Goal: Information Seeking & Learning: Learn about a topic

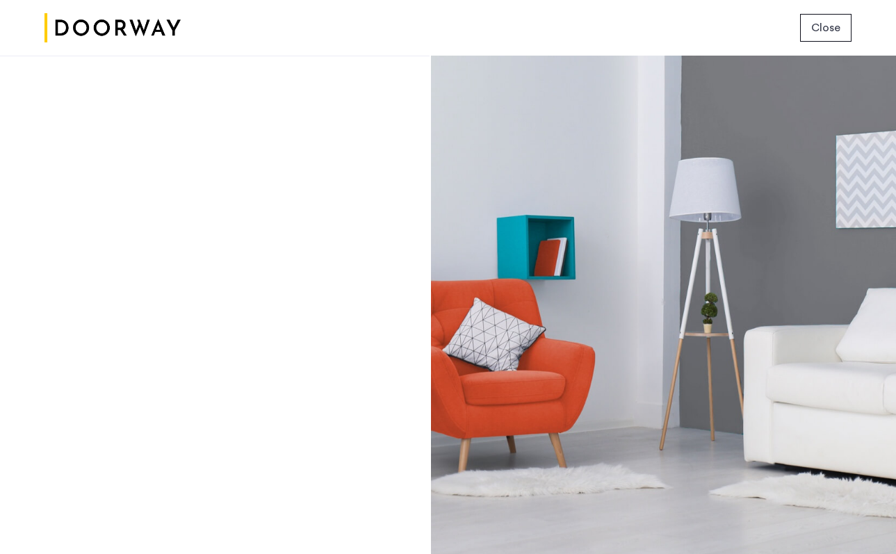
click at [161, 191] on div at bounding box center [215, 305] width 430 height 498
click at [111, 49] on img at bounding box center [112, 28] width 136 height 52
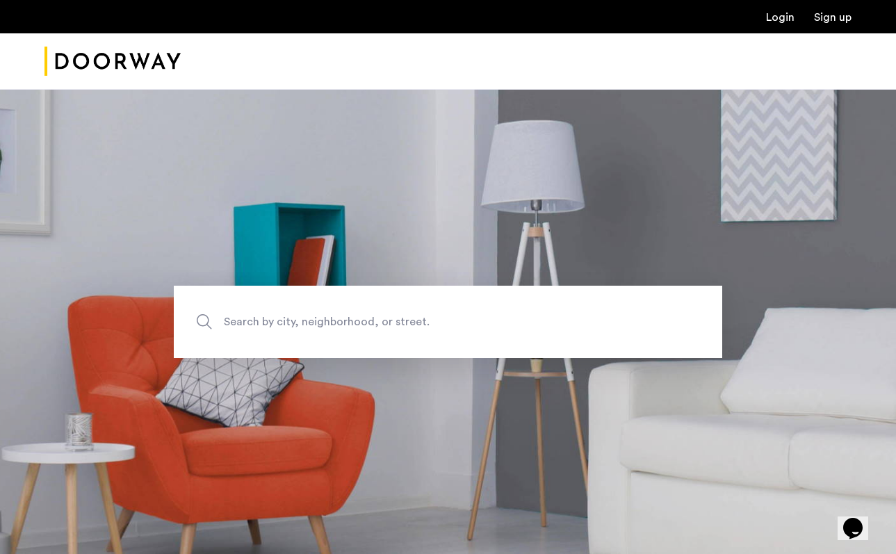
click at [829, 22] on link "Sign up" at bounding box center [833, 17] width 38 height 11
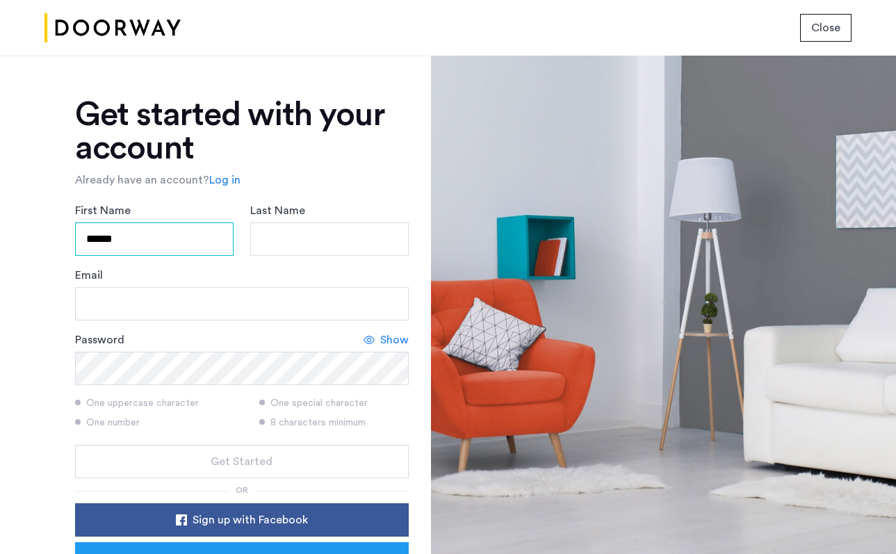
type input "******"
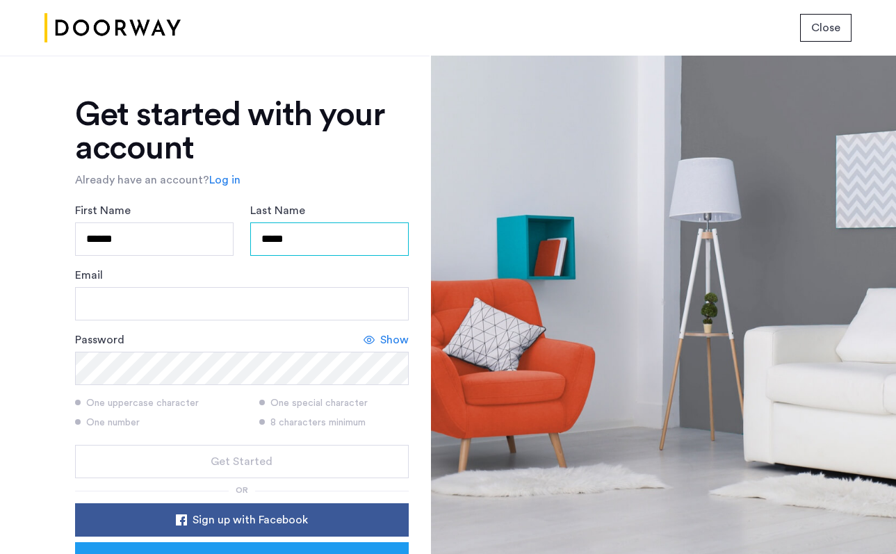
type input "*****"
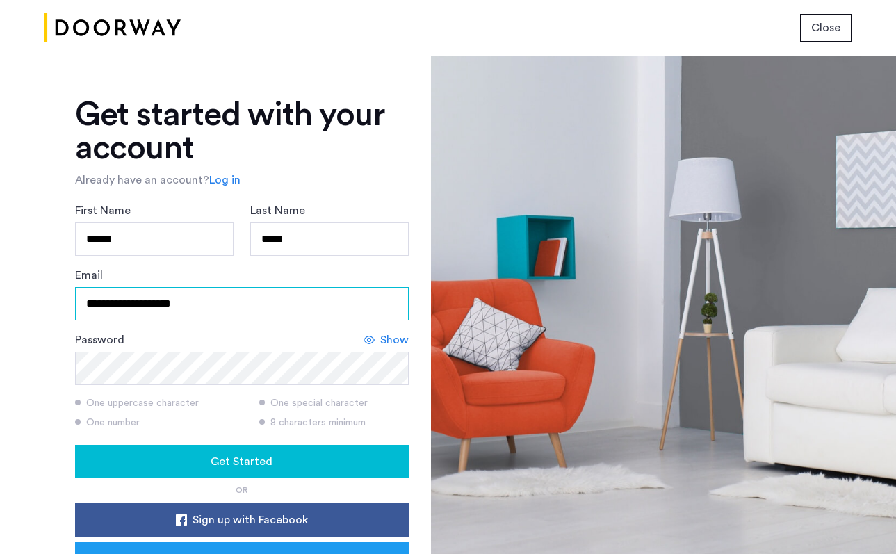
type input "**********"
click at [224, 451] on button "Get Started" at bounding box center [242, 461] width 334 height 33
click at [224, 183] on link "Log in" at bounding box center [224, 180] width 31 height 17
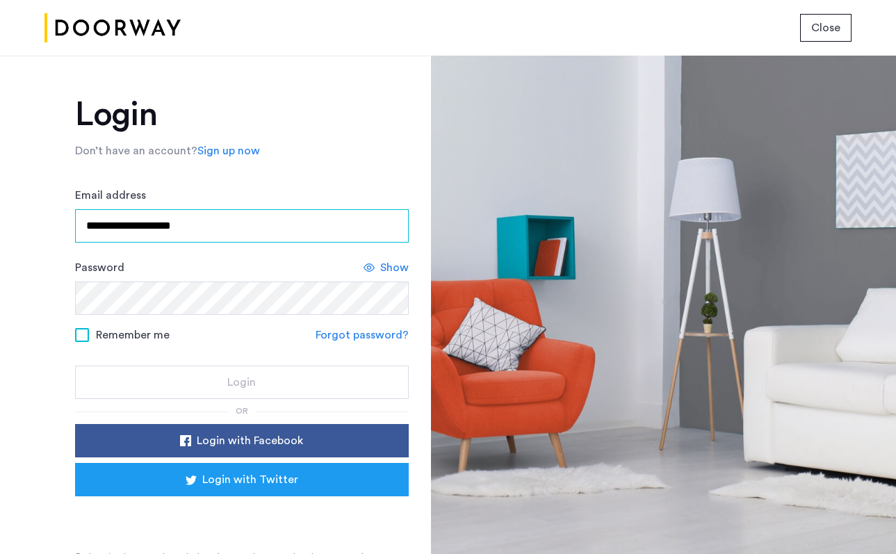
type input "**********"
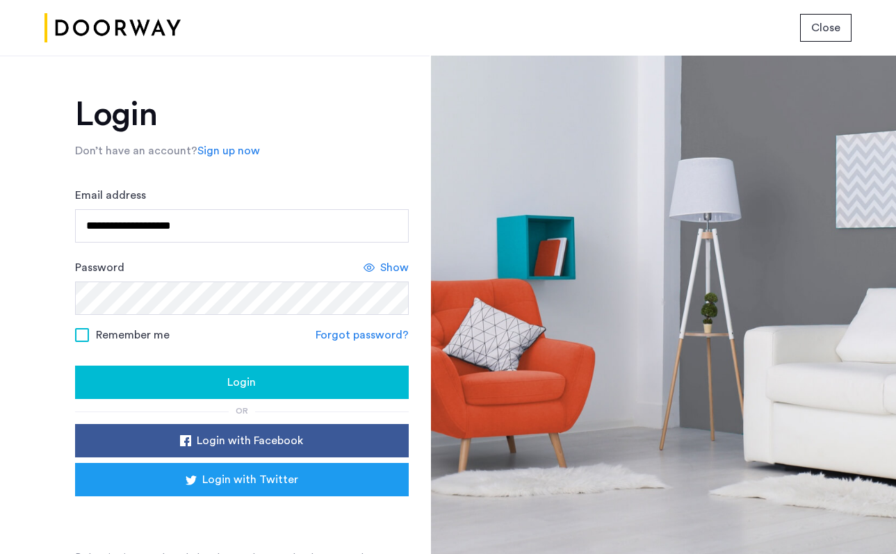
click at [81, 338] on span at bounding box center [82, 335] width 14 height 14
click at [241, 398] on button "Login" at bounding box center [242, 382] width 334 height 33
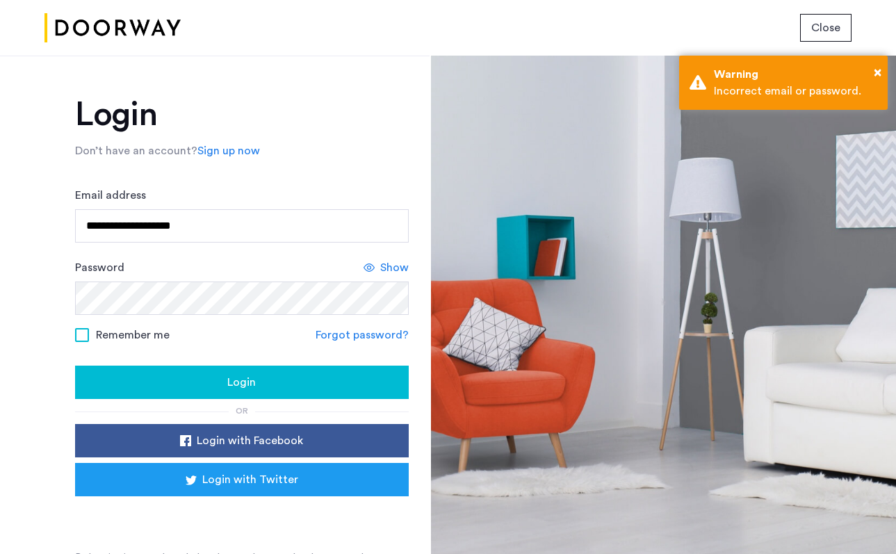
click at [363, 330] on link "Forgot password?" at bounding box center [362, 335] width 93 height 17
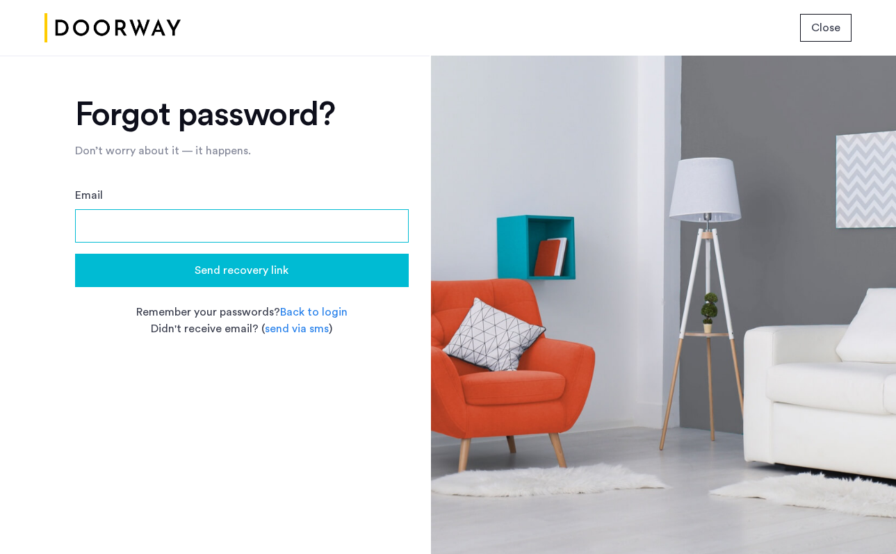
click at [225, 217] on input "Email" at bounding box center [242, 225] width 334 height 33
type input "**********"
click at [241, 270] on button "Send recovery link" at bounding box center [242, 270] width 334 height 33
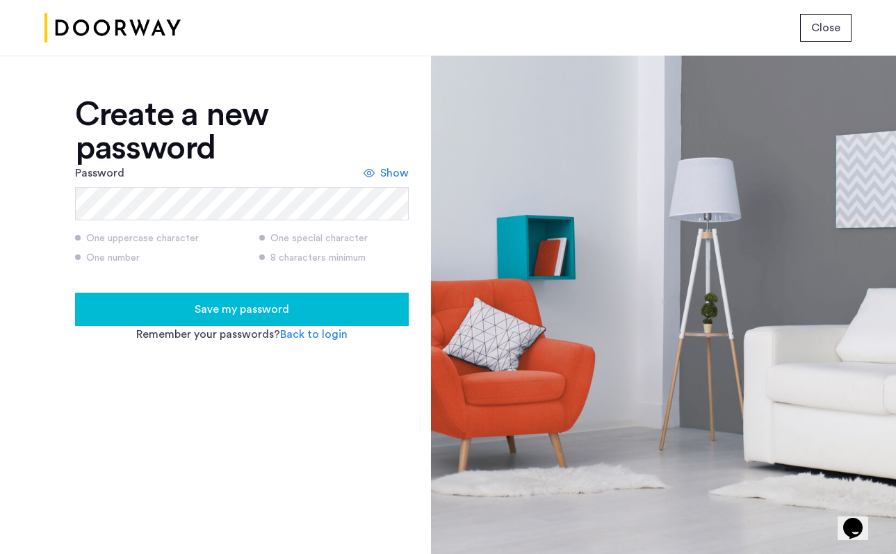
click at [295, 310] on div "Save my password" at bounding box center [241, 309] width 311 height 17
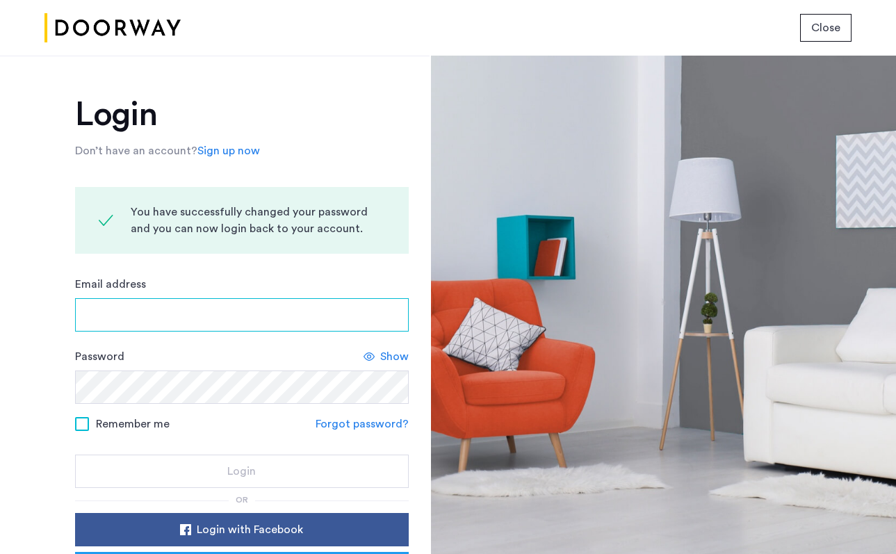
type input "**********"
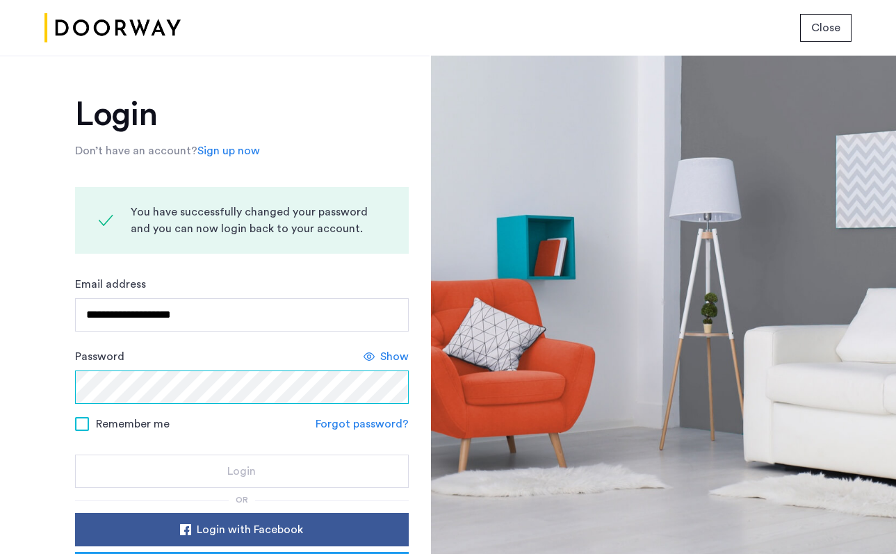
click at [239, 472] on button "Login" at bounding box center [242, 471] width 334 height 33
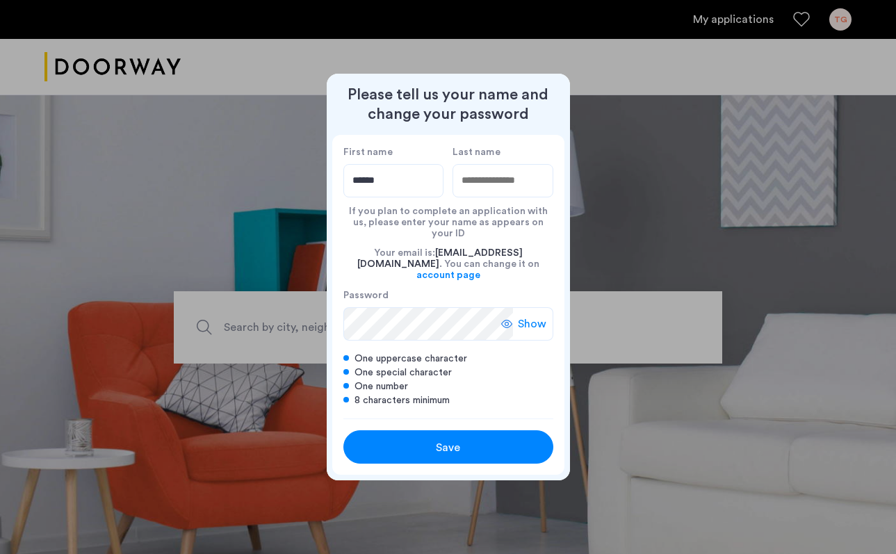
type input "******"
type input "*****"
click at [405, 439] on div "Save" at bounding box center [448, 447] width 133 height 17
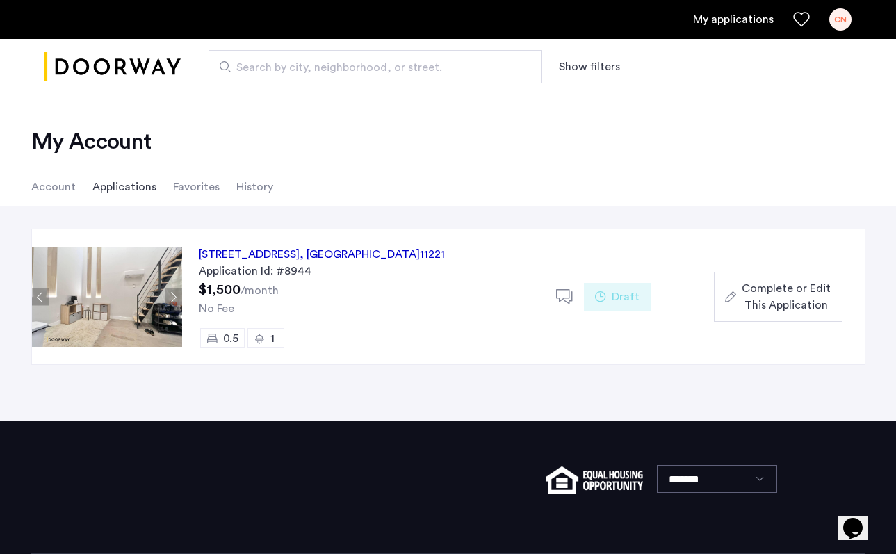
click at [131, 294] on img at bounding box center [107, 297] width 150 height 100
click at [314, 257] on div "334 Evergreen Avenue, Unit 3BTR, Brooklyn , NY 11221" at bounding box center [322, 254] width 246 height 17
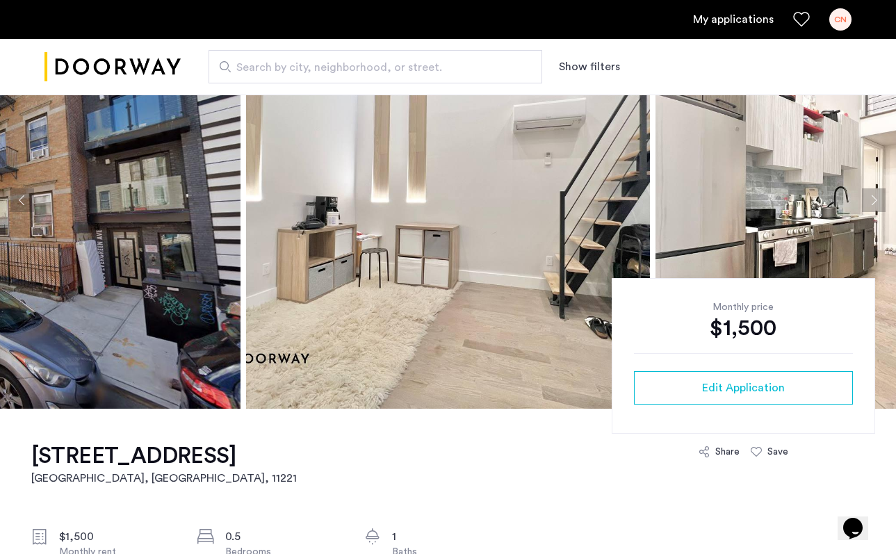
scroll to position [107, 0]
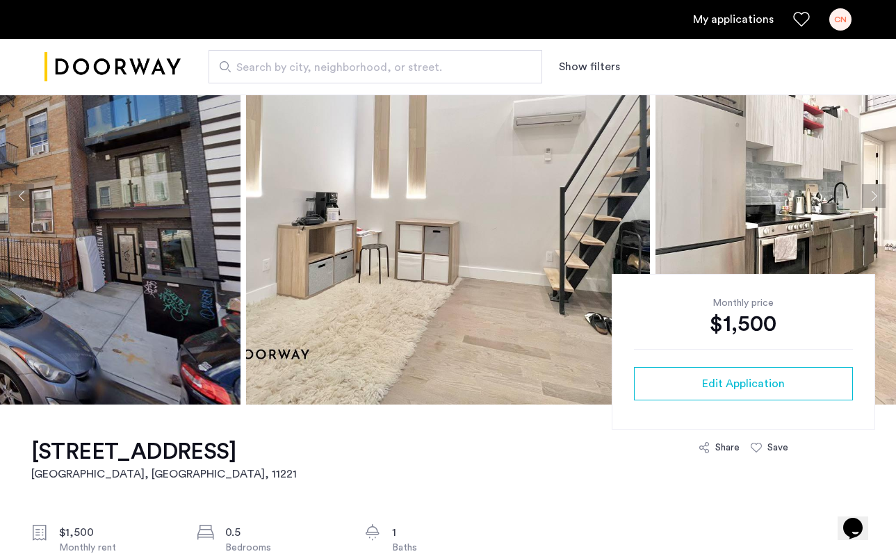
click at [873, 192] on button "Next apartment" at bounding box center [874, 196] width 24 height 24
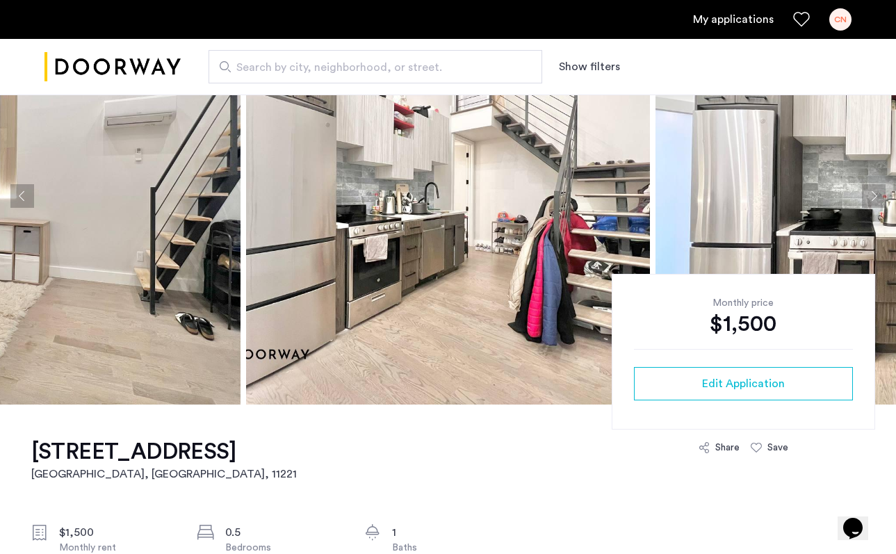
click at [873, 192] on button "Next apartment" at bounding box center [874, 196] width 24 height 24
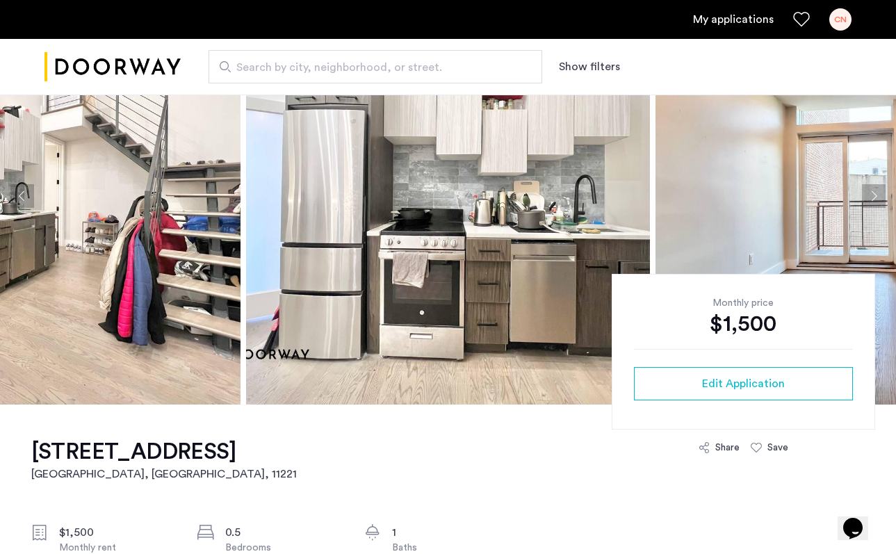
click at [873, 192] on button "Next apartment" at bounding box center [874, 196] width 24 height 24
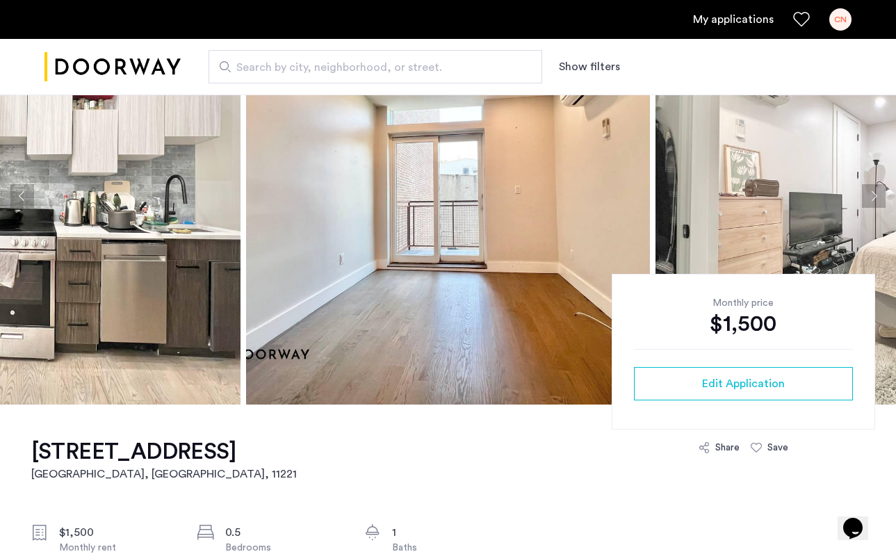
click at [873, 192] on button "Next apartment" at bounding box center [874, 196] width 24 height 24
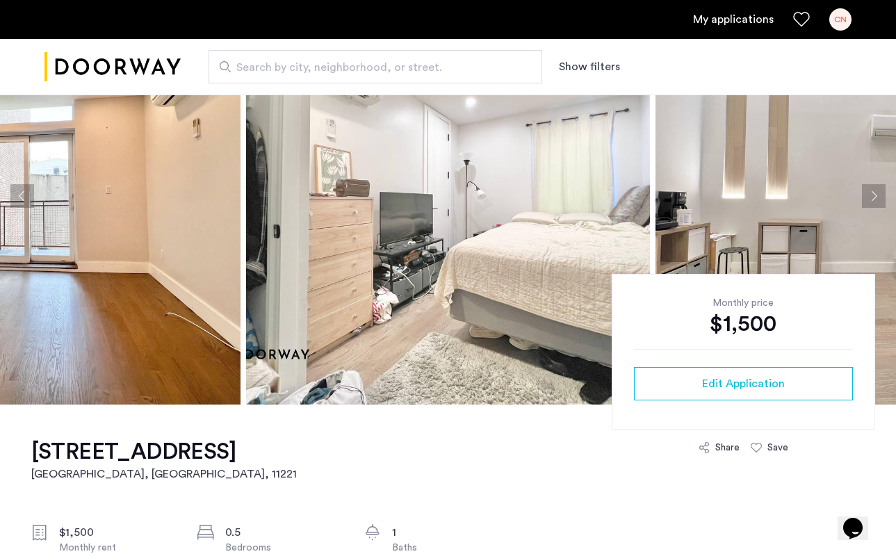
click at [873, 192] on button "Next apartment" at bounding box center [874, 196] width 24 height 24
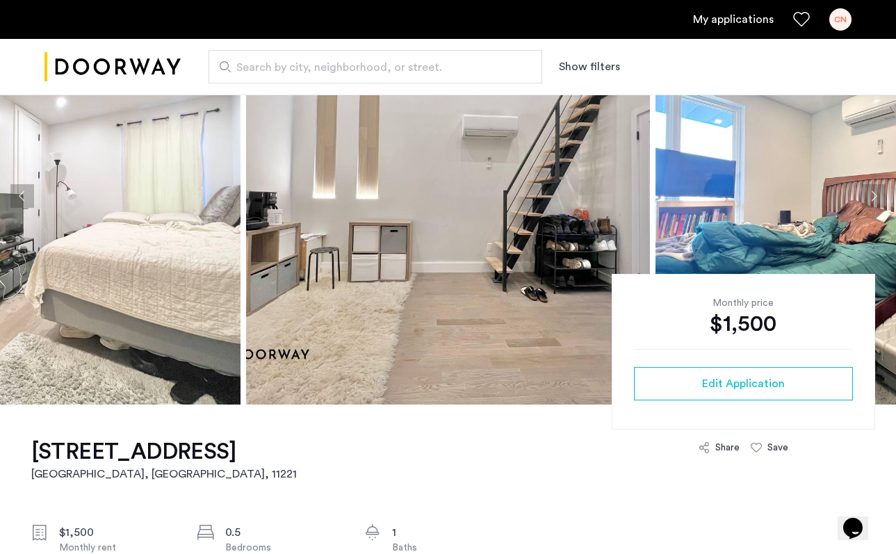
click at [873, 192] on button "Next apartment" at bounding box center [874, 196] width 24 height 24
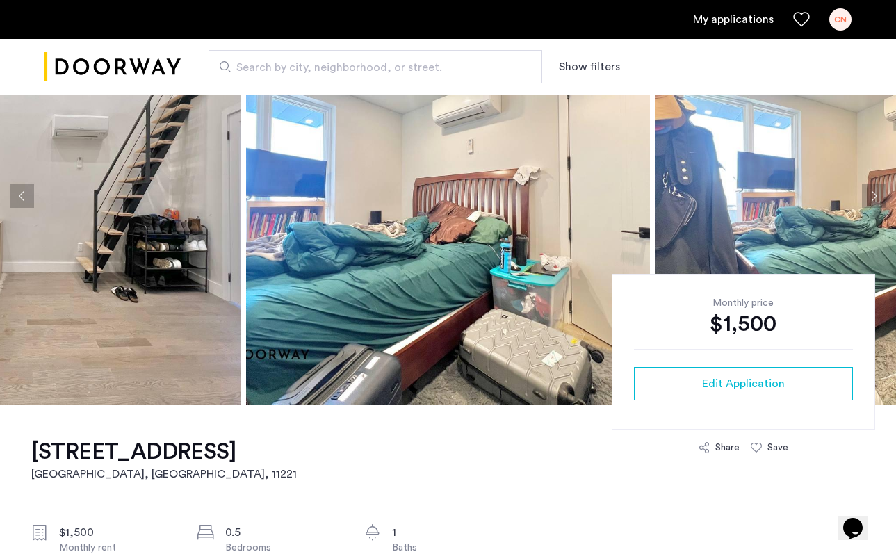
click at [873, 192] on button "Next apartment" at bounding box center [874, 196] width 24 height 24
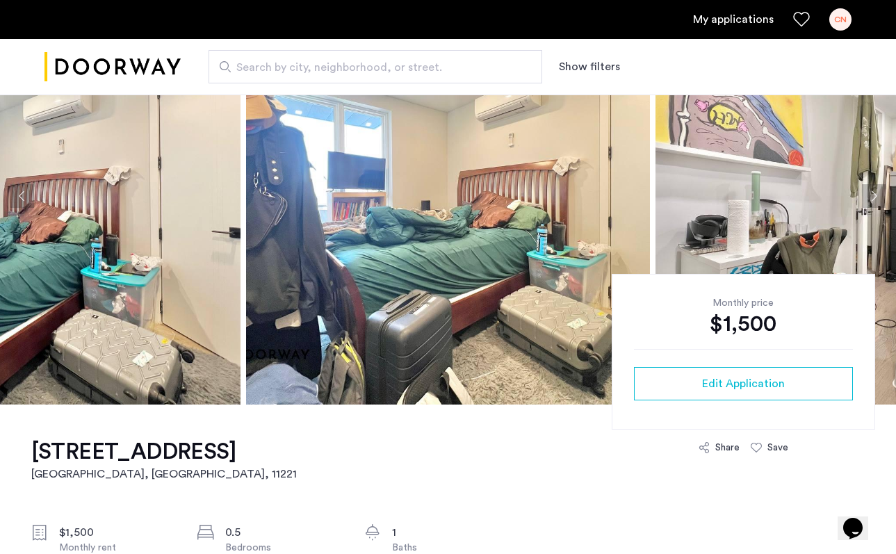
click at [873, 192] on button "Next apartment" at bounding box center [874, 196] width 24 height 24
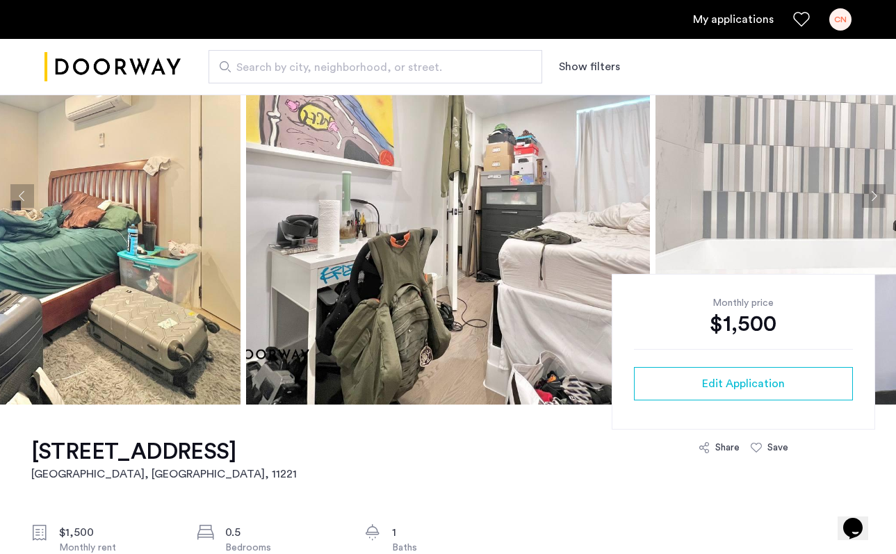
click at [873, 192] on button "Next apartment" at bounding box center [874, 196] width 24 height 24
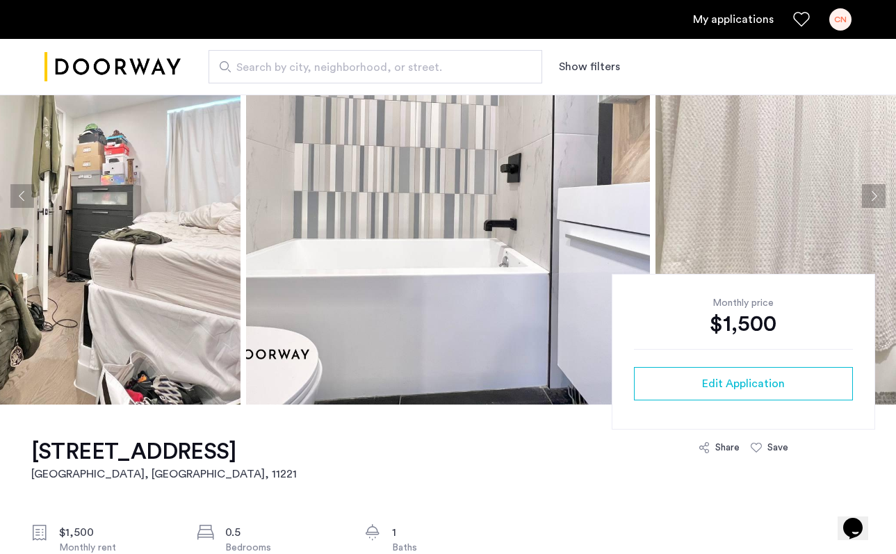
click at [873, 192] on button "Next apartment" at bounding box center [874, 196] width 24 height 24
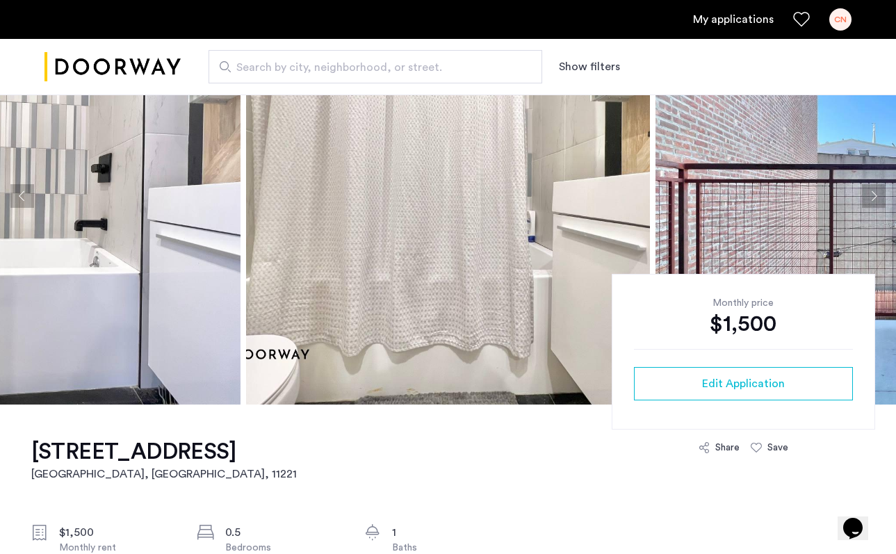
click at [873, 192] on button "Next apartment" at bounding box center [874, 196] width 24 height 24
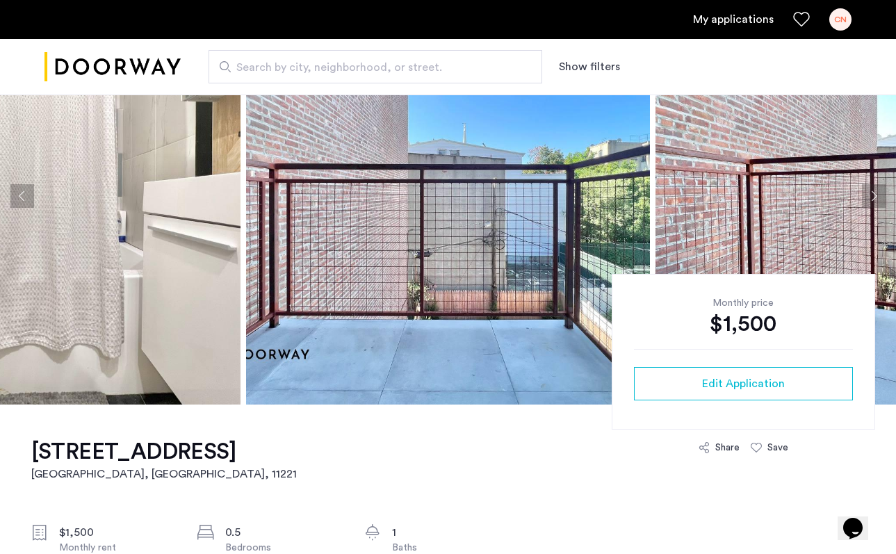
click at [873, 192] on button "Next apartment" at bounding box center [874, 196] width 24 height 24
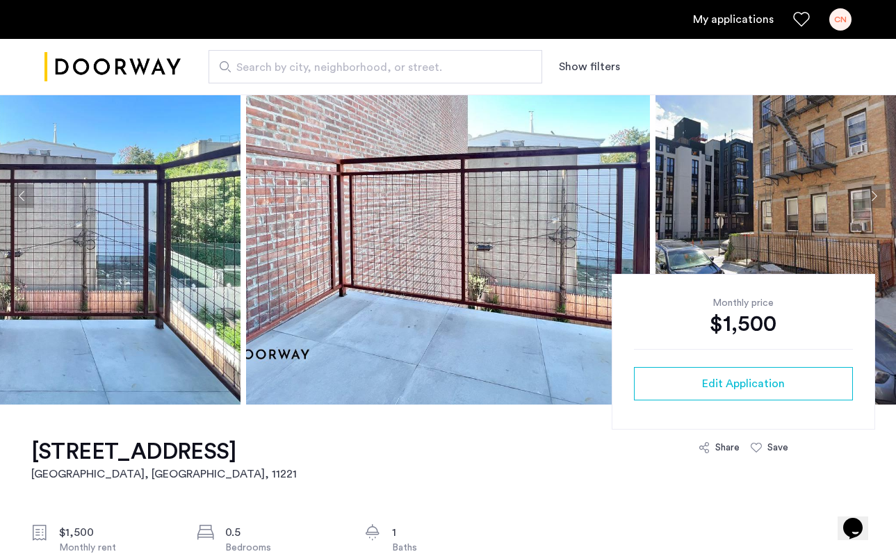
click at [873, 192] on button "Next apartment" at bounding box center [874, 196] width 24 height 24
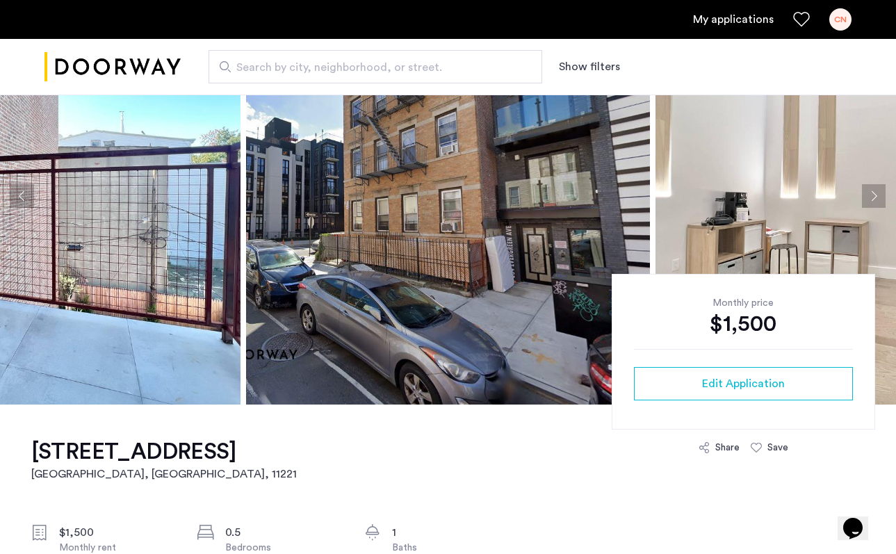
click at [873, 192] on button "Next apartment" at bounding box center [874, 196] width 24 height 24
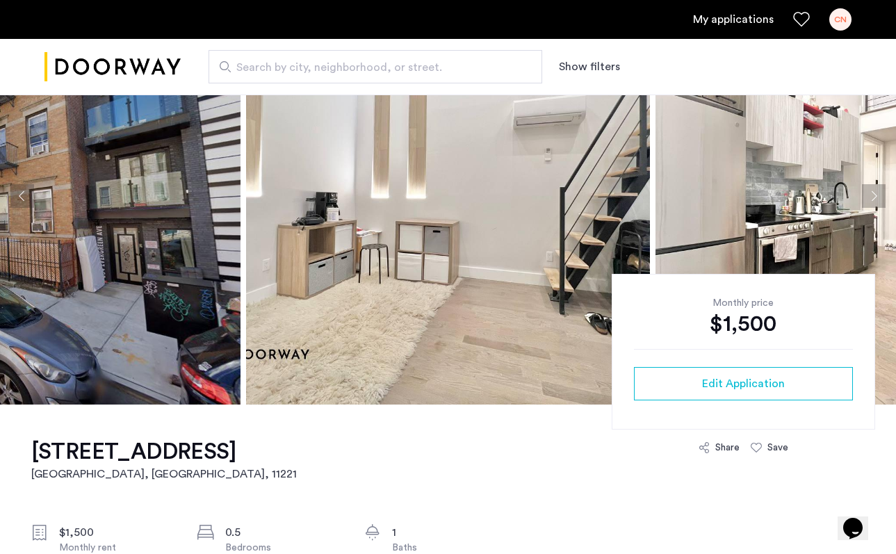
click at [873, 192] on button "Next apartment" at bounding box center [874, 196] width 24 height 24
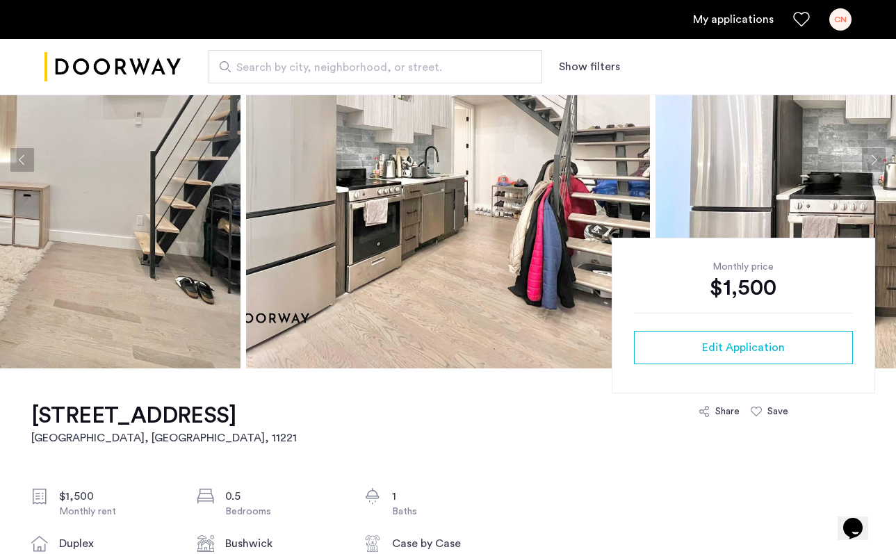
scroll to position [144, 0]
click at [111, 70] on img "Cazamio logo" at bounding box center [112, 67] width 136 height 52
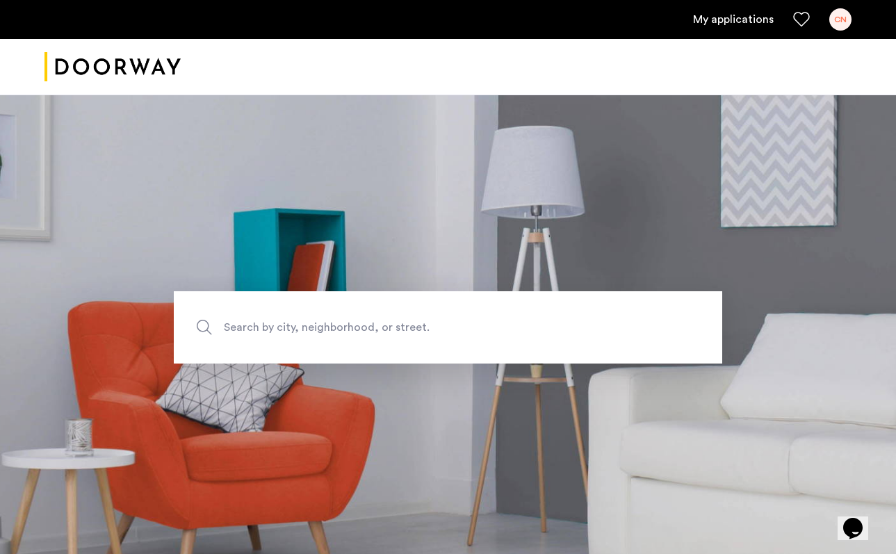
click at [740, 22] on link "My applications" at bounding box center [733, 19] width 81 height 17
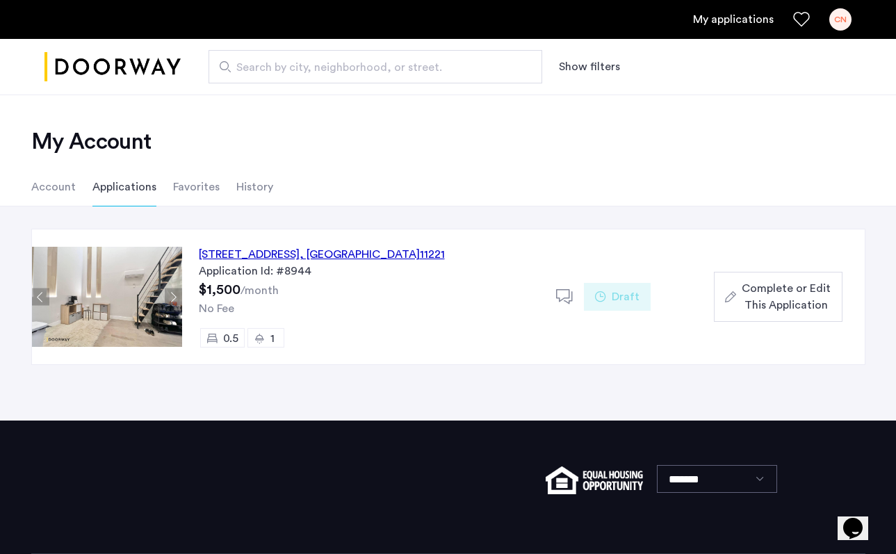
click at [736, 18] on link "My applications" at bounding box center [733, 19] width 81 height 17
click at [186, 187] on li "Favorites" at bounding box center [196, 187] width 47 height 39
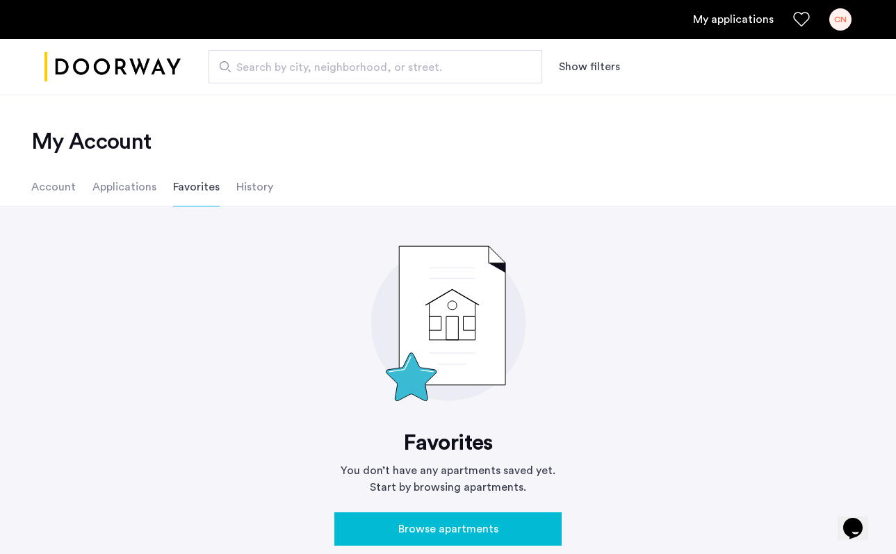
click at [250, 185] on li "History" at bounding box center [254, 187] width 37 height 39
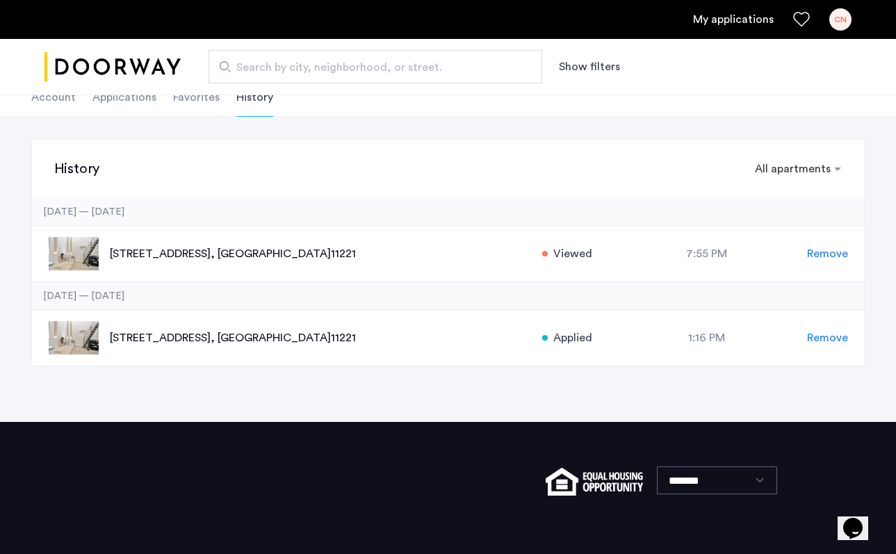
scroll to position [90, 0]
click at [60, 97] on li "Account" at bounding box center [53, 97] width 44 height 39
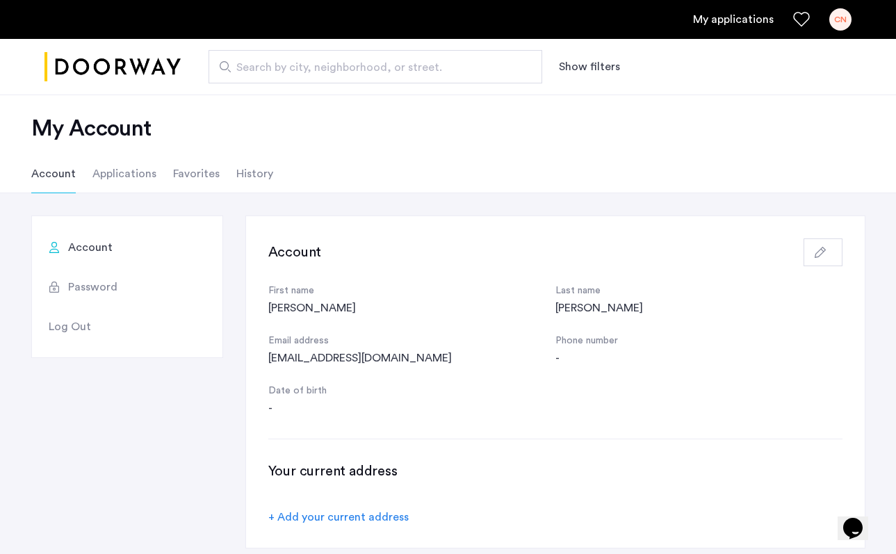
scroll to position [13, 0]
click at [200, 174] on li "Favorites" at bounding box center [196, 173] width 47 height 39
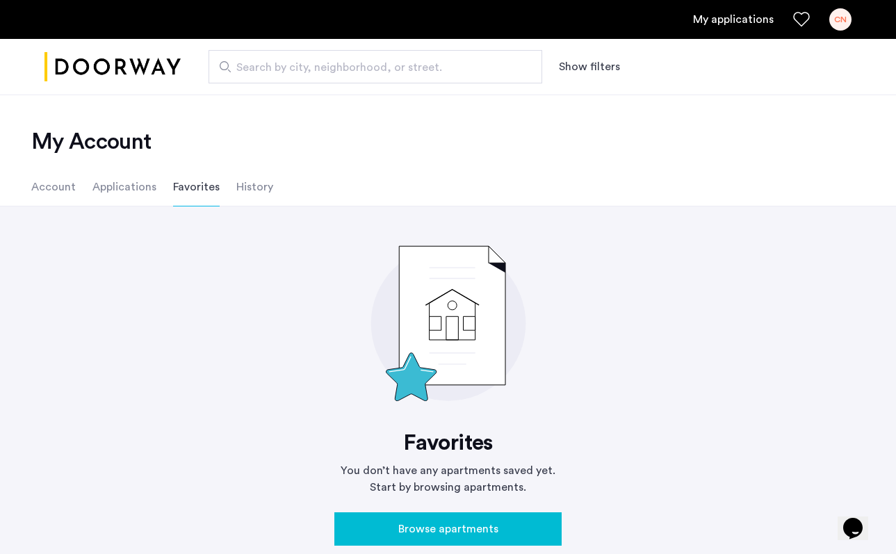
click at [230, 181] on ul "Account Applications Favorites History" at bounding box center [448, 187] width 876 height 39
click at [112, 67] on img "Cazamio logo" at bounding box center [112, 67] width 136 height 52
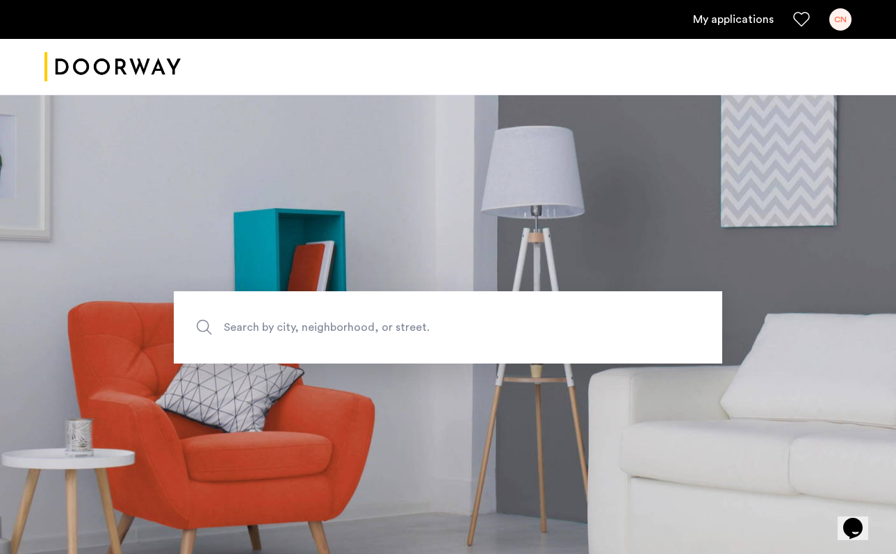
click at [472, 365] on section "Search by city, neighborhood, or street." at bounding box center [448, 327] width 896 height 465
click at [445, 346] on input "Search by city, neighborhood, or street." at bounding box center [448, 327] width 549 height 72
type input "**********"
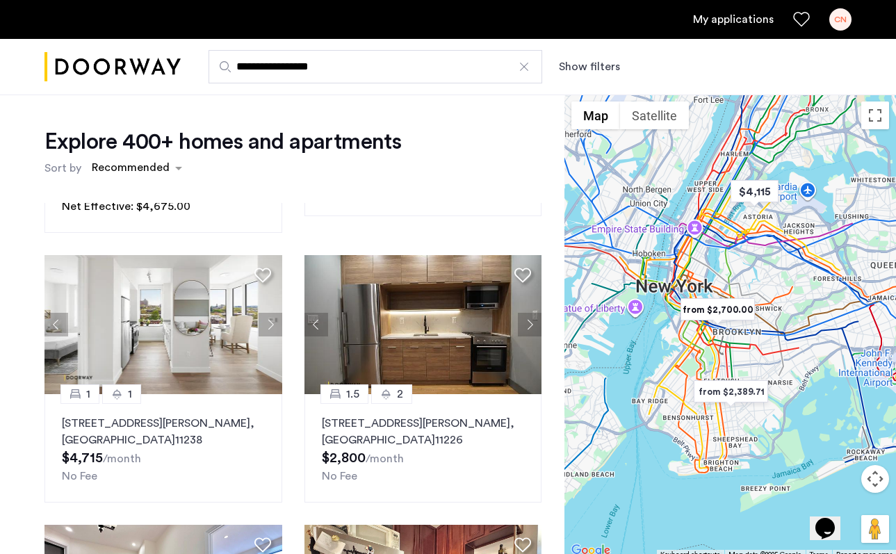
scroll to position [248, 0]
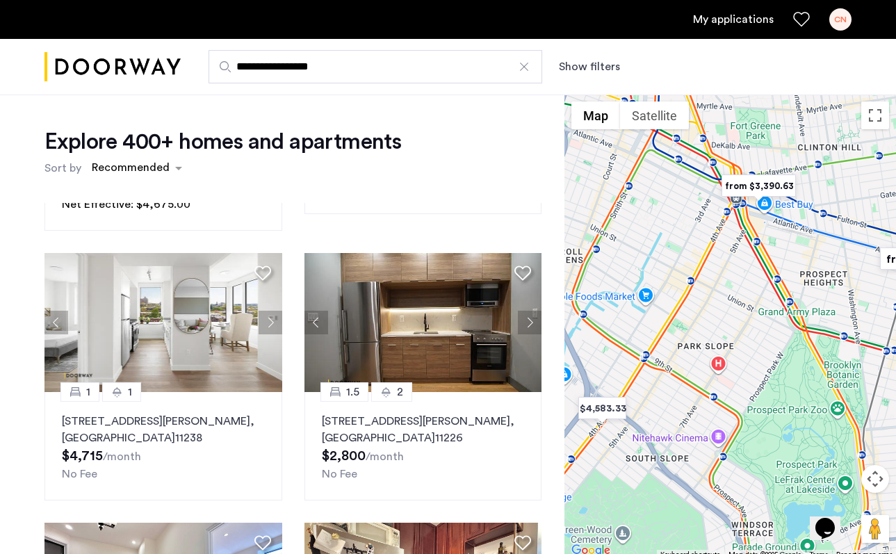
drag, startPoint x: 797, startPoint y: 373, endPoint x: 827, endPoint y: 184, distance: 192.3
click at [827, 184] on div at bounding box center [731, 327] width 332 height 465
click at [763, 182] on img "from $3,390.63" at bounding box center [759, 185] width 86 height 31
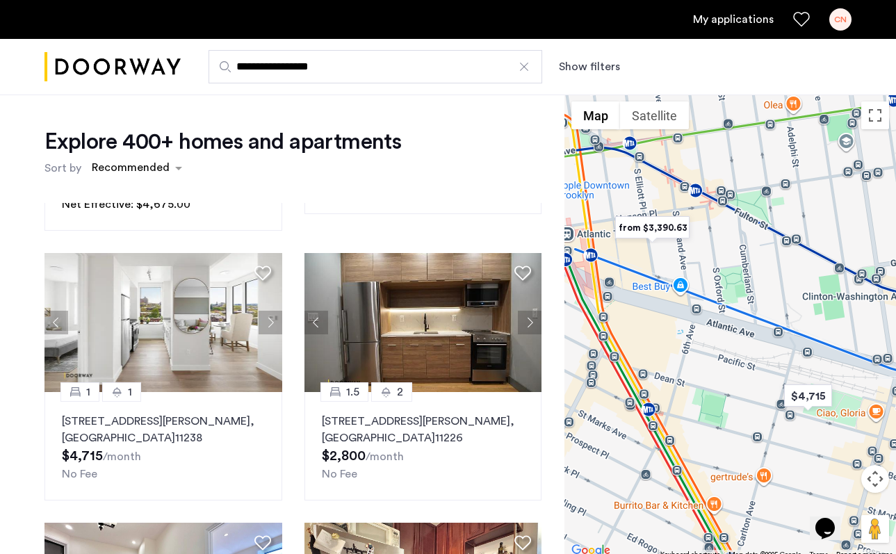
click at [636, 225] on img "from $3,390.63" at bounding box center [653, 227] width 86 height 31
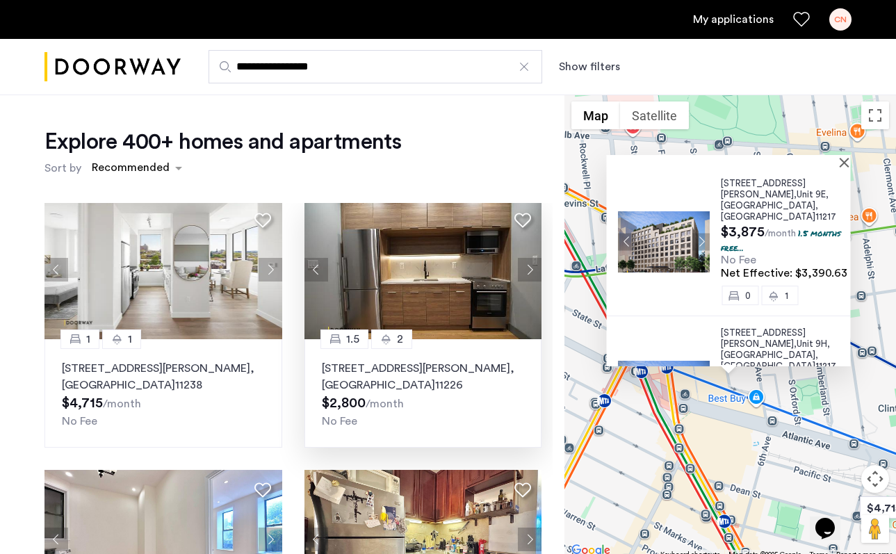
scroll to position [304, 0]
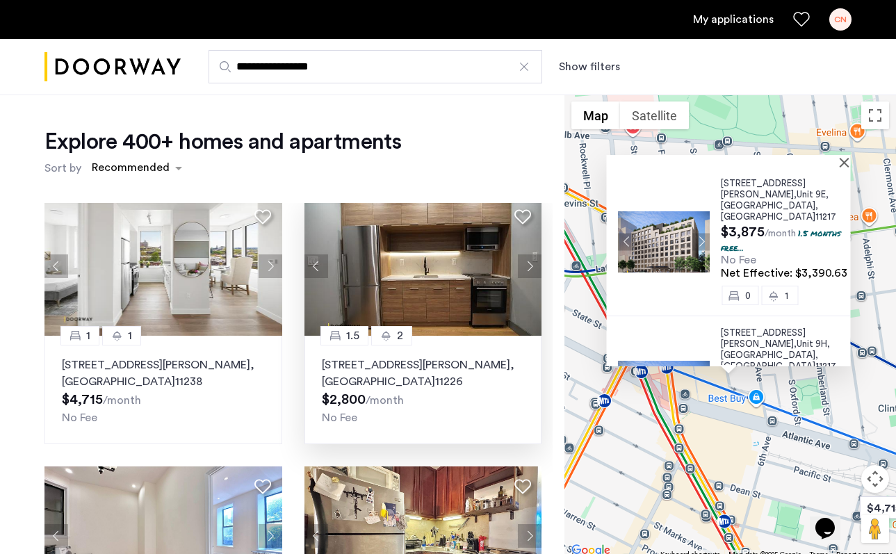
click at [471, 321] on img at bounding box center [424, 266] width 238 height 139
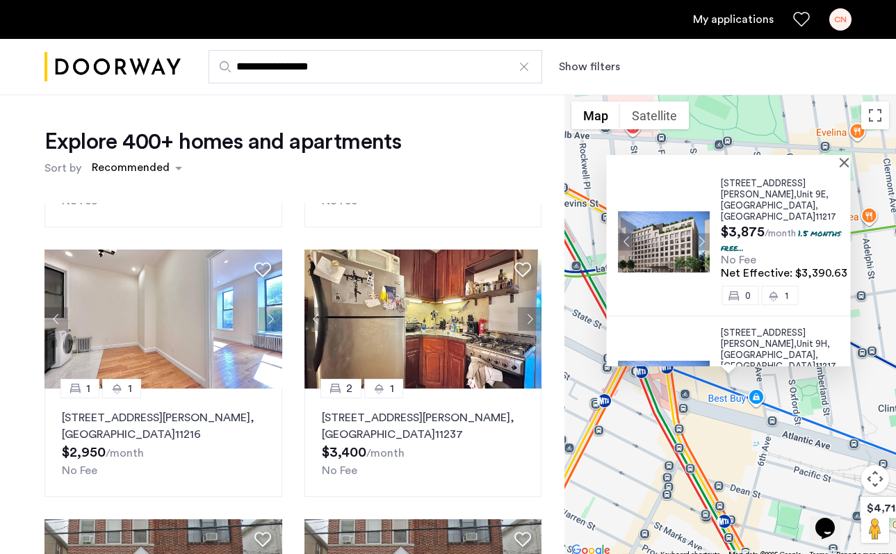
scroll to position [523, 0]
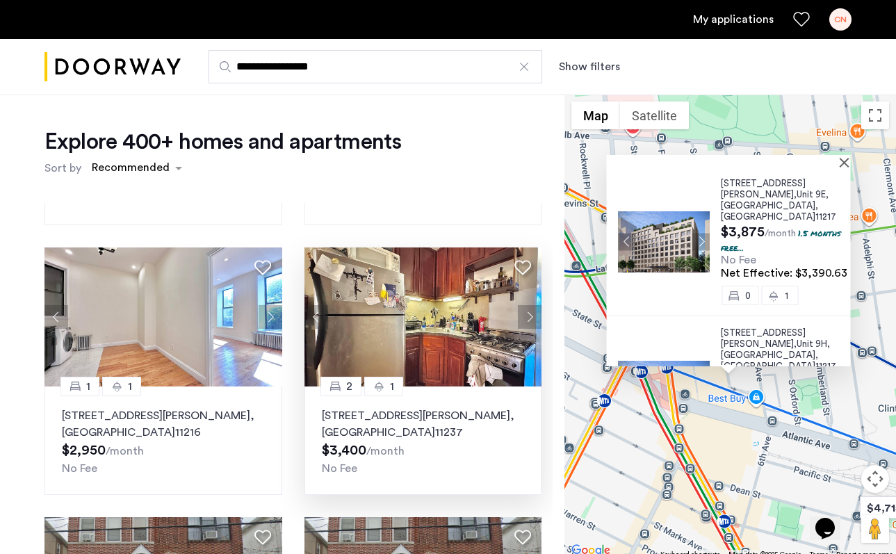
click at [537, 314] on button "Next apartment" at bounding box center [530, 317] width 24 height 24
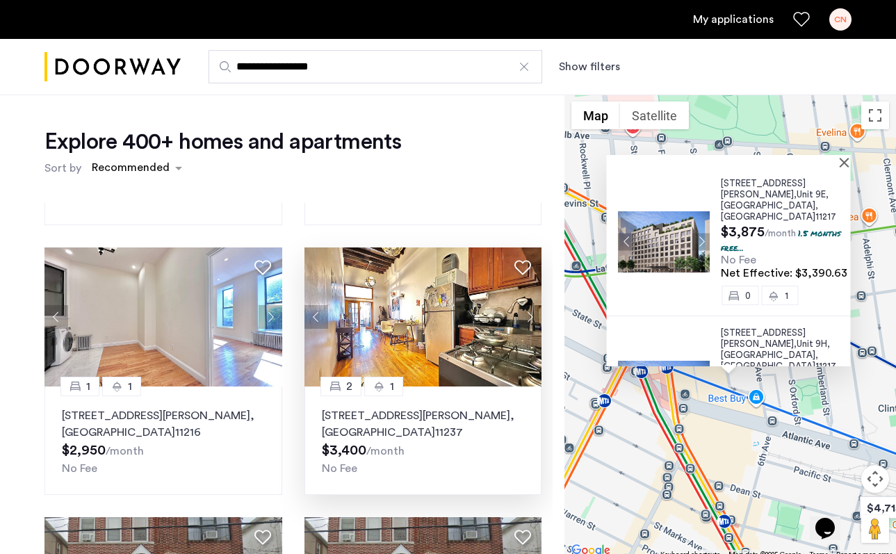
click at [533, 314] on button "Next apartment" at bounding box center [530, 317] width 24 height 24
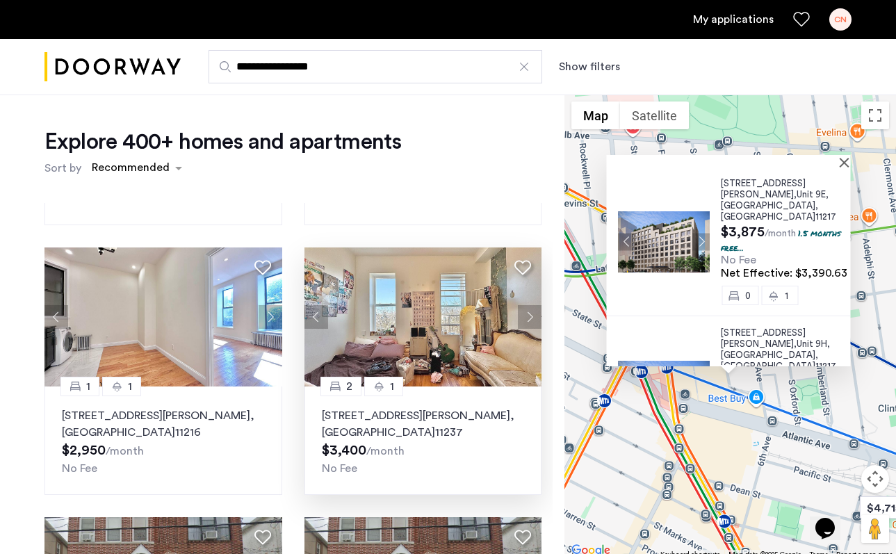
click at [452, 324] on img at bounding box center [424, 317] width 238 height 139
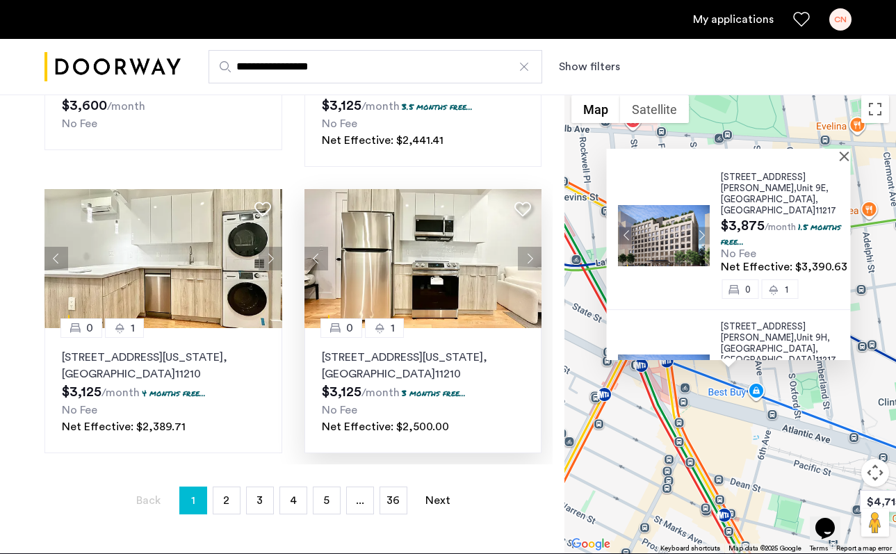
scroll to position [213, 0]
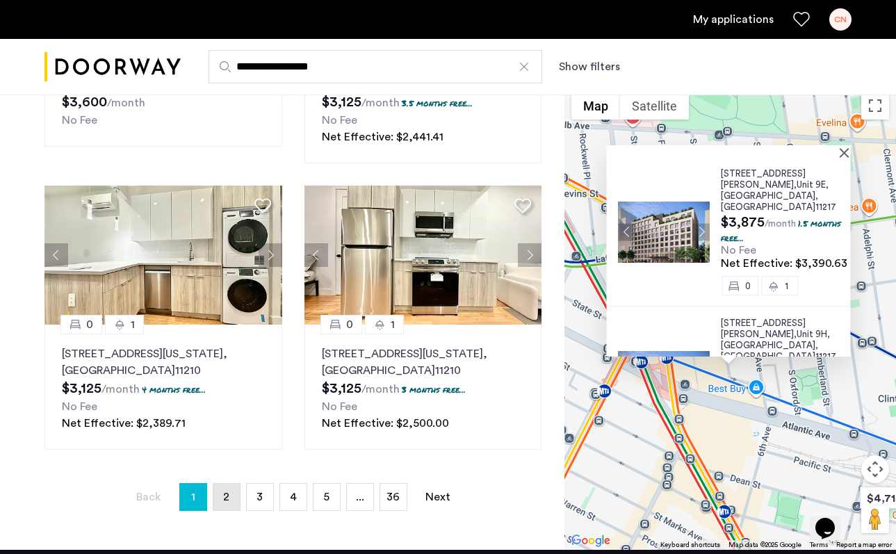
click at [230, 494] on link "page 2" at bounding box center [226, 497] width 26 height 26
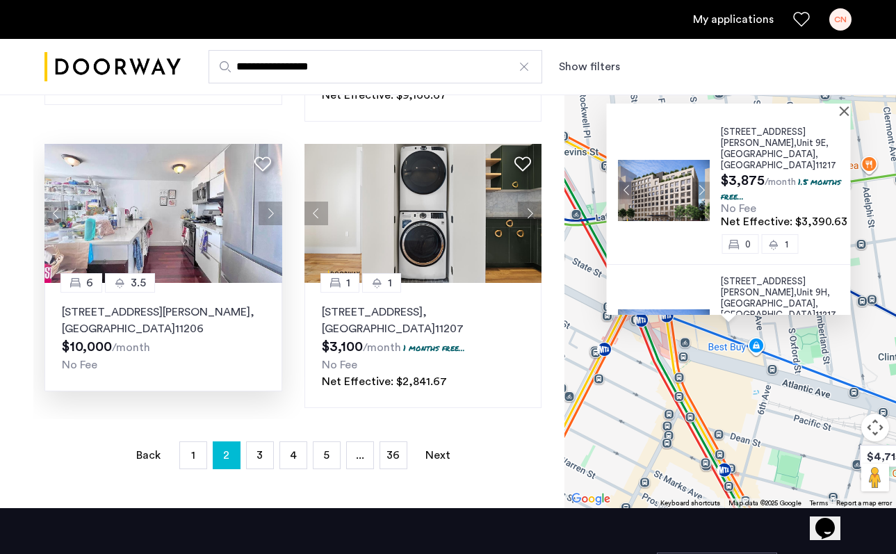
scroll to position [258, 0]
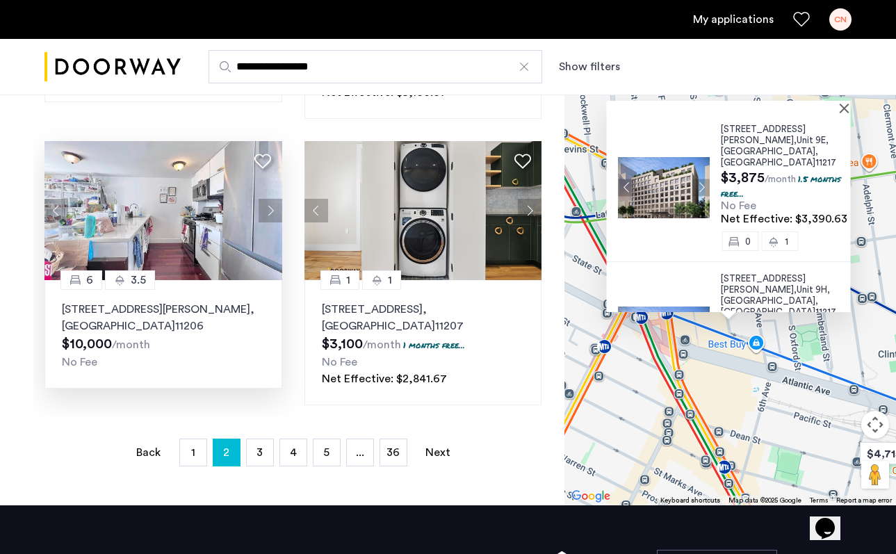
click at [186, 320] on p "16 Meserole Street, Unit PH, Brooklyn , NY 11206" at bounding box center [163, 317] width 203 height 33
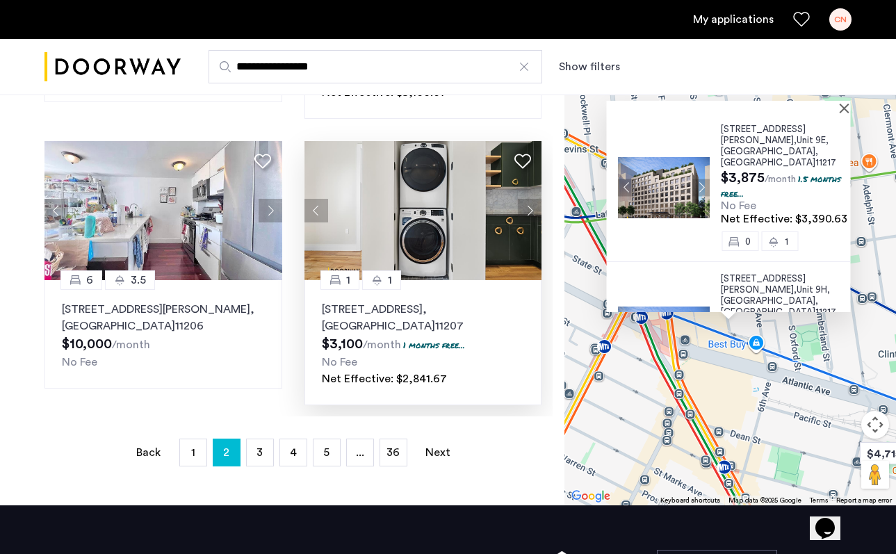
click at [523, 213] on button "Next apartment" at bounding box center [530, 211] width 24 height 24
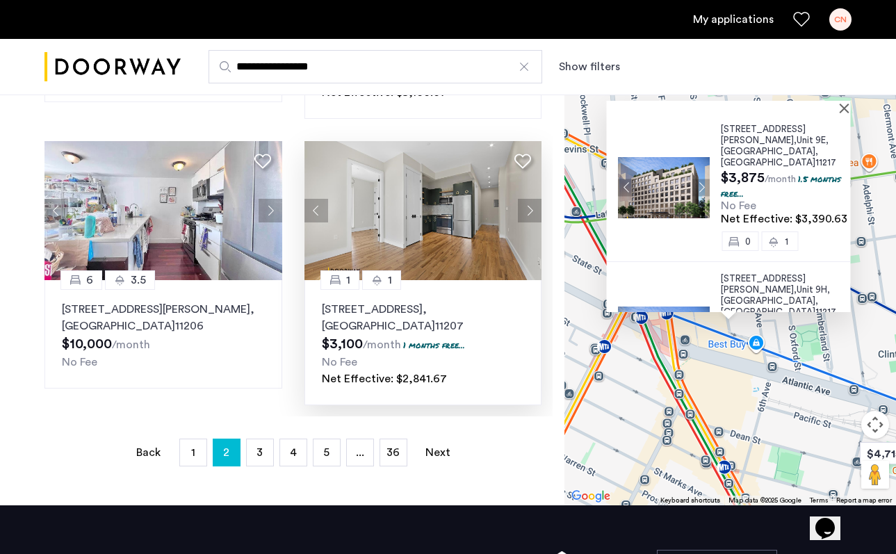
click at [523, 213] on button "Next apartment" at bounding box center [530, 211] width 24 height 24
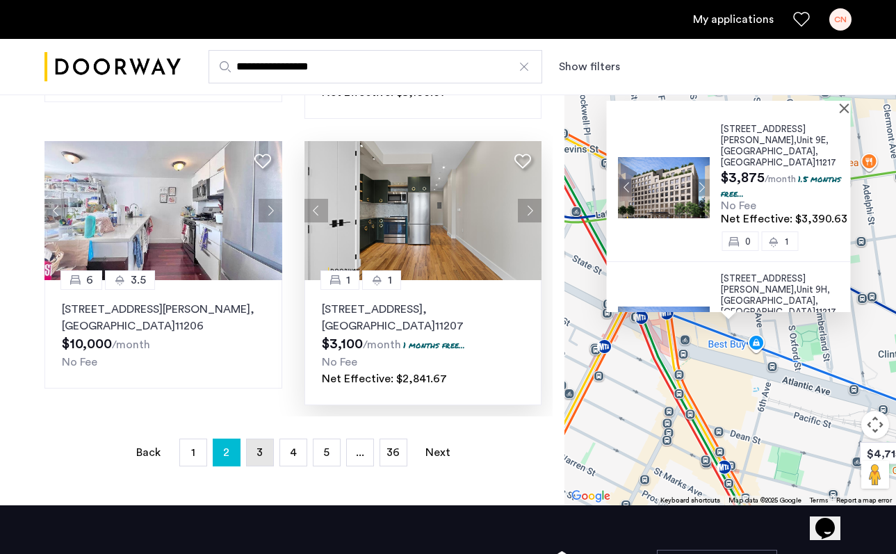
click at [264, 451] on link "page 3" at bounding box center [260, 452] width 26 height 26
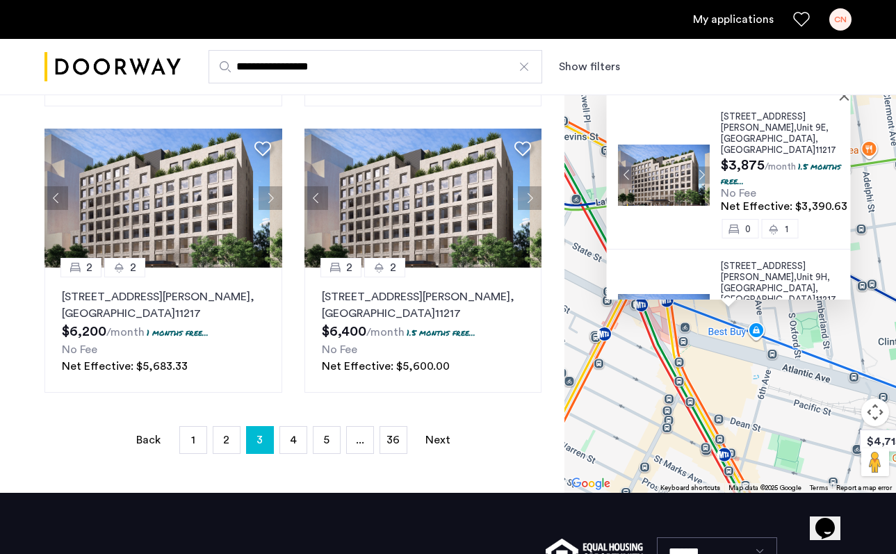
scroll to position [260, 0]
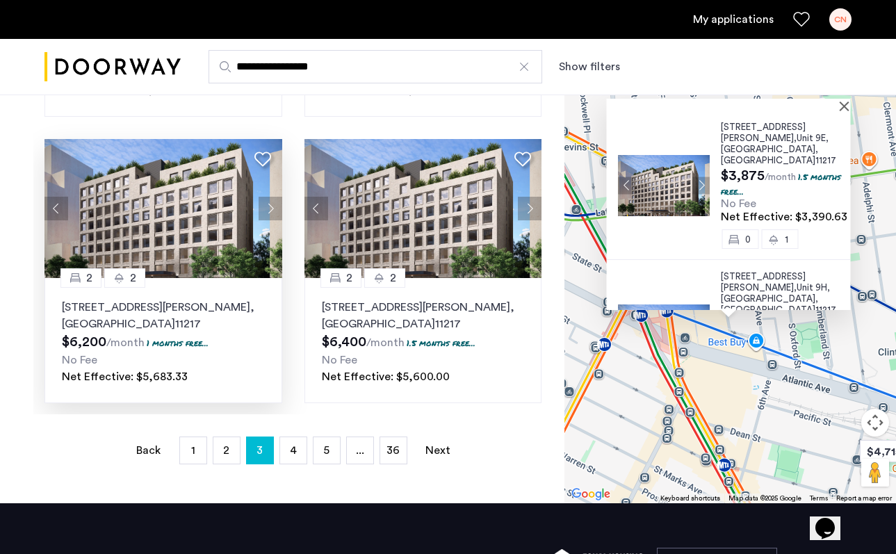
click at [265, 201] on button "Next apartment" at bounding box center [271, 209] width 24 height 24
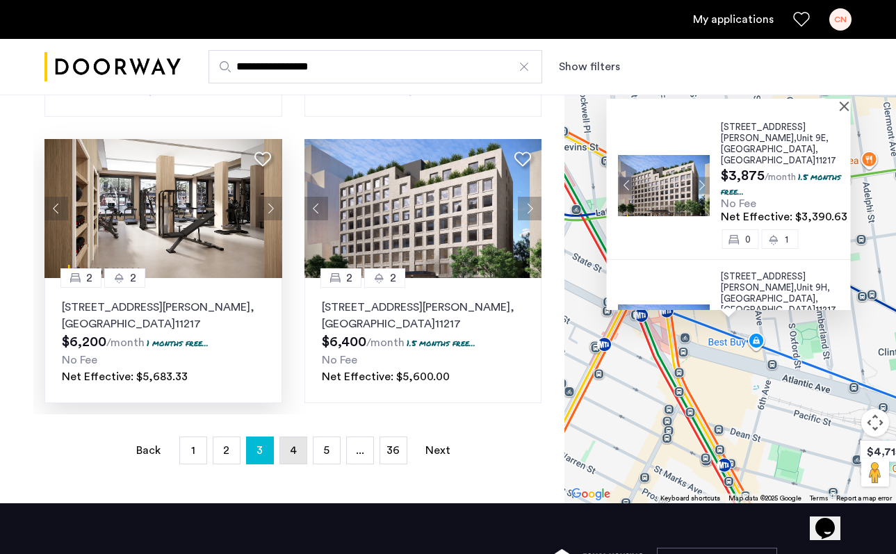
click at [300, 445] on link "page 4" at bounding box center [293, 450] width 26 height 26
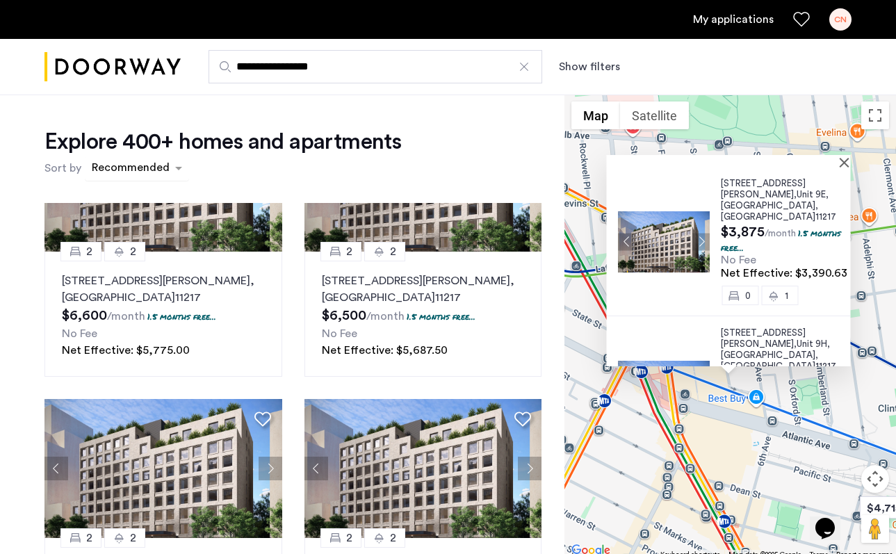
click at [162, 167] on div "sort-apartment" at bounding box center [131, 170] width 82 height 19
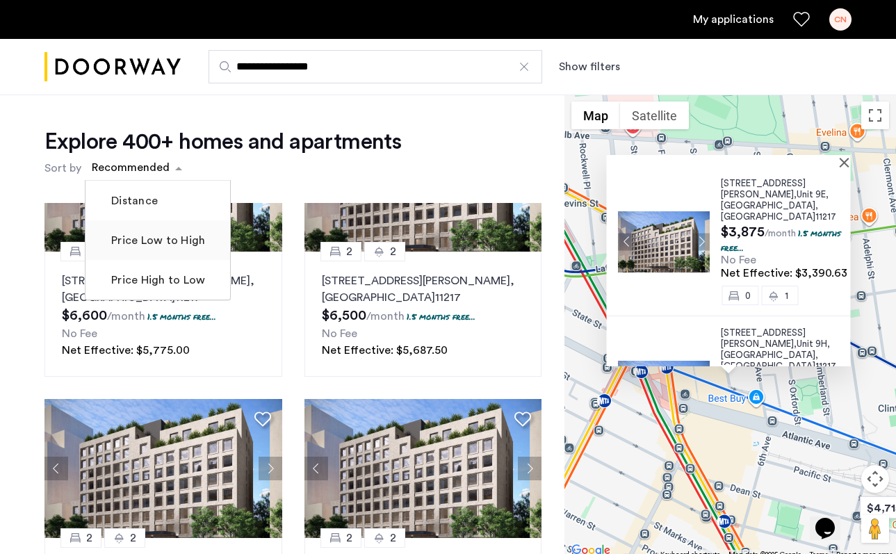
click at [154, 254] on mat-checkbox "Price Low to High" at bounding box center [158, 240] width 145 height 40
click at [154, 245] on label "Price Low to High" at bounding box center [156, 240] width 97 height 17
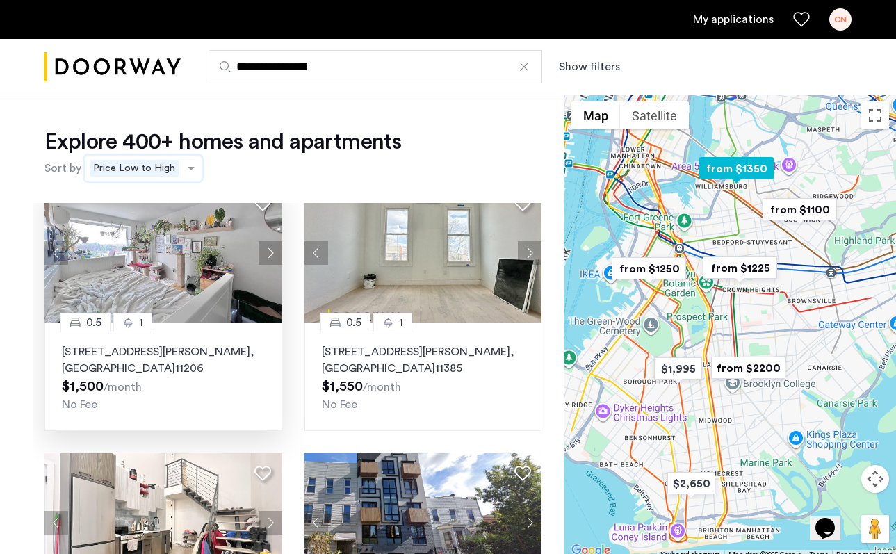
scroll to position [33, 0]
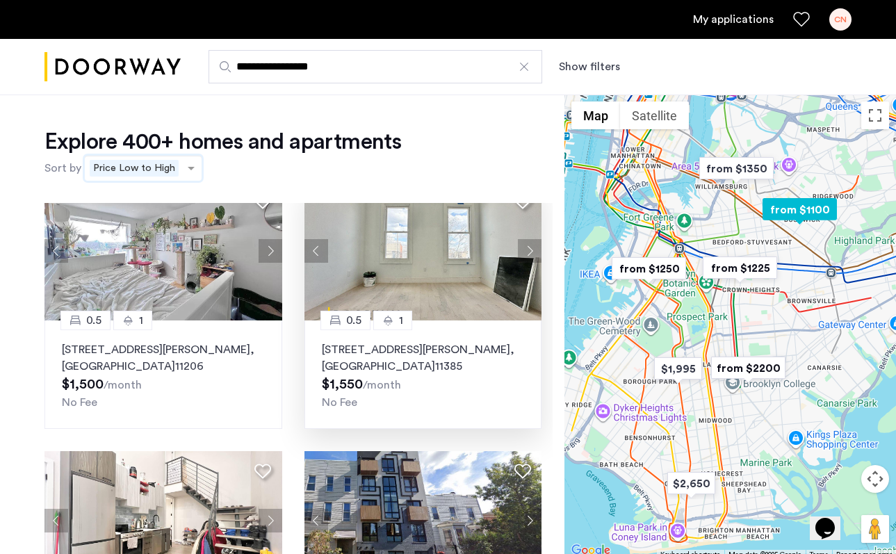
click at [530, 252] on button "Next apartment" at bounding box center [530, 251] width 24 height 24
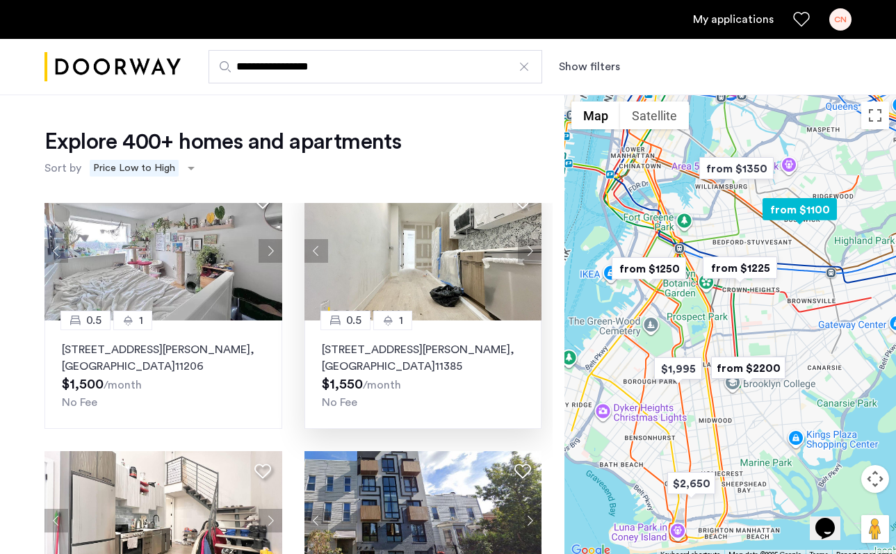
click at [530, 252] on button "Next apartment" at bounding box center [530, 251] width 24 height 24
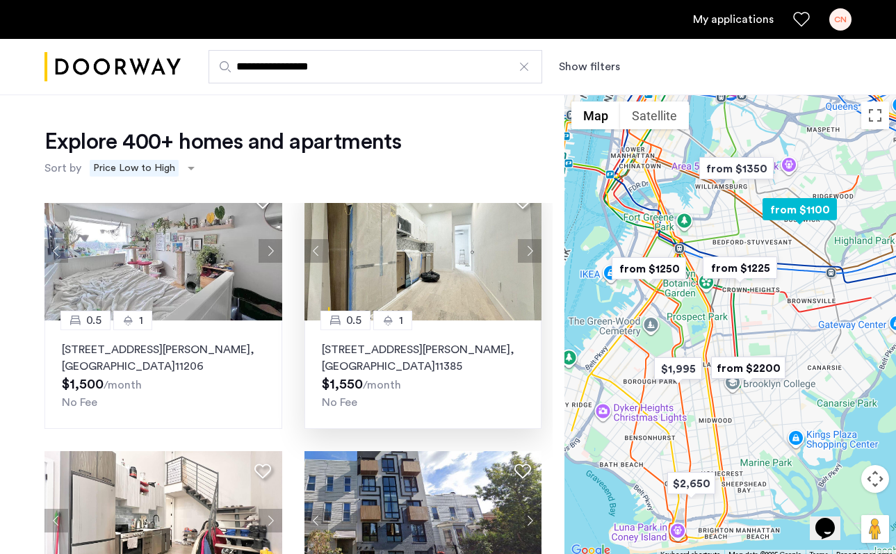
click at [530, 252] on button "Next apartment" at bounding box center [530, 251] width 24 height 24
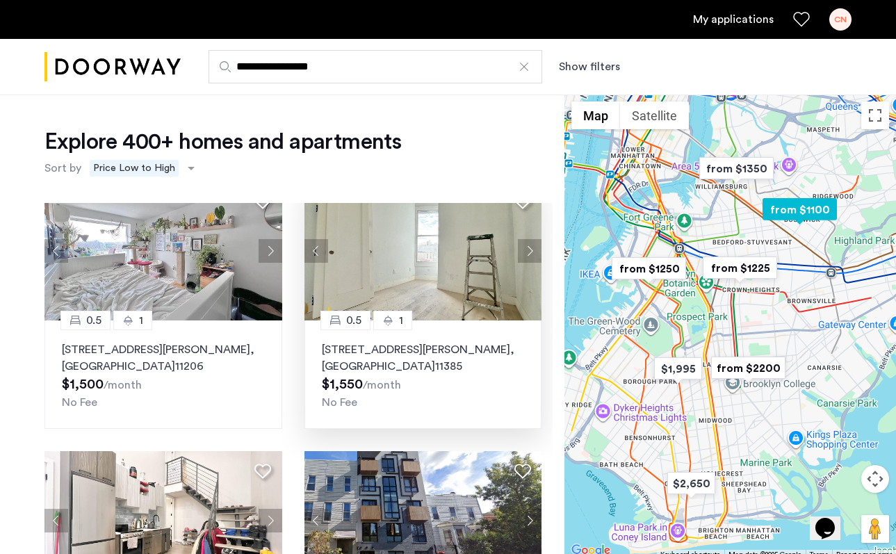
click at [453, 346] on p "16-11 Hancock Street, Unit 1LB, Queens , NY 11385" at bounding box center [423, 357] width 203 height 33
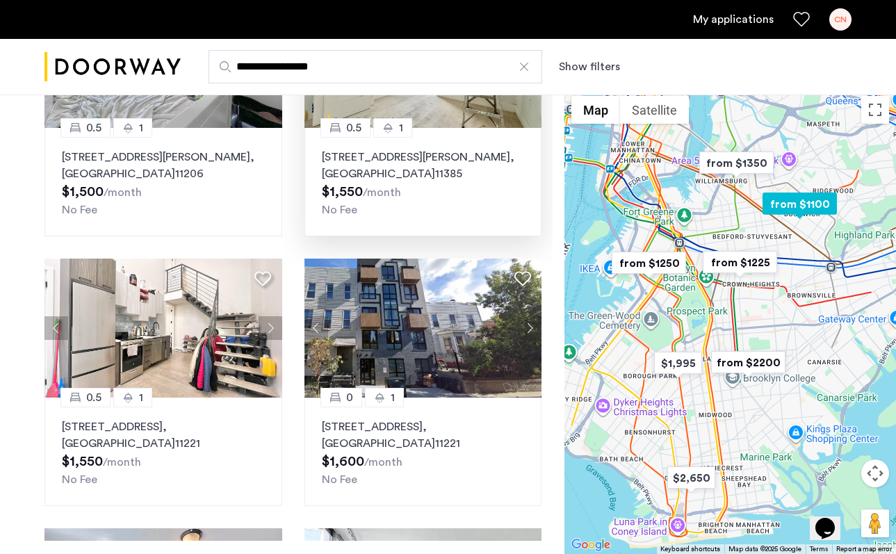
scroll to position [98, 0]
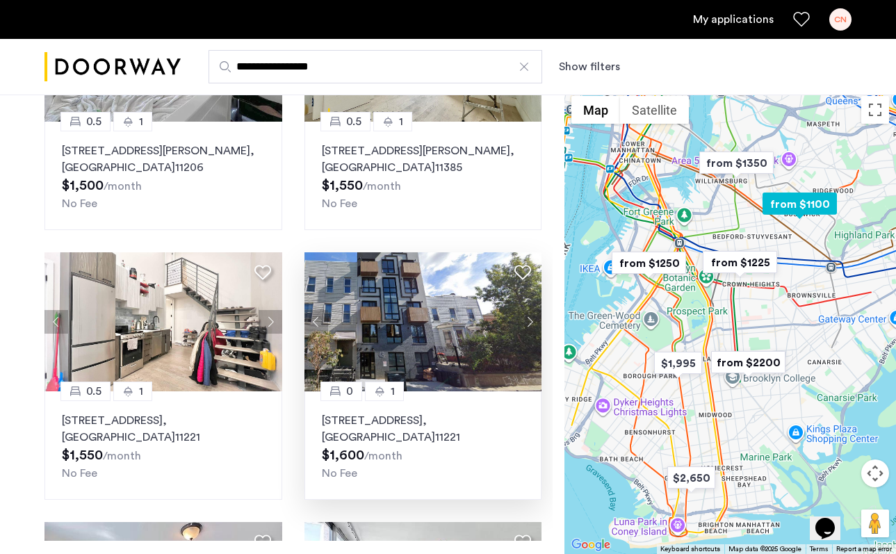
click at [527, 321] on button "Next apartment" at bounding box center [530, 322] width 24 height 24
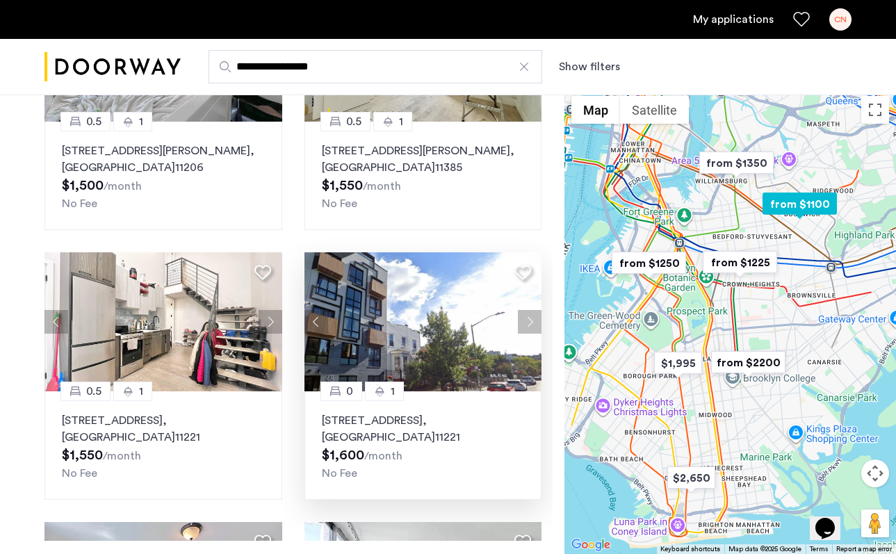
click at [527, 321] on button "Next apartment" at bounding box center [530, 322] width 24 height 24
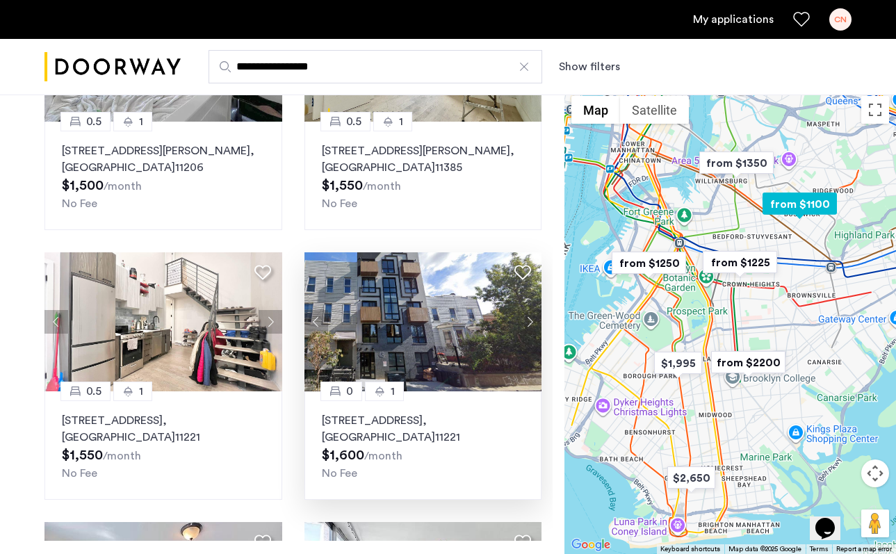
click at [527, 321] on button "Next apartment" at bounding box center [530, 322] width 24 height 24
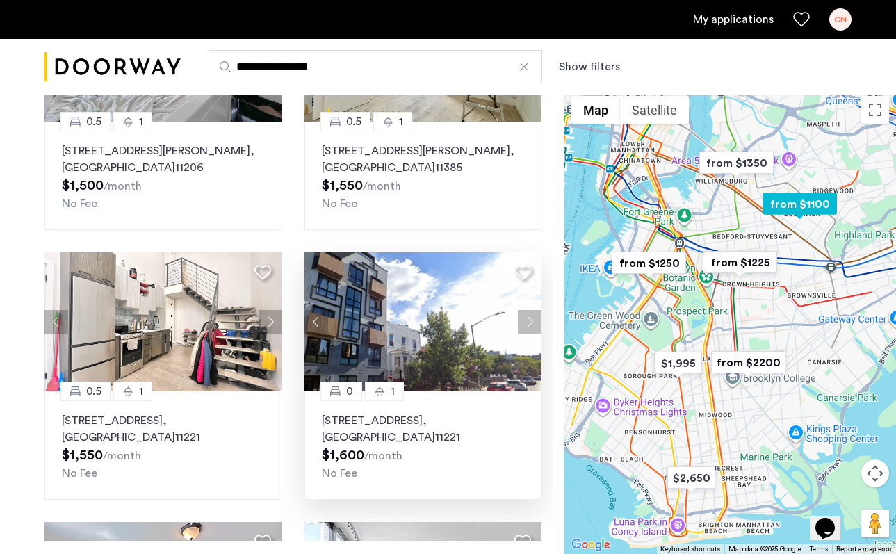
click at [527, 321] on button "Next apartment" at bounding box center [530, 322] width 24 height 24
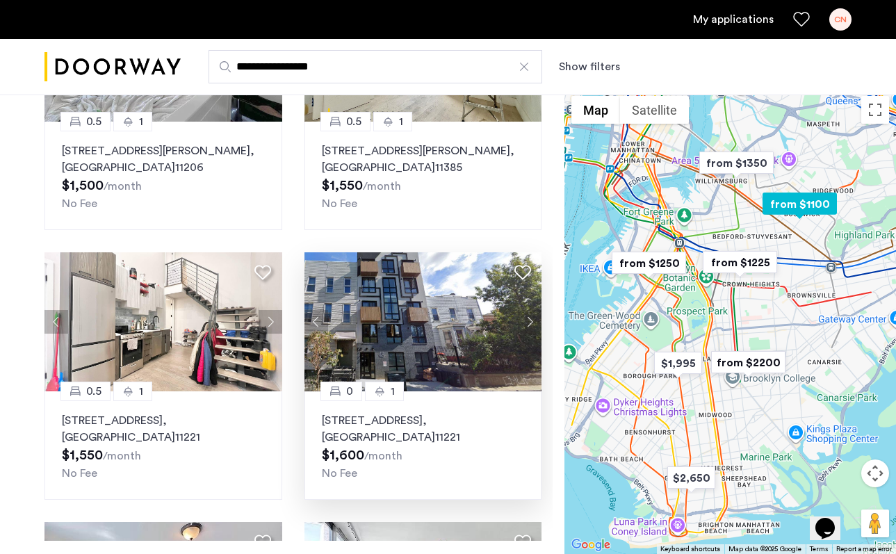
click at [527, 321] on button "Next apartment" at bounding box center [530, 322] width 24 height 24
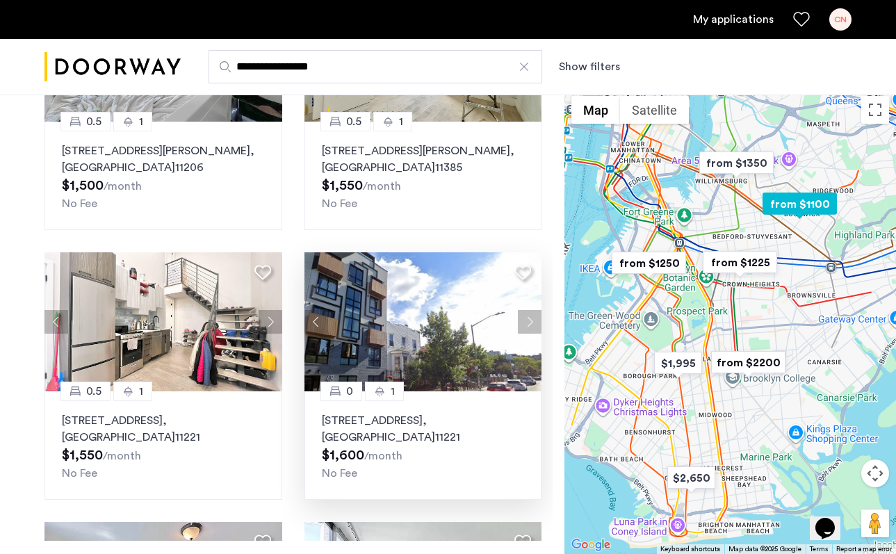
click at [527, 321] on button "Next apartment" at bounding box center [530, 322] width 24 height 24
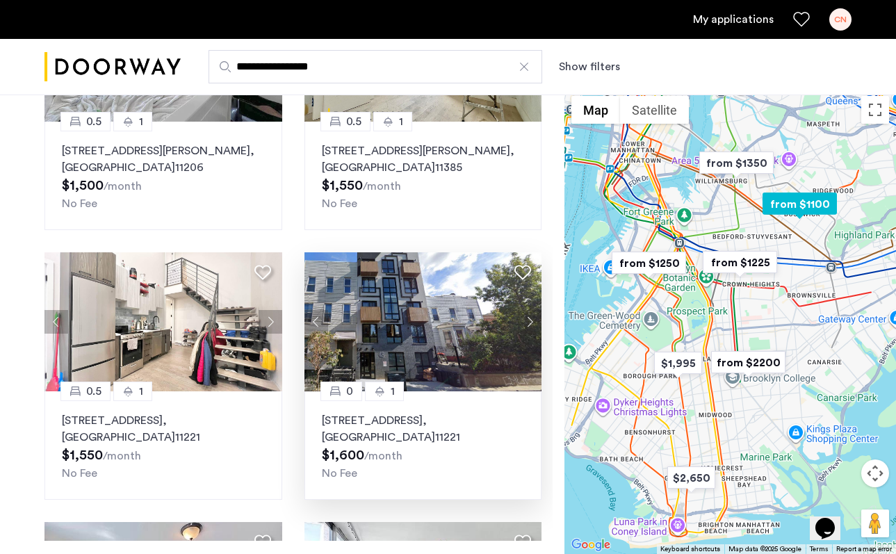
click at [461, 327] on img at bounding box center [424, 321] width 238 height 139
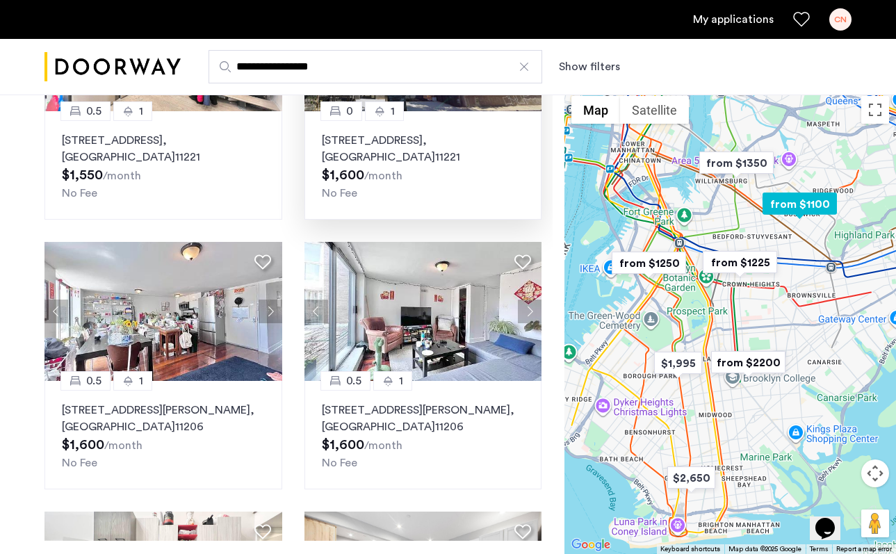
scroll to position [382, 0]
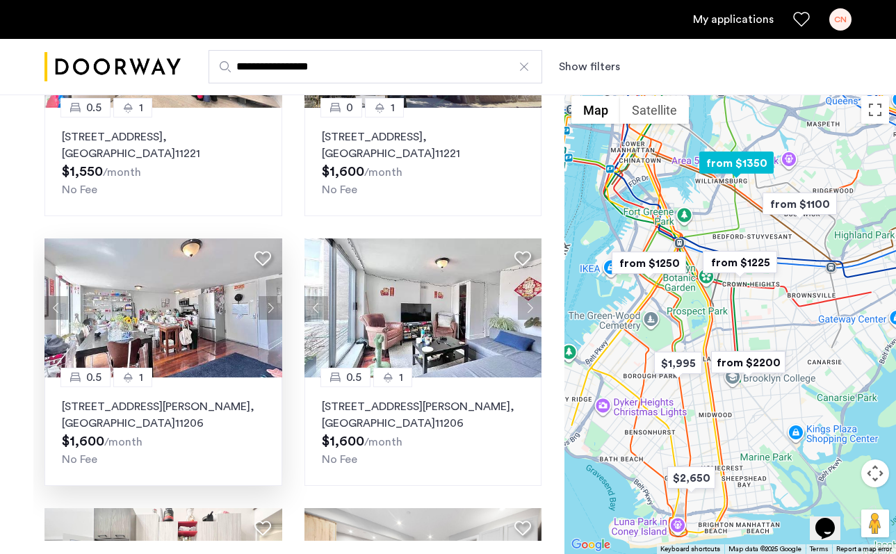
click at [265, 309] on button "Next apartment" at bounding box center [271, 308] width 24 height 24
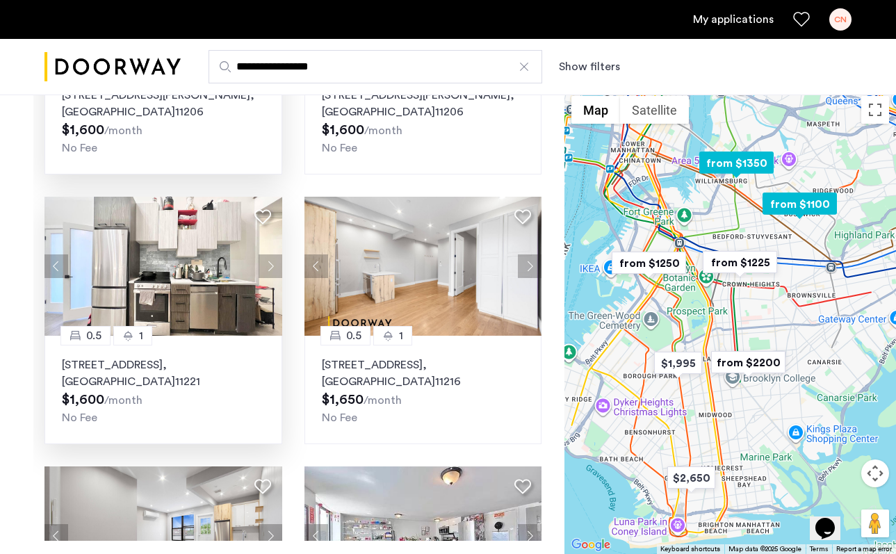
scroll to position [695, 0]
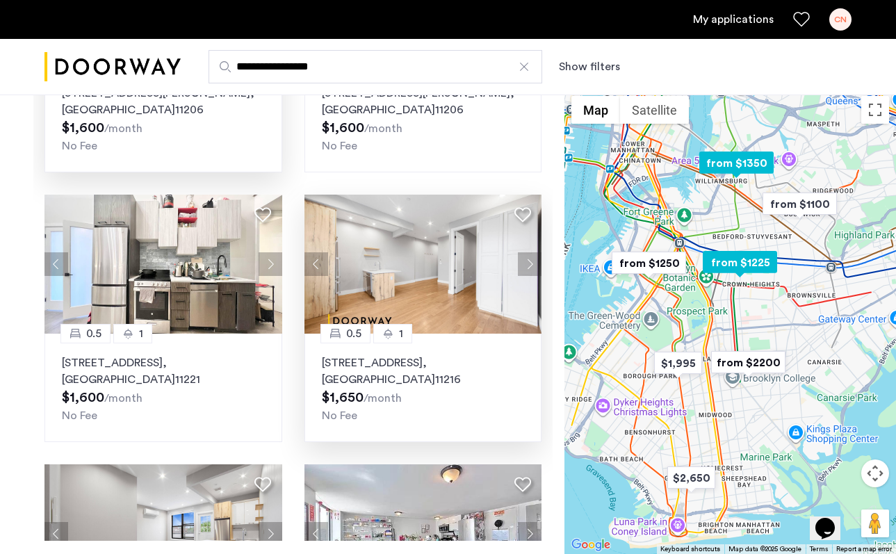
click at [528, 263] on button "Next apartment" at bounding box center [530, 264] width 24 height 24
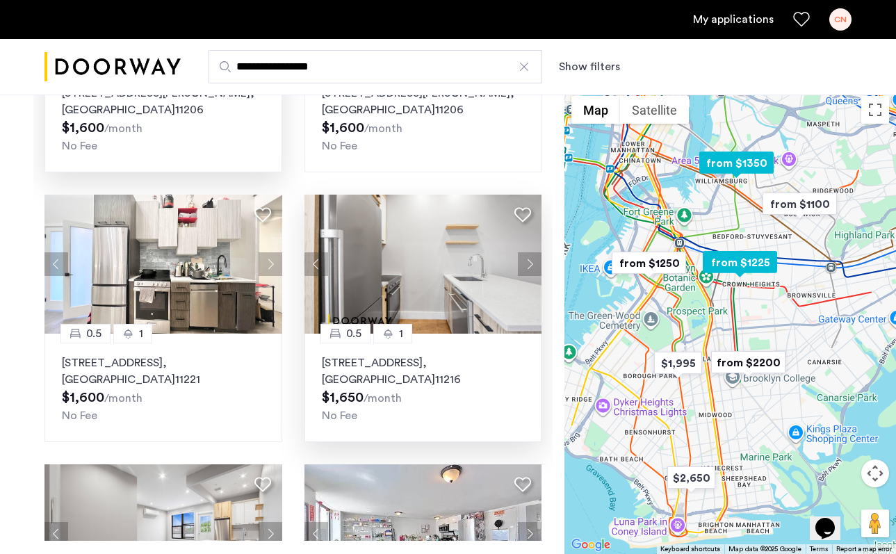
click at [528, 263] on button "Next apartment" at bounding box center [530, 264] width 24 height 24
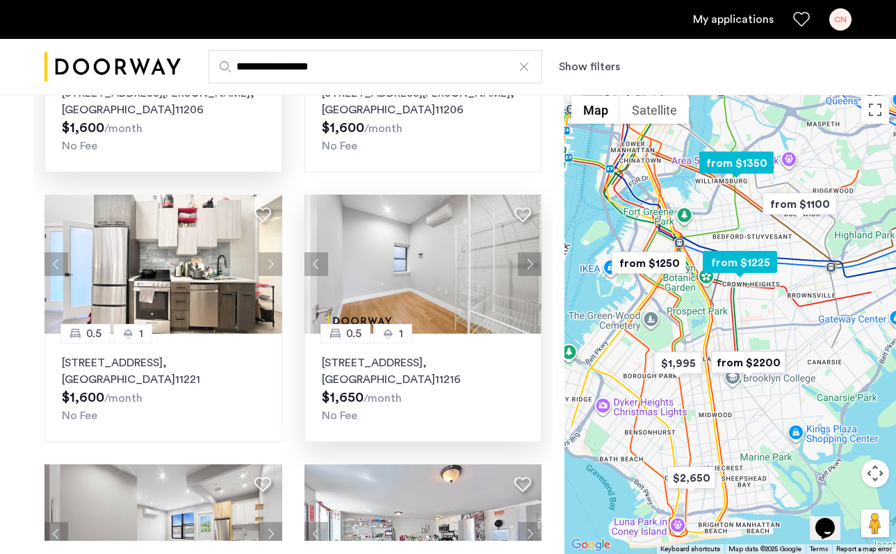
click at [528, 263] on button "Next apartment" at bounding box center [530, 264] width 24 height 24
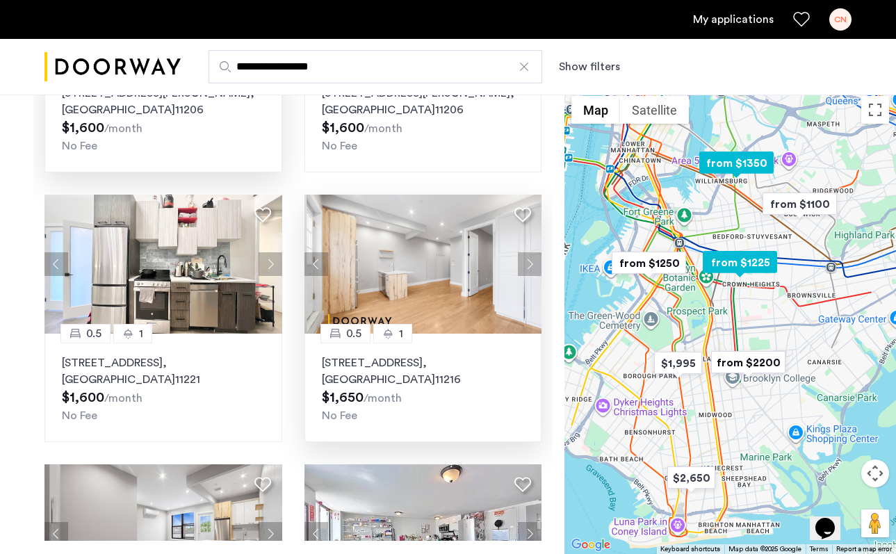
click at [528, 263] on button "Next apartment" at bounding box center [530, 264] width 24 height 24
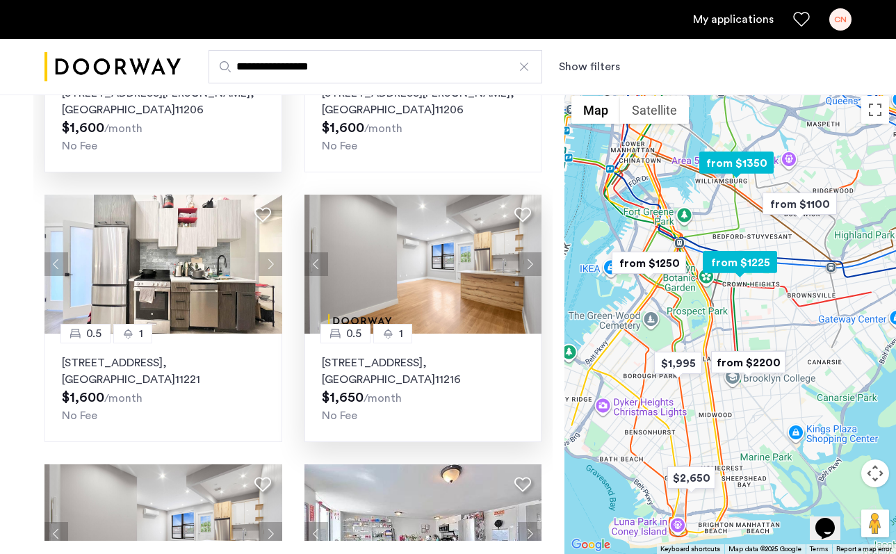
click at [528, 263] on button "Next apartment" at bounding box center [530, 264] width 24 height 24
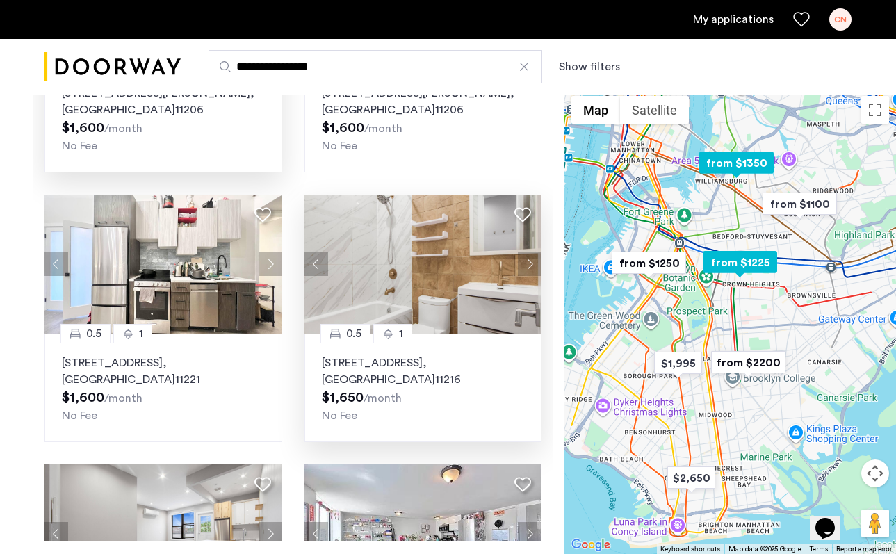
click at [528, 263] on button "Next apartment" at bounding box center [530, 264] width 24 height 24
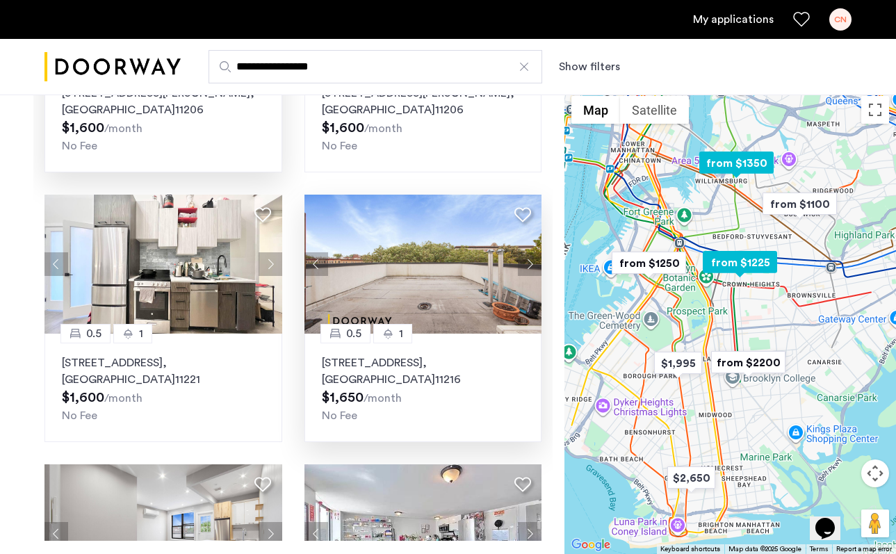
click at [528, 263] on button "Next apartment" at bounding box center [530, 264] width 24 height 24
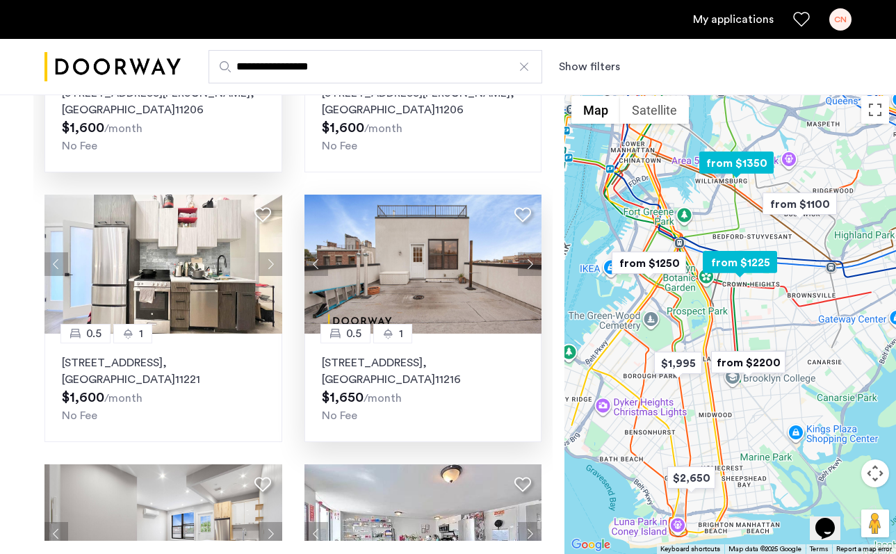
click at [528, 263] on button "Next apartment" at bounding box center [530, 264] width 24 height 24
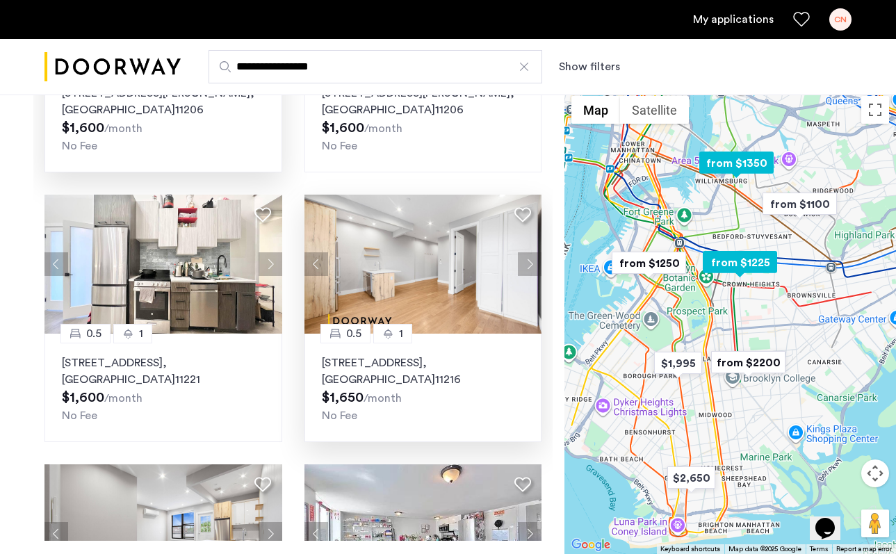
click at [528, 263] on button "Next apartment" at bounding box center [530, 264] width 24 height 24
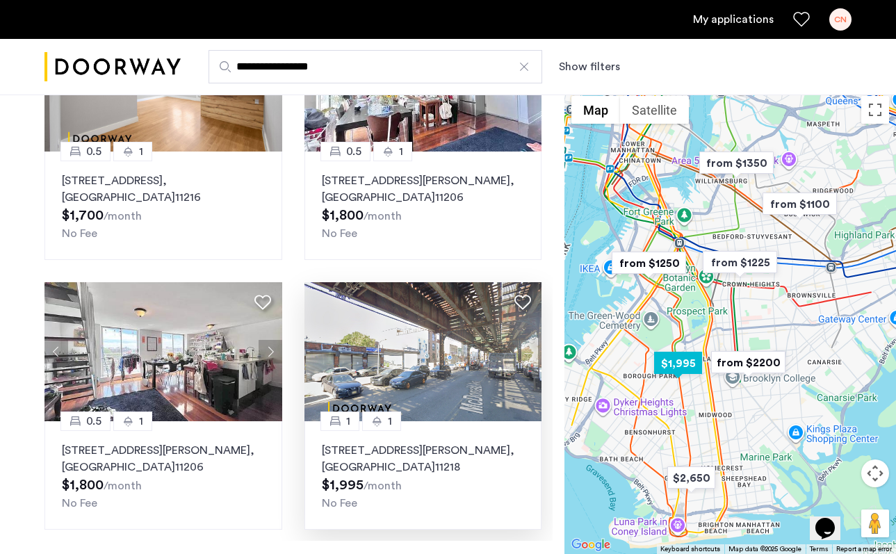
scroll to position [1147, 0]
click at [439, 329] on img at bounding box center [424, 351] width 238 height 139
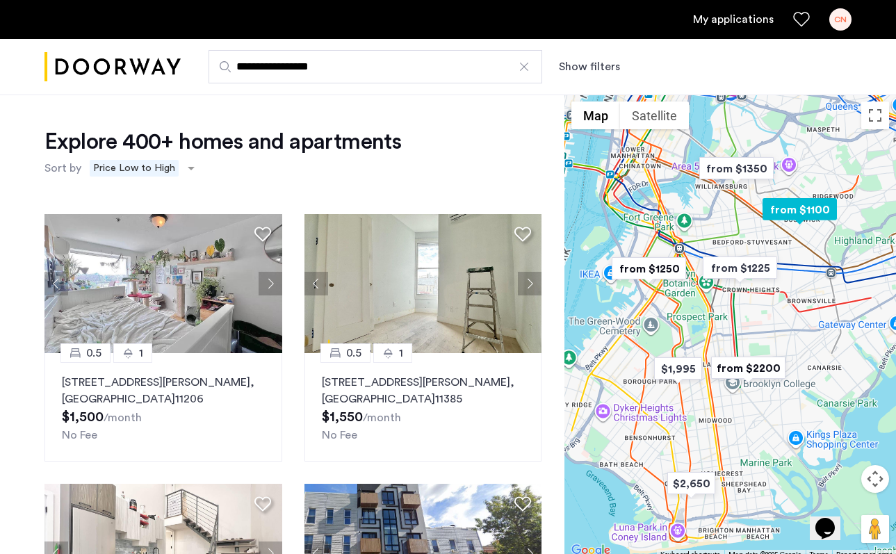
scroll to position [0, 0]
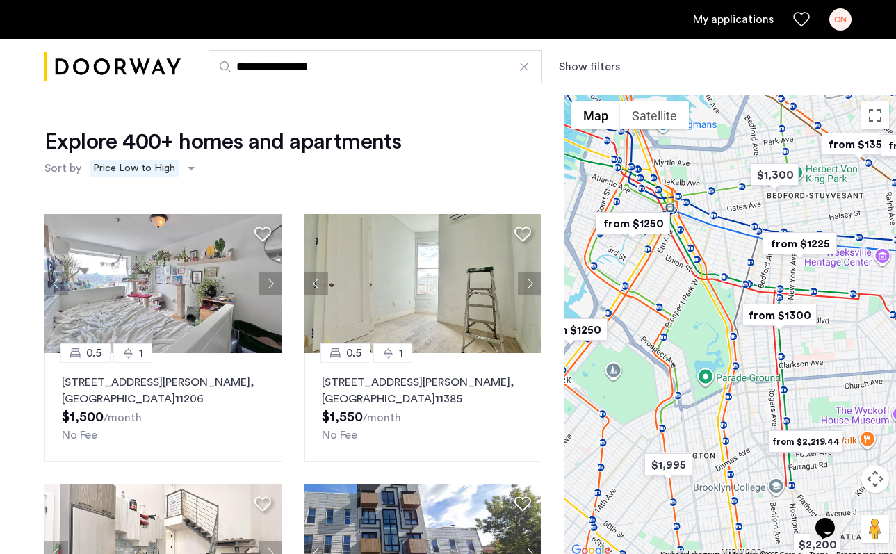
click at [788, 318] on img "from $1300" at bounding box center [780, 315] width 86 height 31
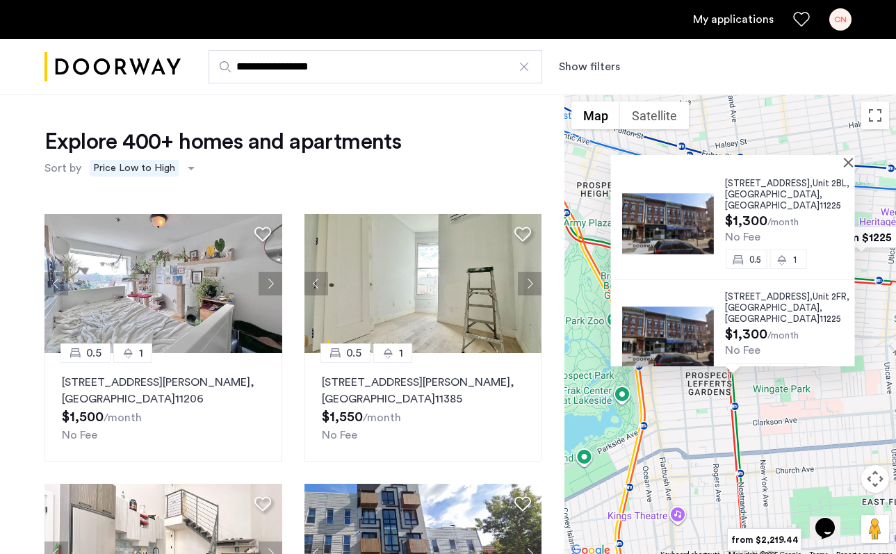
click at [654, 306] on img at bounding box center [668, 336] width 92 height 61
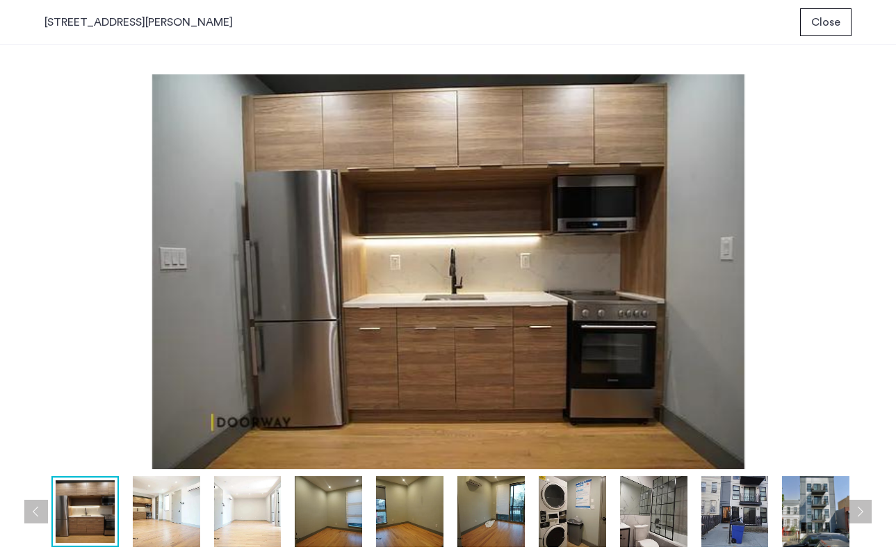
click at [857, 509] on button "Next apartment" at bounding box center [860, 512] width 24 height 24
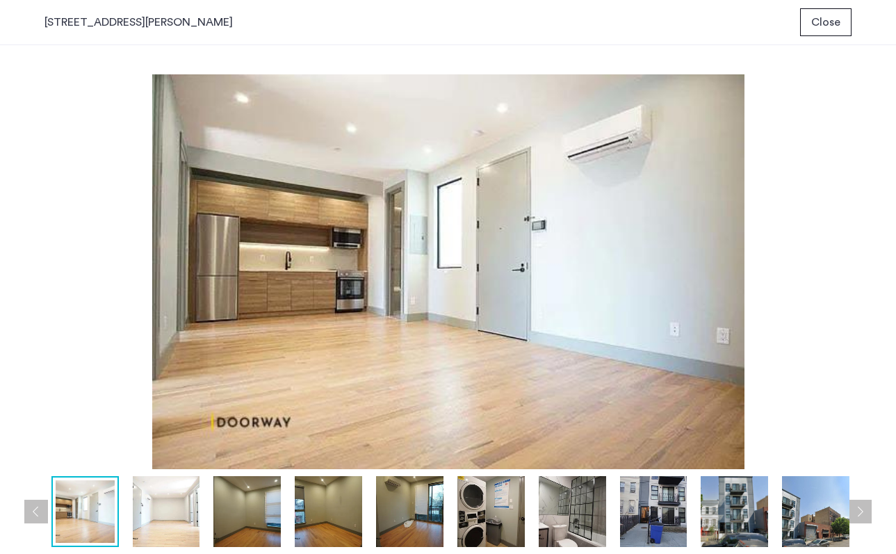
click at [857, 509] on button "Next apartment" at bounding box center [860, 512] width 24 height 24
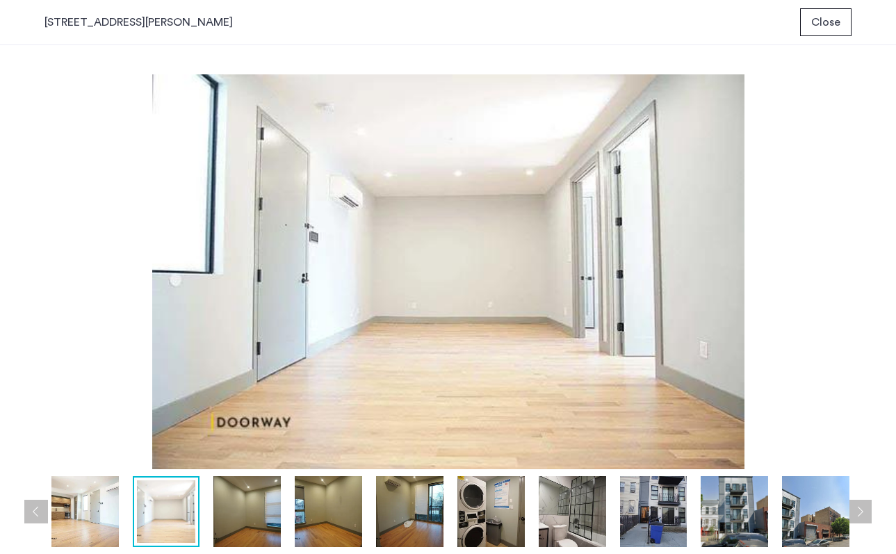
click at [857, 509] on button "Next apartment" at bounding box center [860, 512] width 24 height 24
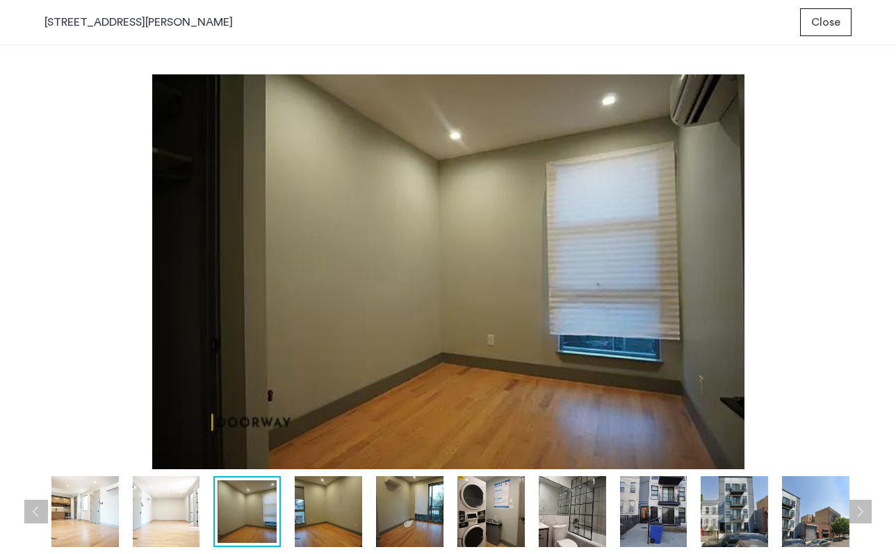
click at [857, 509] on button "Next apartment" at bounding box center [860, 512] width 24 height 24
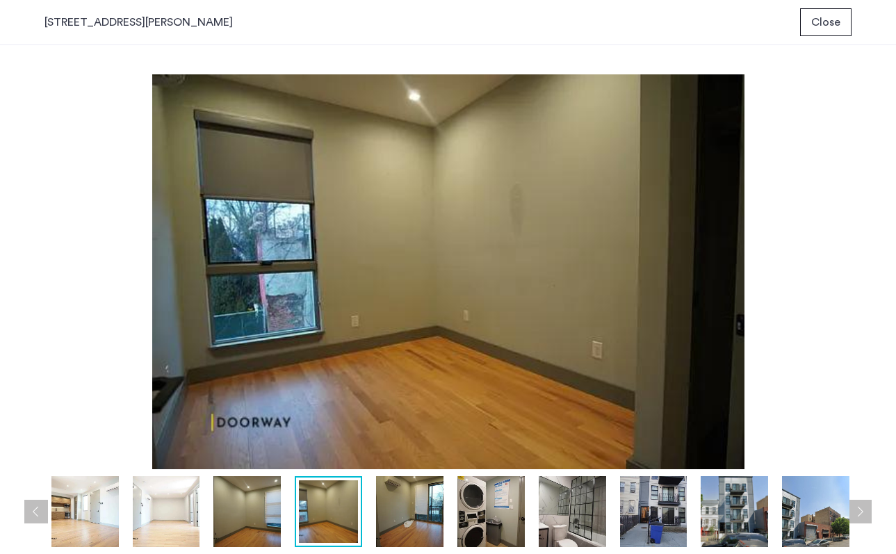
click at [857, 509] on button "Next apartment" at bounding box center [860, 512] width 24 height 24
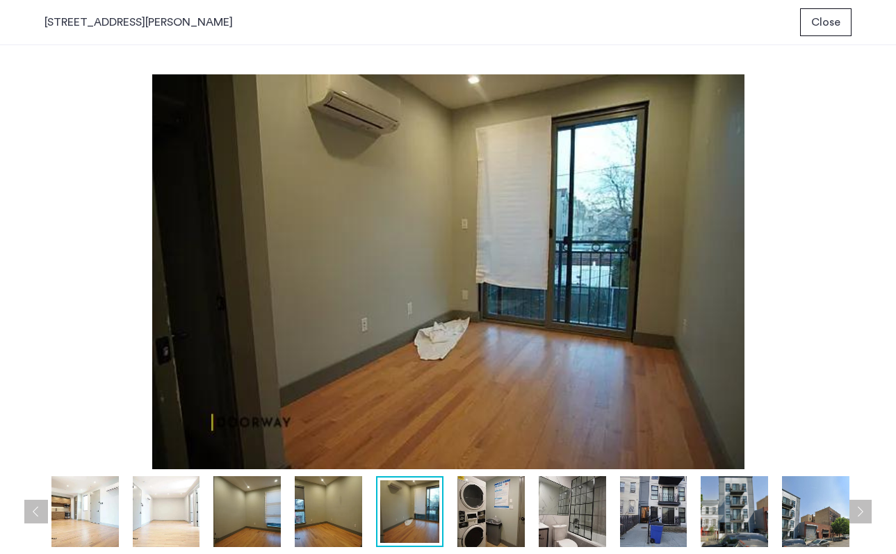
click at [857, 509] on button "Next apartment" at bounding box center [860, 512] width 24 height 24
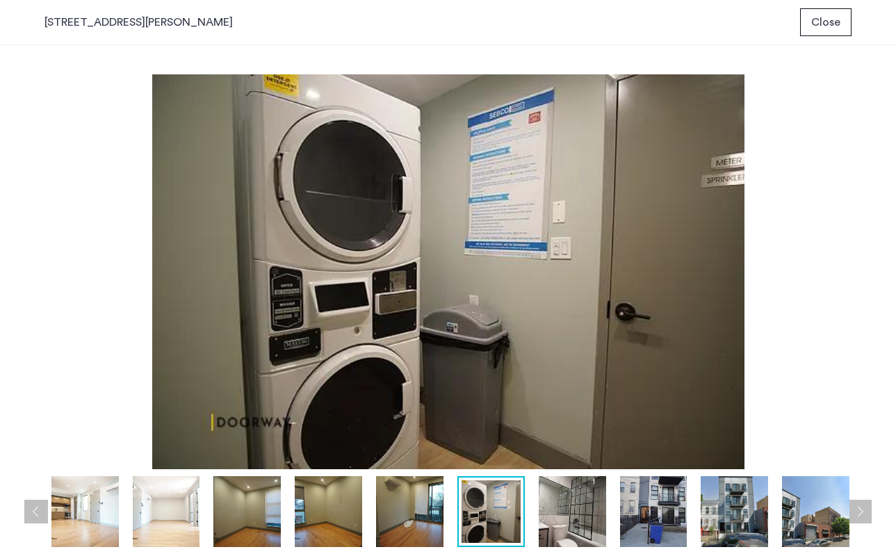
click at [857, 509] on button "Next apartment" at bounding box center [860, 512] width 24 height 24
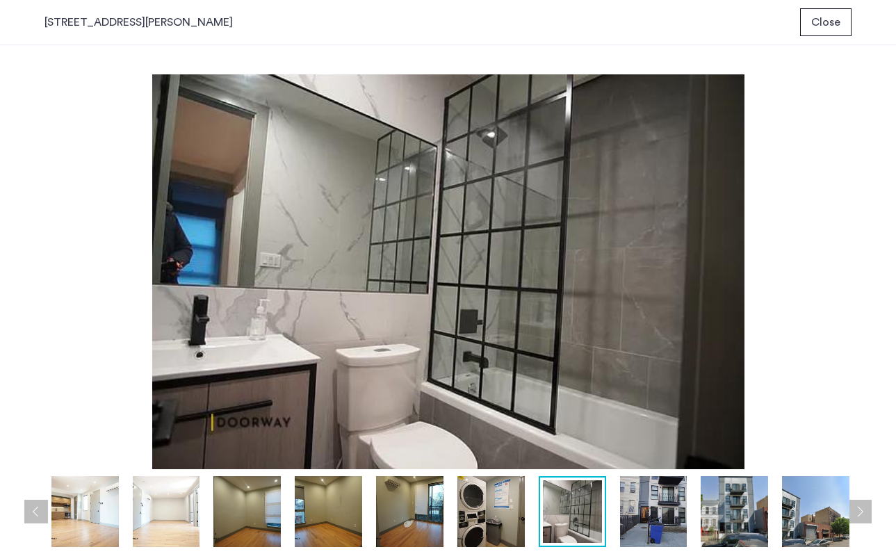
click at [857, 509] on button "Next apartment" at bounding box center [860, 512] width 24 height 24
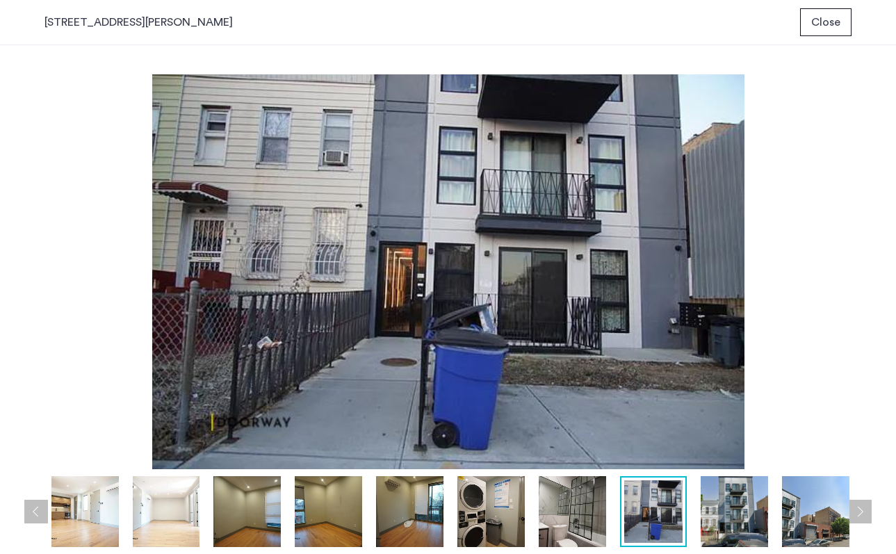
click at [857, 509] on button "Next apartment" at bounding box center [860, 512] width 24 height 24
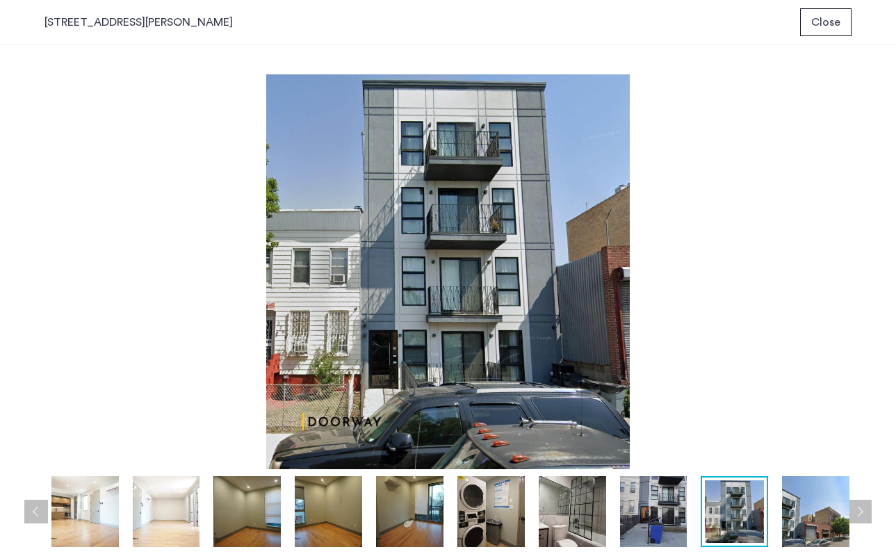
click at [857, 509] on button "Next apartment" at bounding box center [860, 512] width 24 height 24
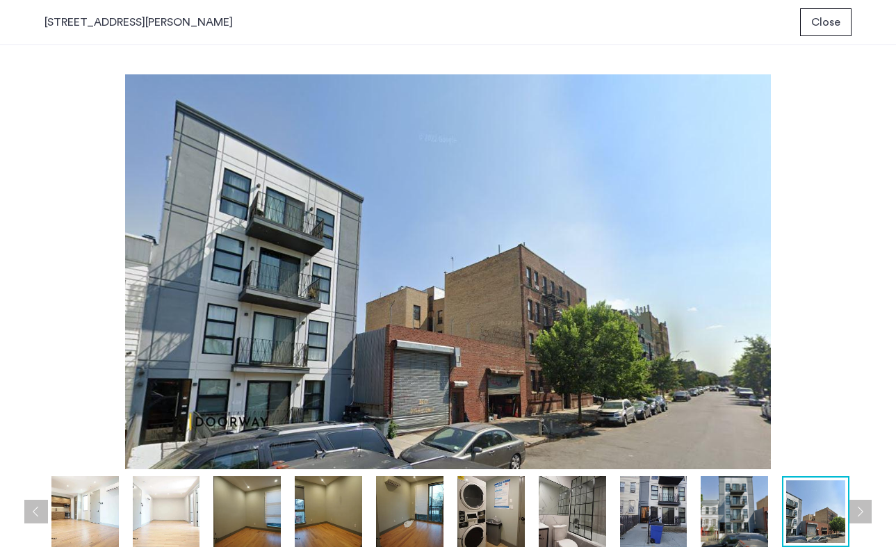
click at [857, 509] on button "Next apartment" at bounding box center [860, 512] width 24 height 24
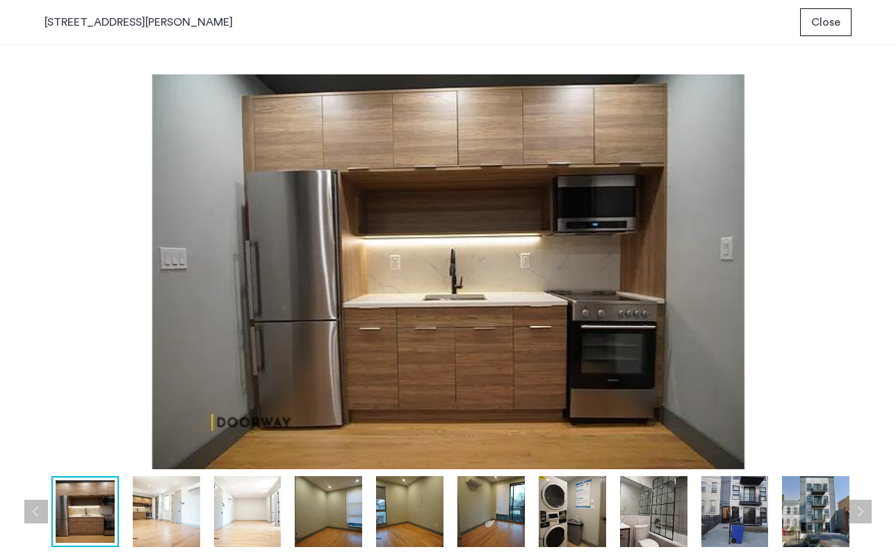
click at [857, 509] on button "Next apartment" at bounding box center [860, 512] width 24 height 24
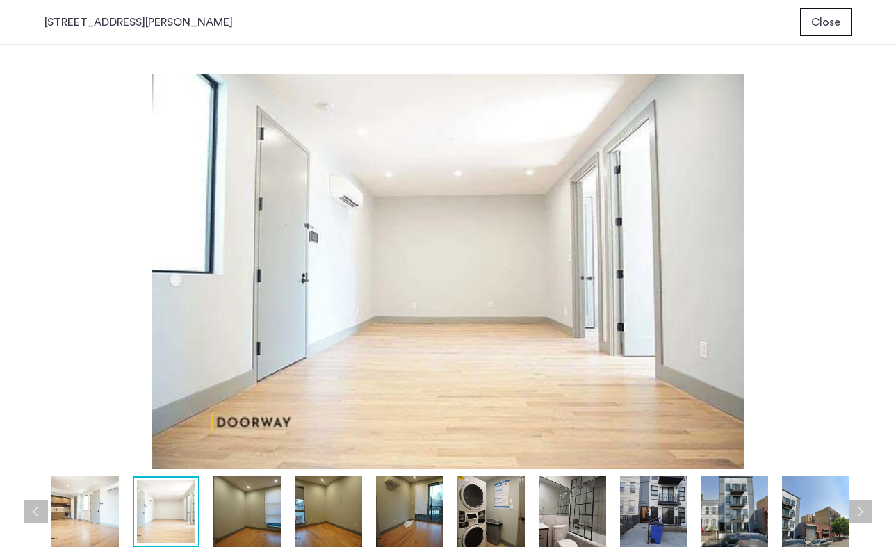
click at [857, 509] on button "Next apartment" at bounding box center [860, 512] width 24 height 24
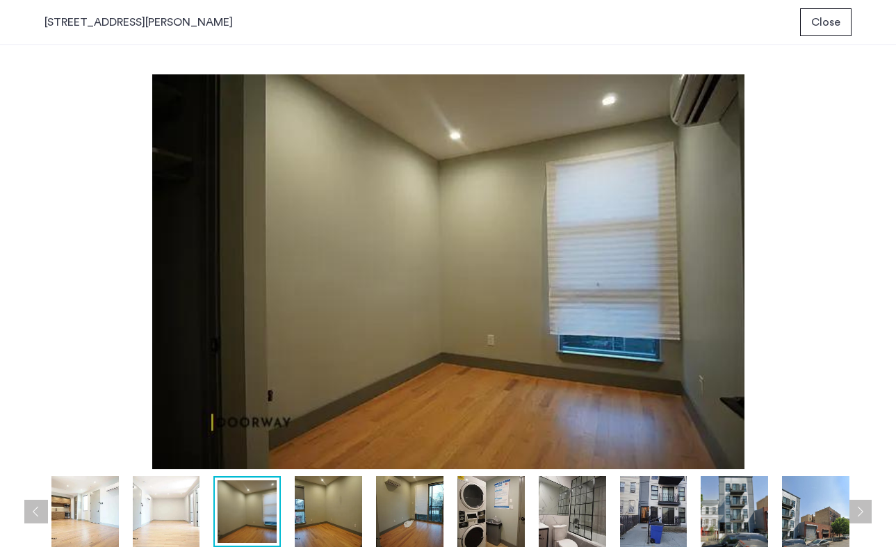
click at [857, 509] on button "Next apartment" at bounding box center [860, 512] width 24 height 24
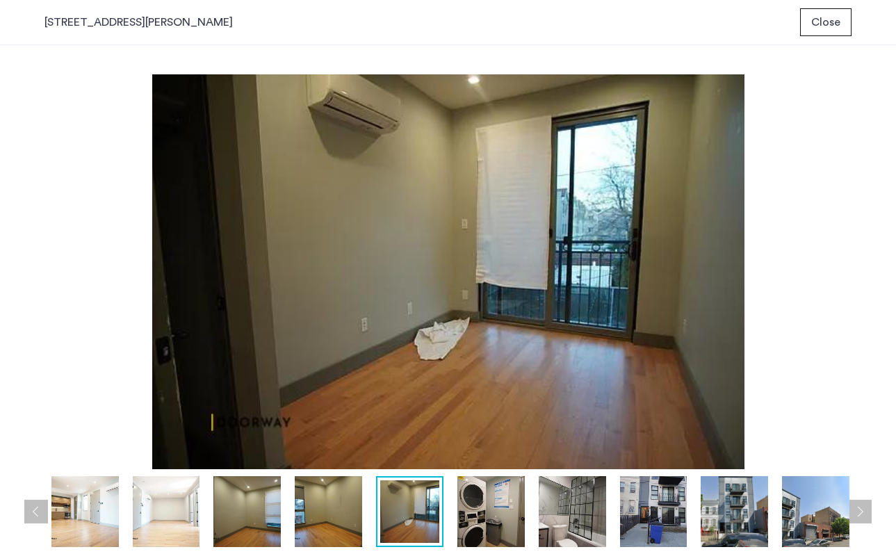
click at [822, 33] on button "Close" at bounding box center [825, 22] width 51 height 28
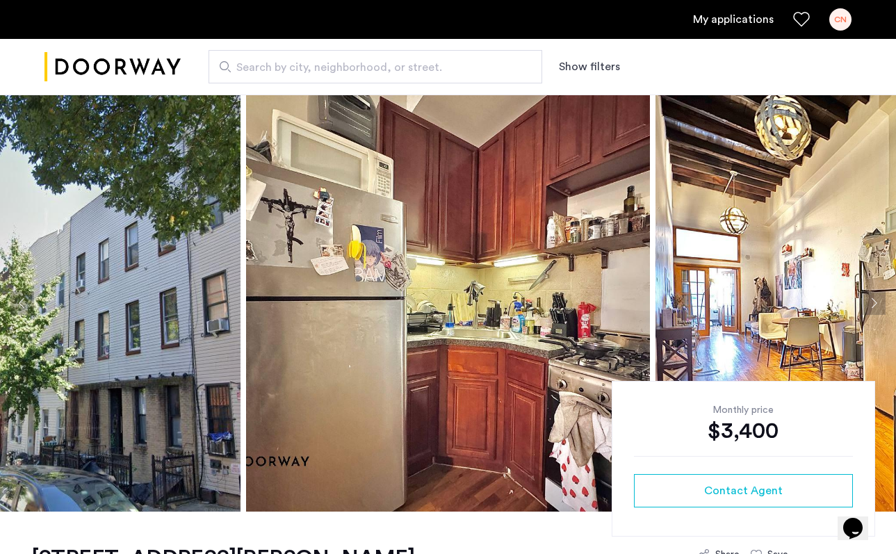
click at [870, 303] on button "Next apartment" at bounding box center [874, 303] width 24 height 24
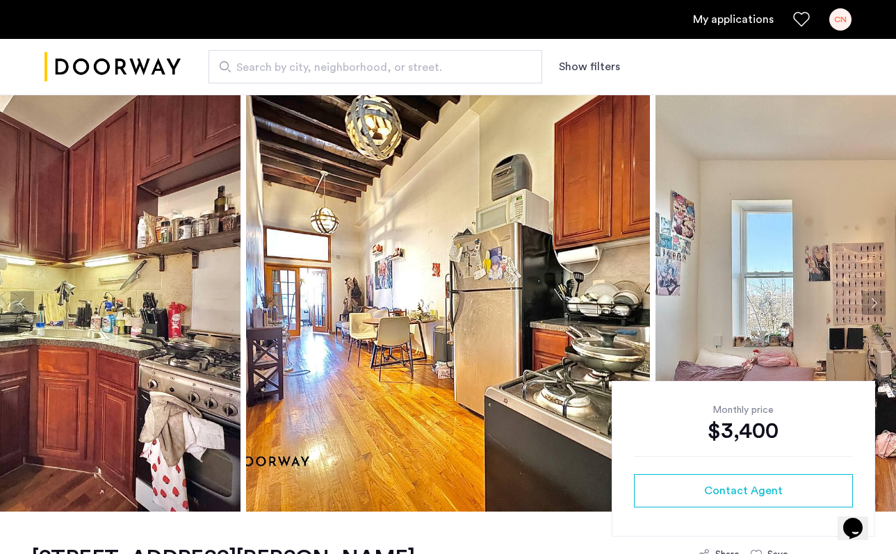
click at [870, 303] on button "Next apartment" at bounding box center [874, 303] width 24 height 24
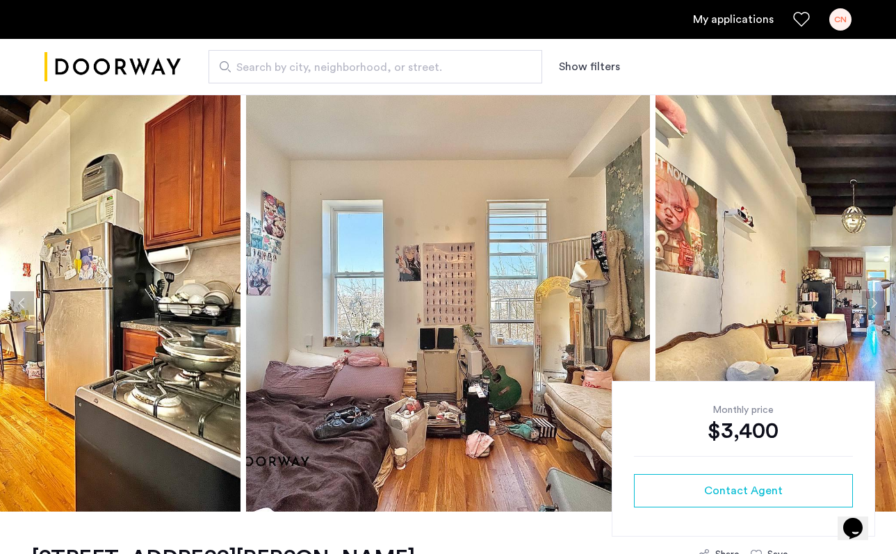
click at [870, 303] on button "Next apartment" at bounding box center [874, 303] width 24 height 24
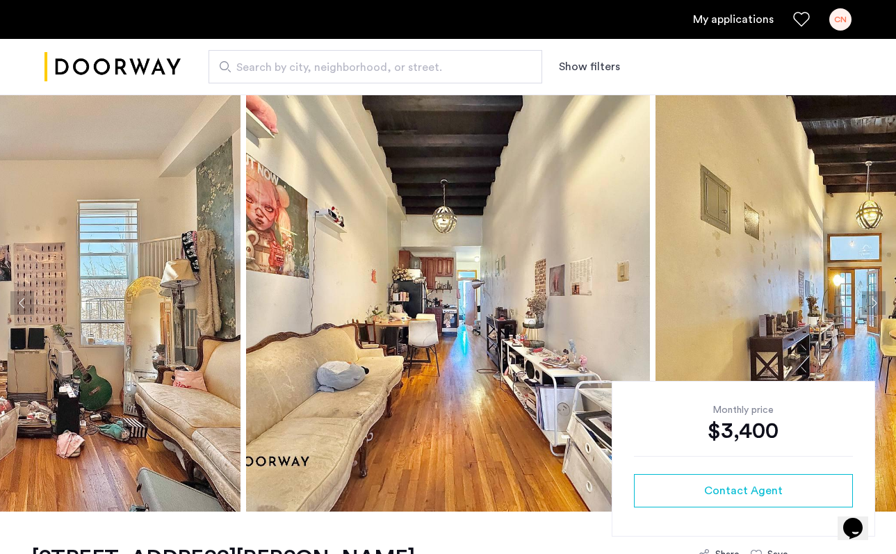
click at [870, 303] on button "Next apartment" at bounding box center [874, 303] width 24 height 24
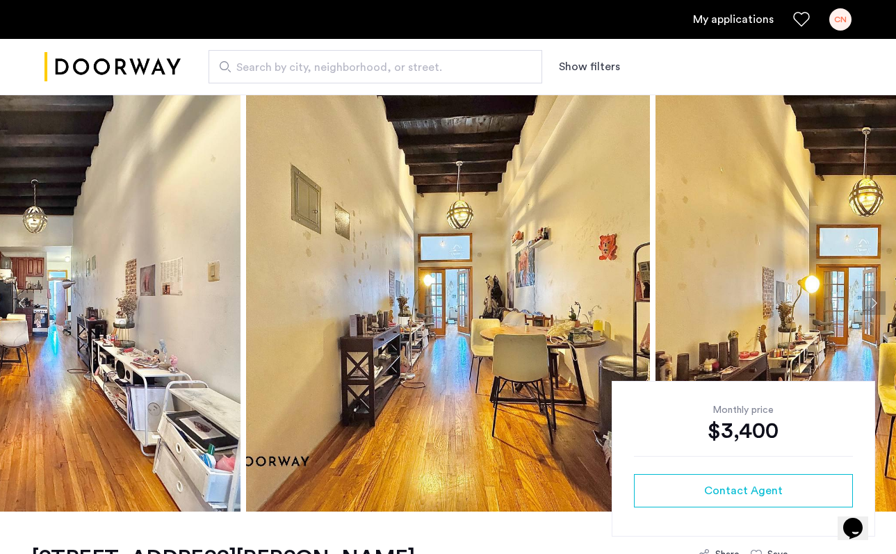
click at [870, 303] on button "Next apartment" at bounding box center [874, 303] width 24 height 24
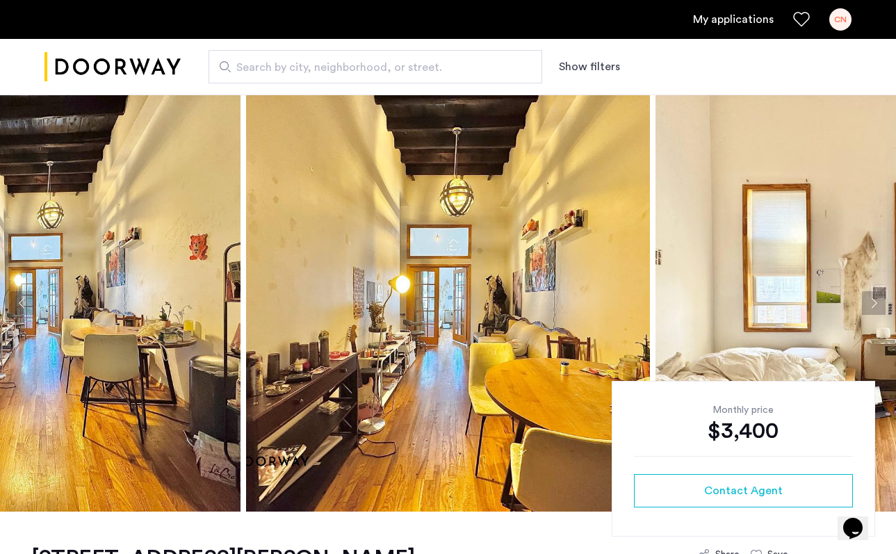
click at [870, 303] on button "Next apartment" at bounding box center [874, 303] width 24 height 24
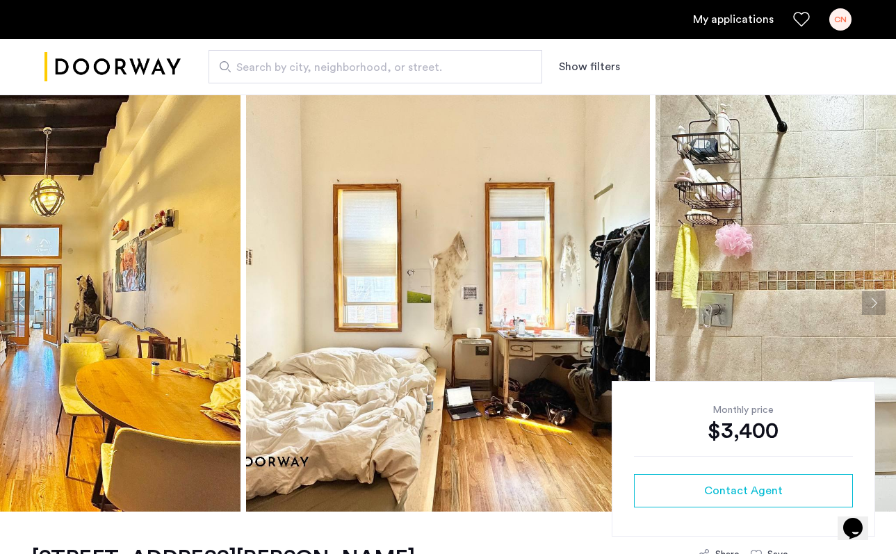
click at [870, 303] on button "Next apartment" at bounding box center [874, 303] width 24 height 24
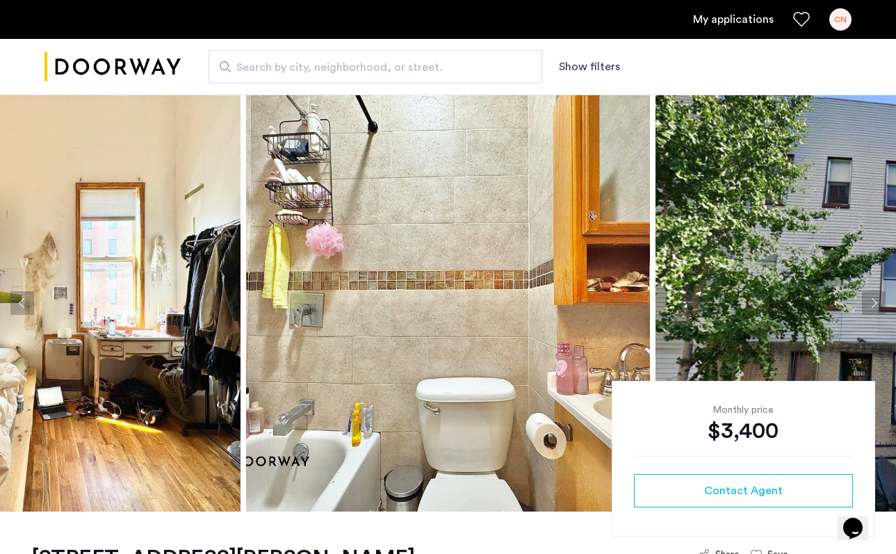
click at [870, 303] on button "Next apartment" at bounding box center [874, 303] width 24 height 24
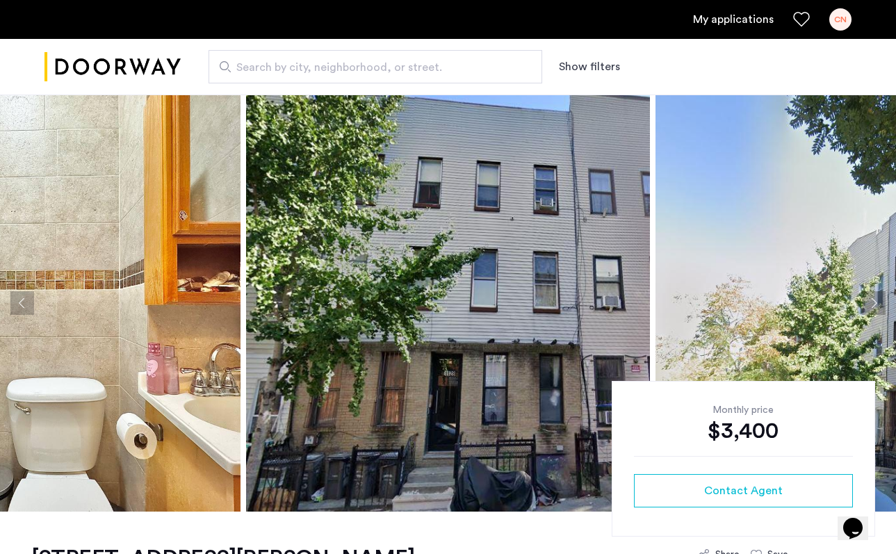
click at [870, 303] on button "Next apartment" at bounding box center [874, 303] width 24 height 24
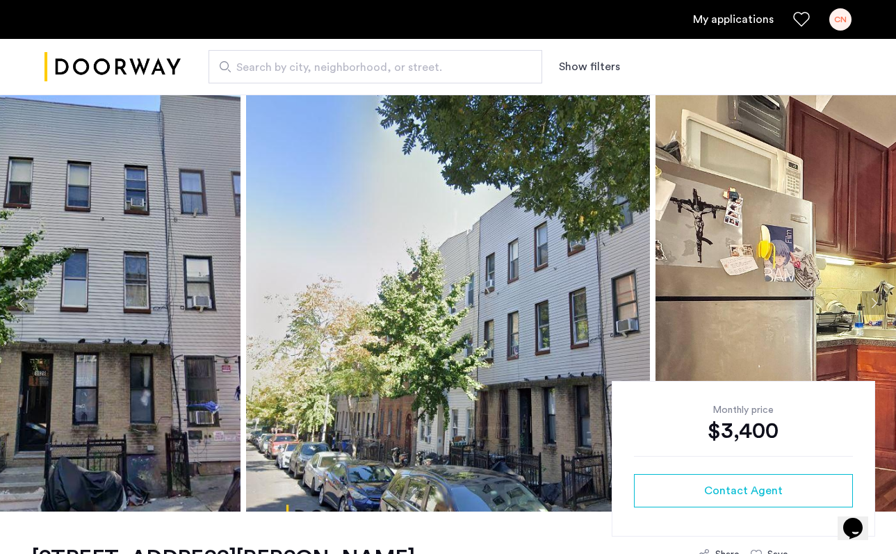
click at [870, 303] on button "Next apartment" at bounding box center [874, 303] width 24 height 24
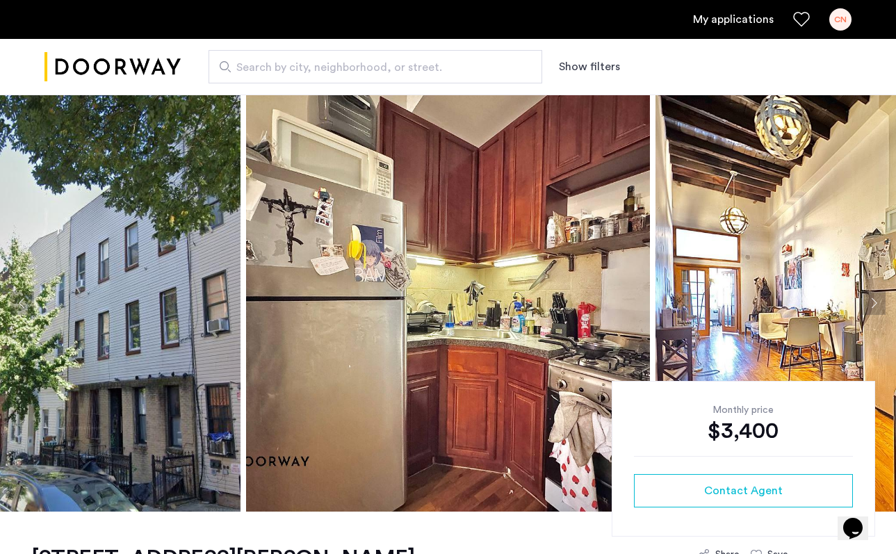
click at [870, 303] on button "Next apartment" at bounding box center [874, 303] width 24 height 24
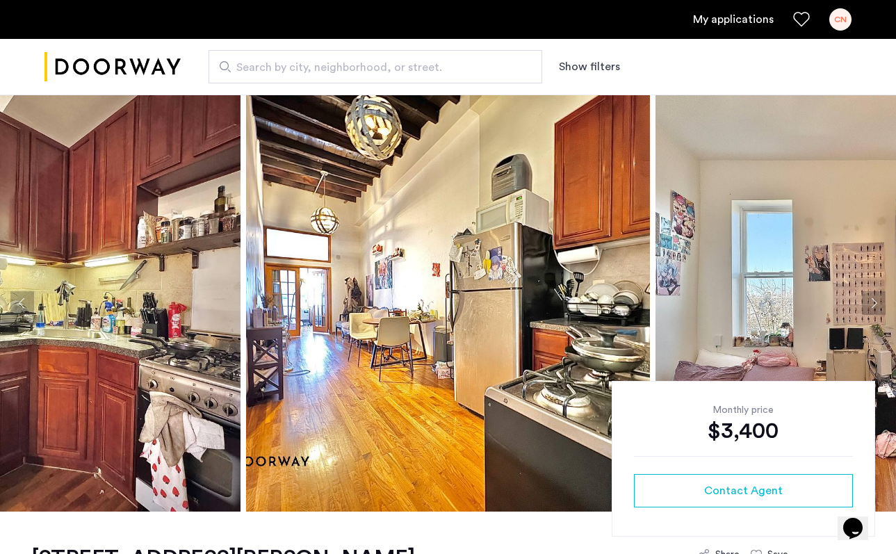
click at [870, 303] on button "Next apartment" at bounding box center [874, 303] width 24 height 24
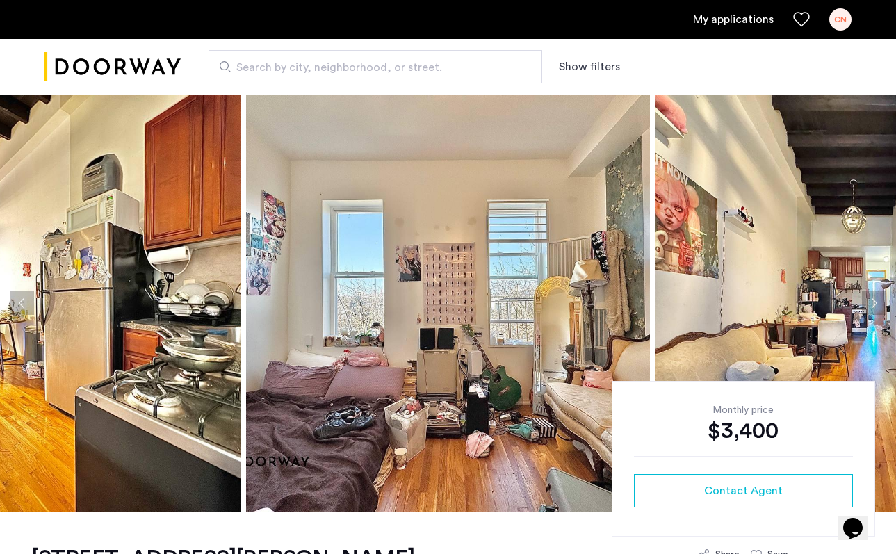
click at [870, 303] on button "Next apartment" at bounding box center [874, 303] width 24 height 24
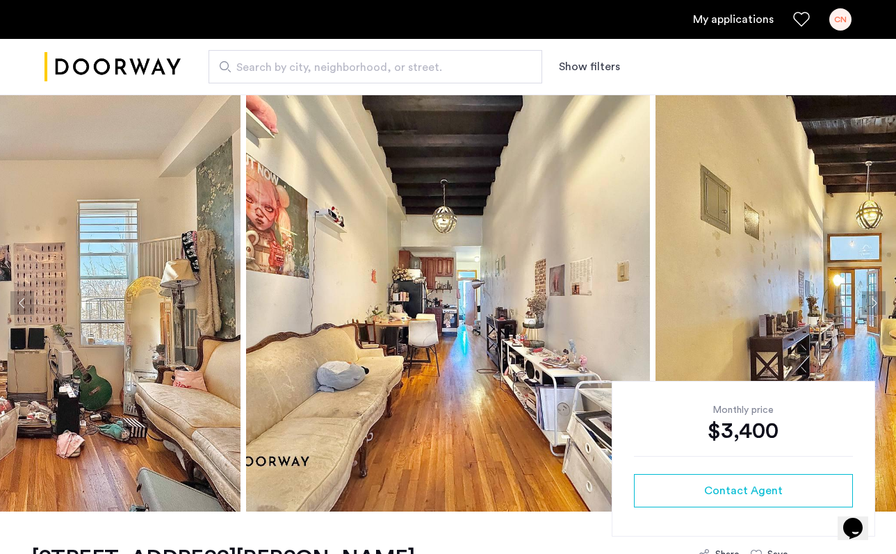
click at [870, 303] on button "Next apartment" at bounding box center [874, 303] width 24 height 24
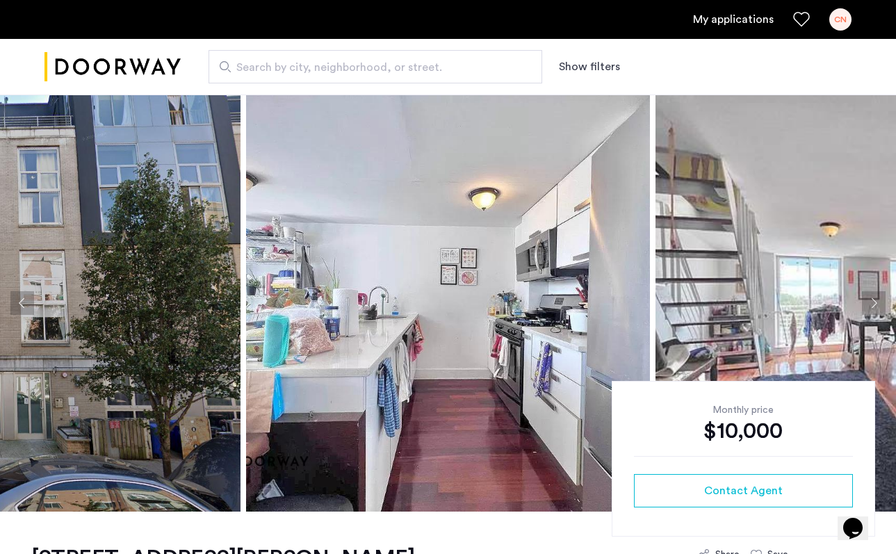
click at [136, 229] on img at bounding box center [39, 303] width 404 height 417
click at [467, 272] on img at bounding box center [448, 303] width 404 height 417
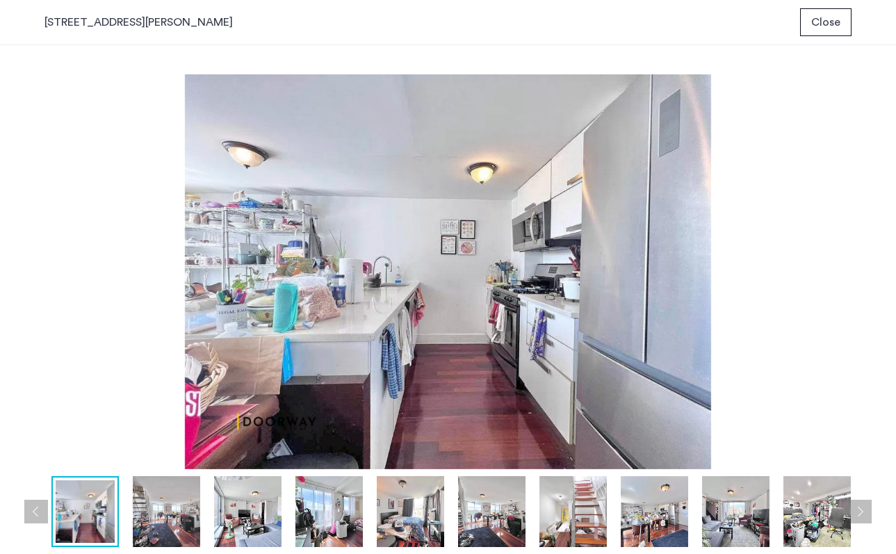
click at [868, 512] on button "Next apartment" at bounding box center [860, 512] width 24 height 24
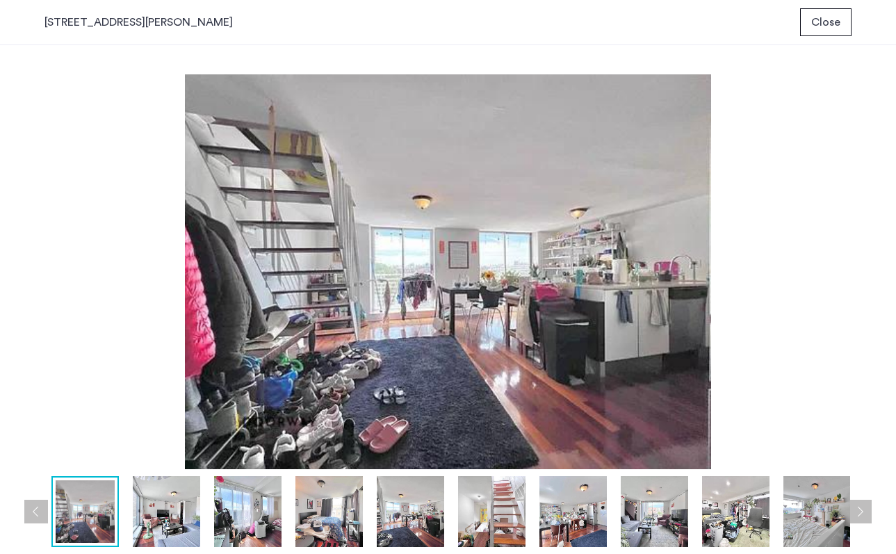
click at [868, 512] on button "Next apartment" at bounding box center [860, 512] width 24 height 24
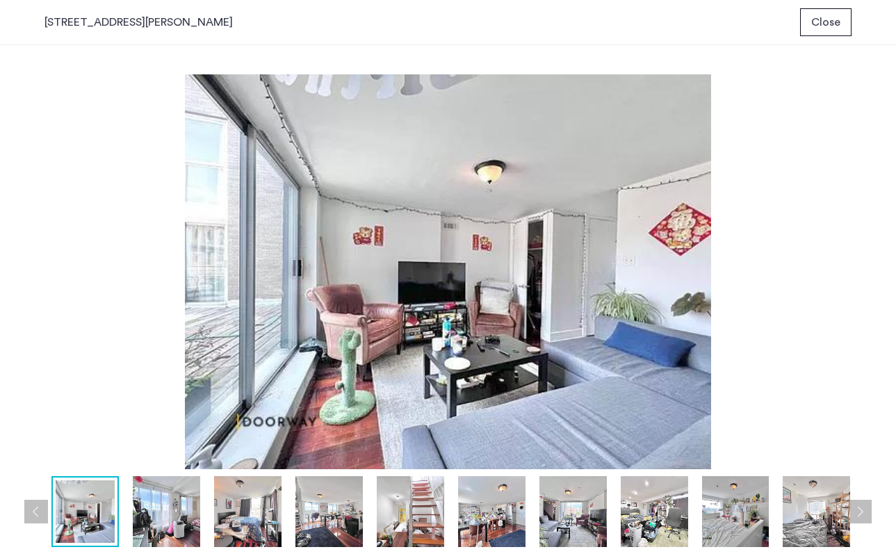
click at [868, 512] on button "Next apartment" at bounding box center [860, 512] width 24 height 24
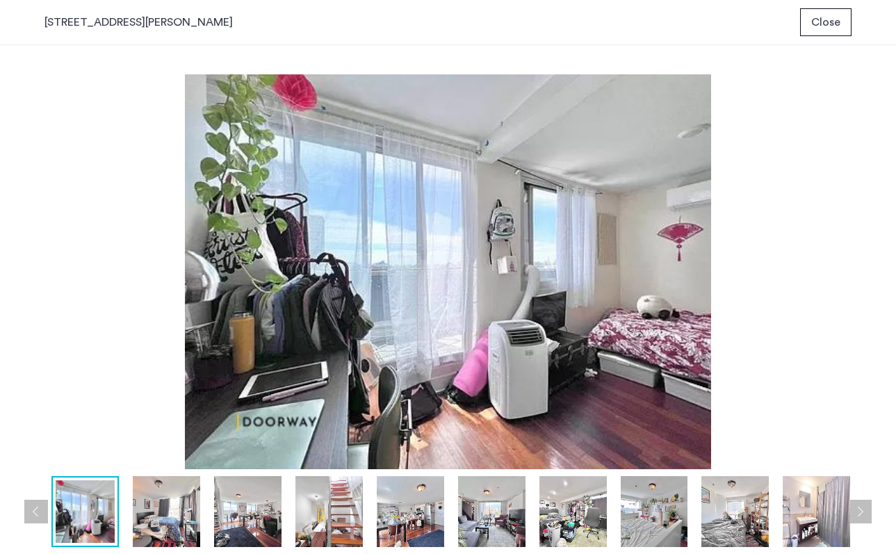
click at [868, 512] on button "Next apartment" at bounding box center [860, 512] width 24 height 24
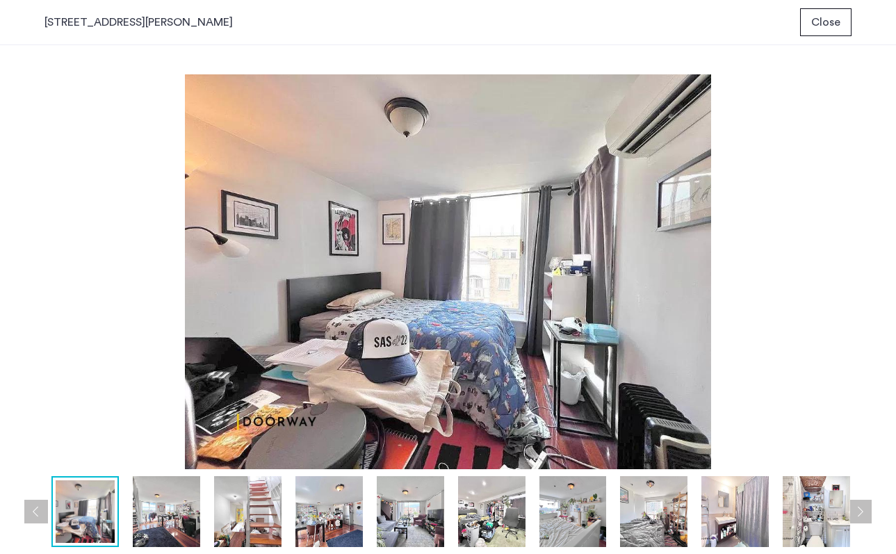
click at [868, 512] on button "Next apartment" at bounding box center [860, 512] width 24 height 24
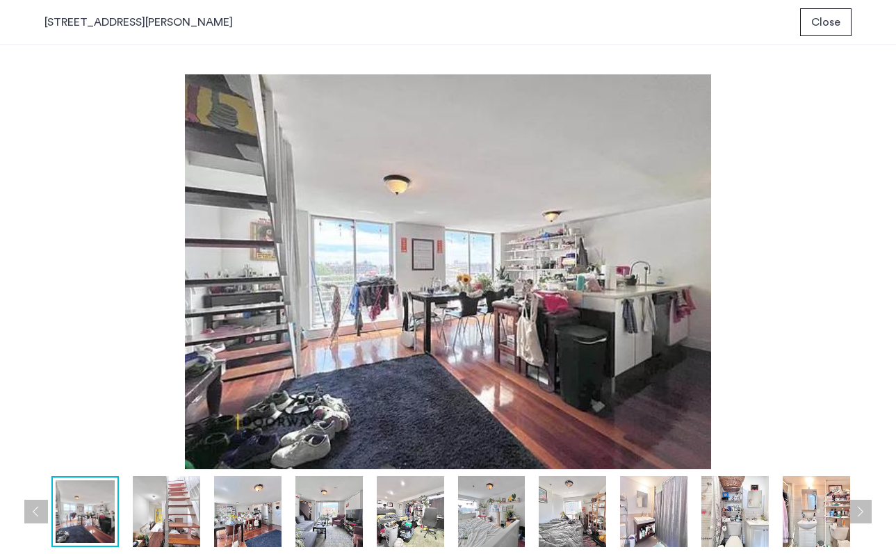
click at [868, 512] on button "Next apartment" at bounding box center [860, 512] width 24 height 24
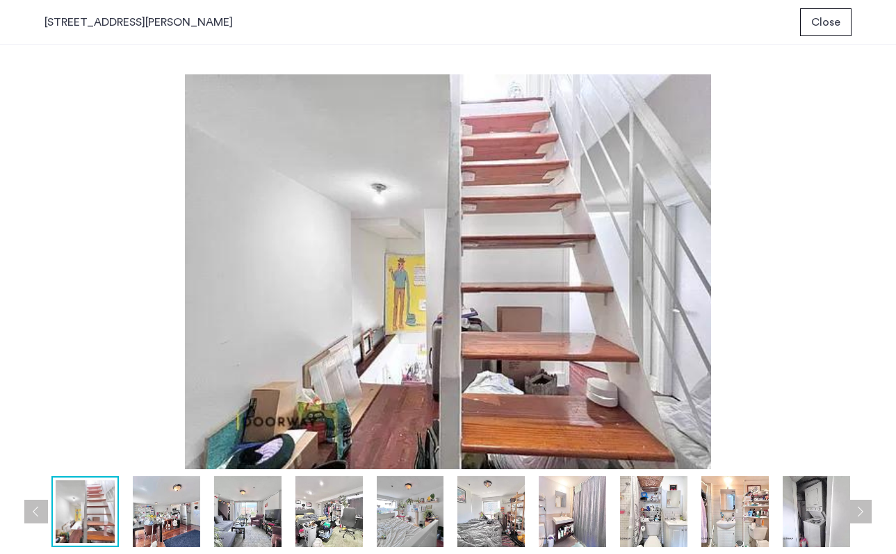
click at [868, 512] on button "Next apartment" at bounding box center [860, 512] width 24 height 24
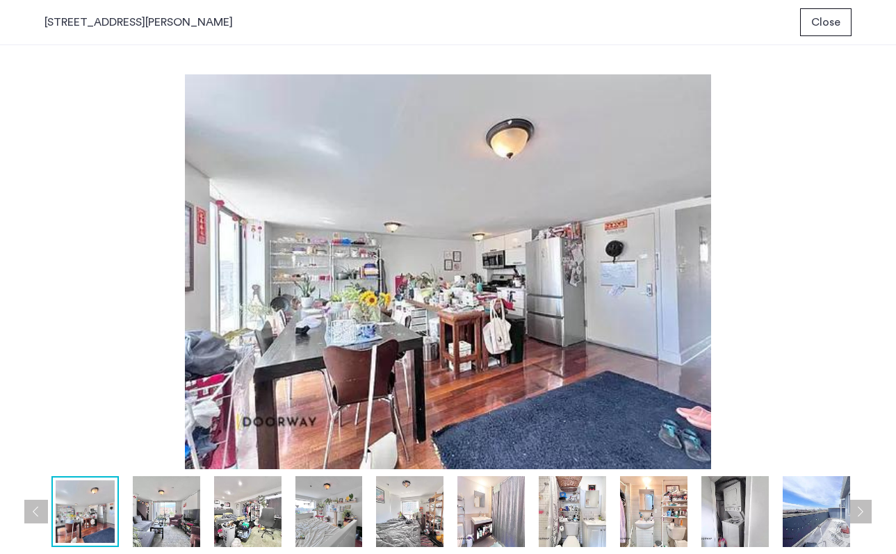
click at [868, 512] on button "Next apartment" at bounding box center [860, 512] width 24 height 24
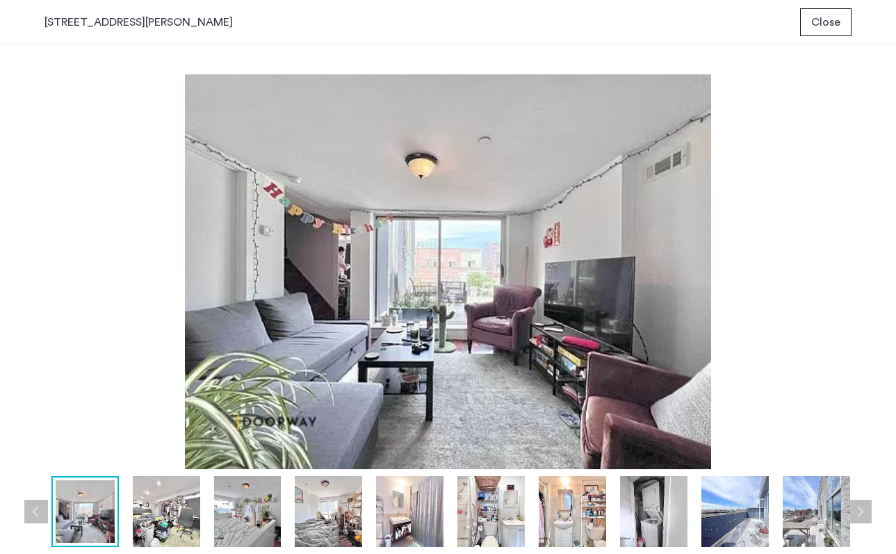
click at [868, 512] on button "Next apartment" at bounding box center [860, 512] width 24 height 24
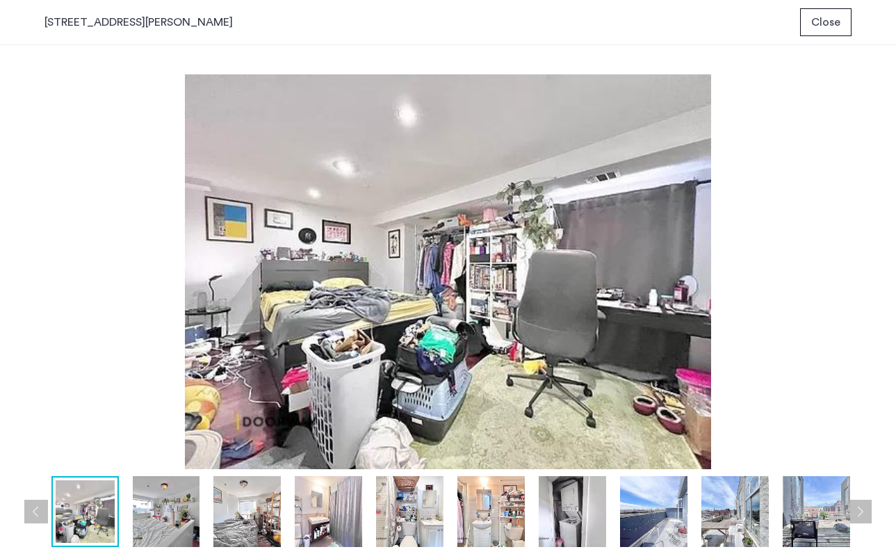
click at [868, 512] on button "Next apartment" at bounding box center [860, 512] width 24 height 24
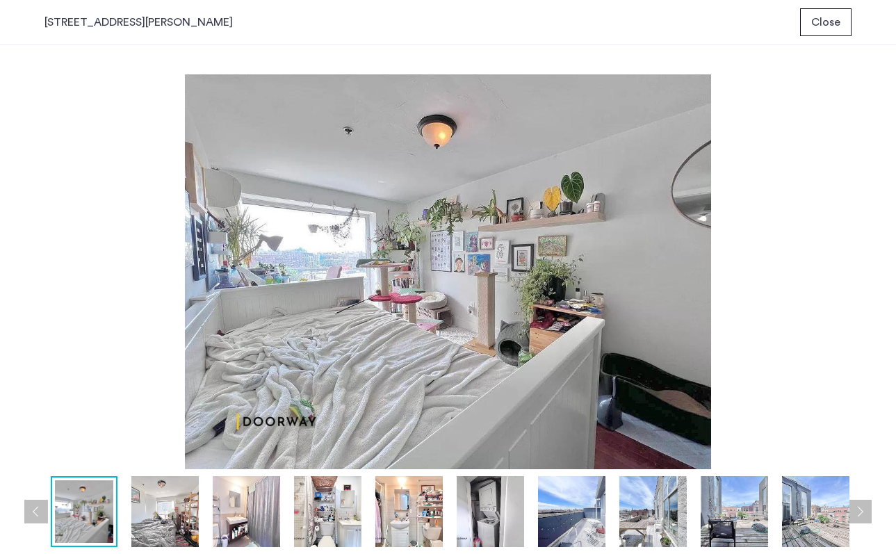
click at [868, 512] on button "Next apartment" at bounding box center [860, 512] width 24 height 24
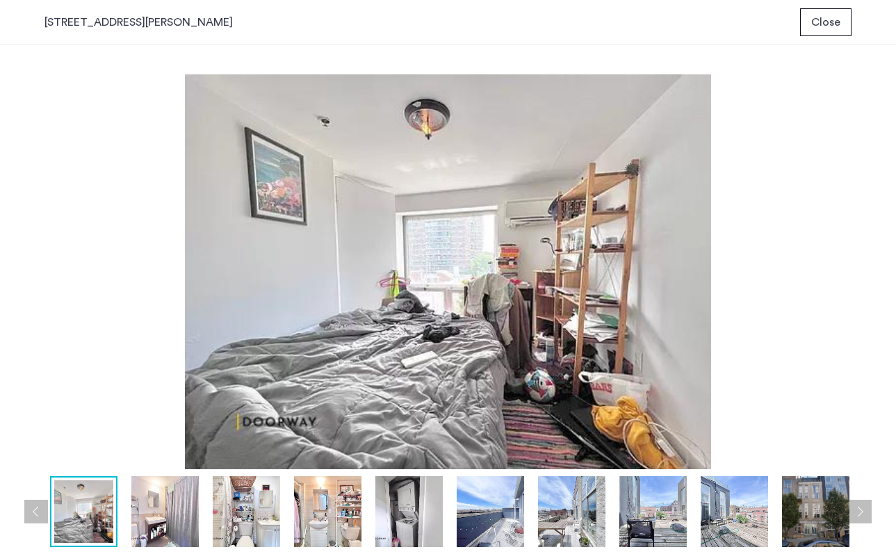
click at [868, 512] on button "Next apartment" at bounding box center [860, 512] width 24 height 24
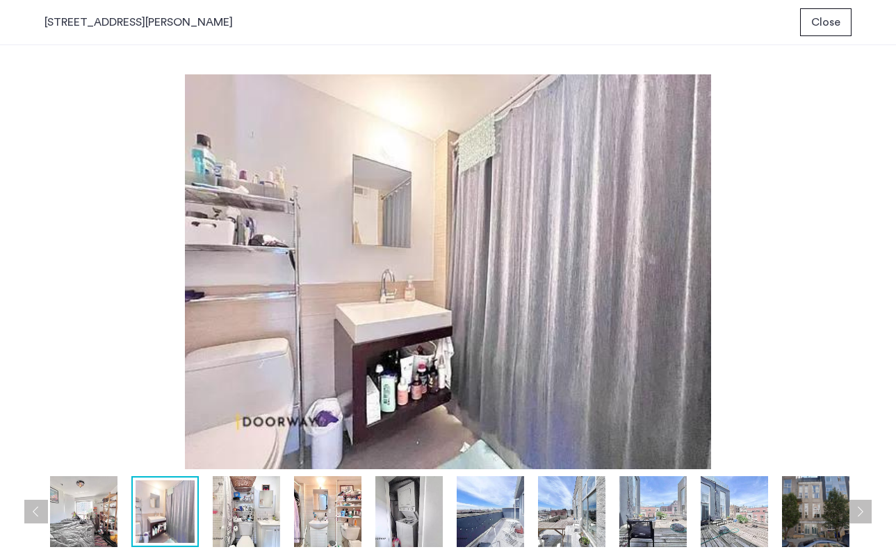
click at [868, 512] on button "Next apartment" at bounding box center [860, 512] width 24 height 24
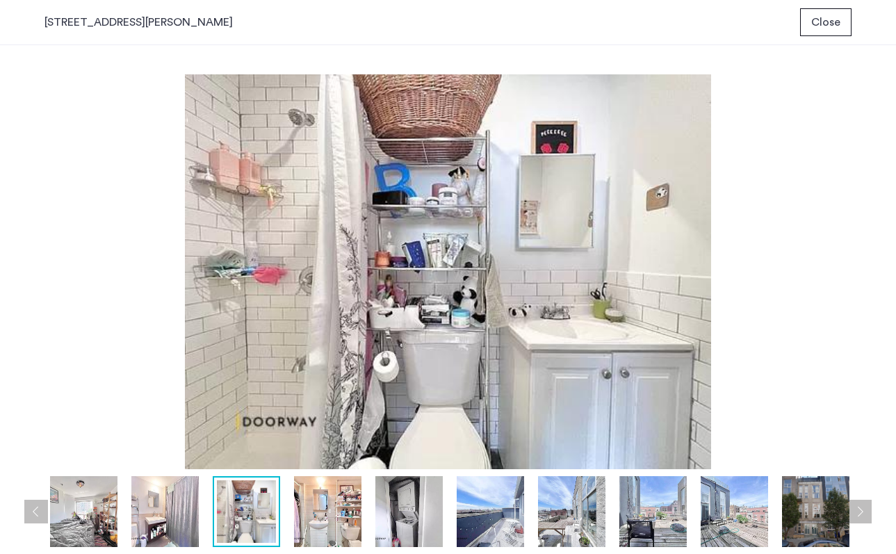
click at [868, 512] on button "Next apartment" at bounding box center [860, 512] width 24 height 24
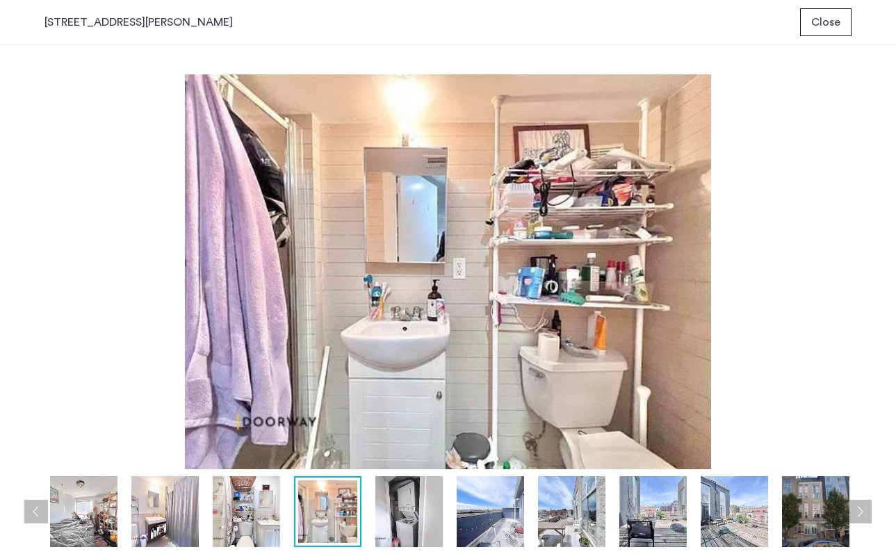
click at [868, 512] on button "Next apartment" at bounding box center [860, 512] width 24 height 24
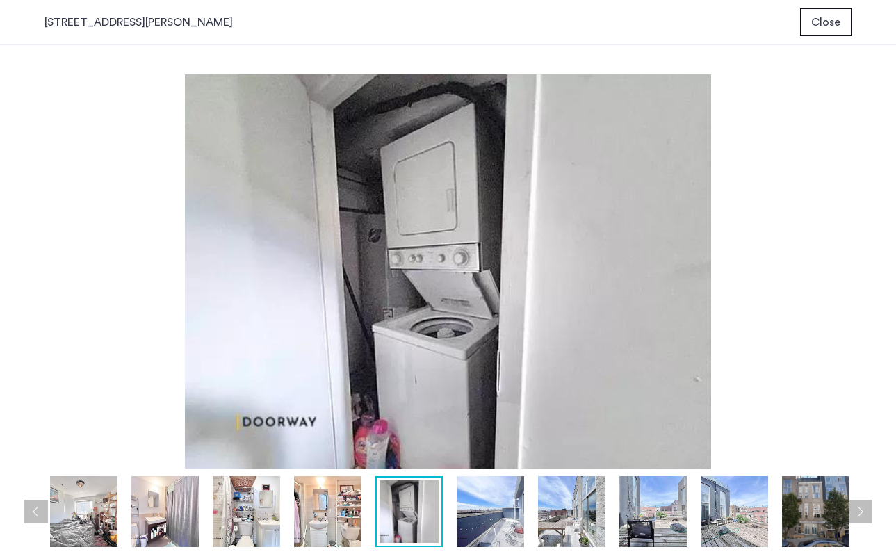
click at [868, 512] on button "Next apartment" at bounding box center [860, 512] width 24 height 24
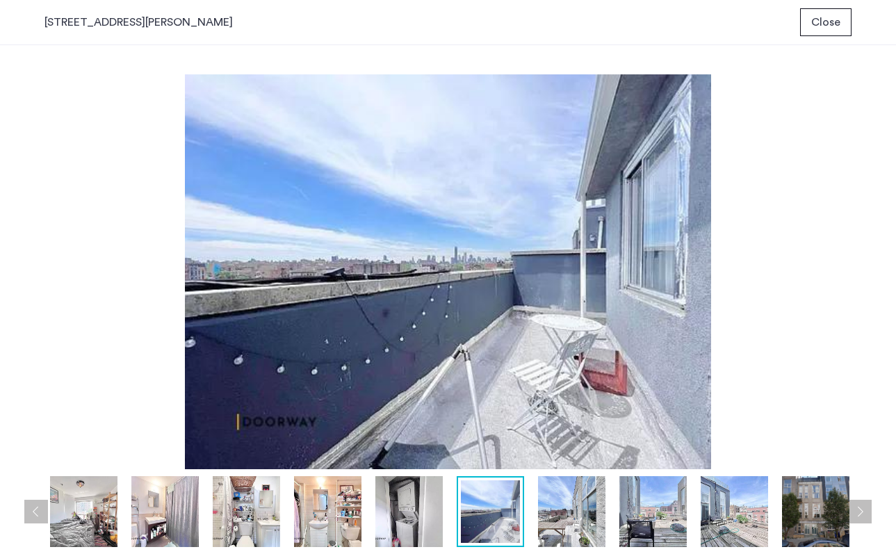
click at [868, 512] on button "Next apartment" at bounding box center [860, 512] width 24 height 24
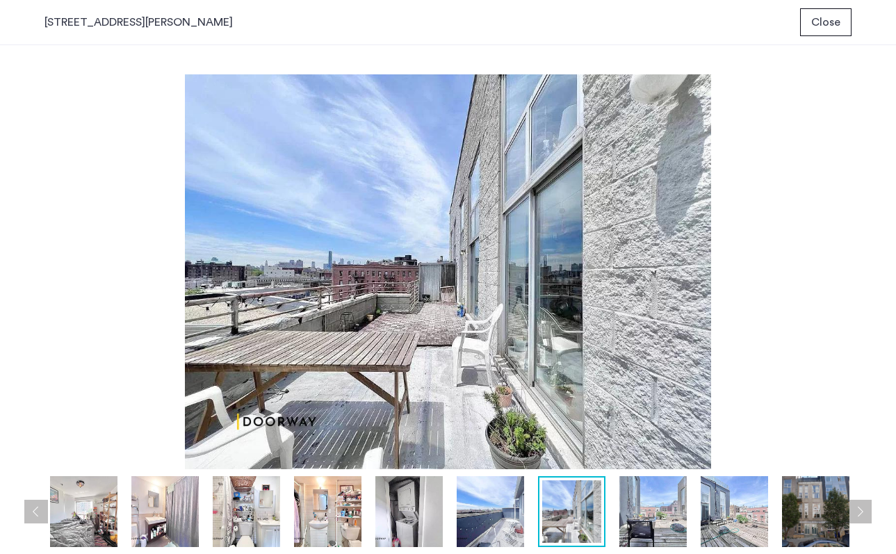
click at [868, 512] on button "Next apartment" at bounding box center [860, 512] width 24 height 24
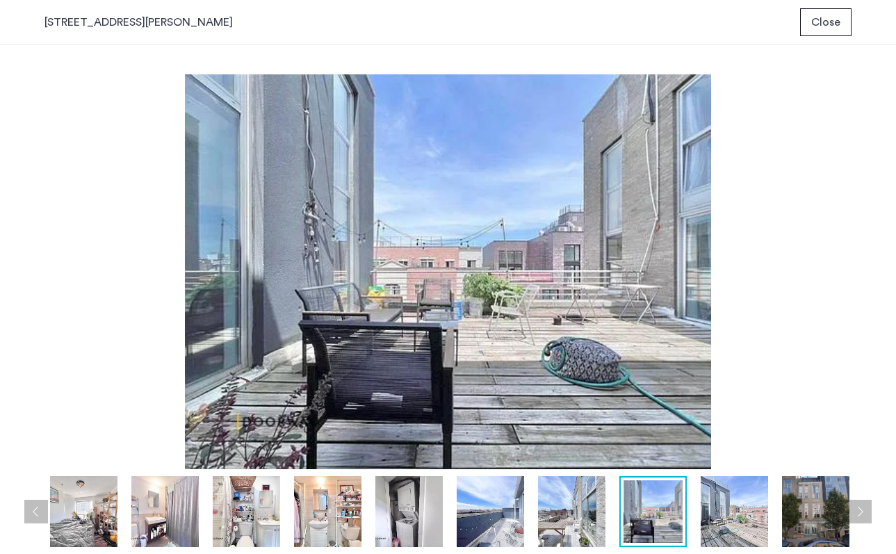
click at [868, 512] on button "Next apartment" at bounding box center [860, 512] width 24 height 24
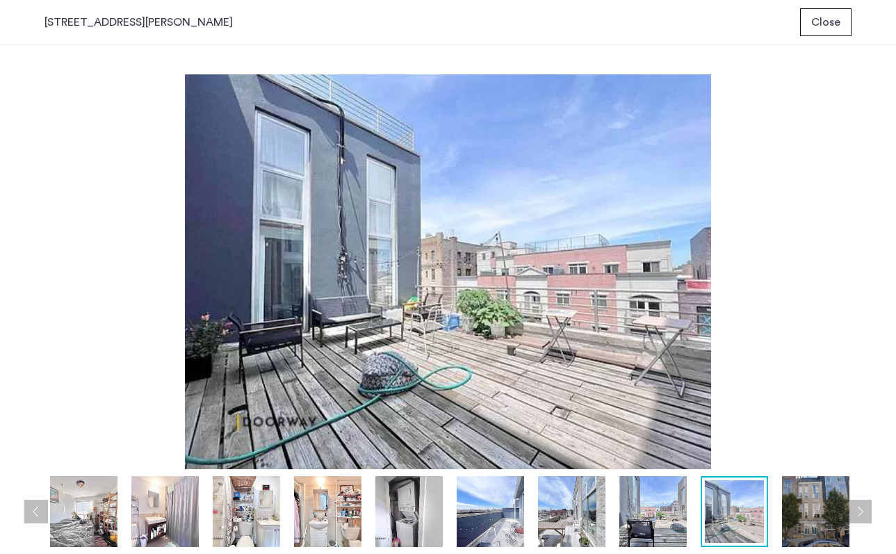
click at [868, 512] on button "Next apartment" at bounding box center [860, 512] width 24 height 24
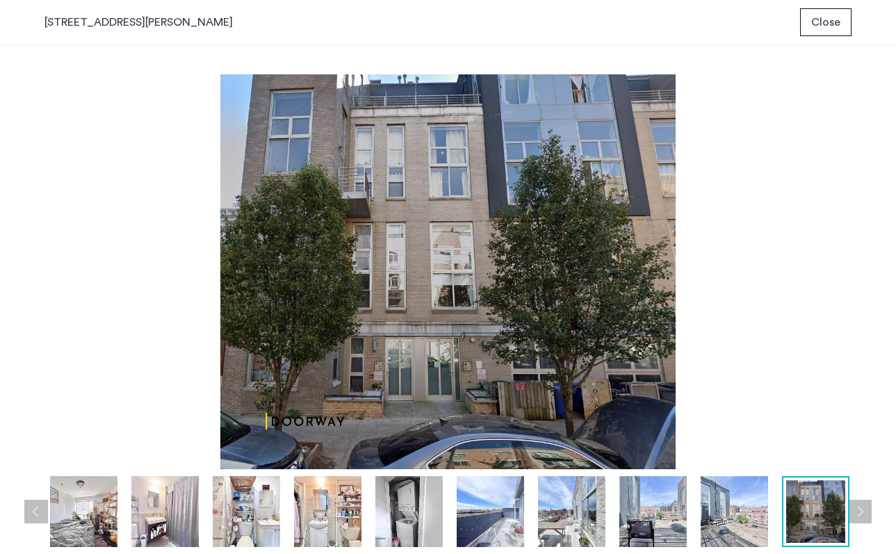
click at [868, 512] on button "Next apartment" at bounding box center [860, 512] width 24 height 24
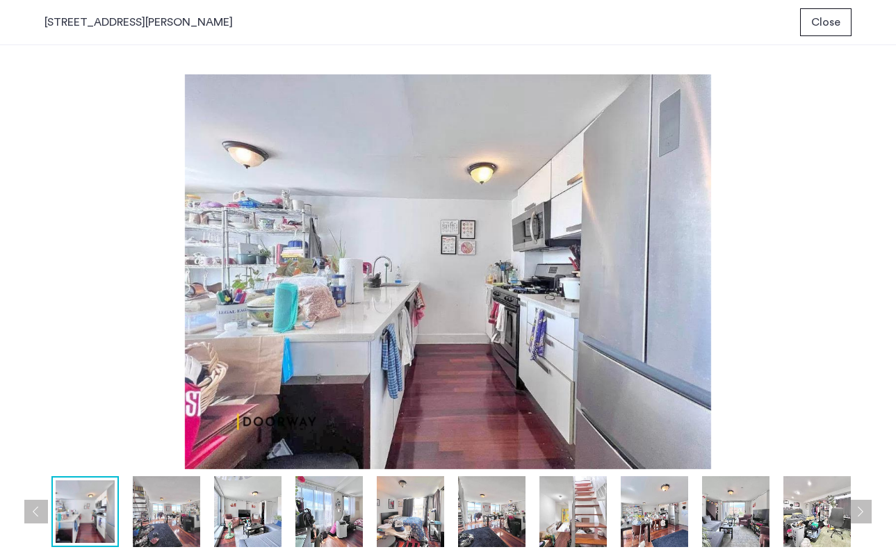
click at [868, 512] on button "Next apartment" at bounding box center [860, 512] width 24 height 24
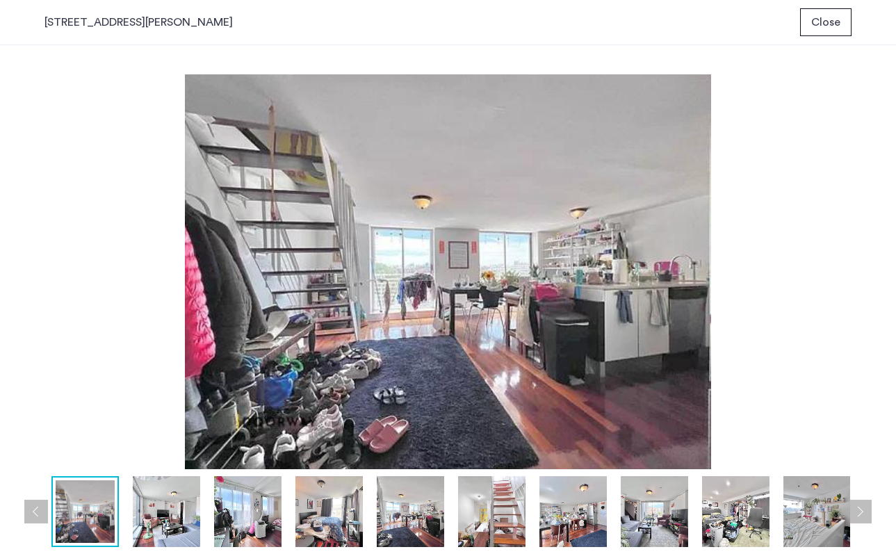
click at [829, 25] on span "Close" at bounding box center [825, 22] width 29 height 17
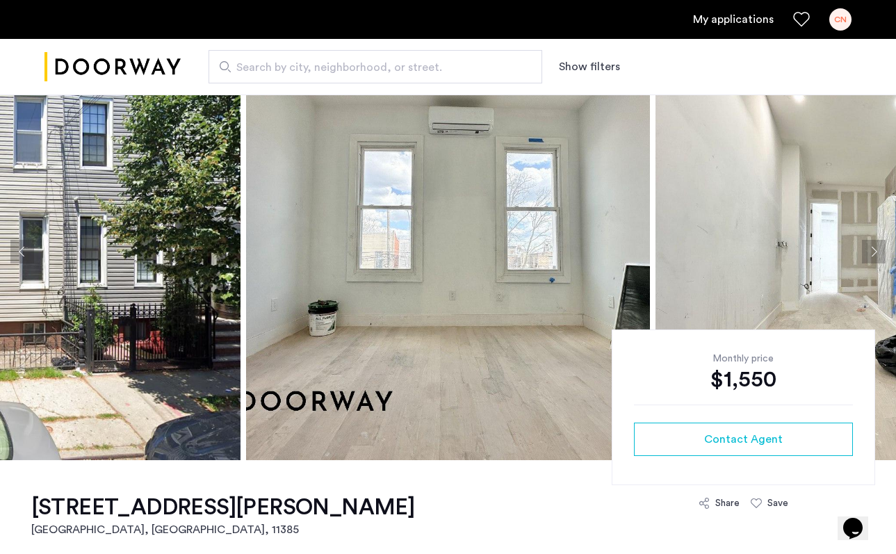
scroll to position [60, 0]
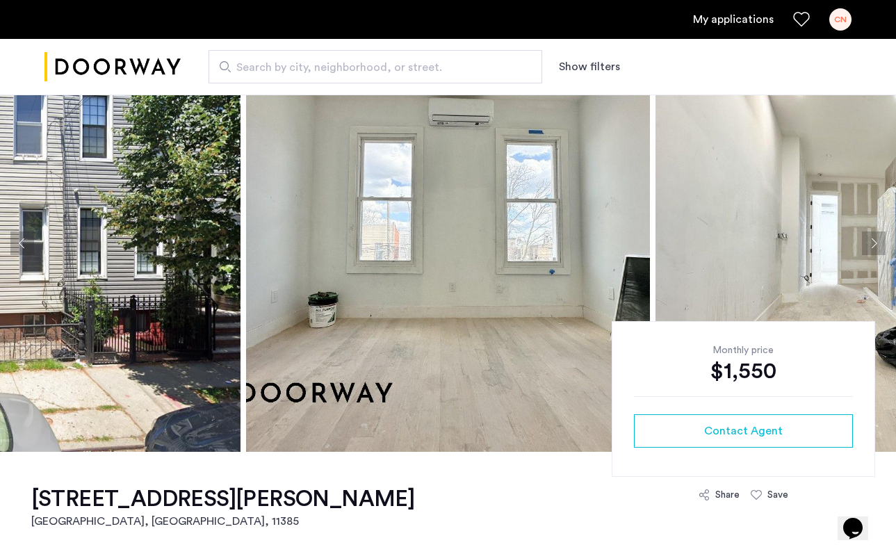
click at [467, 287] on img at bounding box center [448, 243] width 404 height 417
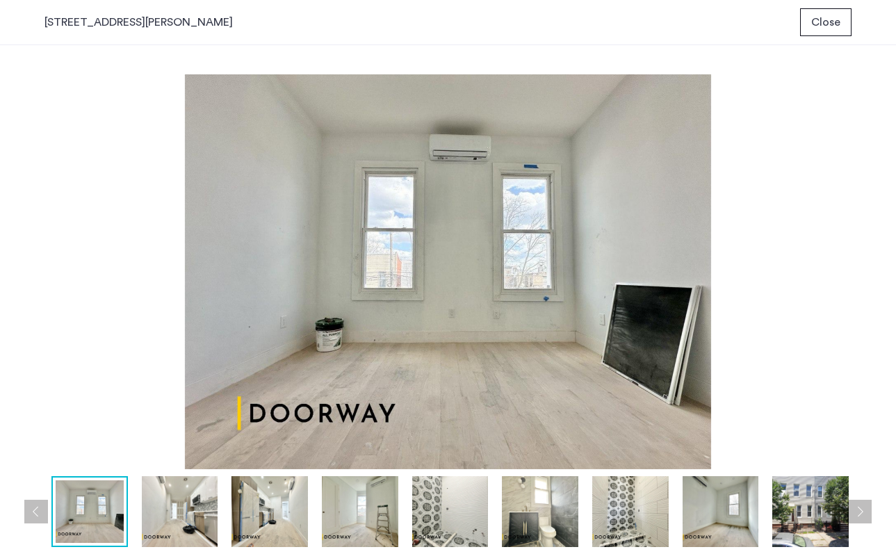
scroll to position [0, 0]
click at [857, 505] on button "Next apartment" at bounding box center [860, 512] width 24 height 24
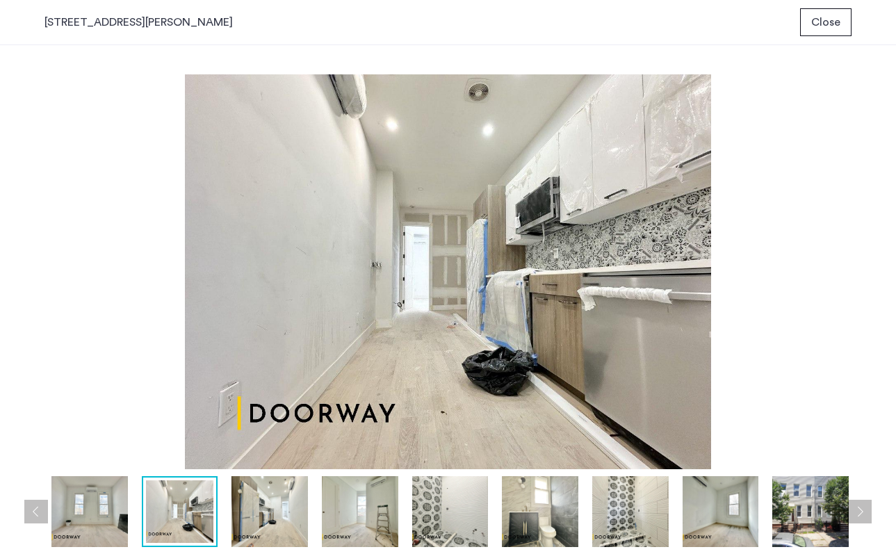
click at [857, 505] on button "Next apartment" at bounding box center [860, 512] width 24 height 24
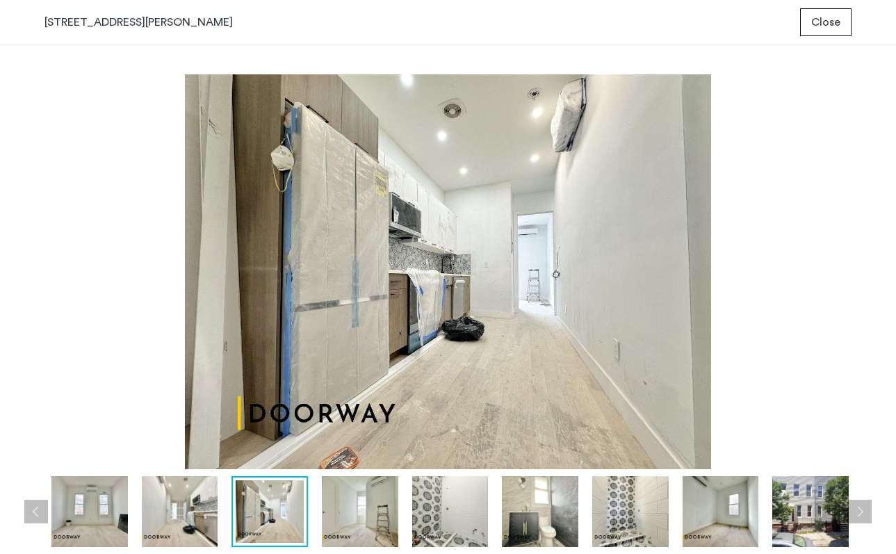
click at [857, 505] on button "Next apartment" at bounding box center [860, 512] width 24 height 24
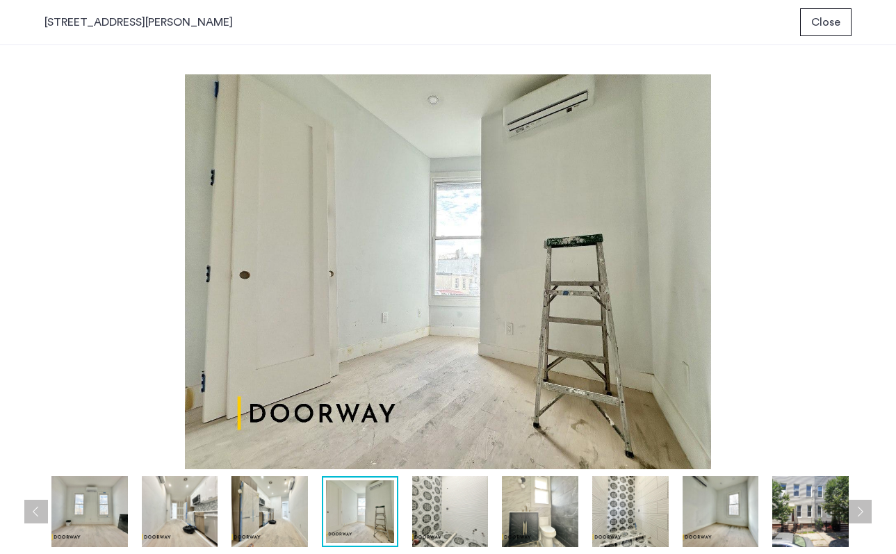
click at [857, 505] on button "Next apartment" at bounding box center [860, 512] width 24 height 24
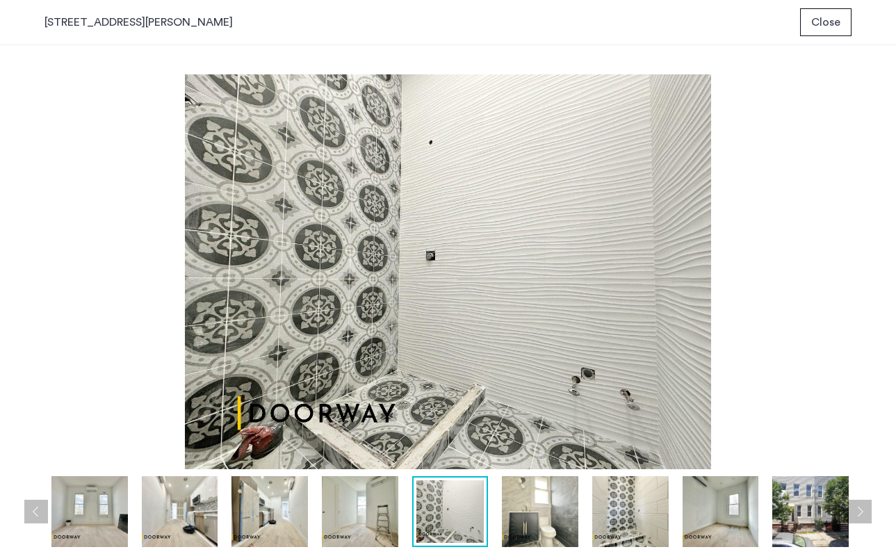
click at [857, 505] on button "Next apartment" at bounding box center [860, 512] width 24 height 24
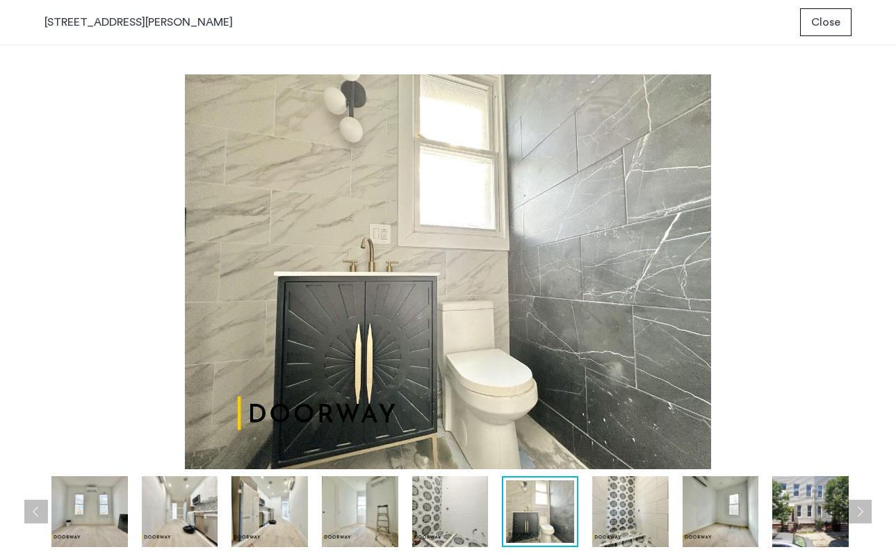
click at [857, 505] on button "Next apartment" at bounding box center [860, 512] width 24 height 24
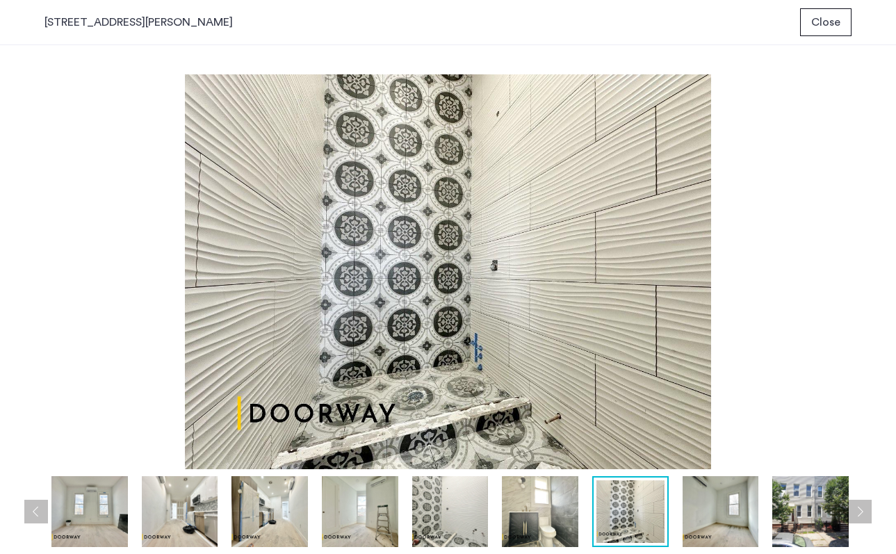
click at [857, 505] on button "Next apartment" at bounding box center [860, 512] width 24 height 24
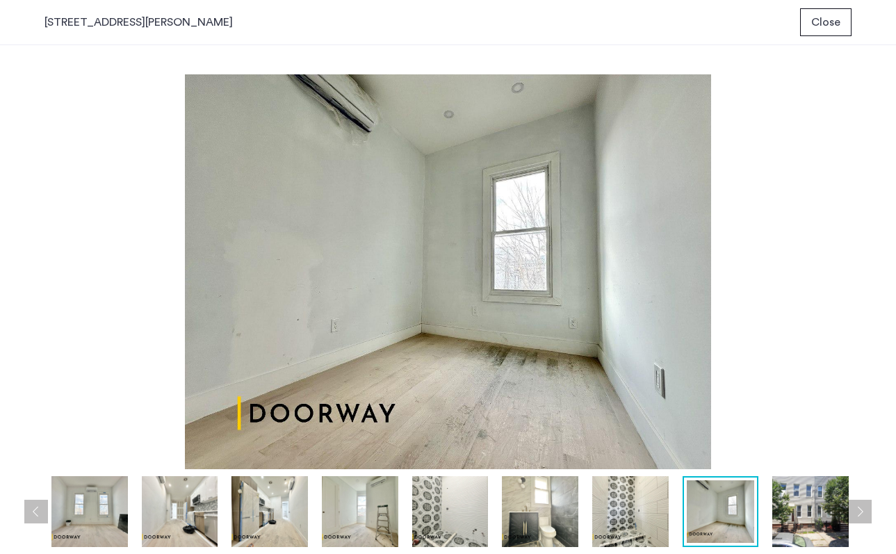
click at [857, 505] on button "Next apartment" at bounding box center [860, 512] width 24 height 24
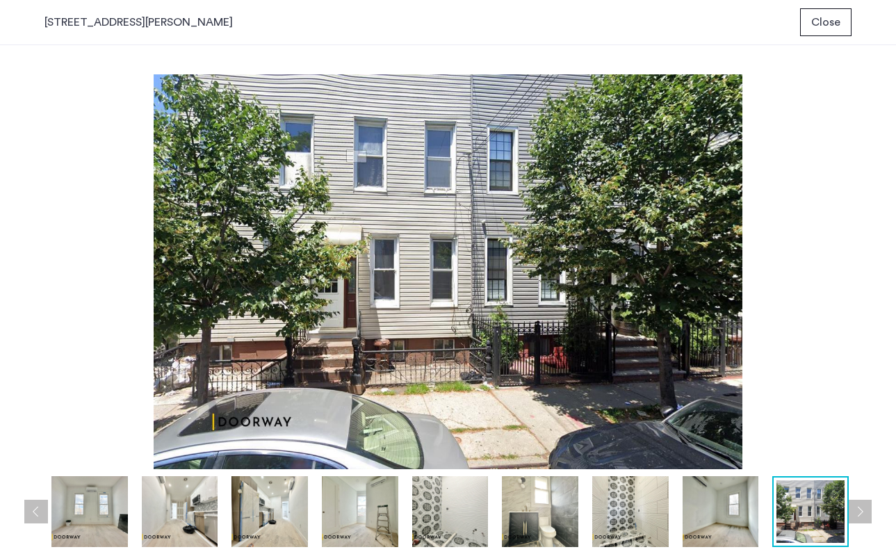
click at [857, 505] on button "Next apartment" at bounding box center [860, 512] width 24 height 24
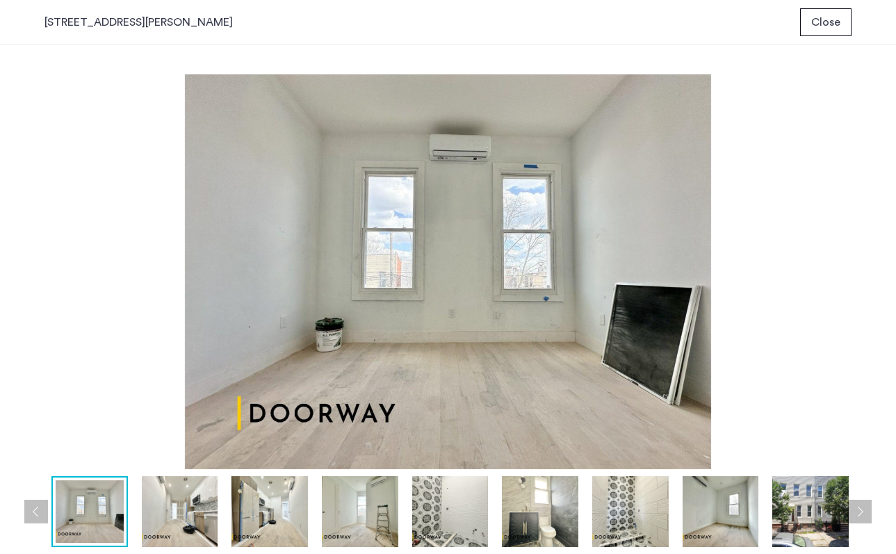
click at [857, 505] on button "Next apartment" at bounding box center [860, 512] width 24 height 24
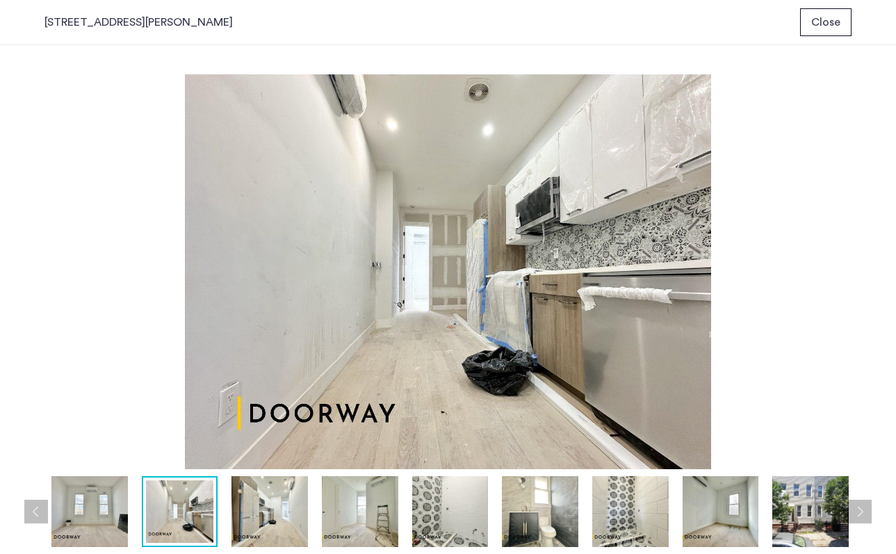
click at [857, 505] on button "Next apartment" at bounding box center [860, 512] width 24 height 24
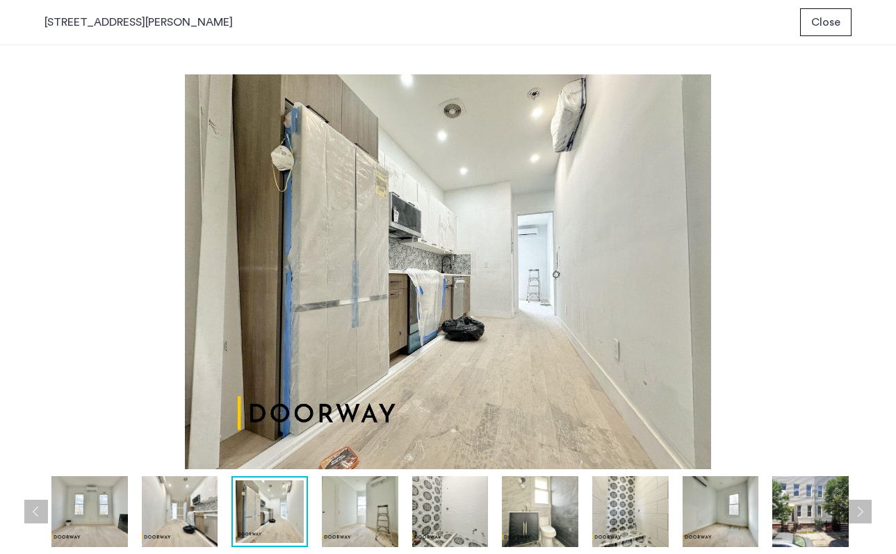
click at [857, 505] on button "Next apartment" at bounding box center [860, 512] width 24 height 24
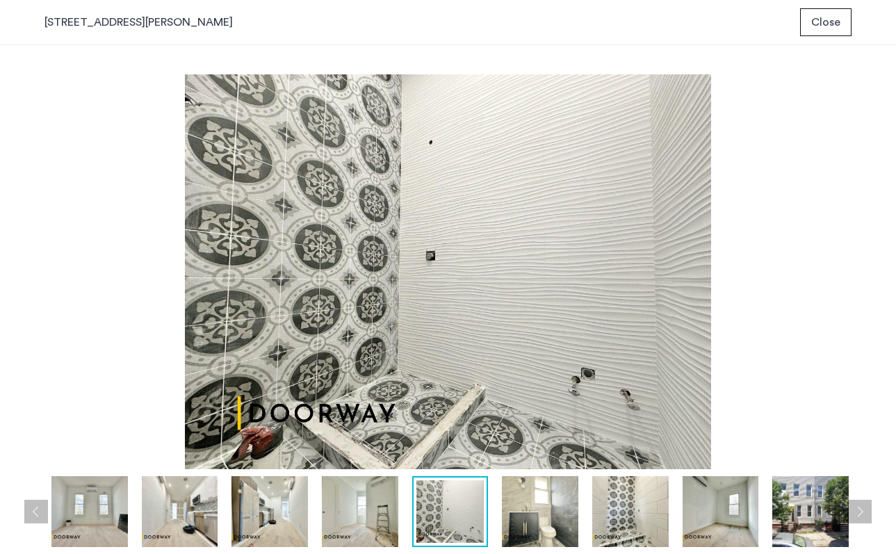
click at [857, 505] on button "Next apartment" at bounding box center [860, 512] width 24 height 24
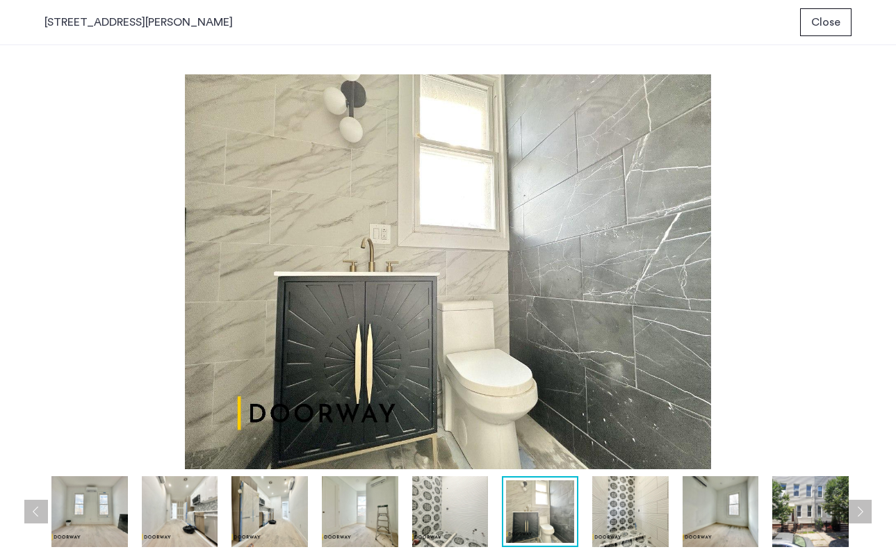
click at [857, 505] on button "Next apartment" at bounding box center [860, 512] width 24 height 24
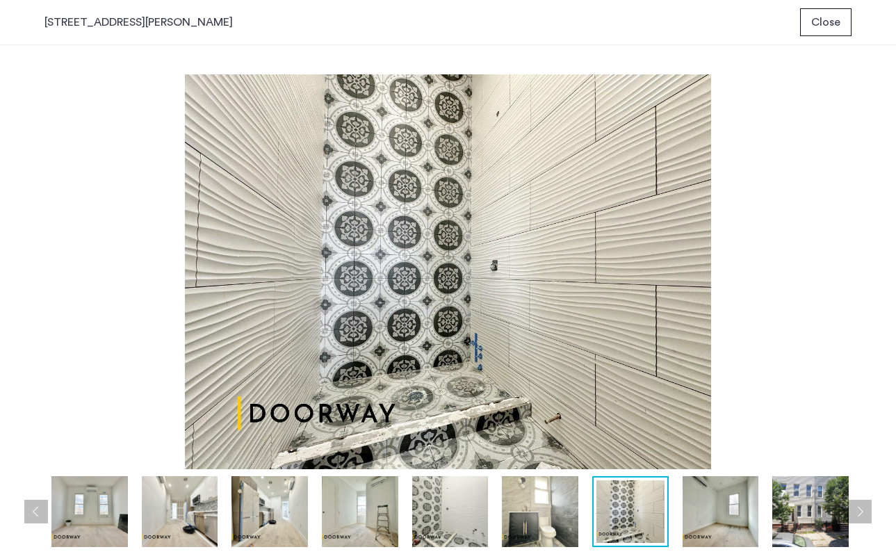
click at [827, 22] on span "Close" at bounding box center [825, 22] width 29 height 17
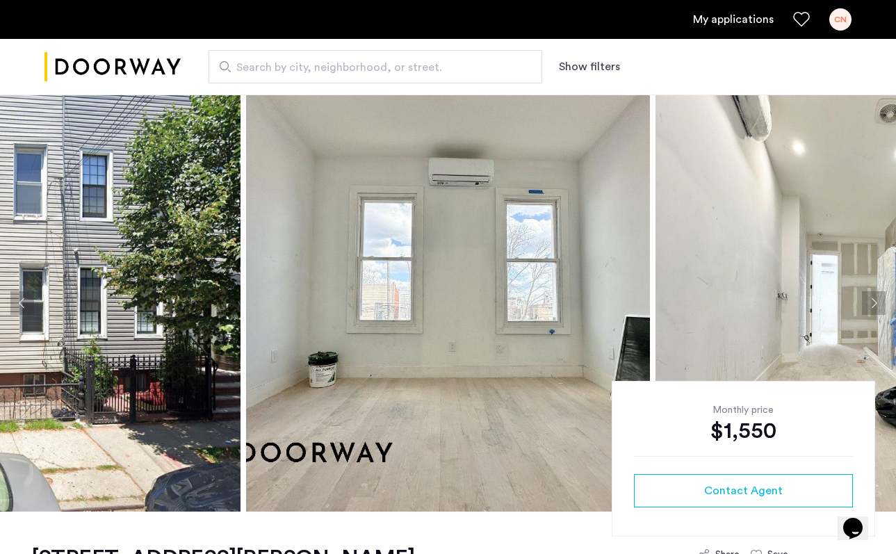
click at [18, 298] on button "Previous apartment" at bounding box center [22, 303] width 24 height 24
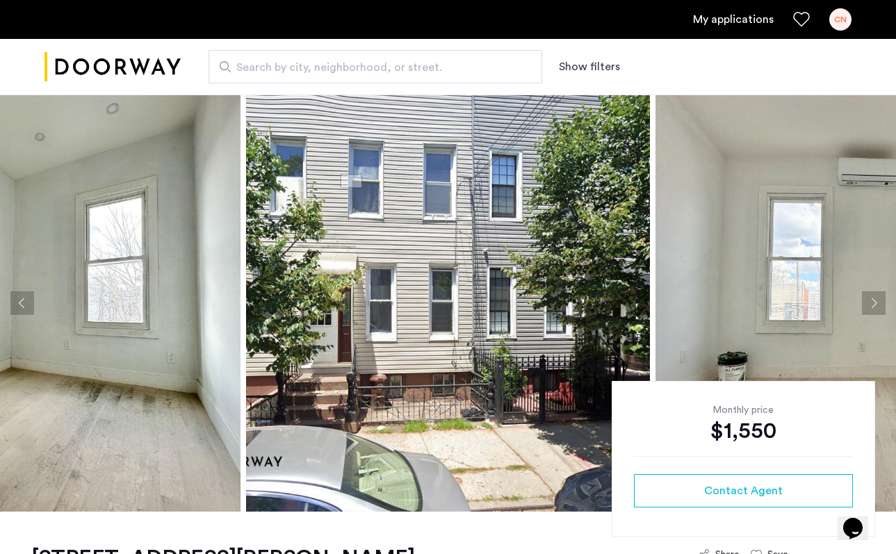
click at [18, 298] on button "Previous apartment" at bounding box center [22, 303] width 24 height 24
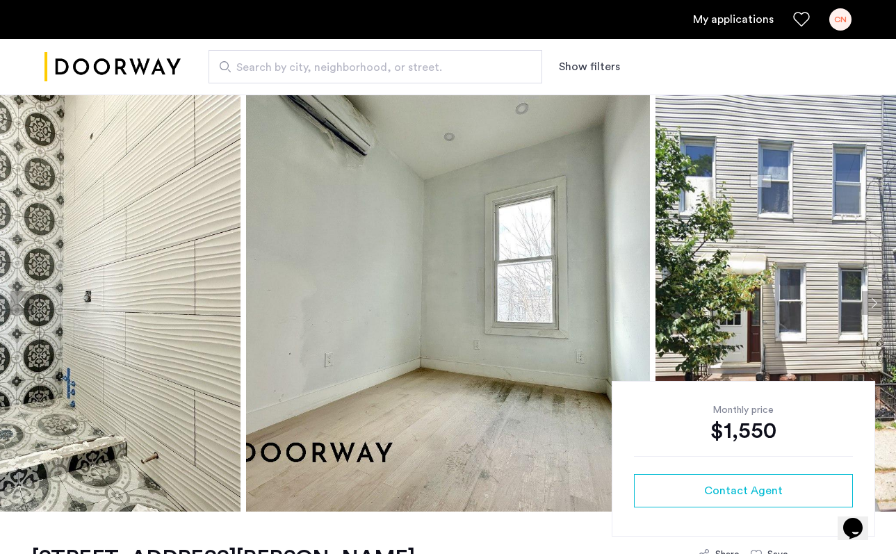
click at [18, 298] on button "Previous apartment" at bounding box center [22, 303] width 24 height 24
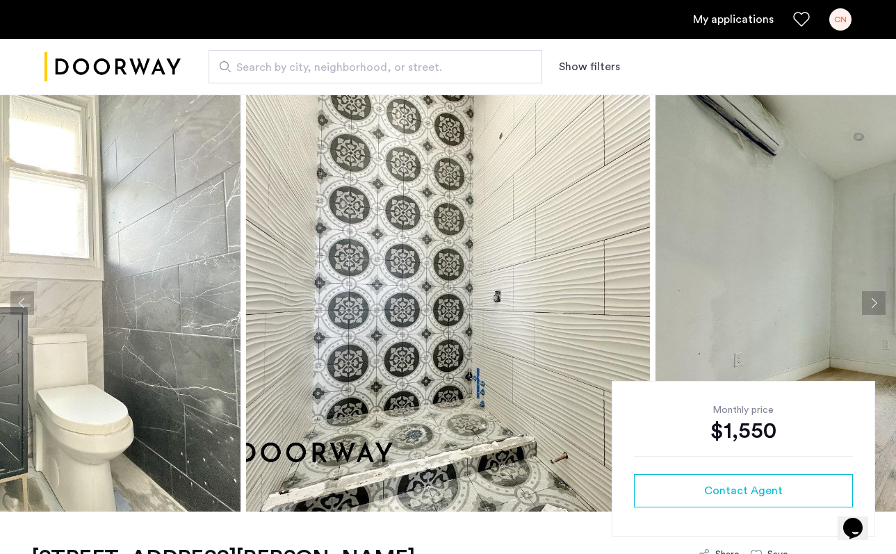
click at [18, 298] on button "Previous apartment" at bounding box center [22, 303] width 24 height 24
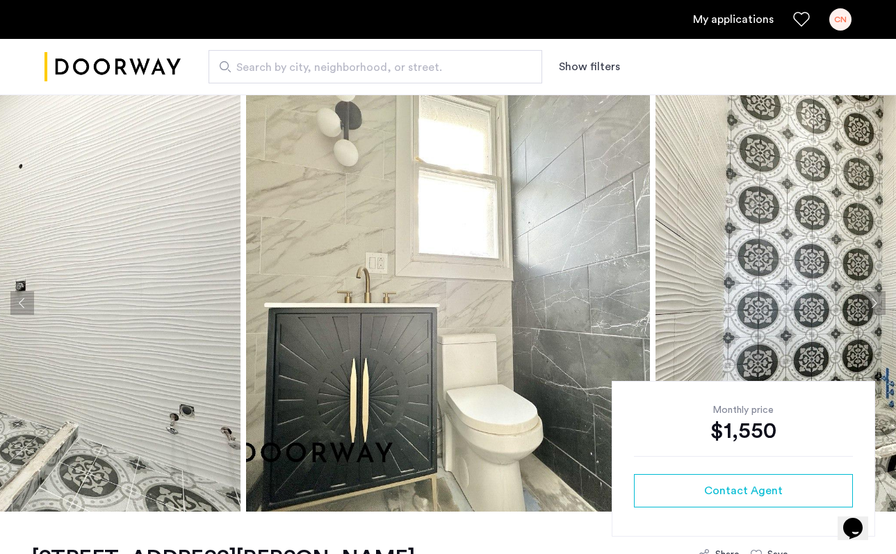
click at [18, 298] on button "Previous apartment" at bounding box center [22, 303] width 24 height 24
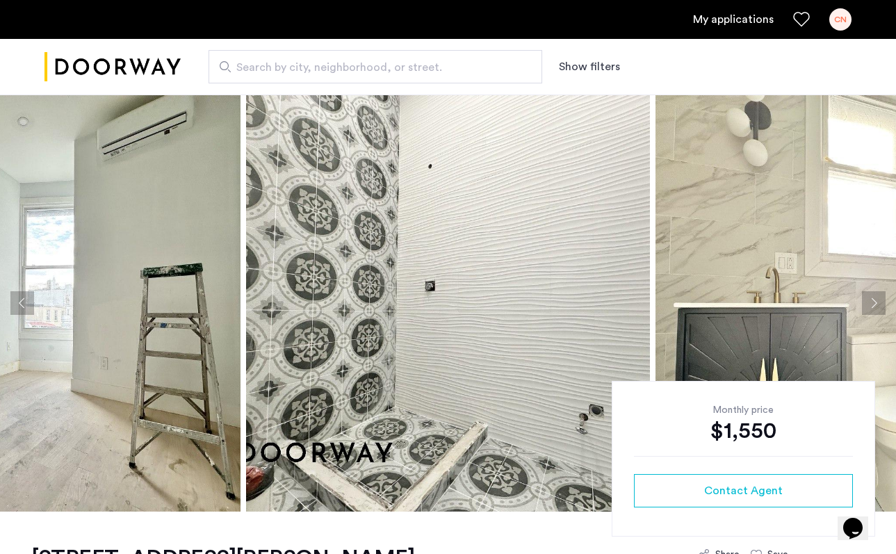
click at [18, 298] on button "Previous apartment" at bounding box center [22, 303] width 24 height 24
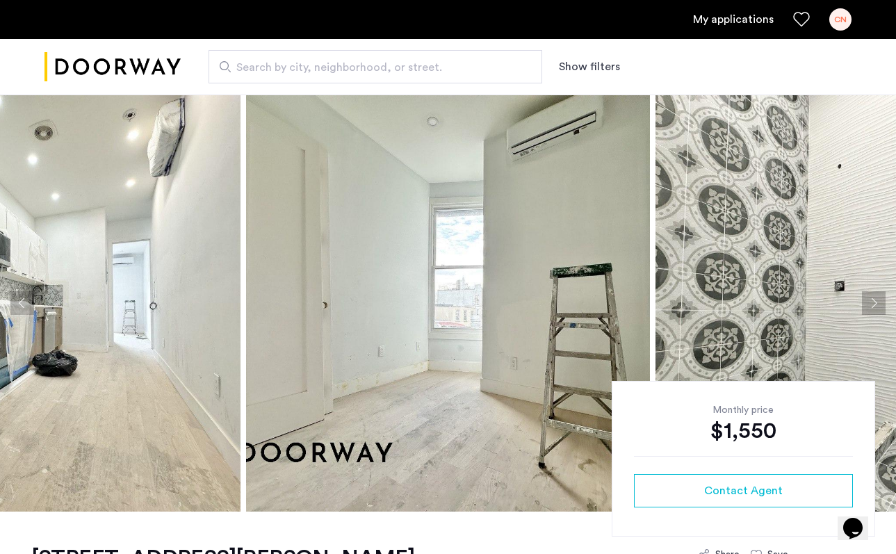
click at [18, 298] on button "Previous apartment" at bounding box center [22, 303] width 24 height 24
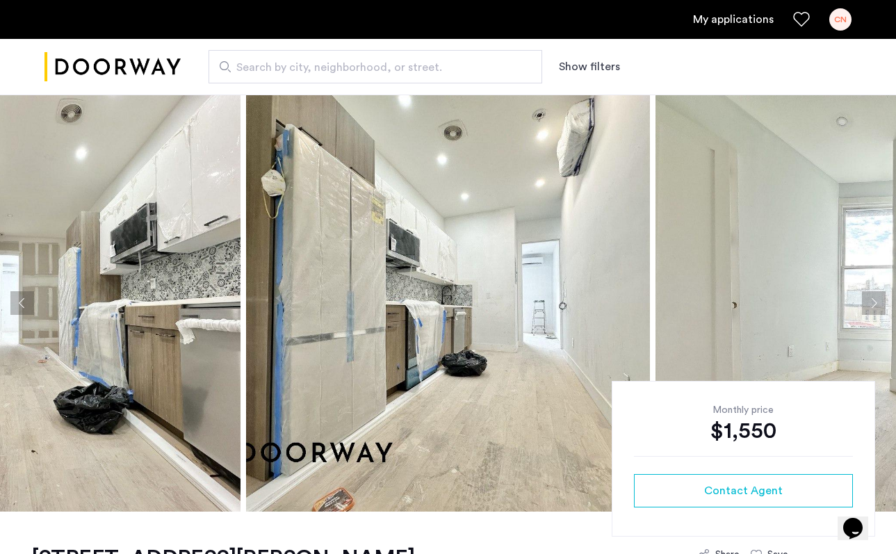
click at [18, 298] on button "Previous apartment" at bounding box center [22, 303] width 24 height 24
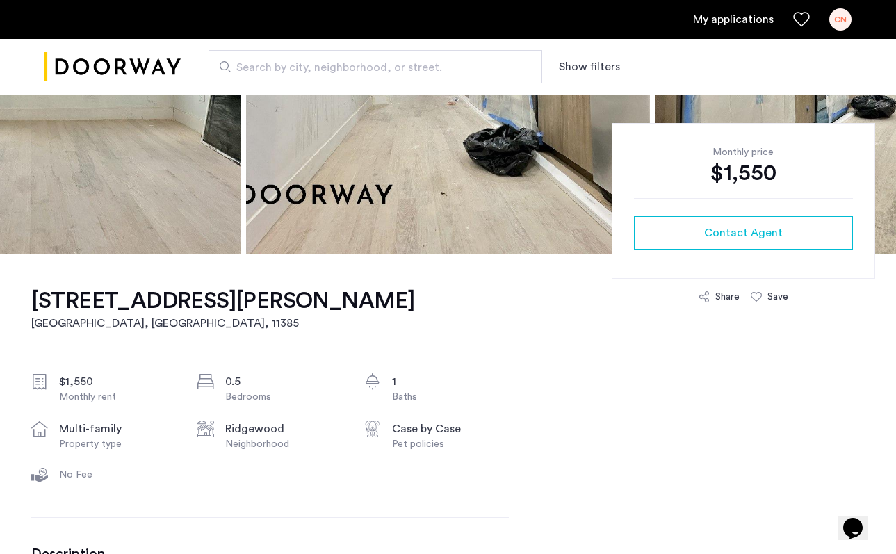
scroll to position [260, 0]
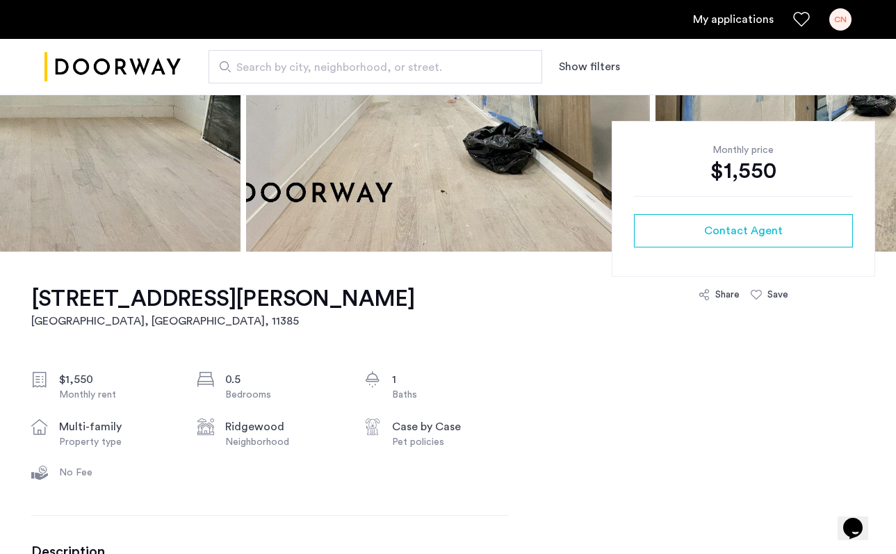
click at [66, 300] on h1 "16-11 Hancock Street, Unit 1LB" at bounding box center [223, 299] width 384 height 28
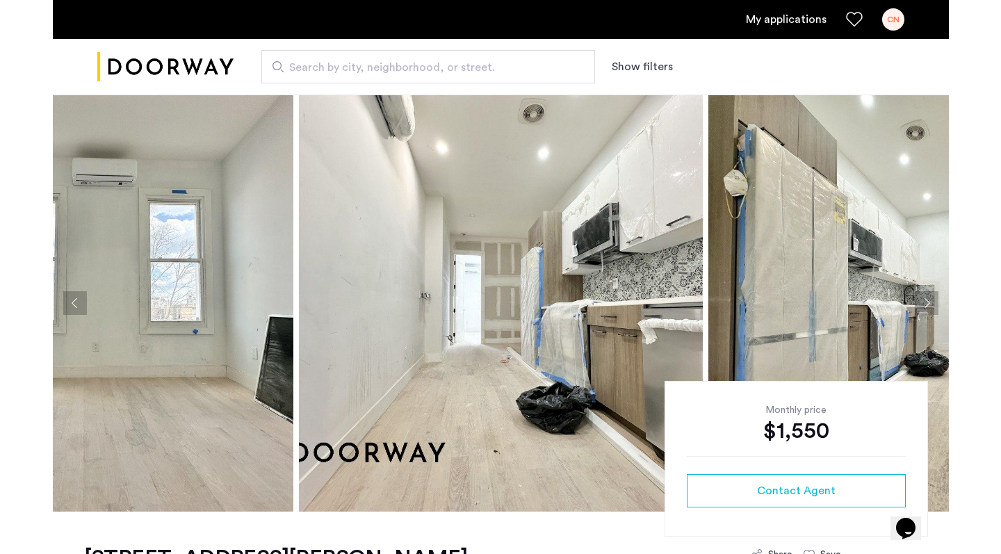
scroll to position [0, 0]
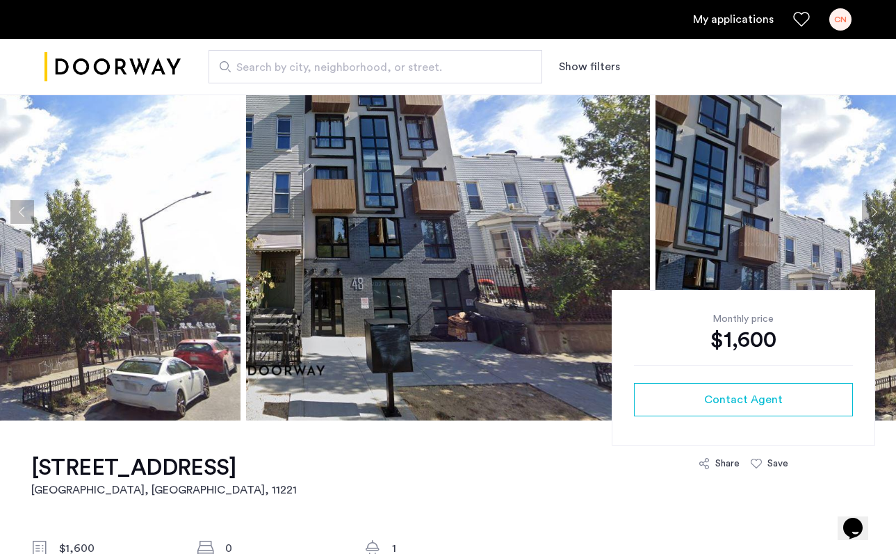
scroll to position [91, 0]
click at [876, 217] on button "Next apartment" at bounding box center [874, 212] width 24 height 24
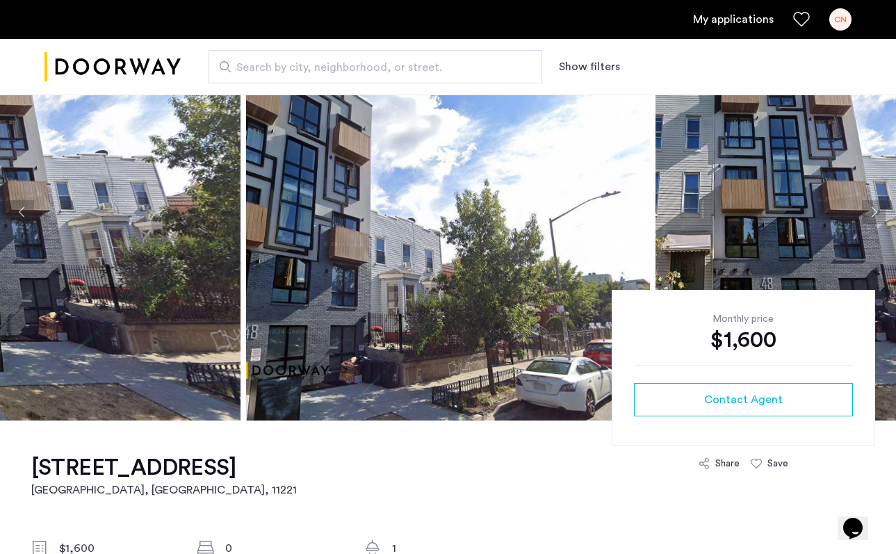
click at [876, 217] on button "Next apartment" at bounding box center [874, 212] width 24 height 24
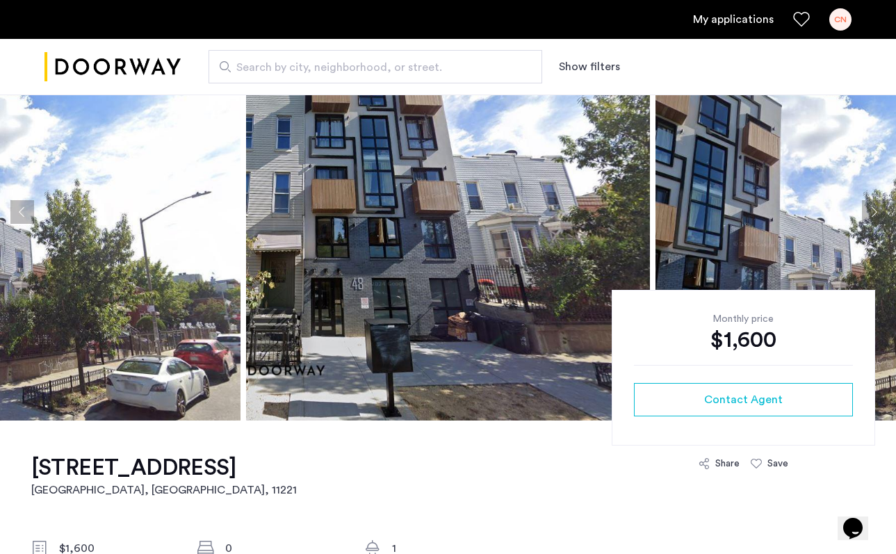
click at [876, 217] on button "Next apartment" at bounding box center [874, 212] width 24 height 24
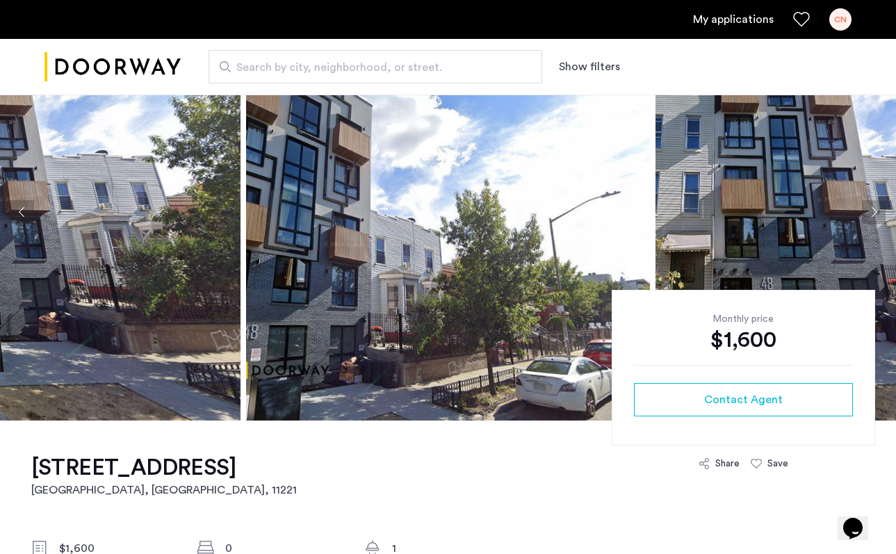
click at [876, 217] on button "Next apartment" at bounding box center [874, 212] width 24 height 24
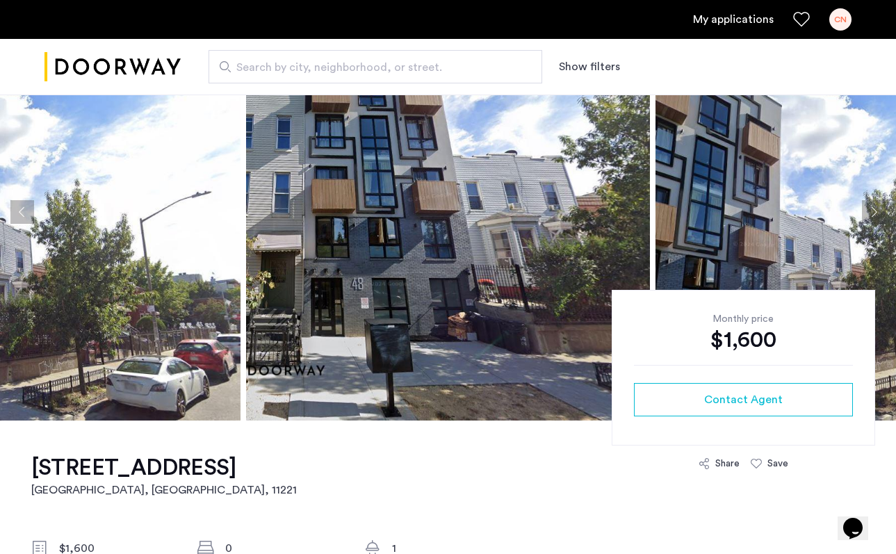
click at [876, 217] on button "Next apartment" at bounding box center [874, 212] width 24 height 24
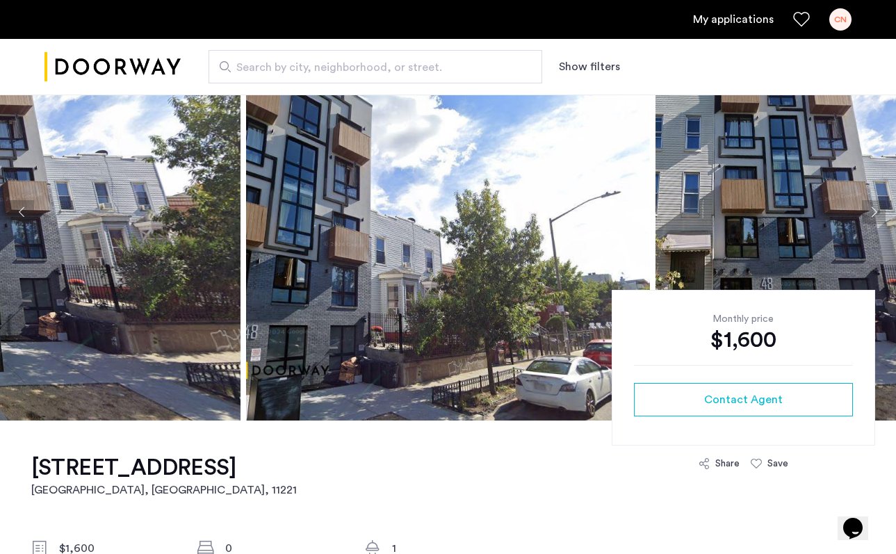
click at [876, 217] on button "Next apartment" at bounding box center [874, 212] width 24 height 24
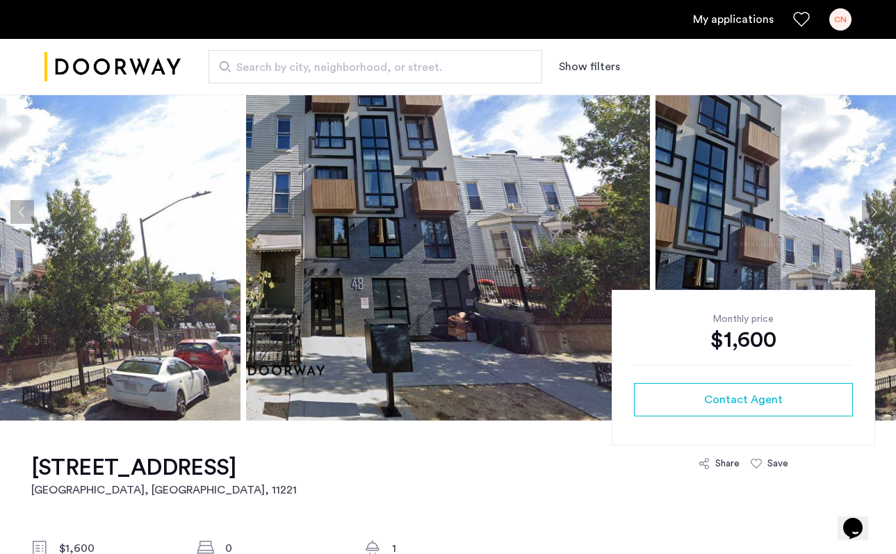
click at [876, 217] on button "Next apartment" at bounding box center [874, 212] width 24 height 24
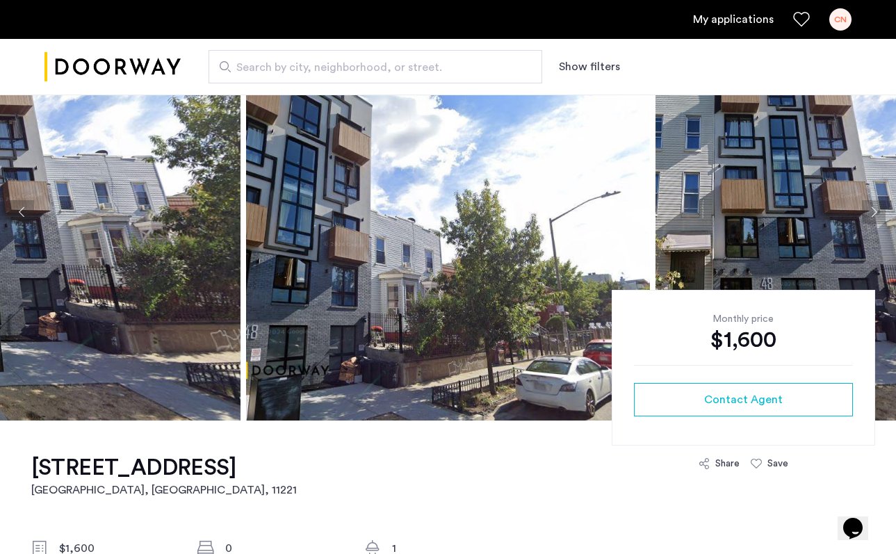
click at [876, 217] on button "Next apartment" at bounding box center [874, 212] width 24 height 24
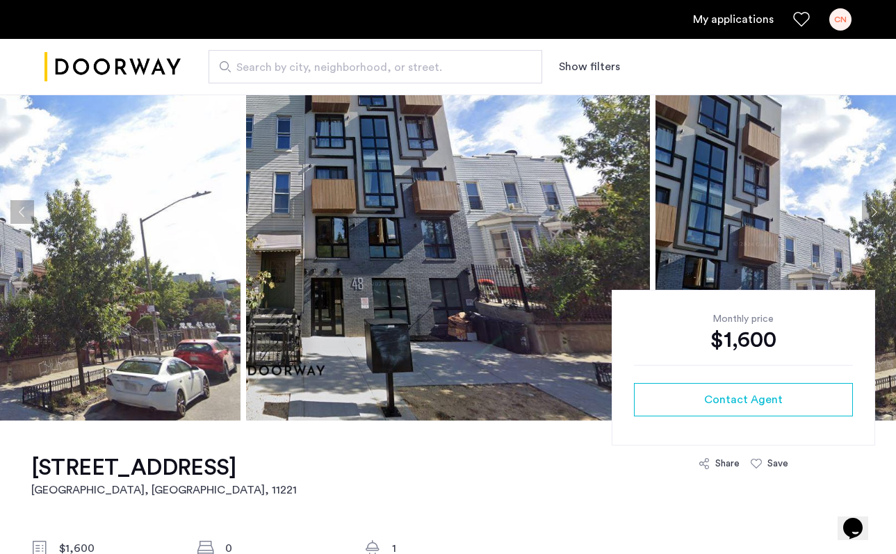
click at [876, 217] on button "Next apartment" at bounding box center [874, 212] width 24 height 24
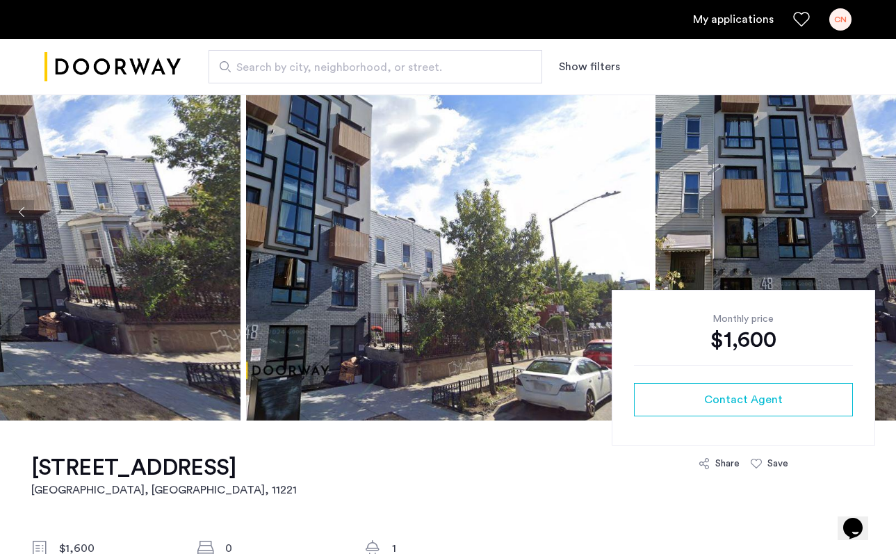
click at [876, 217] on button "Next apartment" at bounding box center [874, 212] width 24 height 24
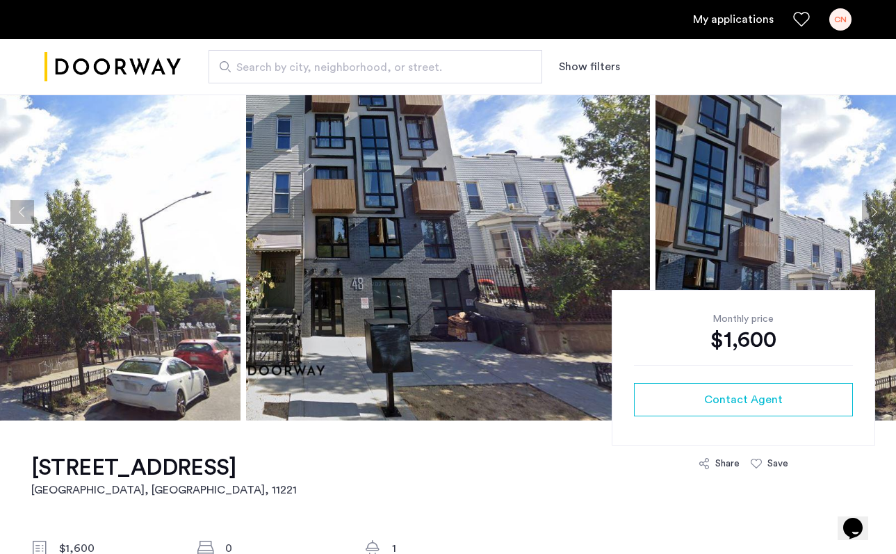
click at [876, 217] on button "Next apartment" at bounding box center [874, 212] width 24 height 24
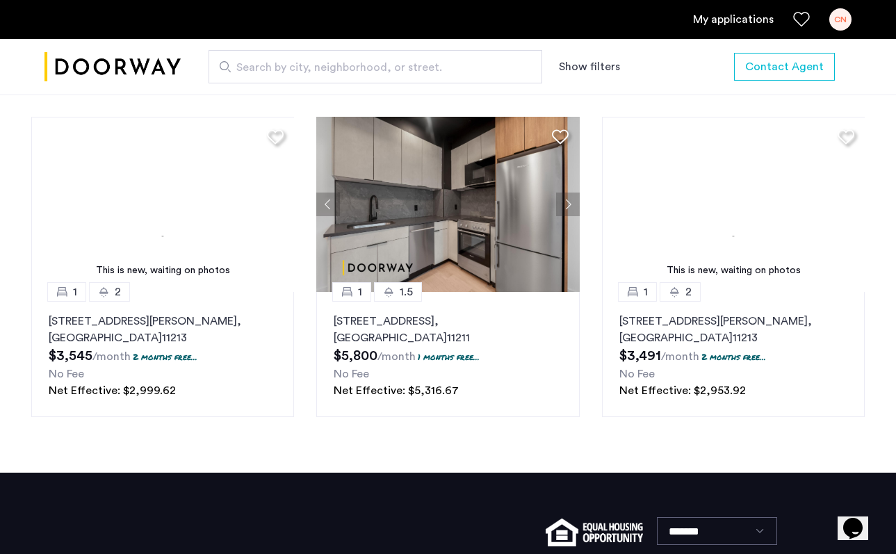
scroll to position [1584, 0]
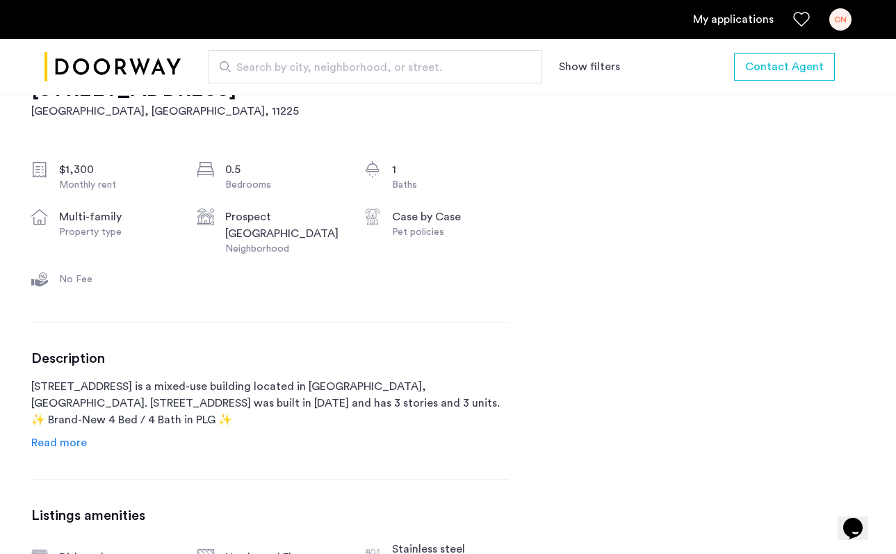
scroll to position [471, 0]
click at [48, 437] on span "Read more" at bounding box center [59, 441] width 56 height 11
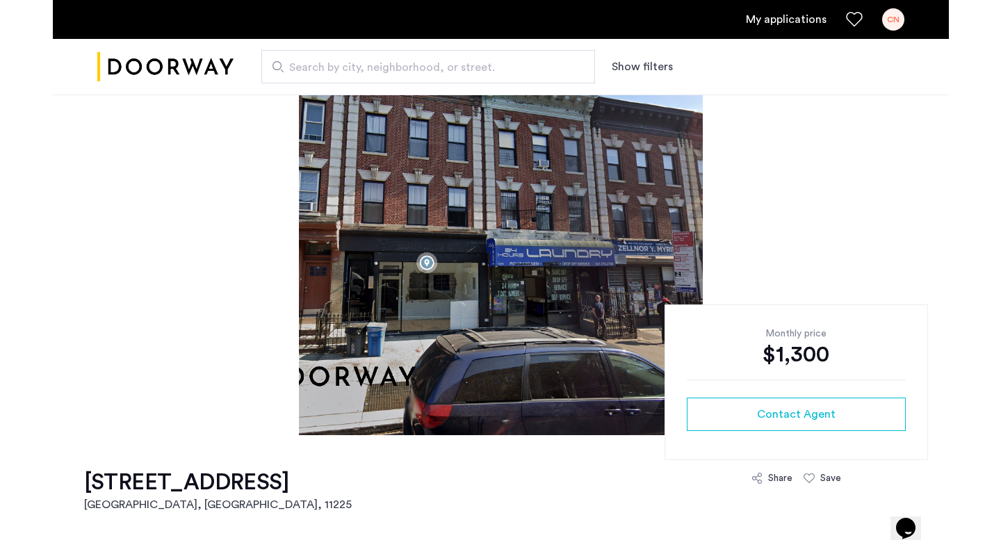
scroll to position [79, 0]
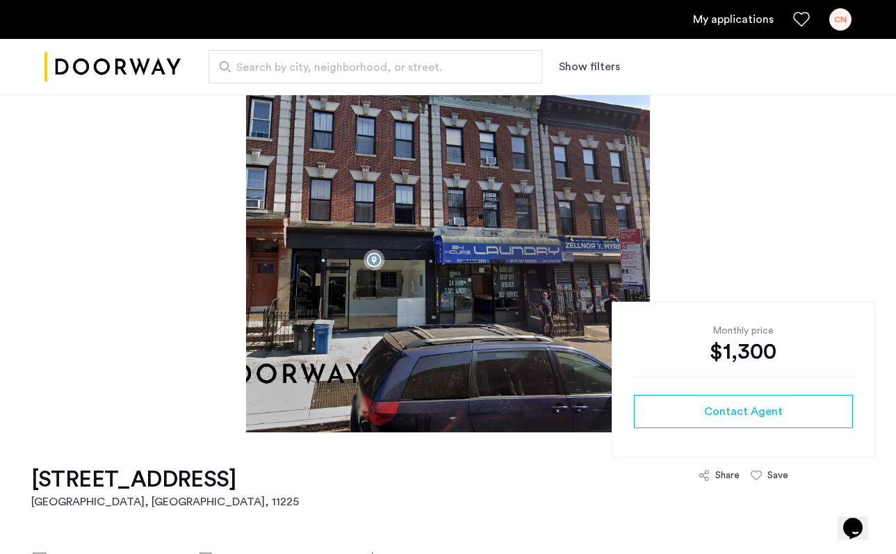
click at [35, 481] on h1 "[STREET_ADDRESS]" at bounding box center [165, 480] width 268 height 28
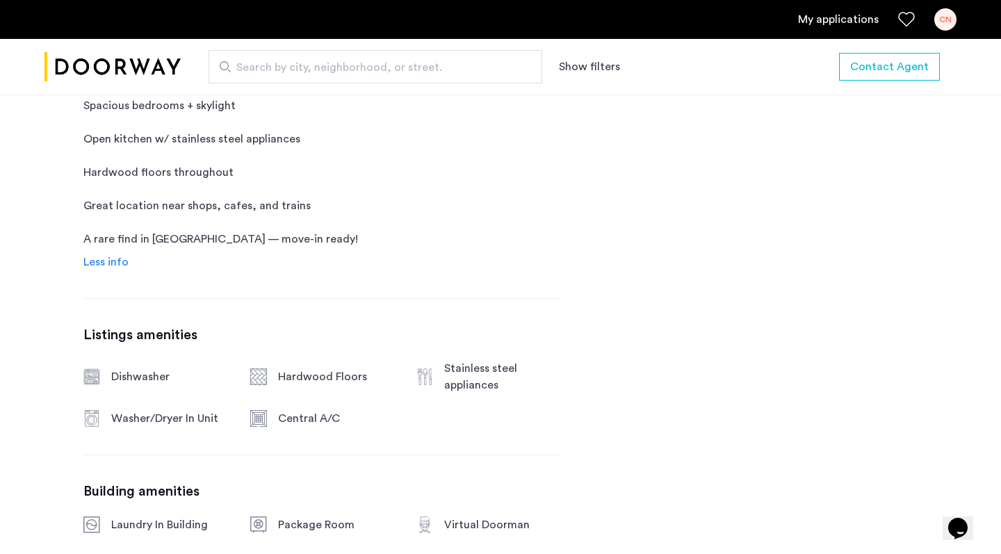
scroll to position [852, 0]
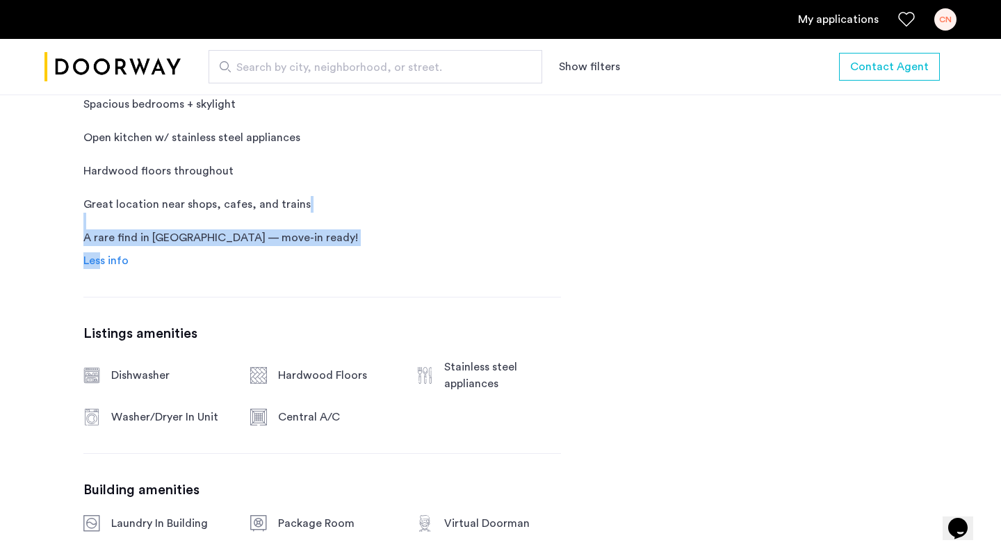
drag, startPoint x: 98, startPoint y: 291, endPoint x: 430, endPoint y: 238, distance: 336.6
click at [430, 238] on div "Description [STREET_ADDRESS] is a mixed-use building located in [GEOGRAPHIC_DAT…" at bounding box center [322, 118] width 478 height 301
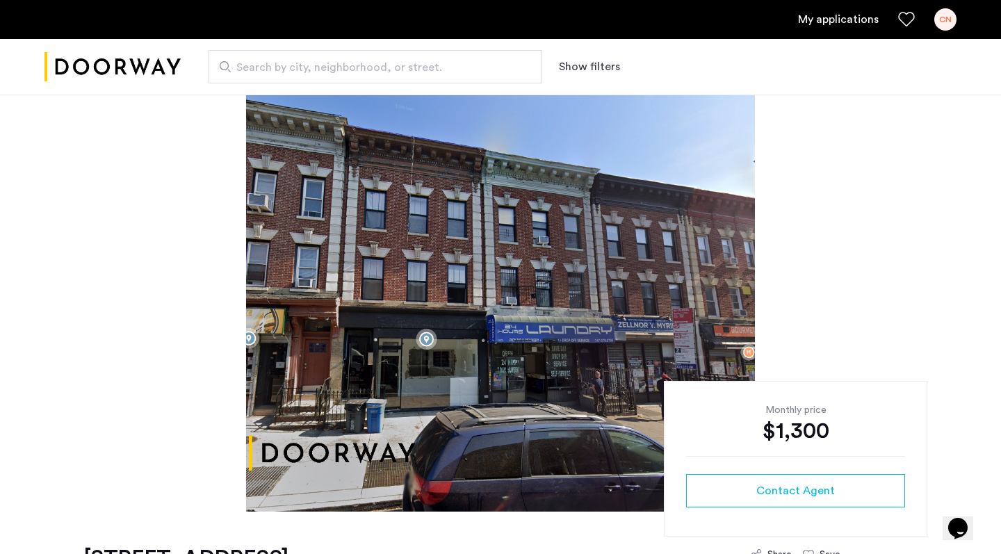
scroll to position [0, 0]
click at [144, 72] on img "Cazamio logo" at bounding box center [112, 67] width 136 height 52
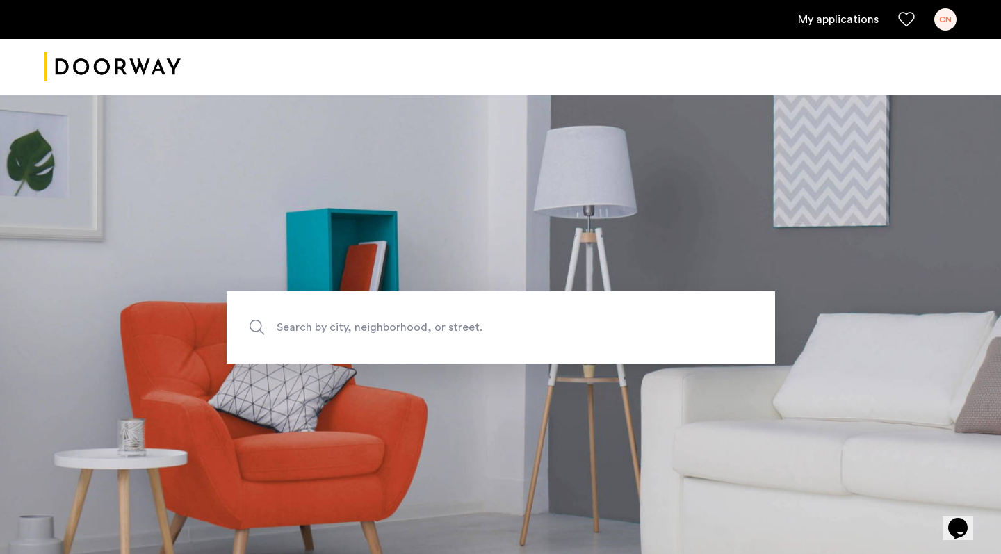
click at [395, 334] on span "Search by city, neighborhood, or street." at bounding box center [469, 327] width 384 height 19
click at [395, 334] on input "Search by city, neighborhood, or street." at bounding box center [501, 327] width 549 height 72
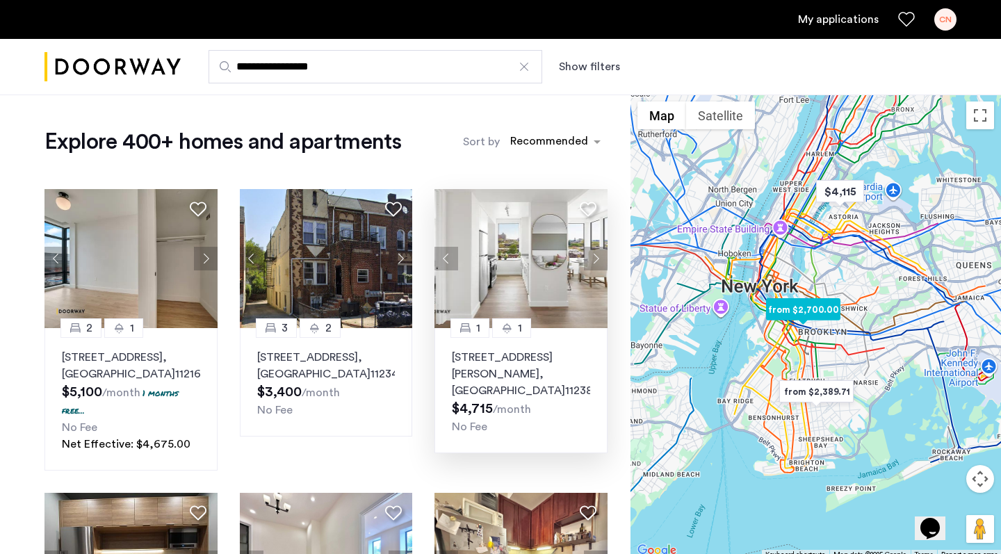
click at [596, 256] on button "Next apartment" at bounding box center [596, 259] width 24 height 24
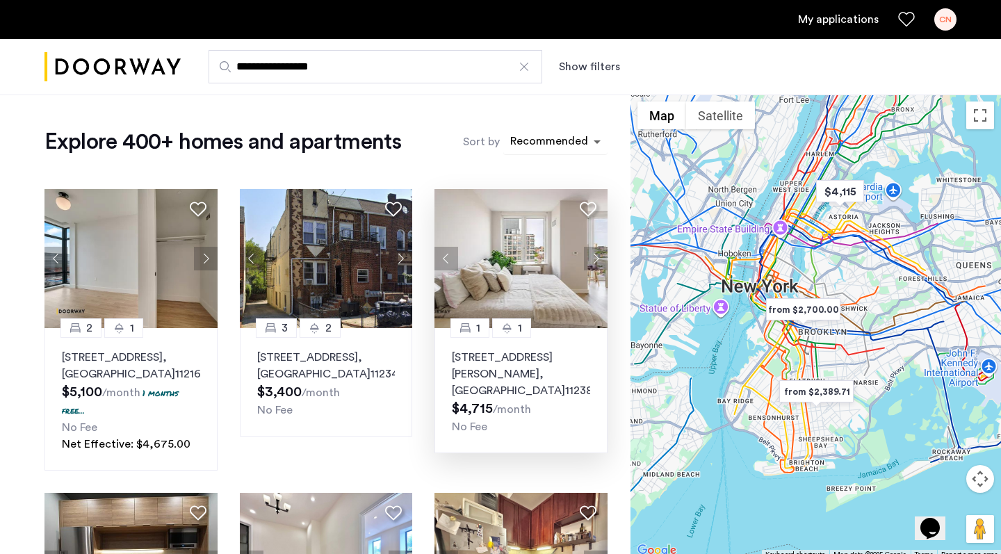
click at [594, 138] on span "sort-apartment" at bounding box center [598, 141] width 17 height 17
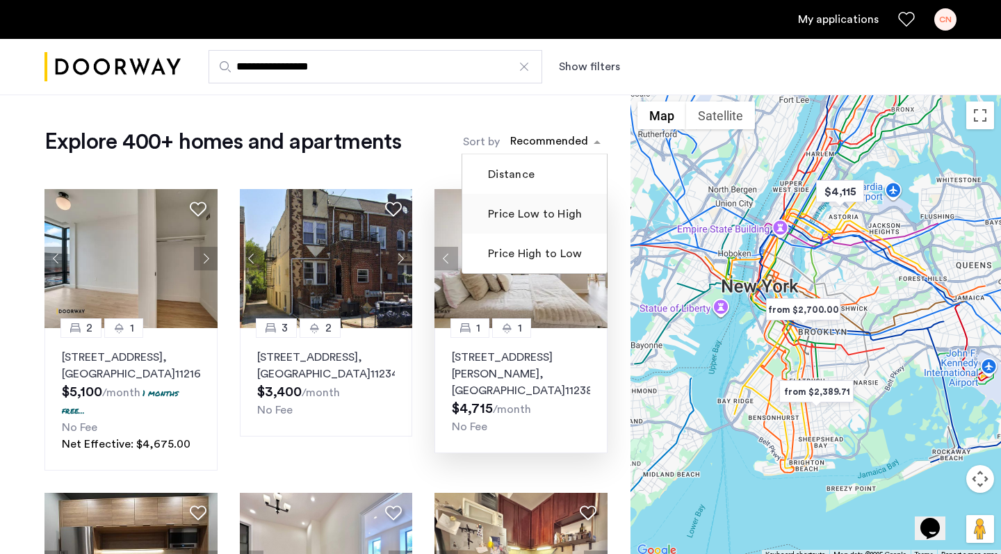
click at [544, 215] on label "Price Low to High" at bounding box center [533, 214] width 97 height 17
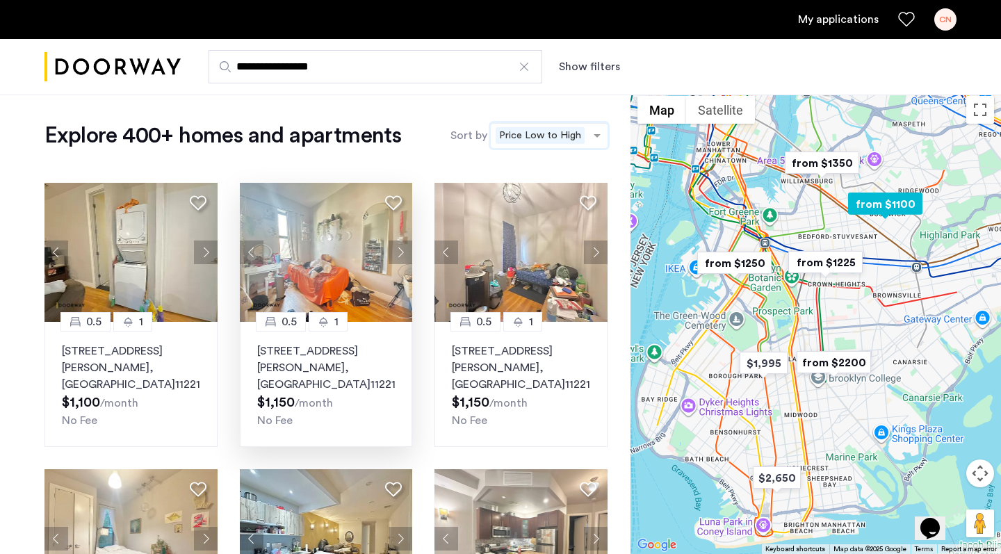
scroll to position [8, 0]
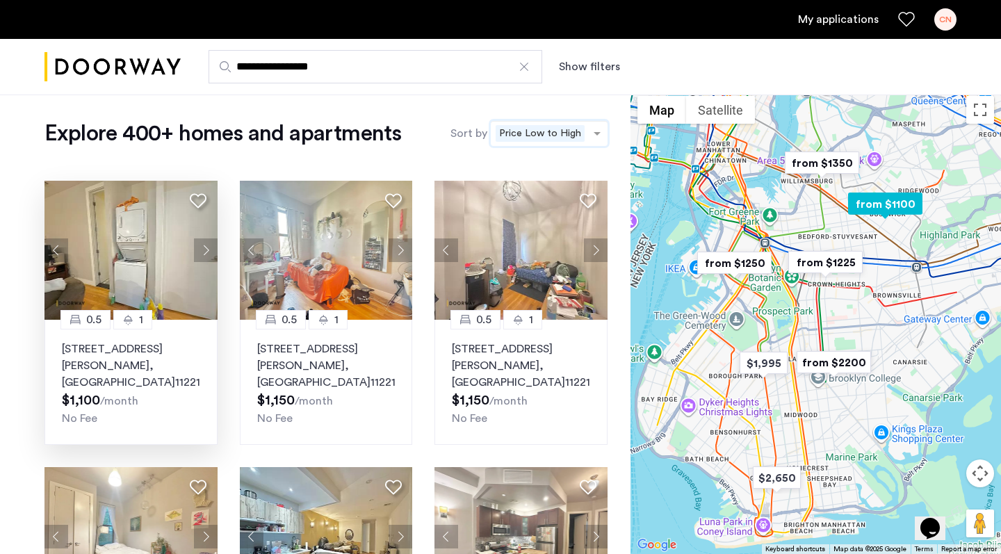
click at [202, 255] on button "Next apartment" at bounding box center [206, 250] width 24 height 24
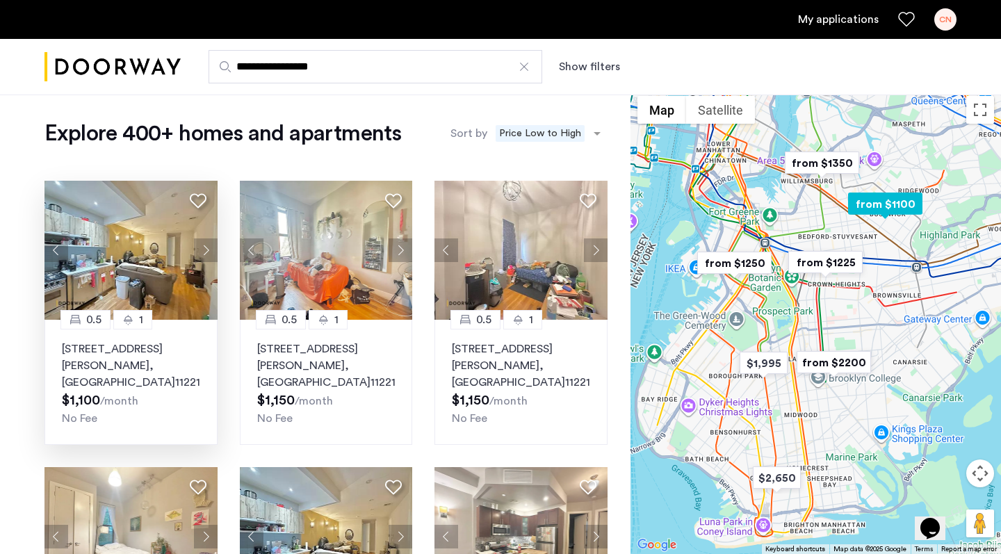
click at [202, 255] on button "Next apartment" at bounding box center [206, 250] width 24 height 24
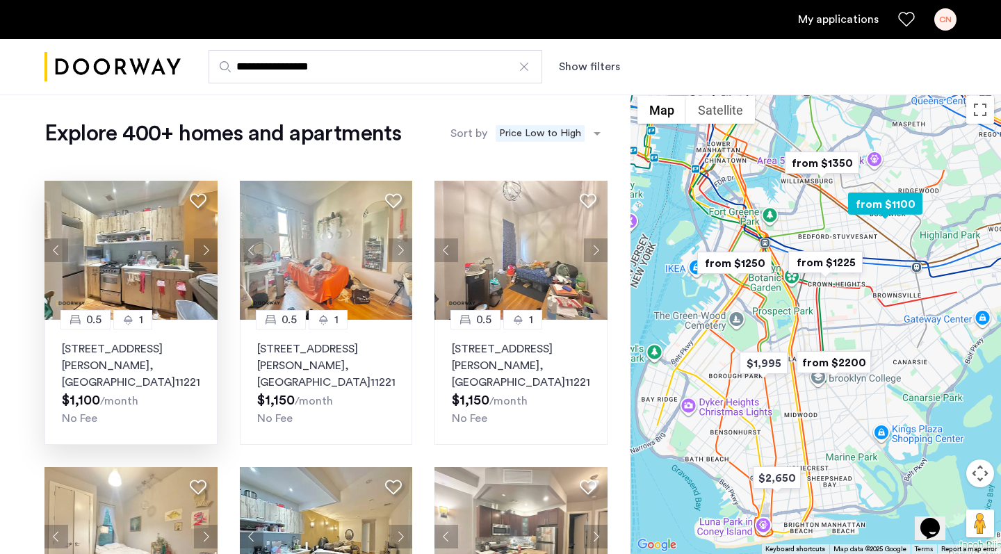
click at [202, 255] on button "Next apartment" at bounding box center [206, 250] width 24 height 24
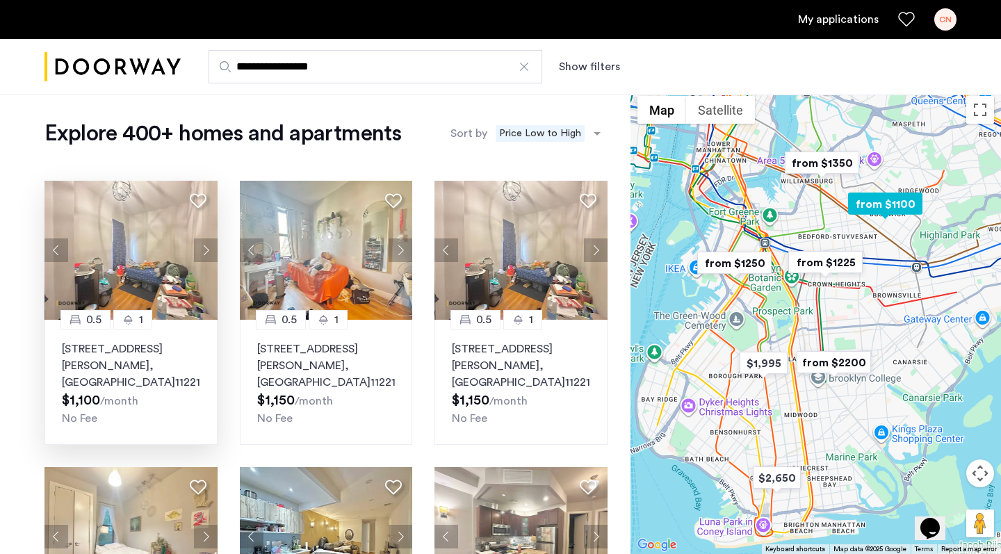
click at [202, 255] on button "Next apartment" at bounding box center [206, 250] width 24 height 24
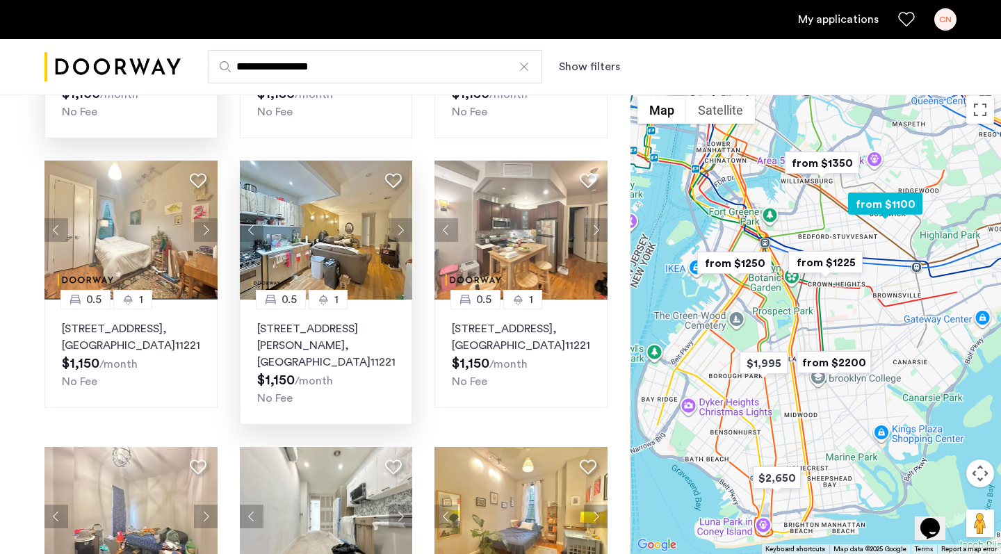
scroll to position [318, 0]
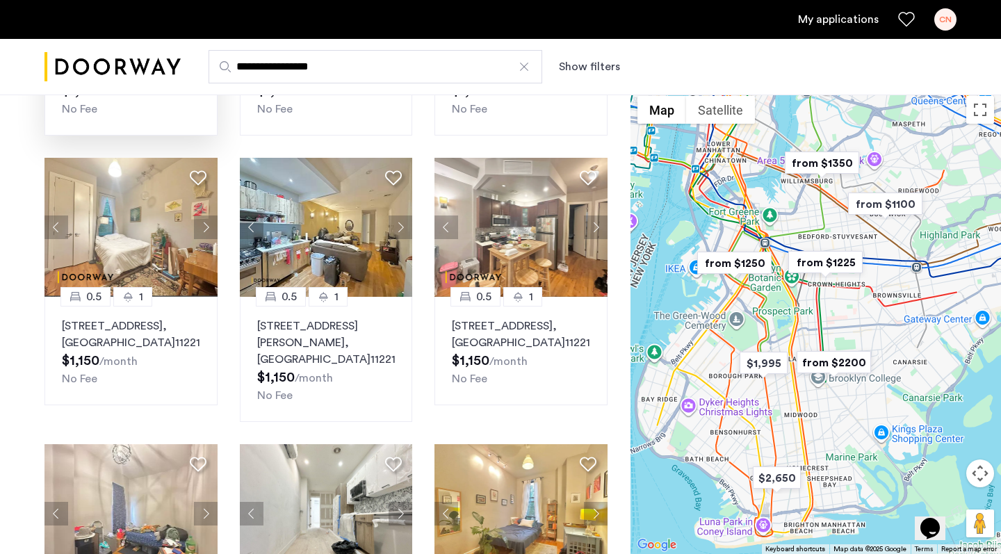
click at [823, 163] on img "from $1350" at bounding box center [822, 162] width 86 height 31
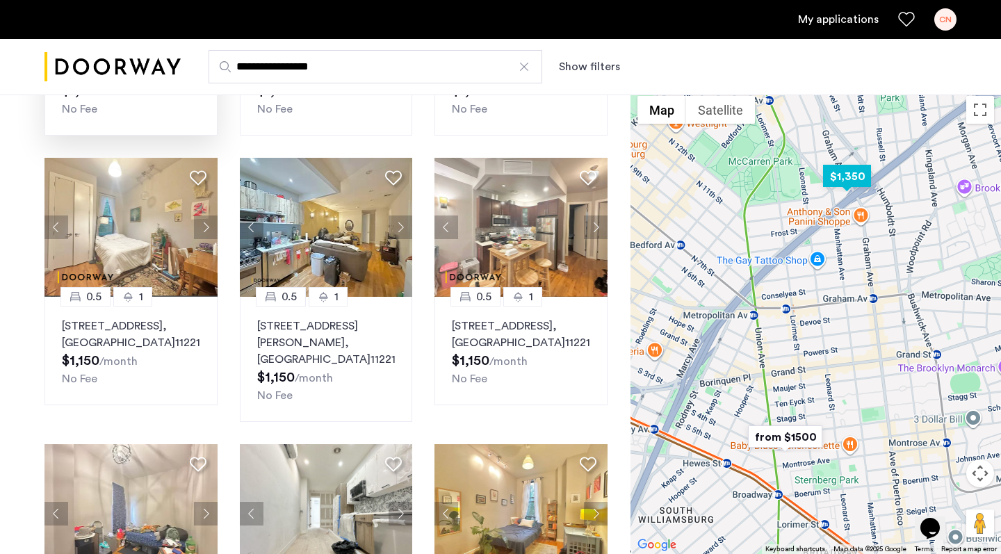
click at [852, 179] on img "$1,350" at bounding box center [847, 176] width 59 height 31
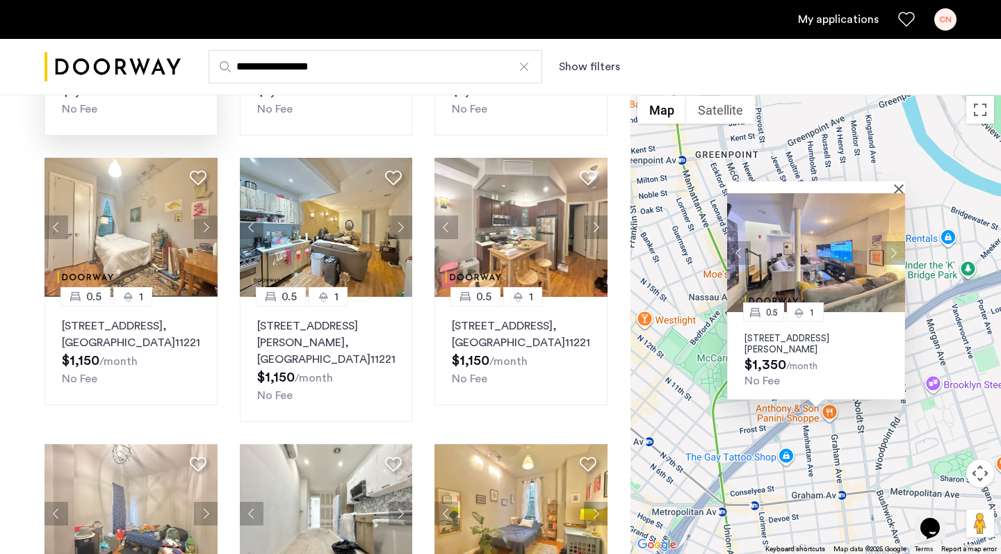
click at [800, 271] on img at bounding box center [816, 252] width 178 height 119
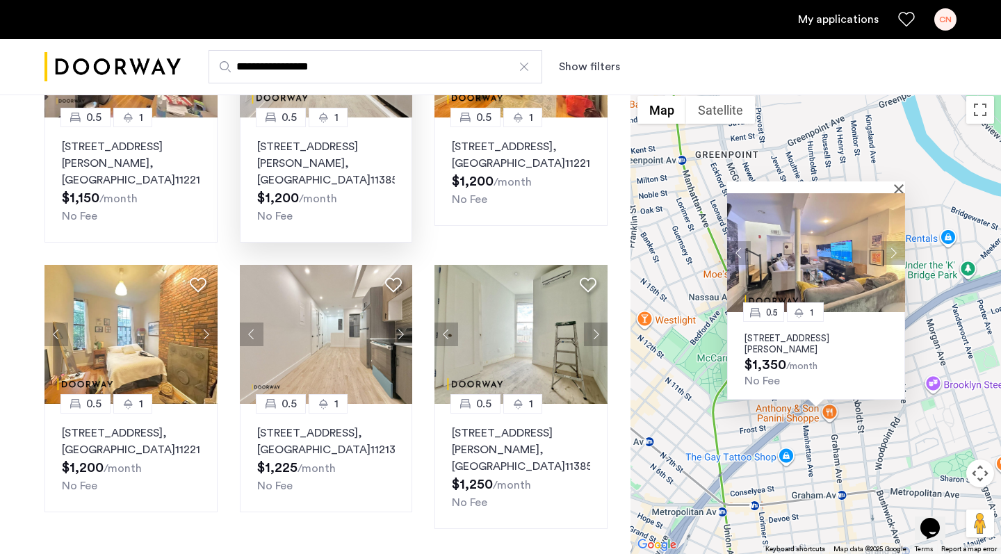
scroll to position [900, 0]
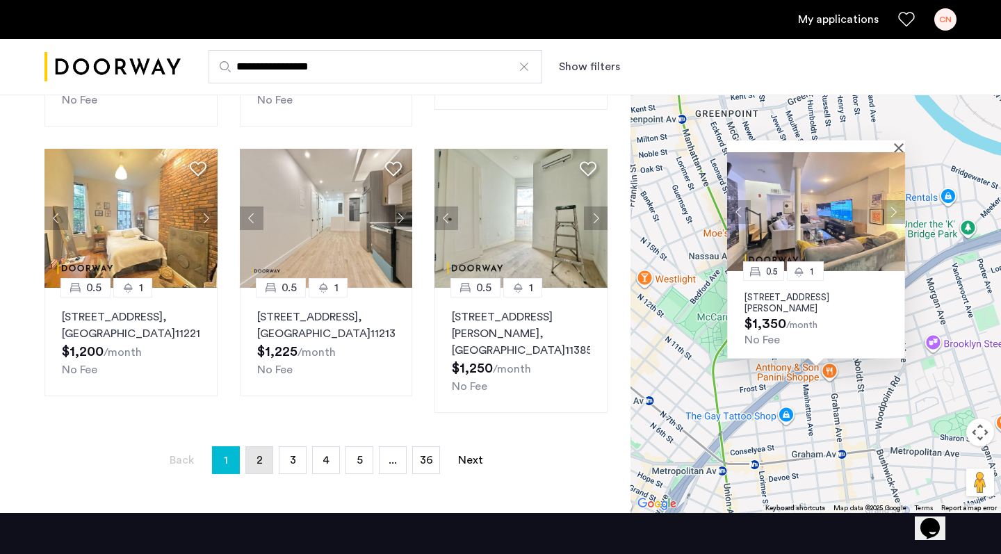
click at [248, 469] on link "page 2" at bounding box center [259, 460] width 26 height 26
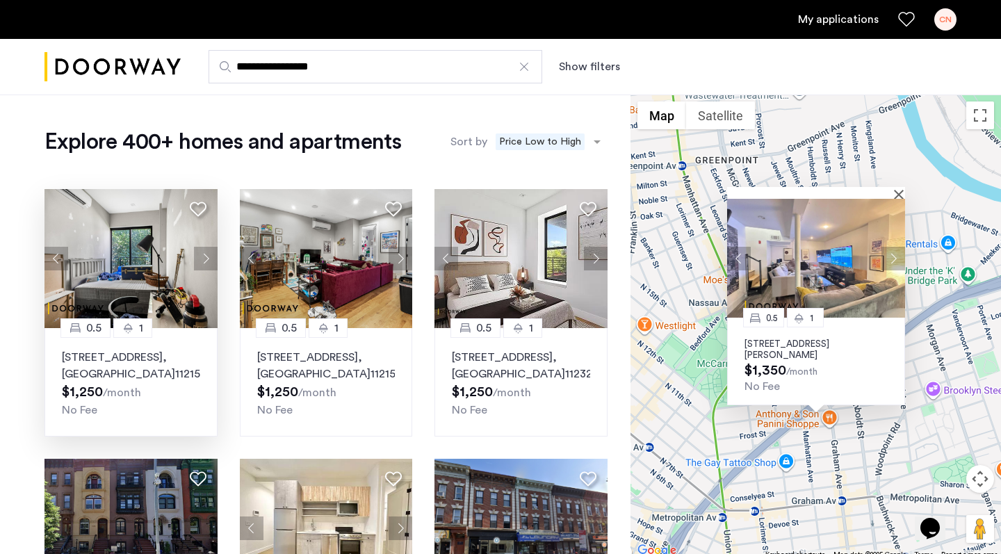
click at [179, 301] on img at bounding box center [130, 258] width 173 height 139
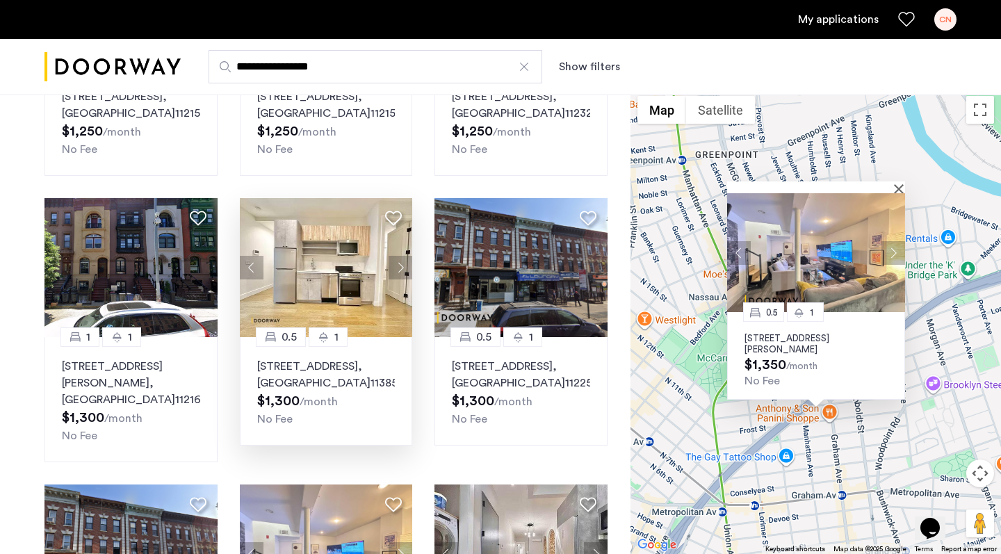
scroll to position [261, 0]
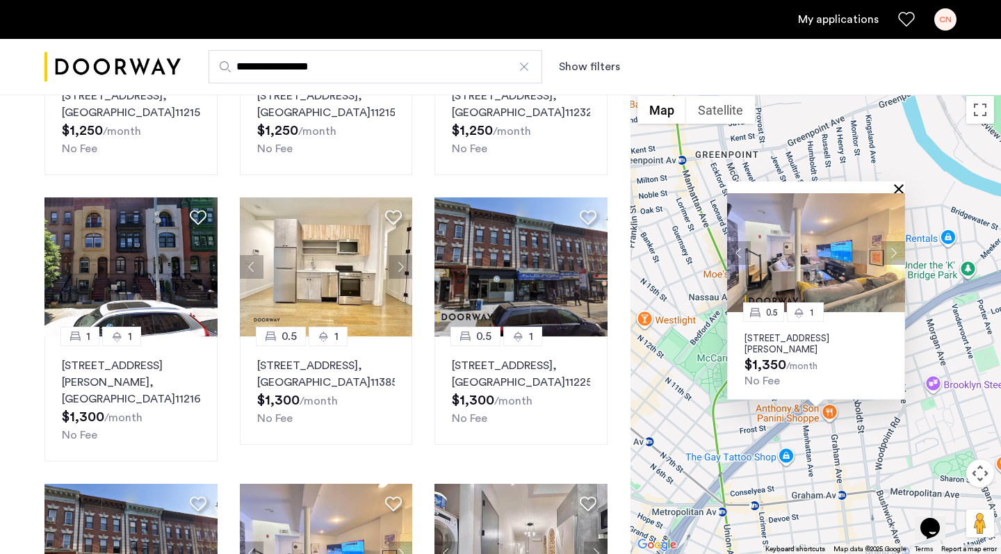
click at [895, 191] on button "Close" at bounding box center [902, 189] width 10 height 10
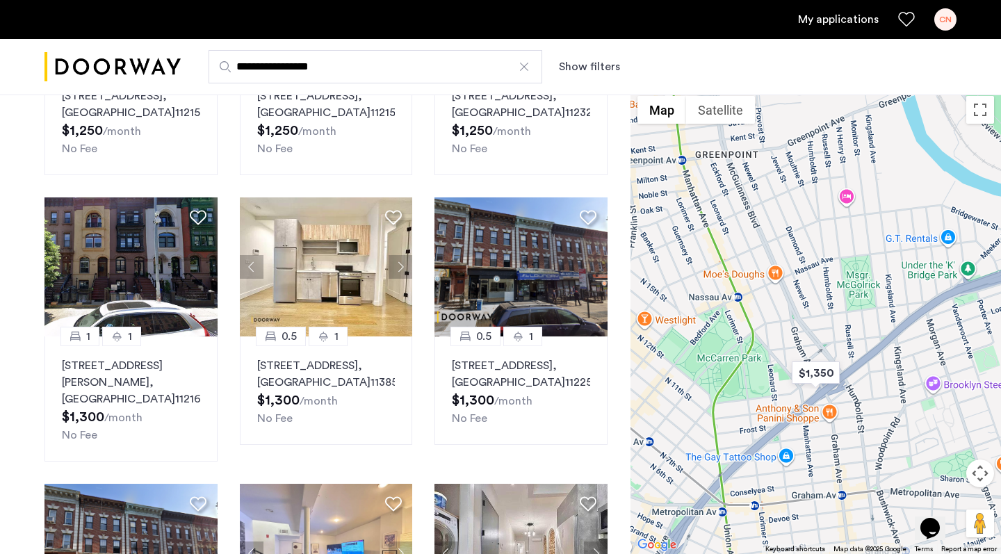
click at [895, 486] on button "Map camera controls" at bounding box center [980, 474] width 28 height 28
click at [895, 504] on div "Opens Chat This icon Opens the chat window." at bounding box center [937, 504] width 33 height 0
click at [895, 517] on button "Opens Chat This icon Opens the chat window." at bounding box center [930, 529] width 31 height 24
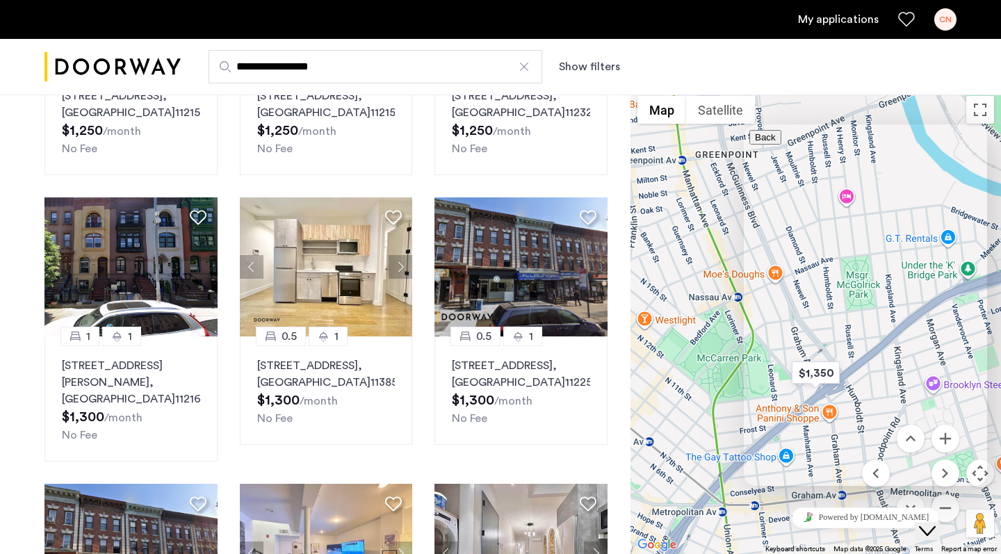
click at [895, 522] on button "Close Chat This icon closes the chat window." at bounding box center [927, 531] width 25 height 18
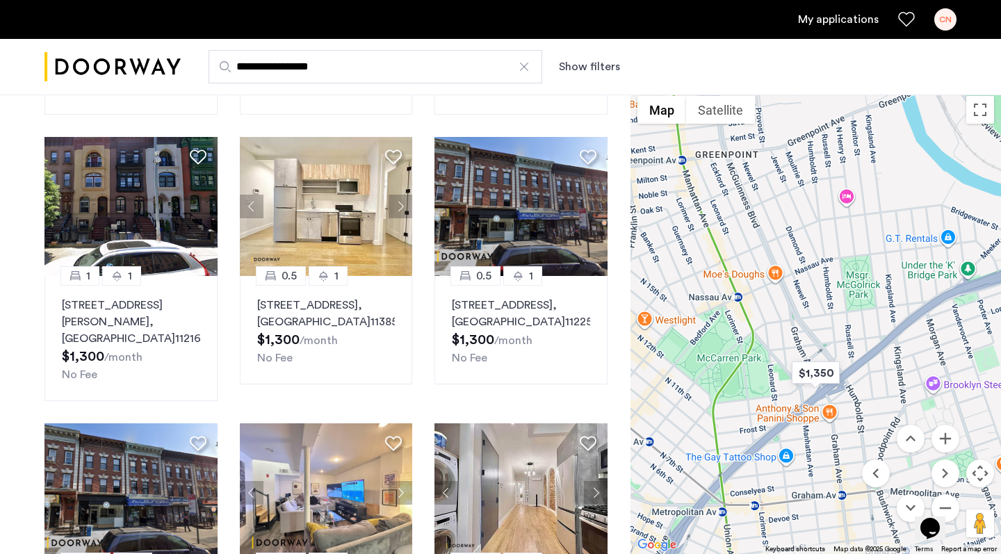
scroll to position [327, 0]
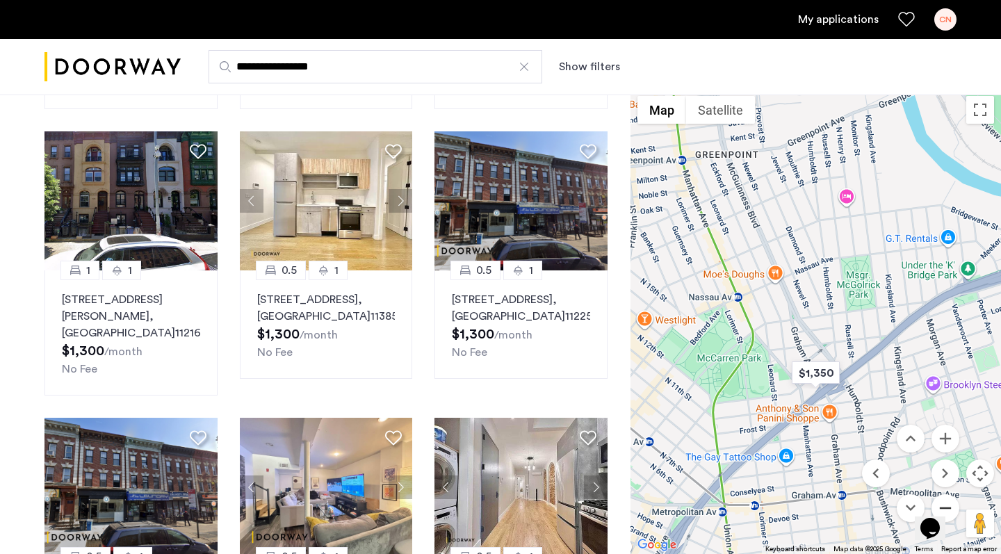
click at [895, 497] on button "Zoom out" at bounding box center [946, 508] width 28 height 28
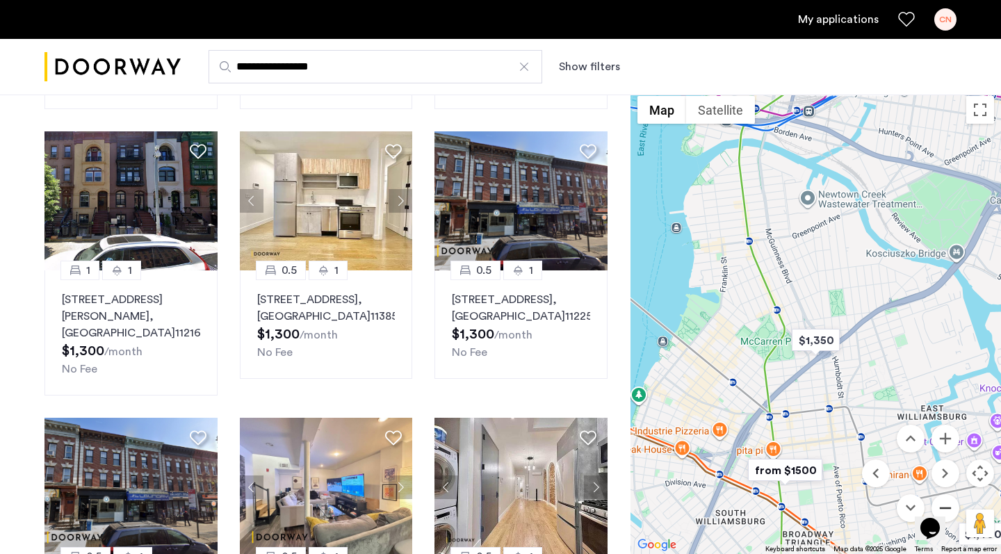
click at [895, 497] on button "Zoom out" at bounding box center [946, 508] width 28 height 28
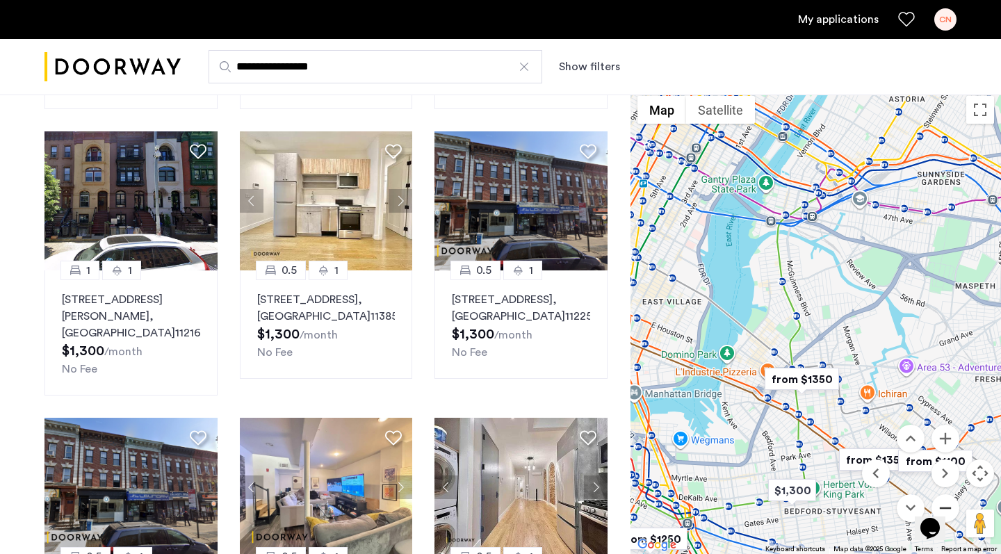
click at [895, 497] on button "Zoom out" at bounding box center [946, 508] width 28 height 28
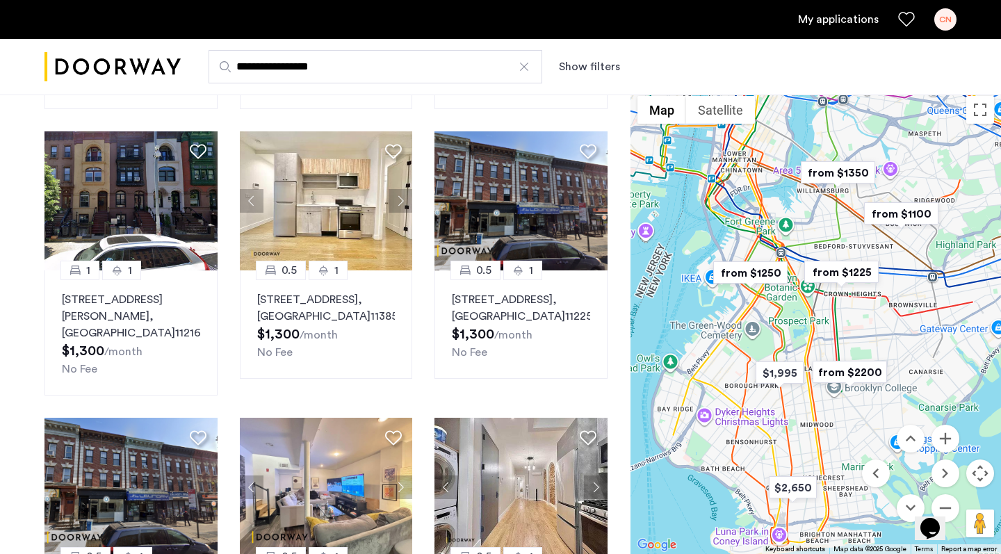
drag, startPoint x: 818, startPoint y: 444, endPoint x: 848, endPoint y: 273, distance: 173.5
click at [848, 273] on img "from $1225" at bounding box center [842, 272] width 86 height 31
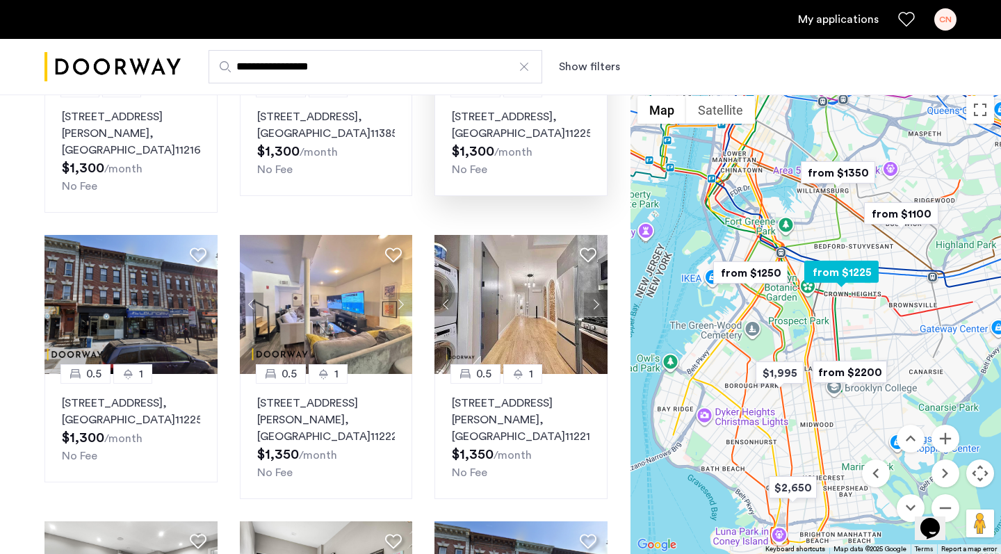
scroll to position [512, 0]
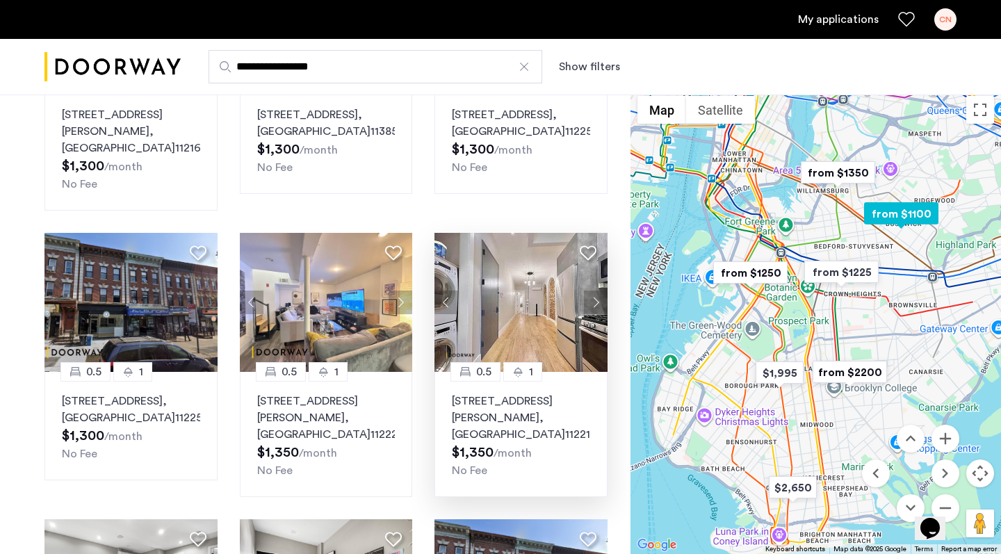
click at [595, 300] on button "Next apartment" at bounding box center [596, 303] width 24 height 24
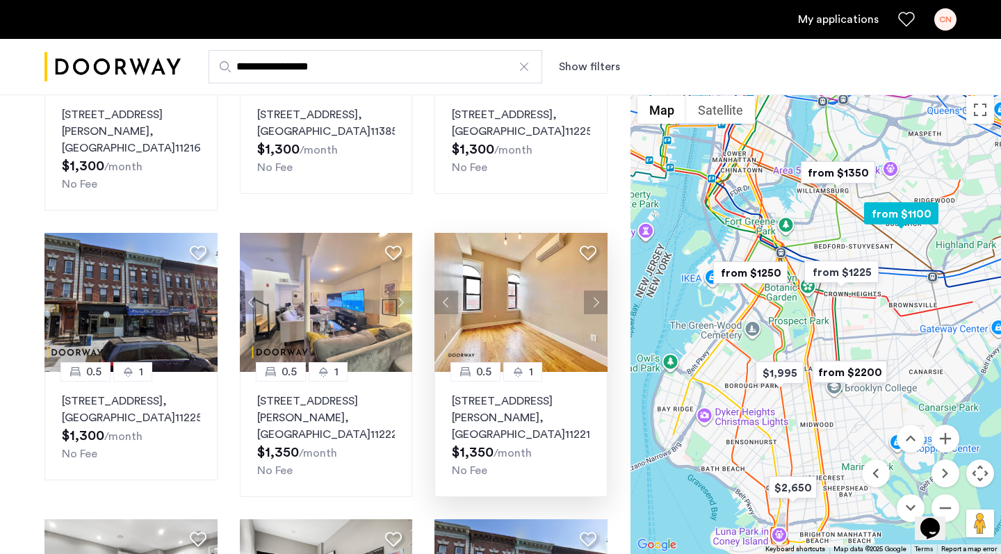
click at [595, 300] on button "Next apartment" at bounding box center [596, 303] width 24 height 24
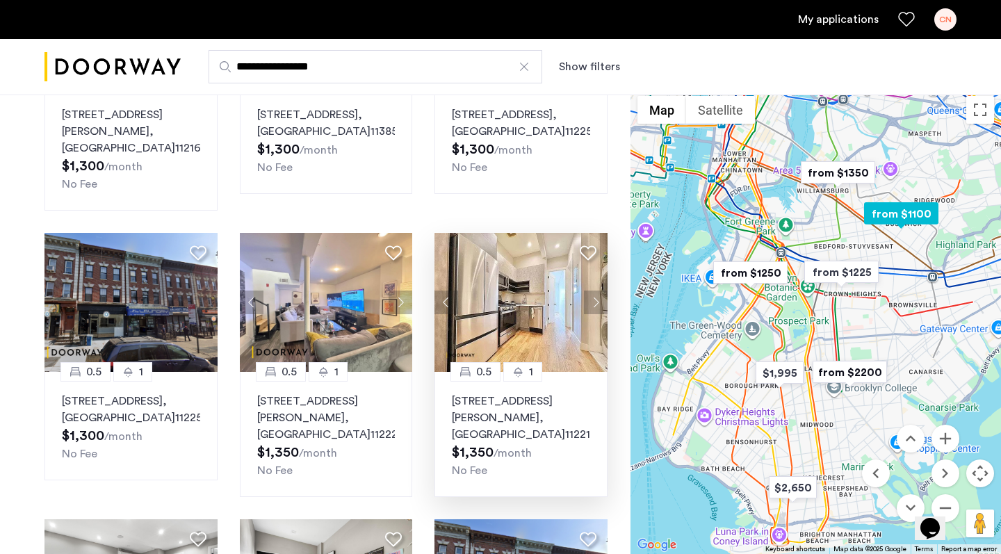
click at [534, 323] on img at bounding box center [521, 302] width 173 height 139
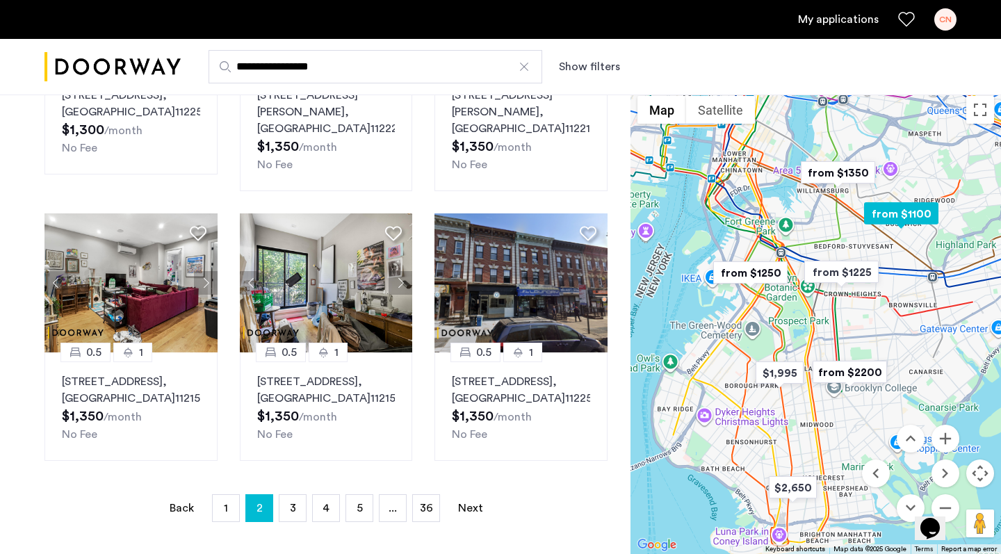
scroll to position [842, 0]
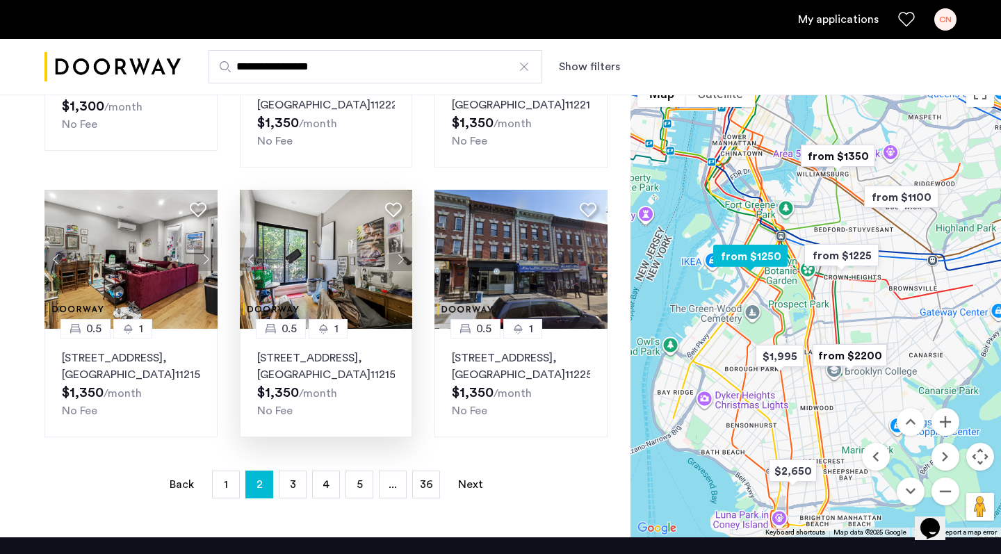
click at [334, 265] on img at bounding box center [326, 259] width 173 height 139
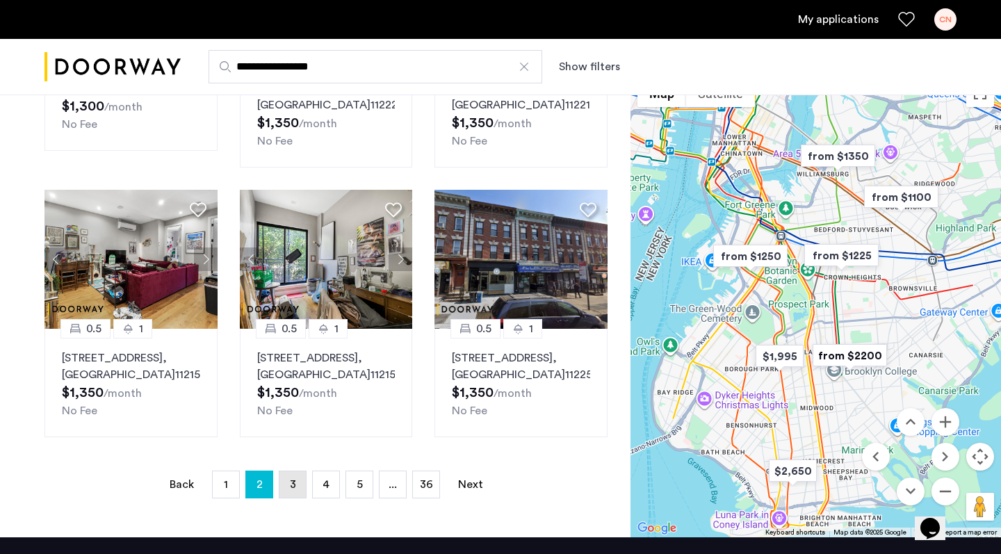
click at [290, 490] on span "3" at bounding box center [293, 484] width 6 height 11
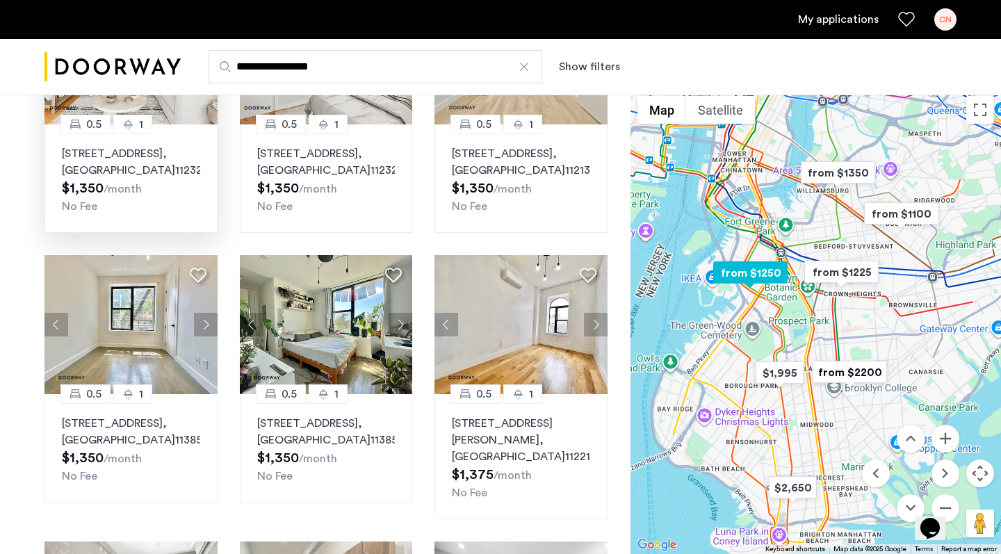
scroll to position [204, 0]
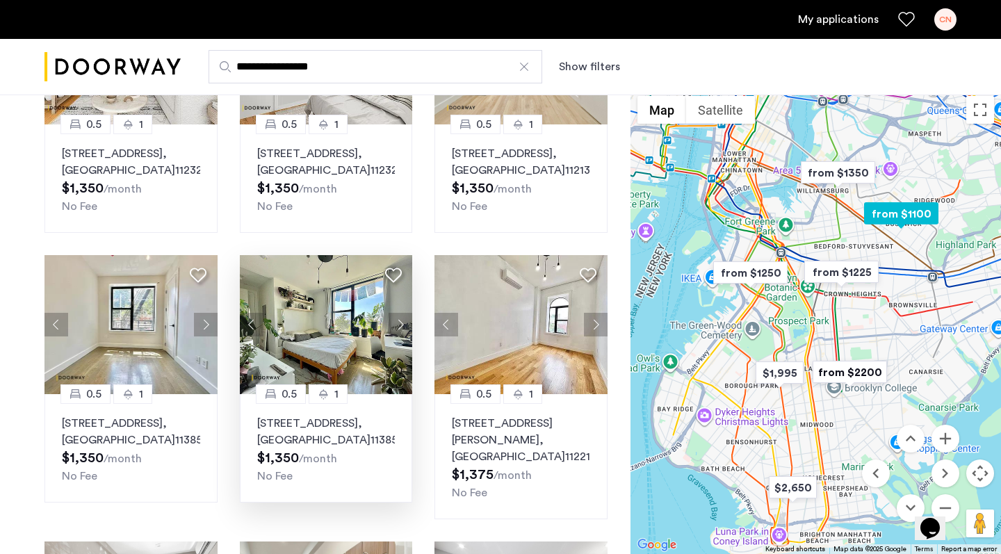
click at [344, 357] on img at bounding box center [326, 324] width 173 height 139
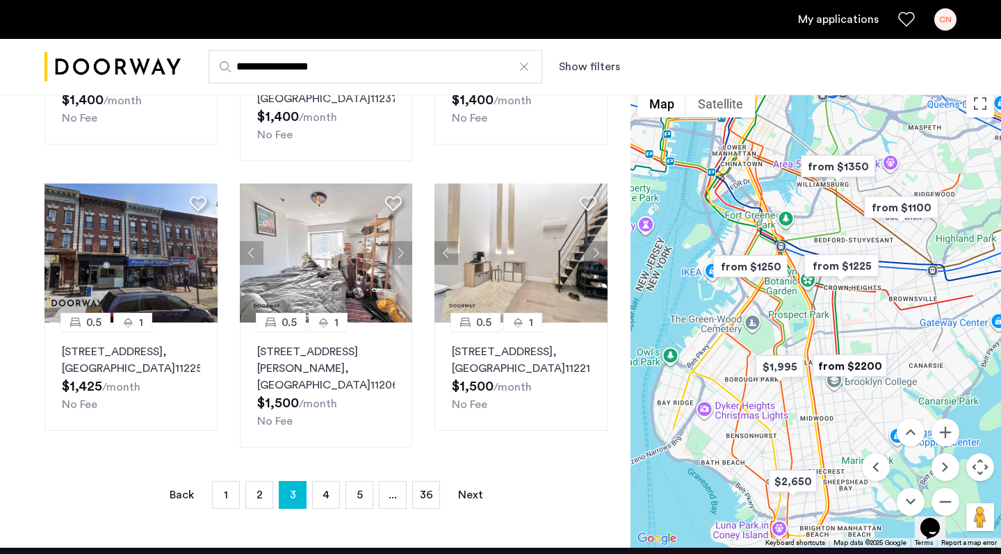
scroll to position [849, 0]
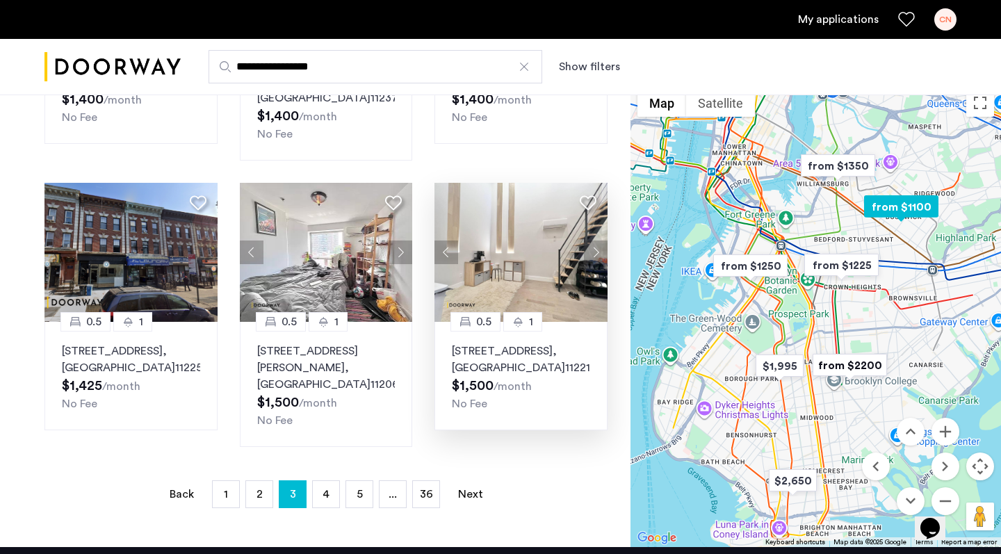
click at [546, 263] on img at bounding box center [521, 252] width 173 height 139
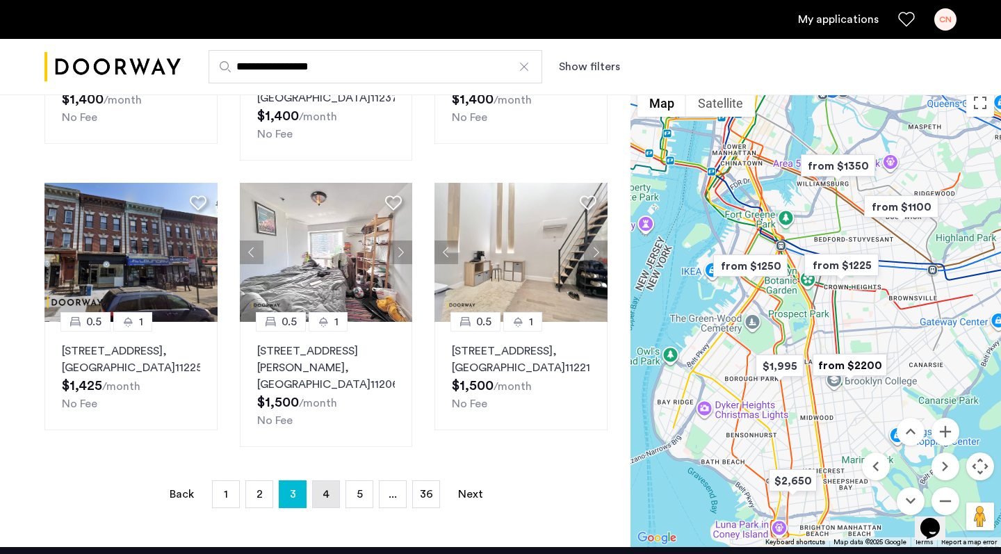
click at [328, 500] on span "4" at bounding box center [326, 494] width 7 height 11
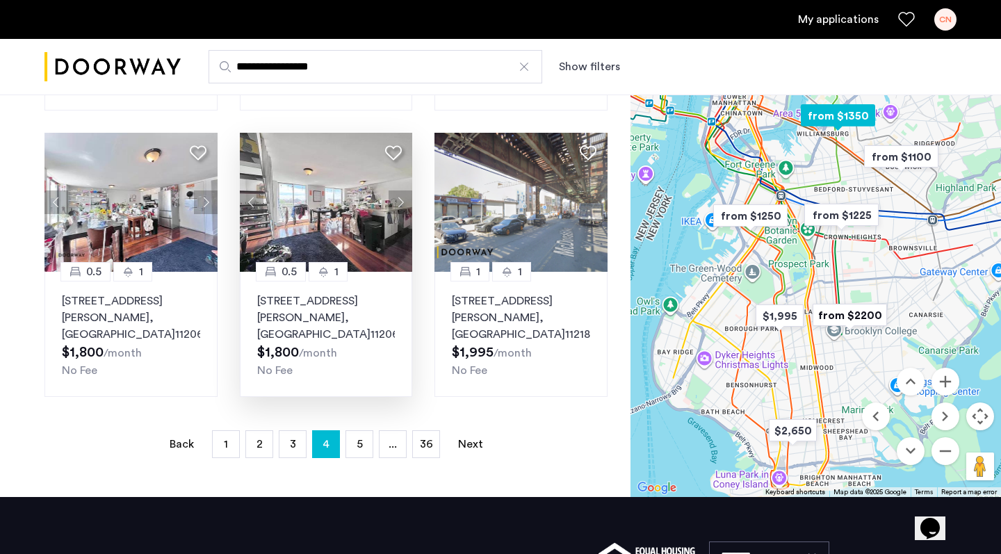
scroll to position [955, 0]
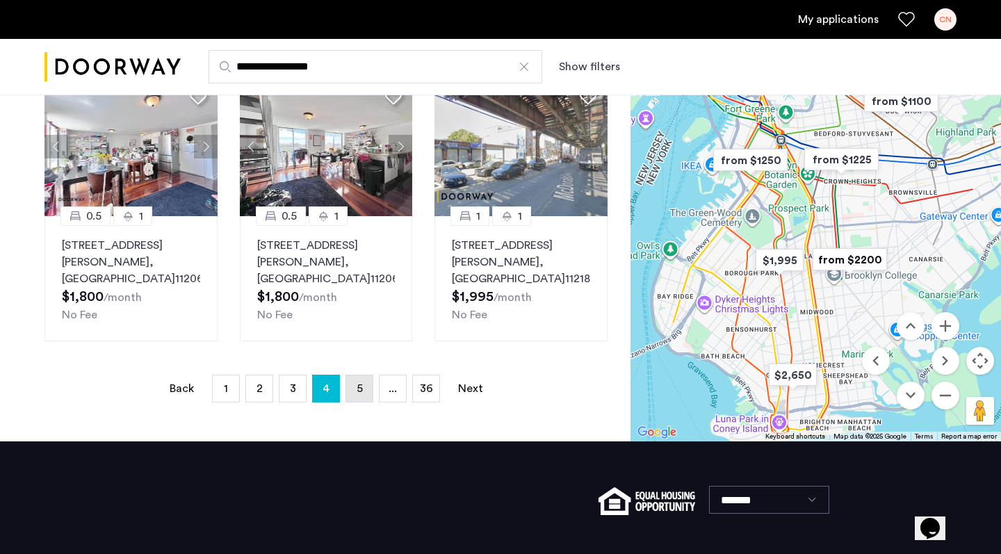
click at [355, 402] on link "page 5" at bounding box center [359, 388] width 26 height 26
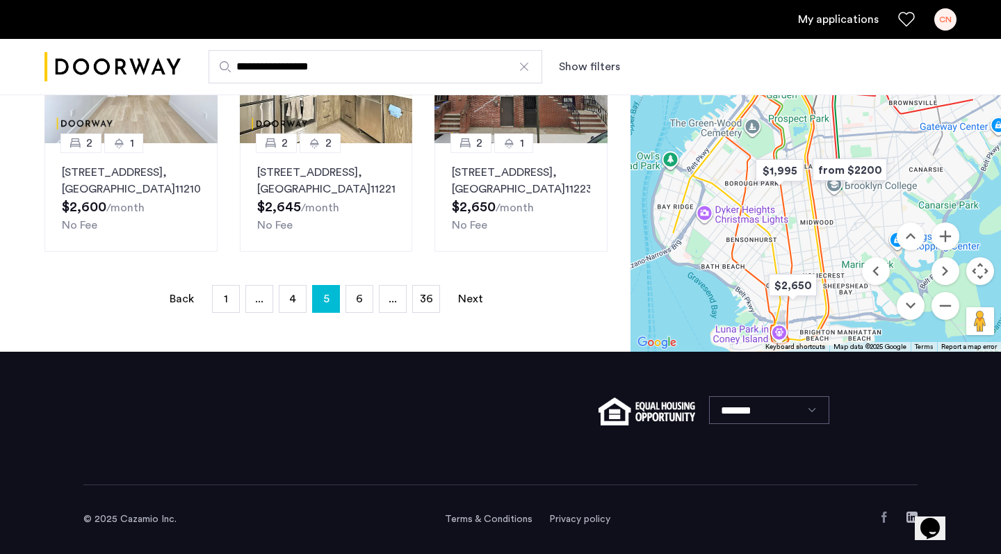
scroll to position [1063, 0]
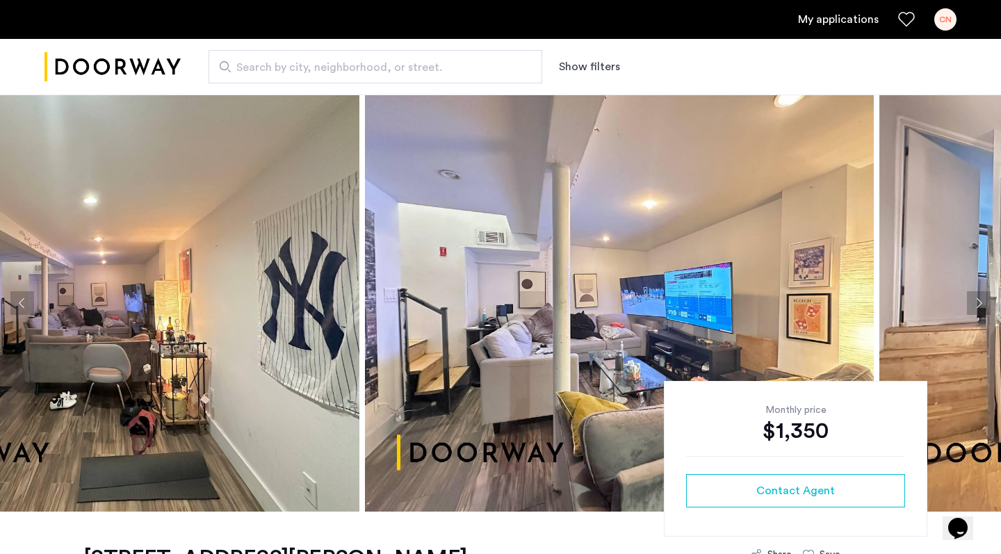
drag, startPoint x: 409, startPoint y: 289, endPoint x: 658, endPoint y: 358, distance: 258.2
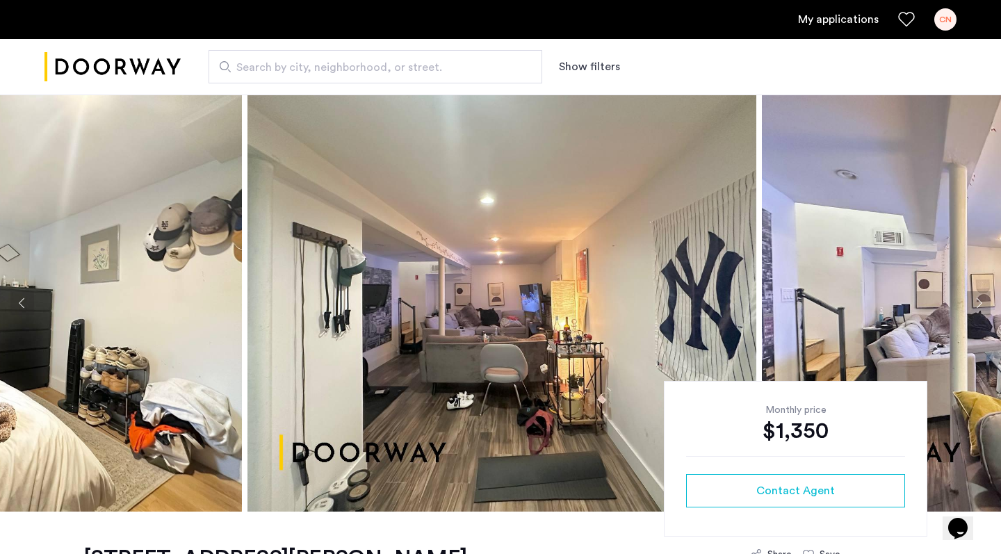
drag, startPoint x: 430, startPoint y: 332, endPoint x: 631, endPoint y: 346, distance: 200.7
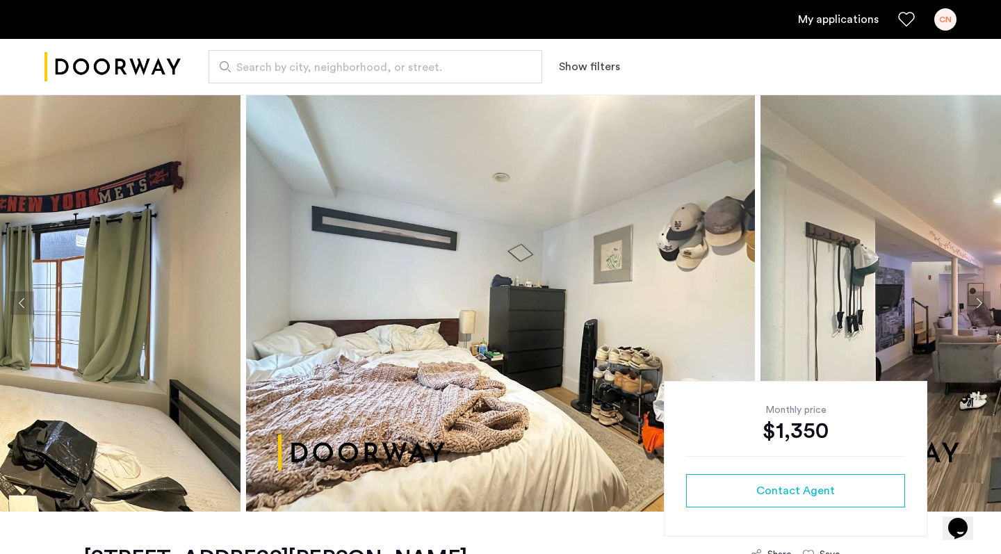
drag, startPoint x: 468, startPoint y: 355, endPoint x: 690, endPoint y: 361, distance: 222.6
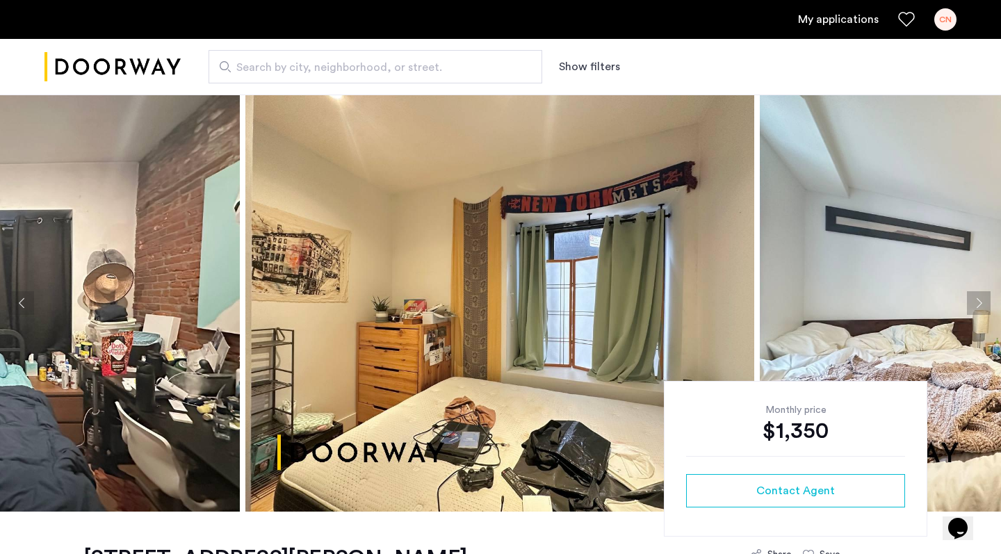
drag, startPoint x: 419, startPoint y: 365, endPoint x: 662, endPoint y: 398, distance: 244.9
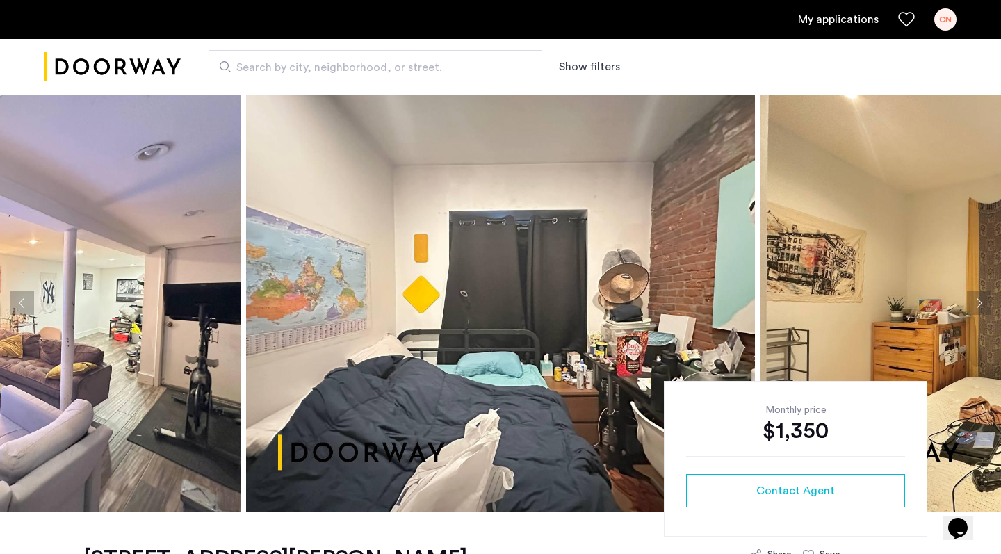
drag, startPoint x: 451, startPoint y: 378, endPoint x: 705, endPoint y: 413, distance: 256.8
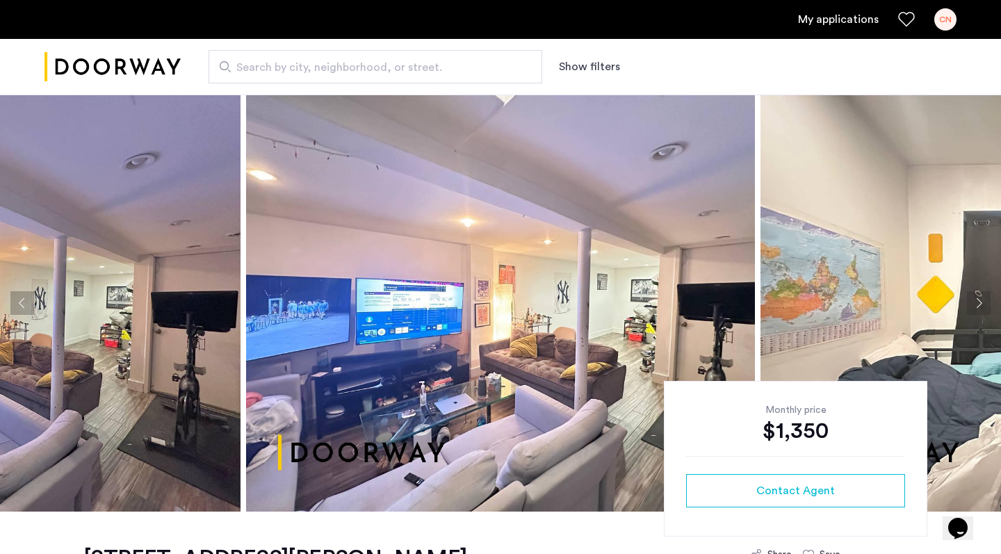
click at [24, 308] on button "Previous apartment" at bounding box center [22, 303] width 24 height 24
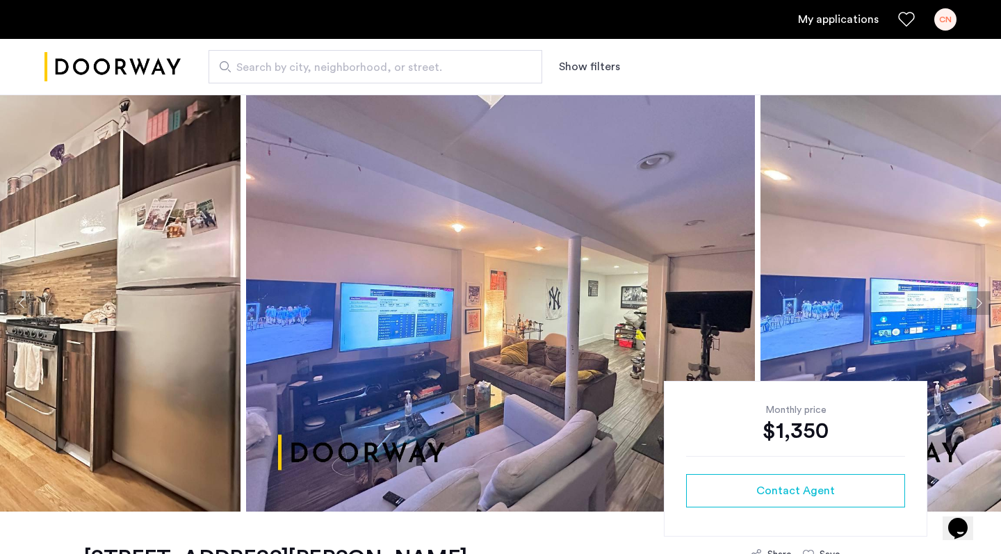
click at [24, 308] on button "Previous apartment" at bounding box center [22, 303] width 24 height 24
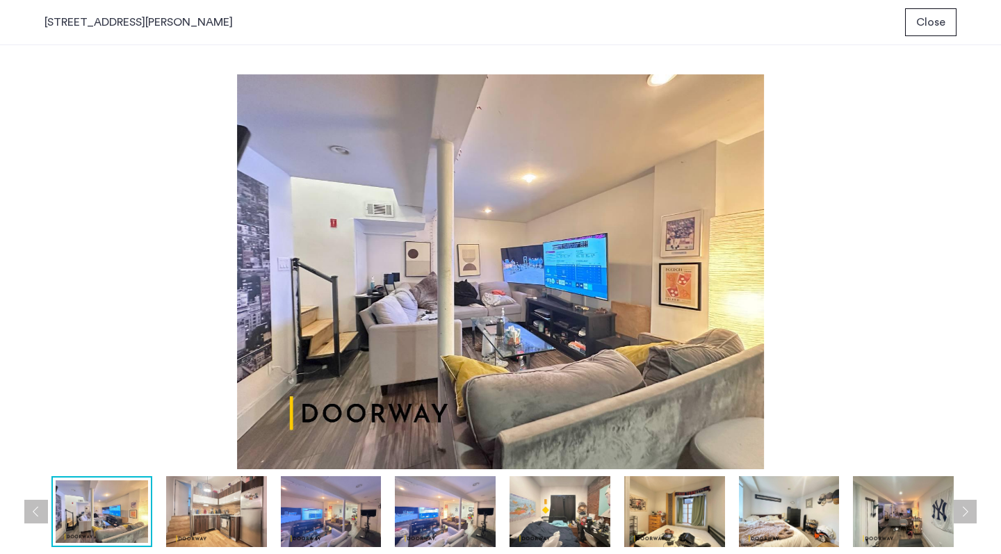
click at [553, 238] on img at bounding box center [500, 271] width 912 height 395
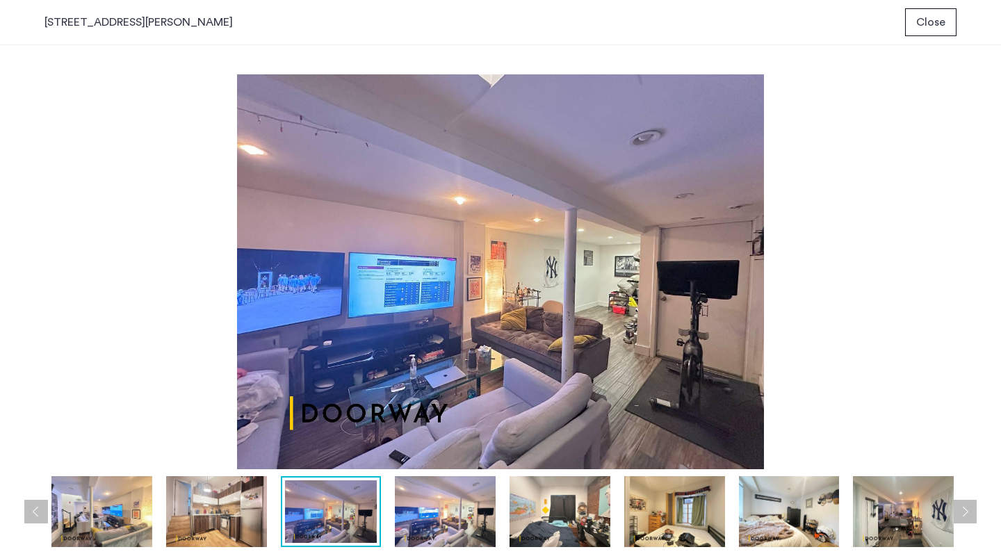
click at [937, 20] on span "Close" at bounding box center [930, 22] width 29 height 17
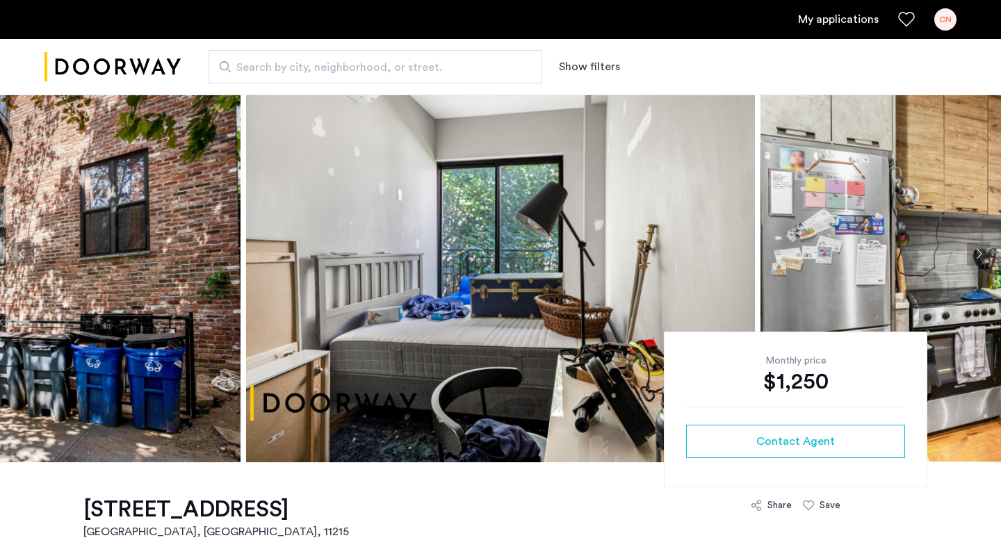
scroll to position [41, 0]
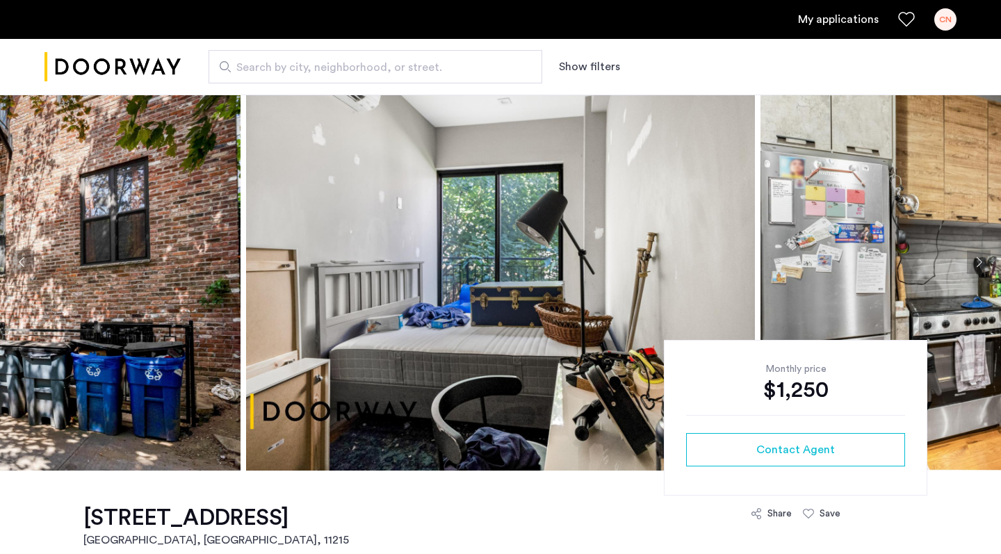
click at [581, 307] on img at bounding box center [500, 262] width 509 height 417
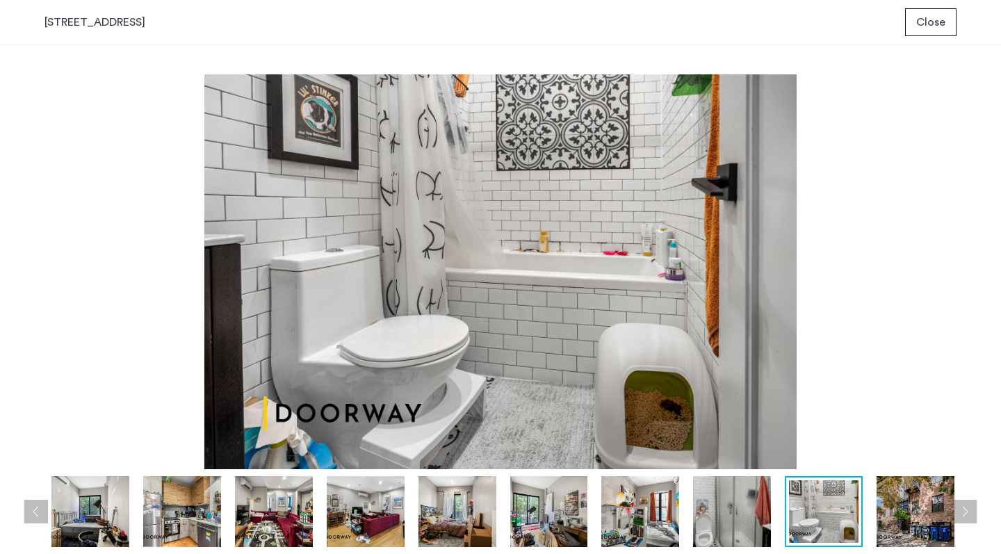
click at [927, 33] on button "Close" at bounding box center [930, 22] width 51 height 28
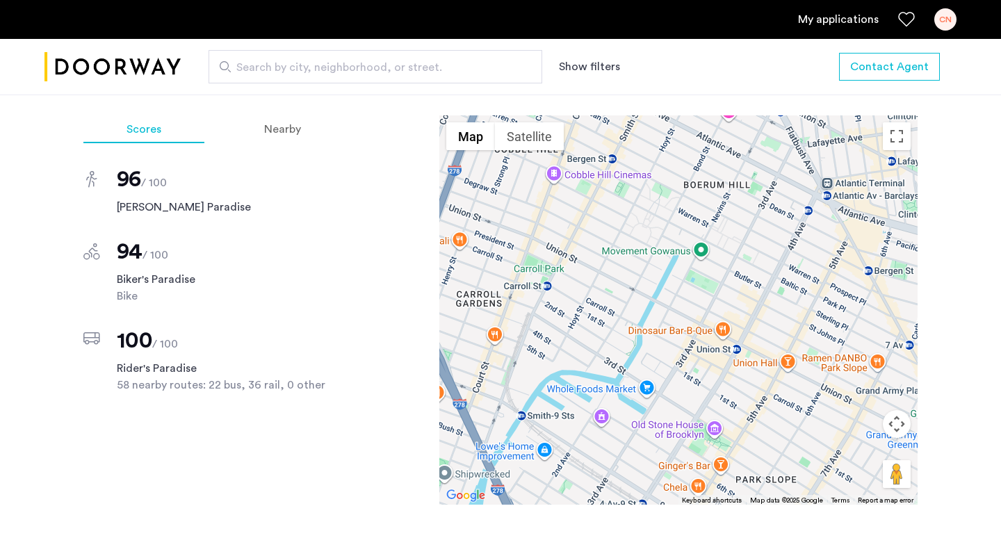
scroll to position [1215, 0]
click at [901, 460] on button "Drag Pegman onto the map to open Street View" at bounding box center [897, 474] width 28 height 28
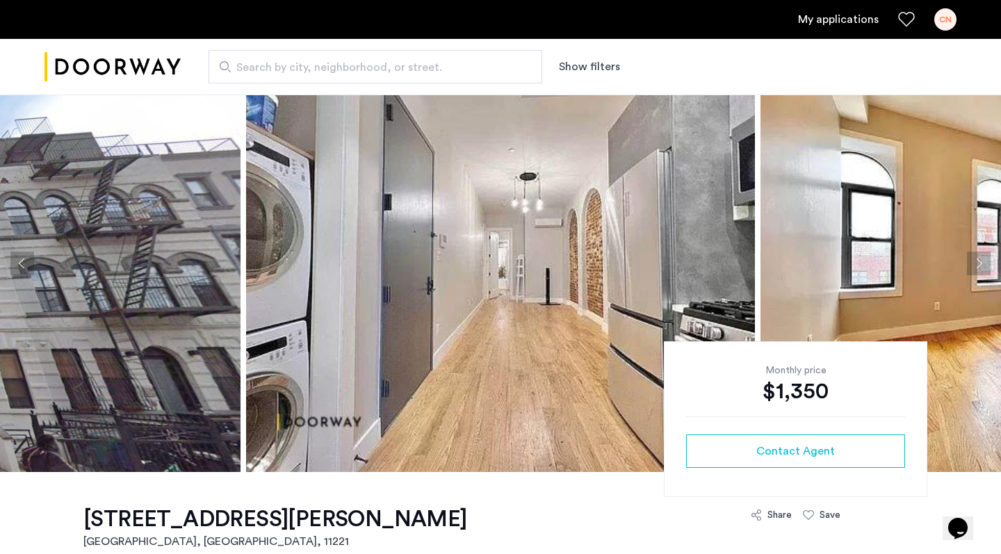
scroll to position [40, 0]
click at [980, 269] on button "Next apartment" at bounding box center [979, 263] width 24 height 24
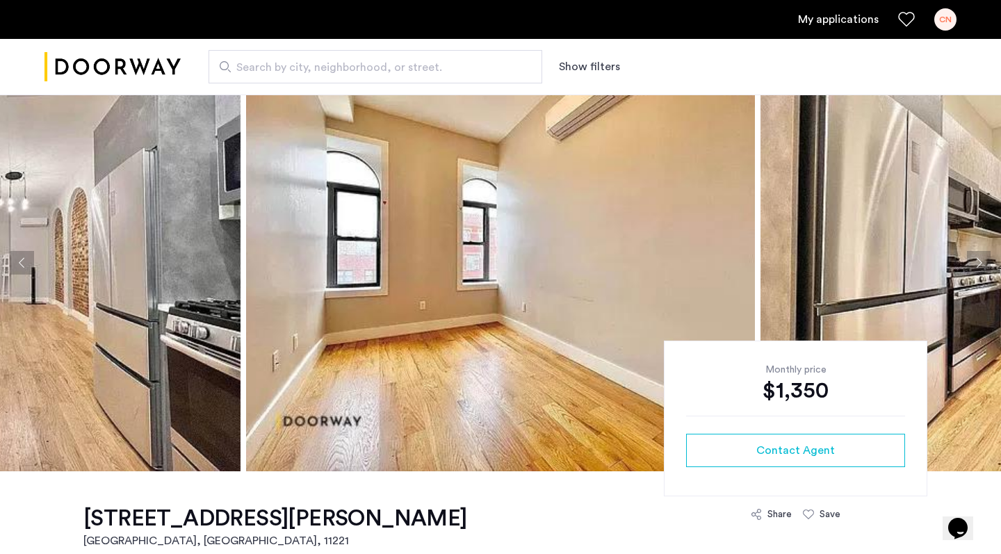
click at [980, 269] on button "Next apartment" at bounding box center [979, 263] width 24 height 24
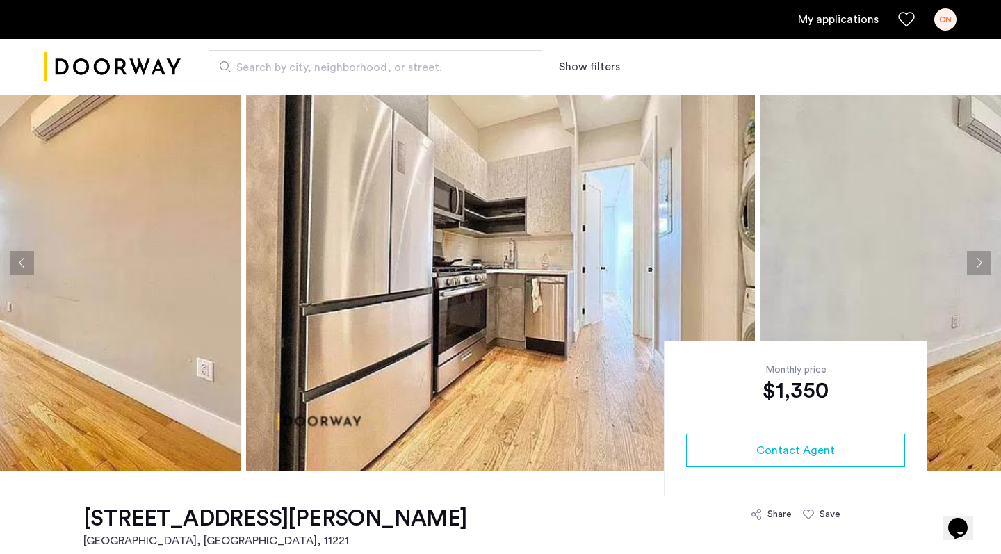
click at [980, 269] on button "Next apartment" at bounding box center [979, 263] width 24 height 24
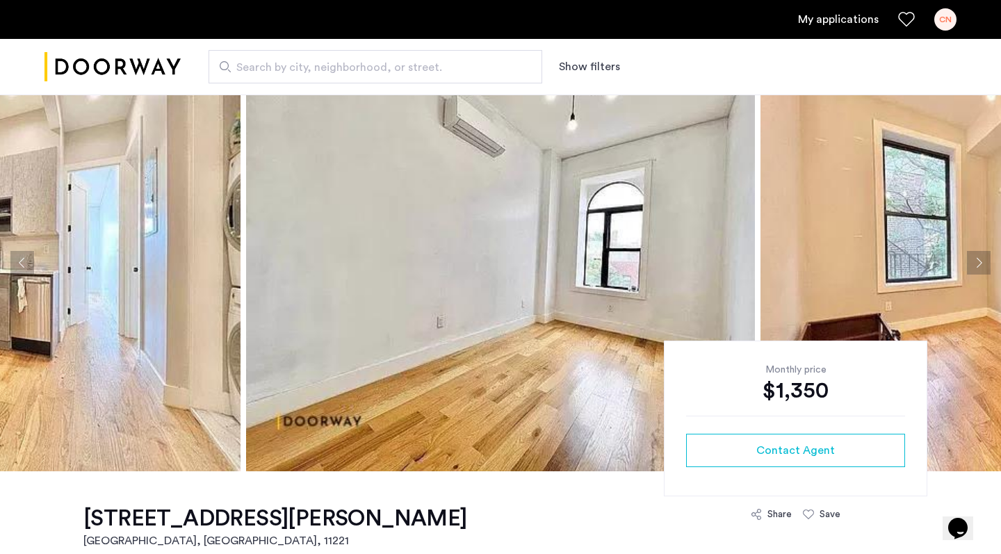
click at [980, 269] on button "Next apartment" at bounding box center [979, 263] width 24 height 24
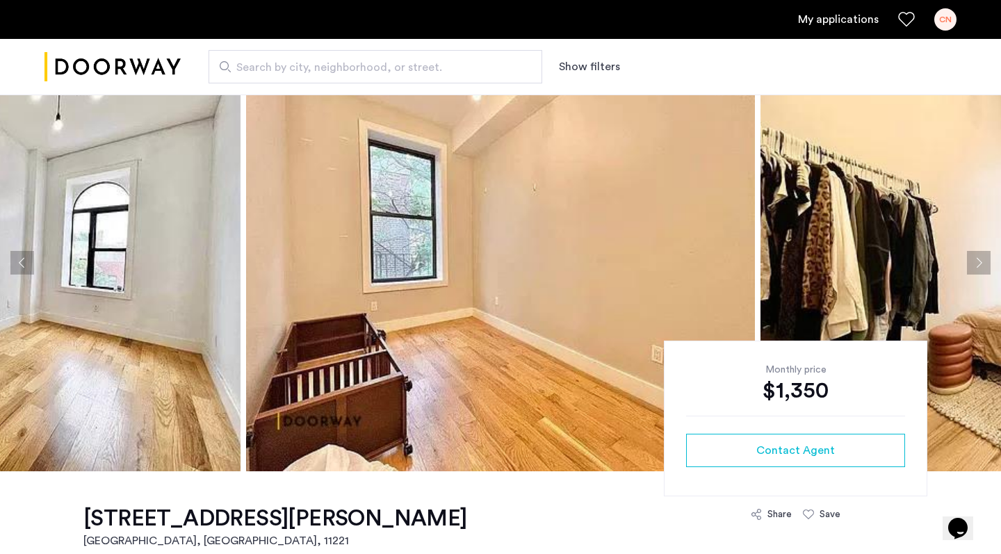
click at [980, 269] on button "Next apartment" at bounding box center [979, 263] width 24 height 24
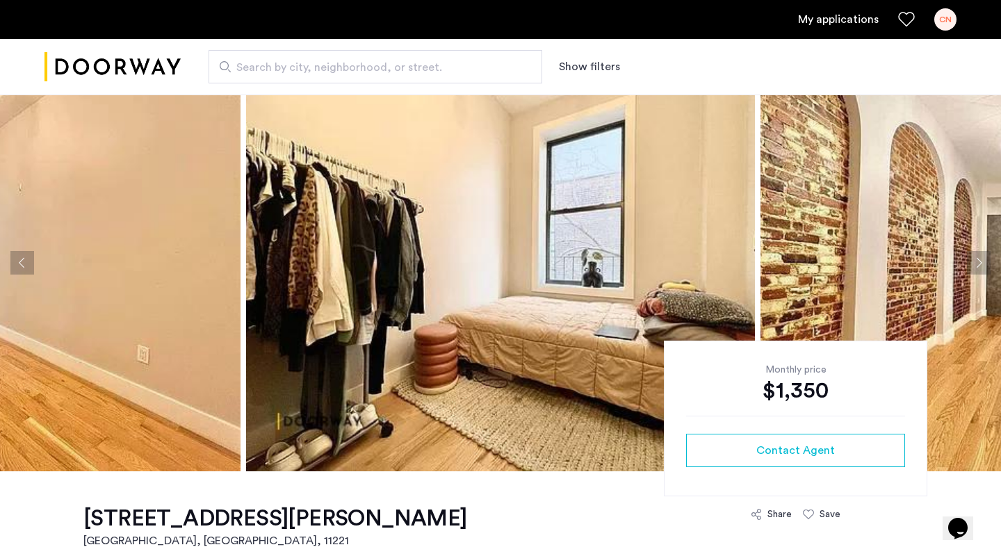
click at [980, 269] on button "Next apartment" at bounding box center [979, 263] width 24 height 24
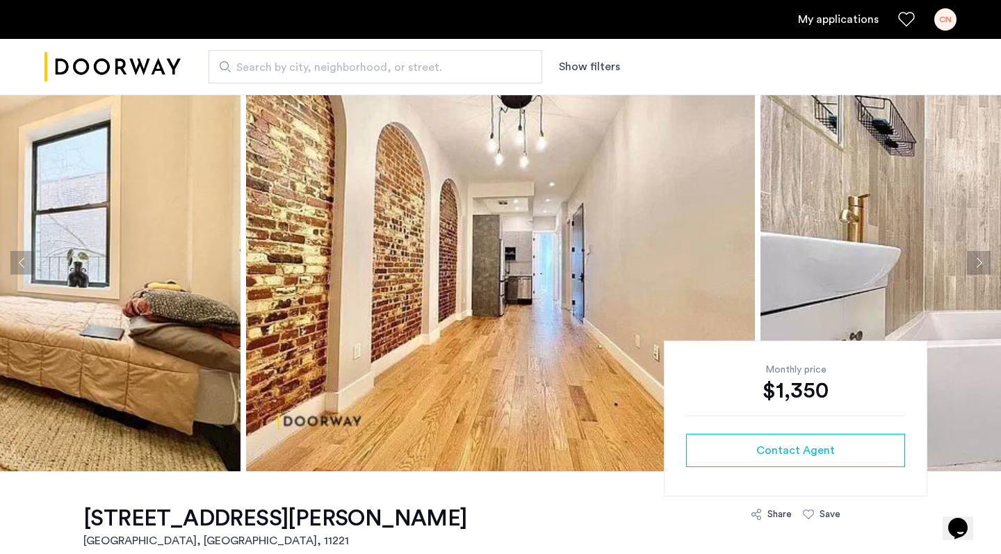
click at [980, 269] on button "Next apartment" at bounding box center [979, 263] width 24 height 24
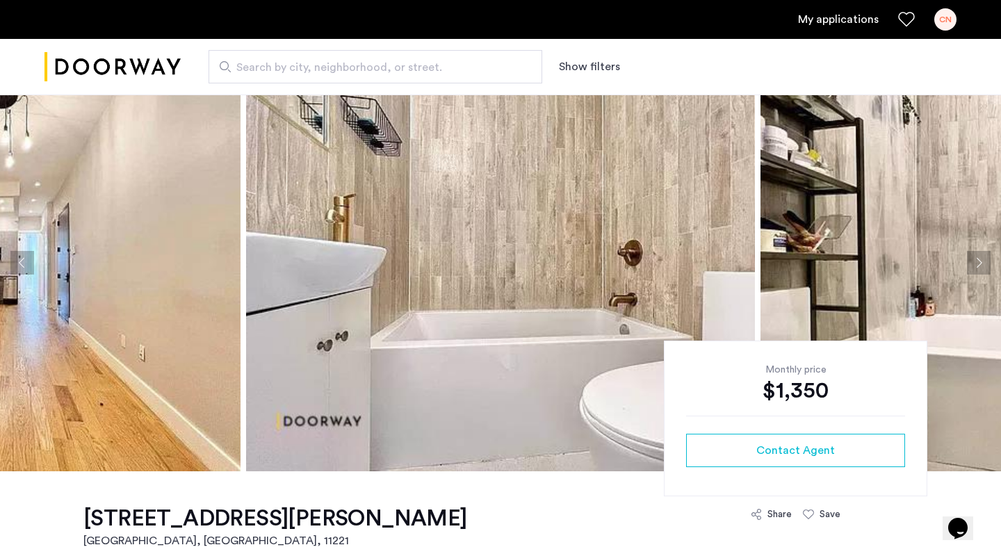
click at [980, 269] on button "Next apartment" at bounding box center [979, 263] width 24 height 24
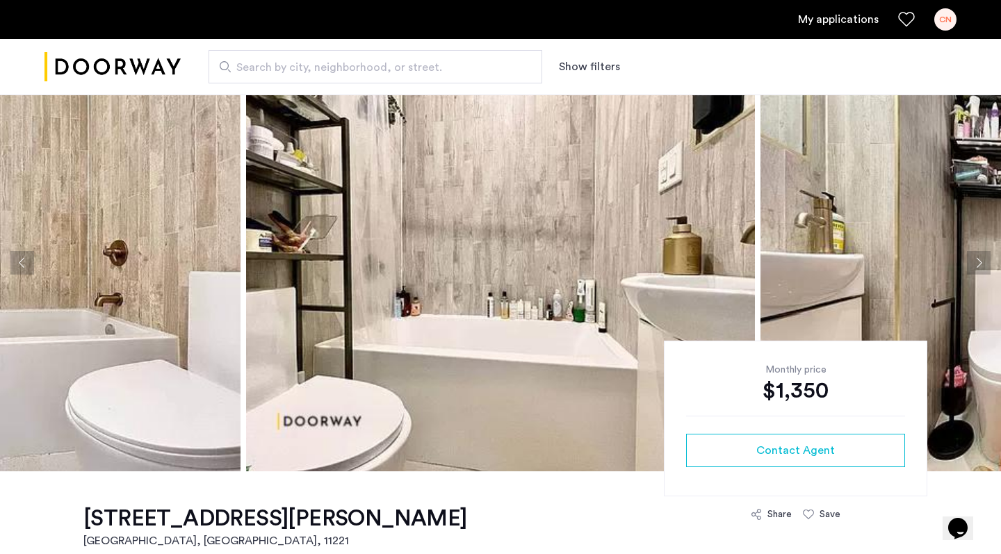
click at [980, 269] on button "Next apartment" at bounding box center [979, 263] width 24 height 24
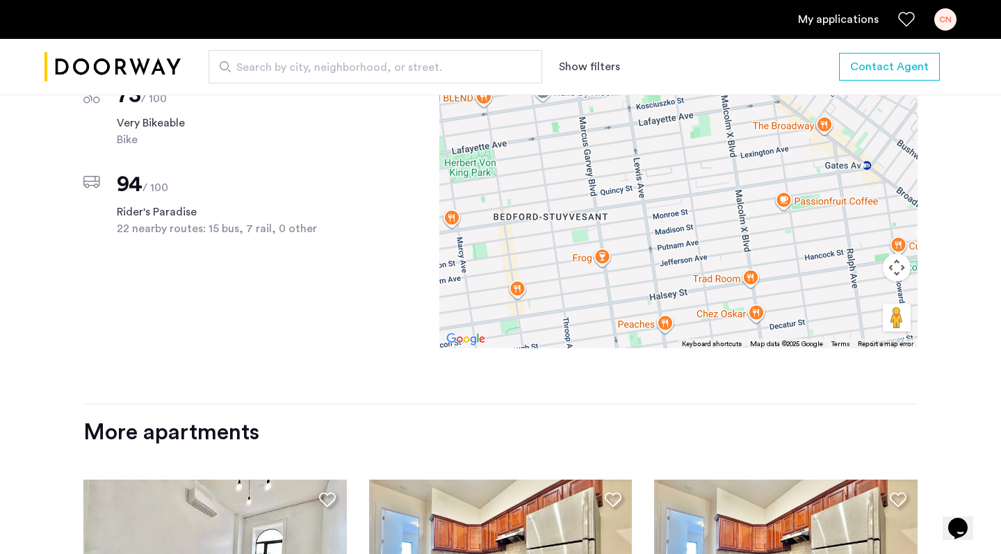
scroll to position [1587, 0]
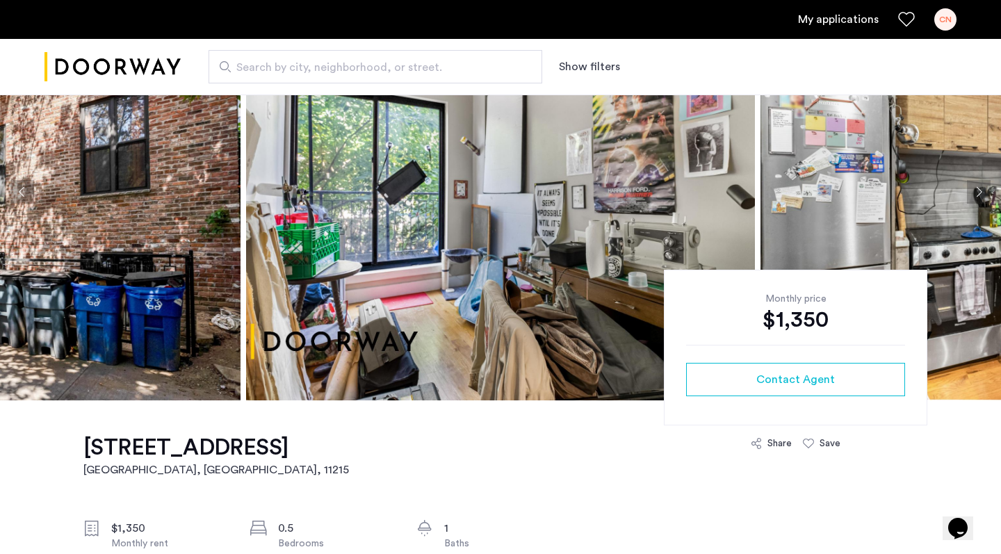
scroll to position [111, 0]
click at [686, 212] on img at bounding box center [500, 191] width 509 height 417
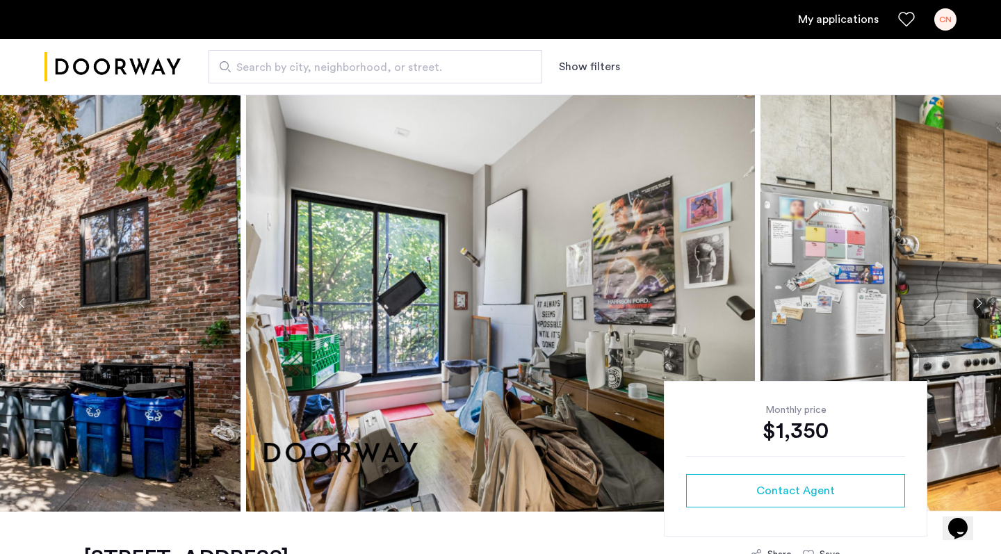
scroll to position [95, 0]
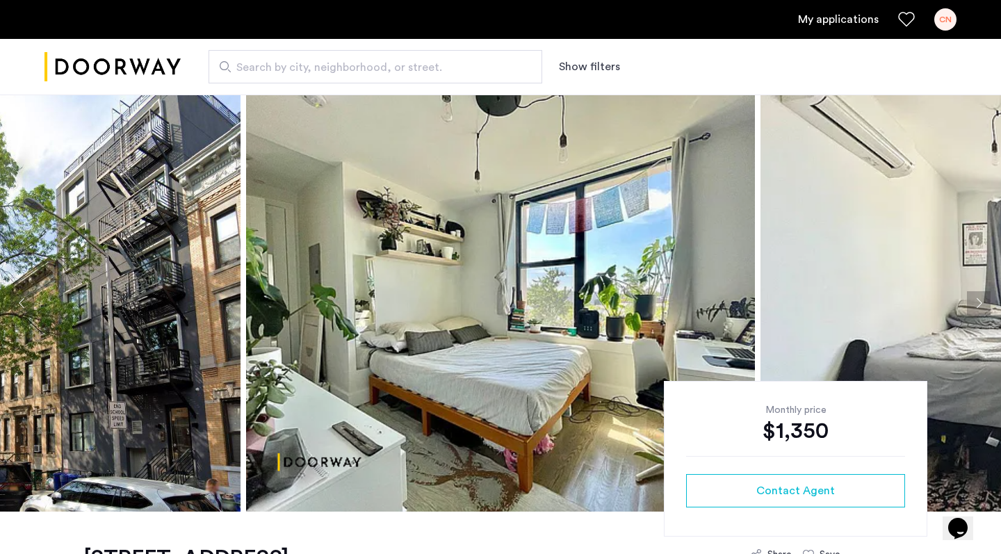
click at [439, 313] on img at bounding box center [500, 303] width 509 height 417
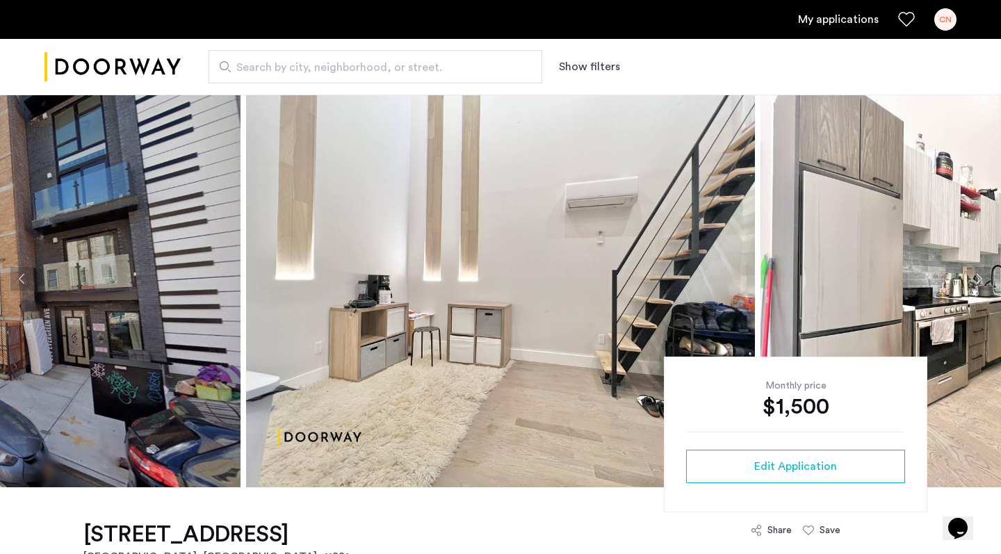
scroll to position [25, 0]
click at [982, 284] on button "Next apartment" at bounding box center [979, 278] width 24 height 24
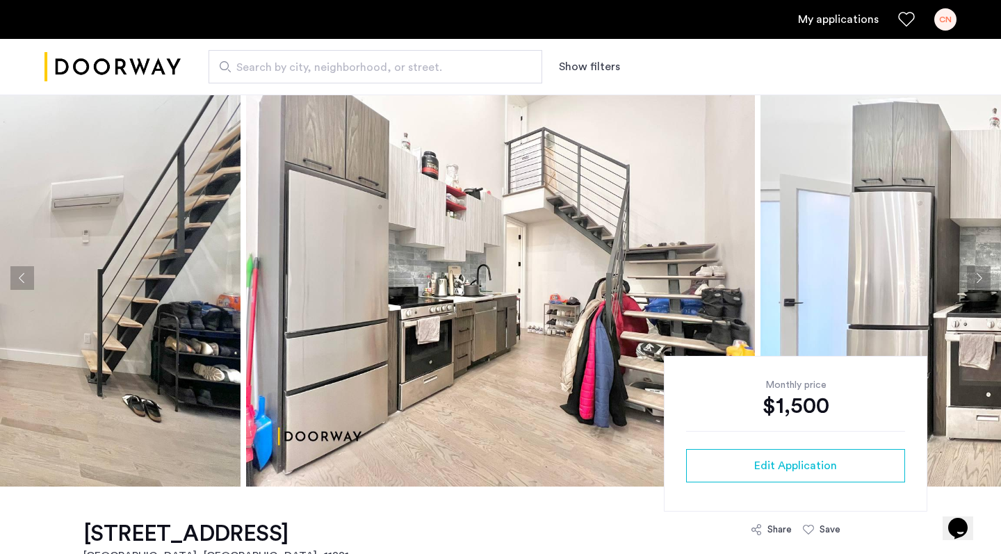
click at [982, 284] on button "Next apartment" at bounding box center [979, 278] width 24 height 24
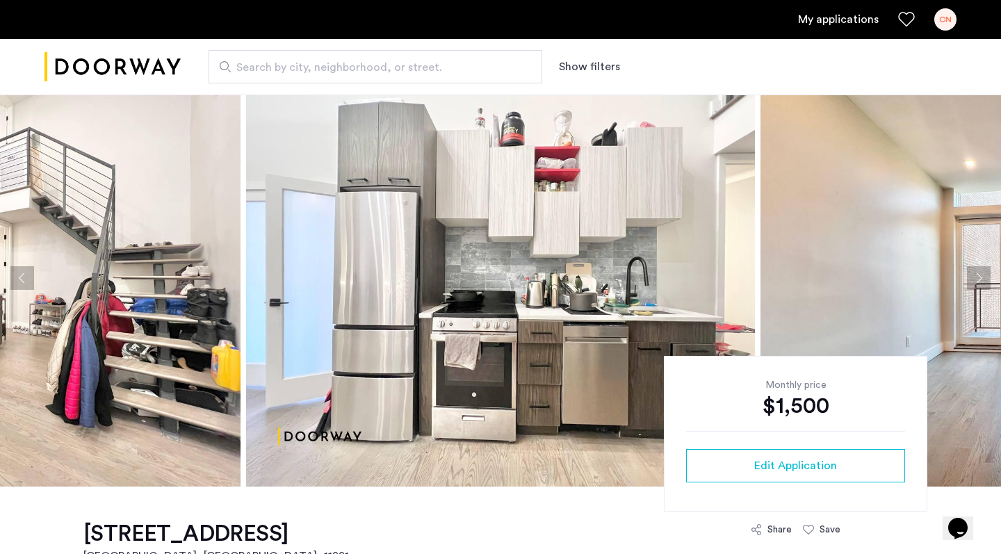
click at [982, 284] on button "Next apartment" at bounding box center [979, 278] width 24 height 24
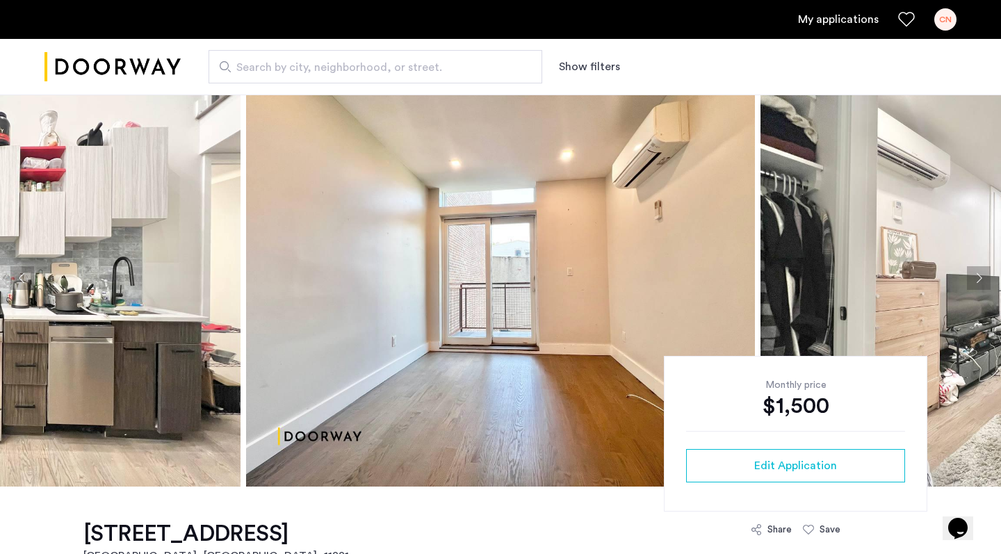
click at [982, 284] on button "Next apartment" at bounding box center [979, 278] width 24 height 24
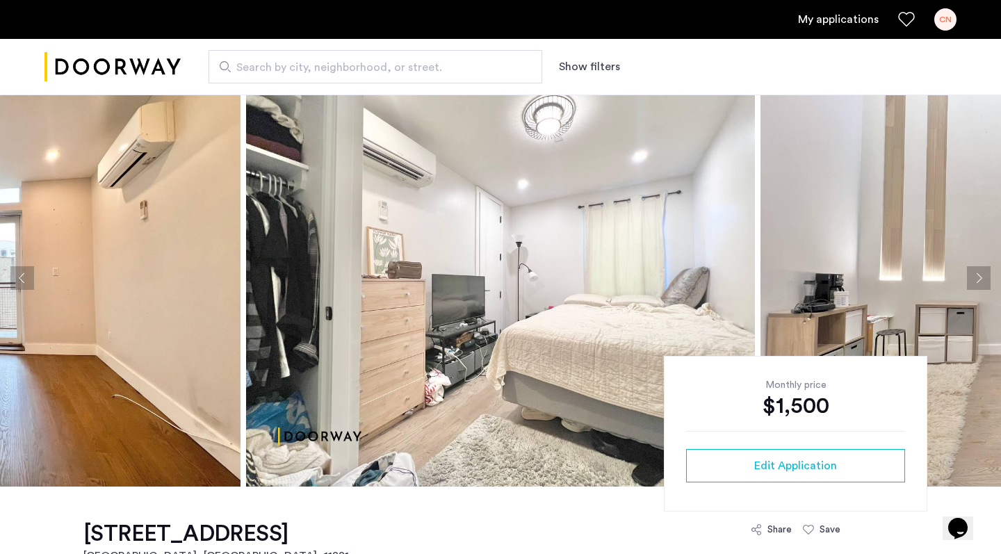
click at [982, 284] on button "Next apartment" at bounding box center [979, 278] width 24 height 24
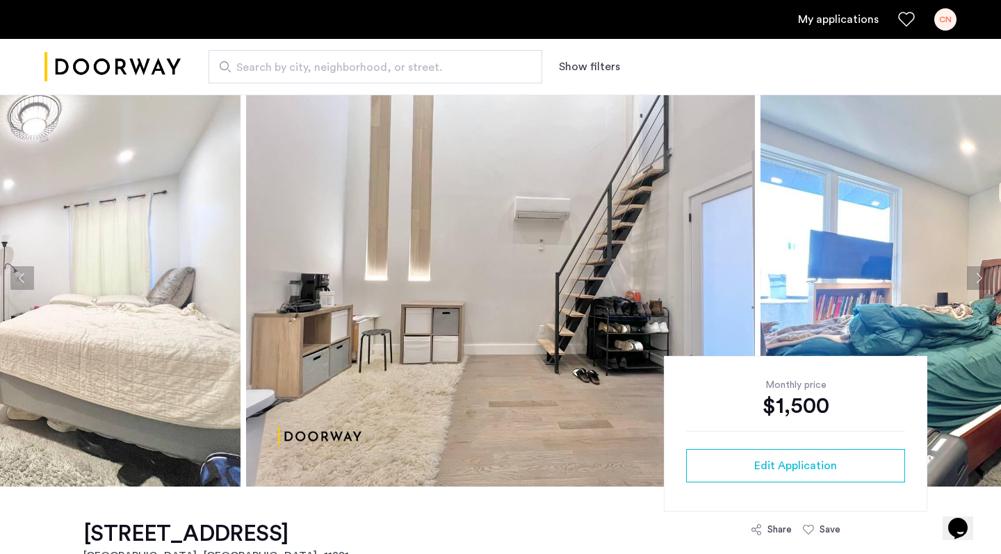
click at [982, 284] on button "Next apartment" at bounding box center [979, 278] width 24 height 24
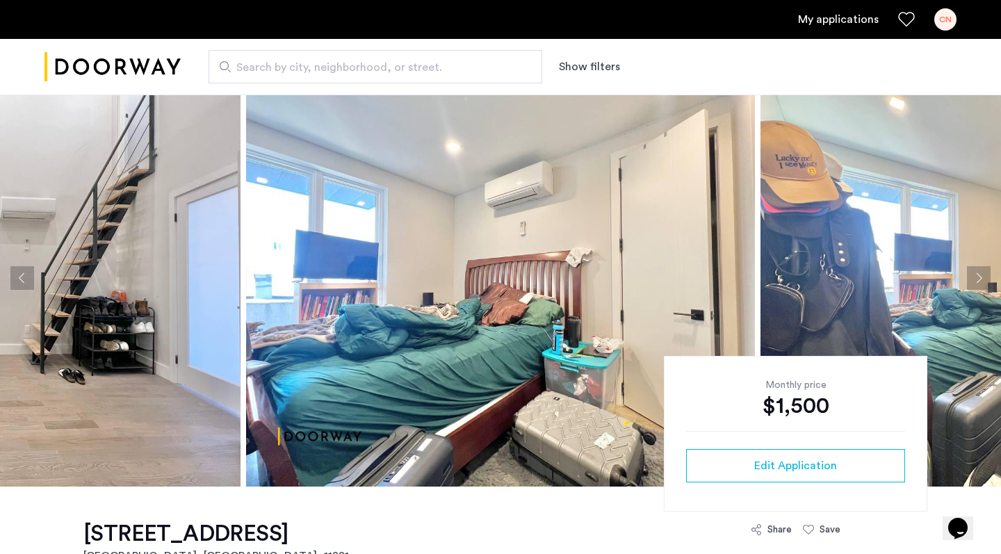
click at [982, 284] on button "Next apartment" at bounding box center [979, 278] width 24 height 24
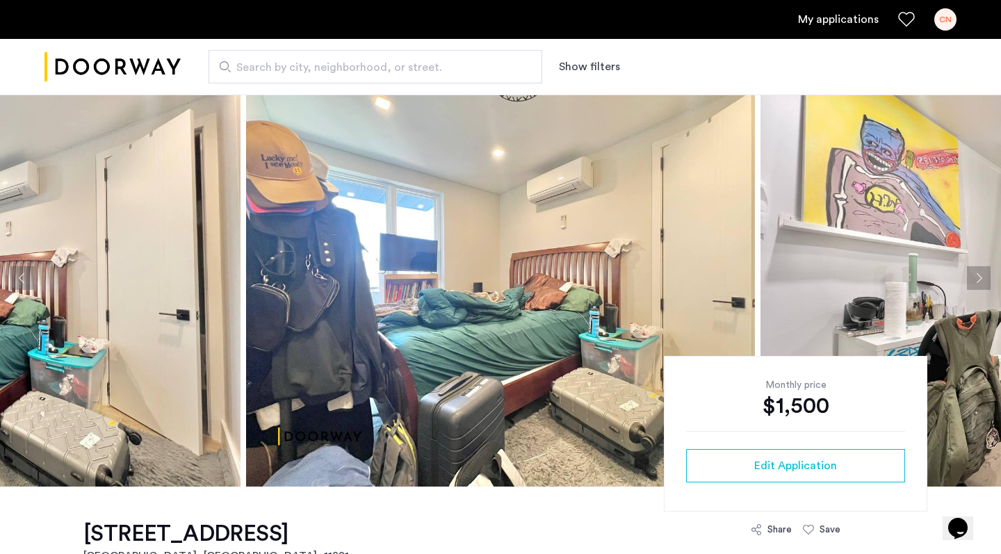
click at [982, 284] on button "Next apartment" at bounding box center [979, 278] width 24 height 24
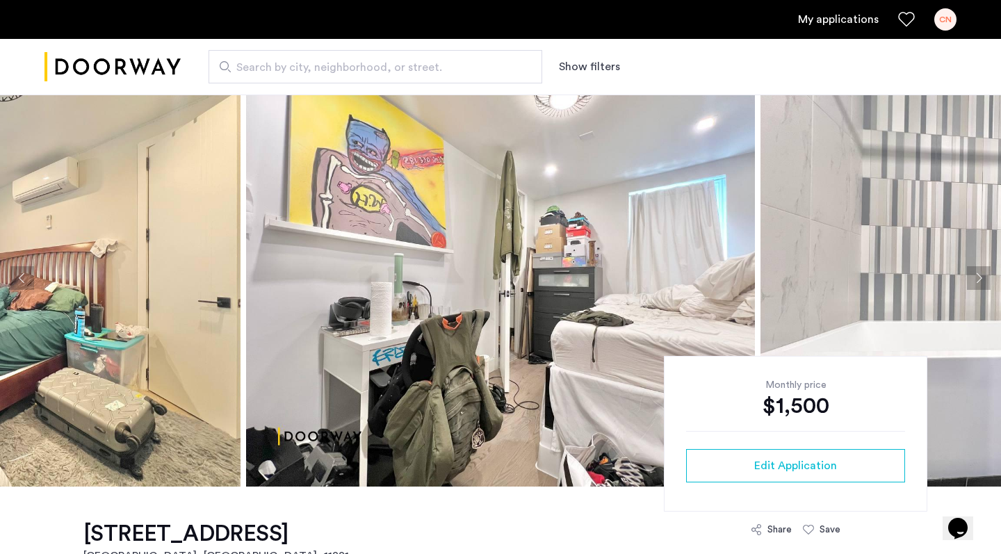
click at [982, 284] on button "Next apartment" at bounding box center [979, 278] width 24 height 24
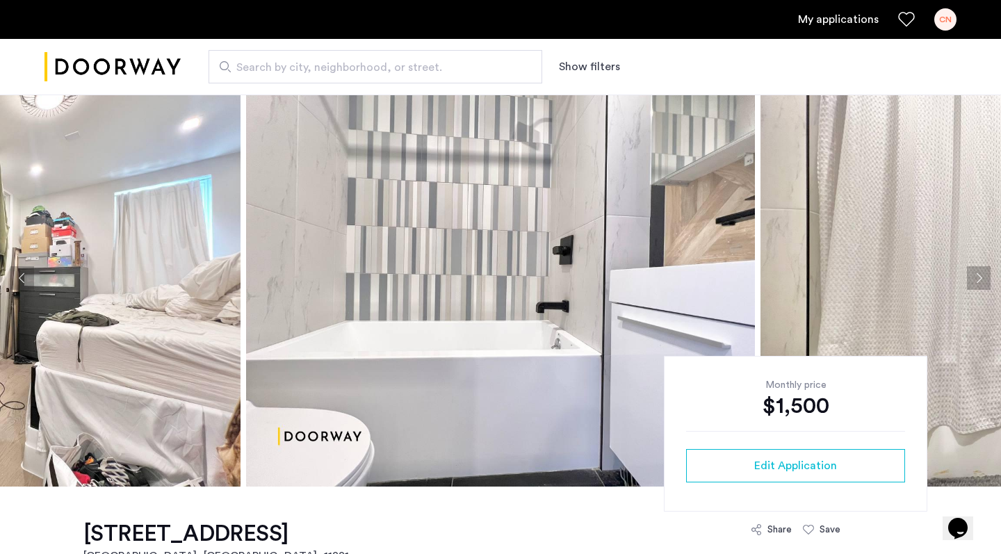
click at [982, 284] on button "Next apartment" at bounding box center [979, 278] width 24 height 24
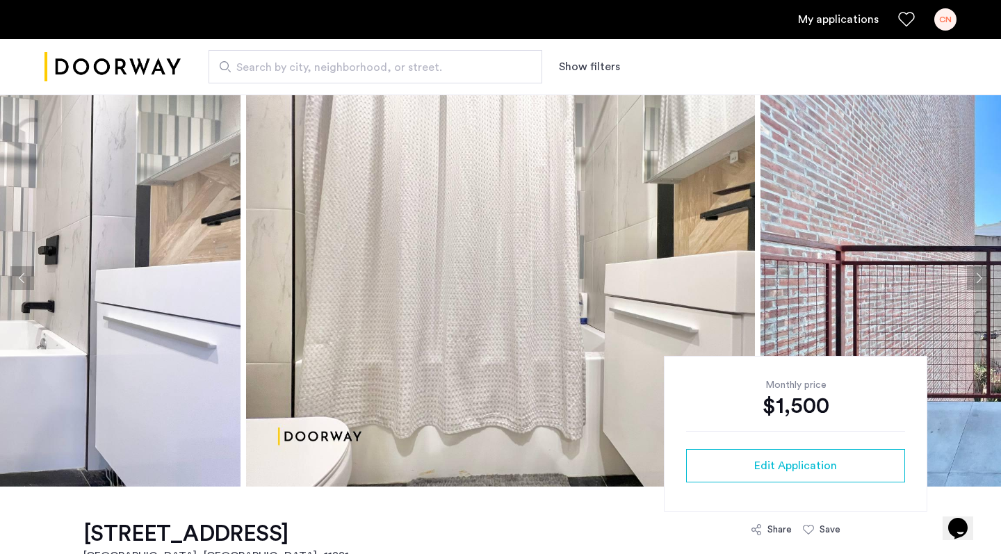
click at [982, 284] on button "Next apartment" at bounding box center [979, 278] width 24 height 24
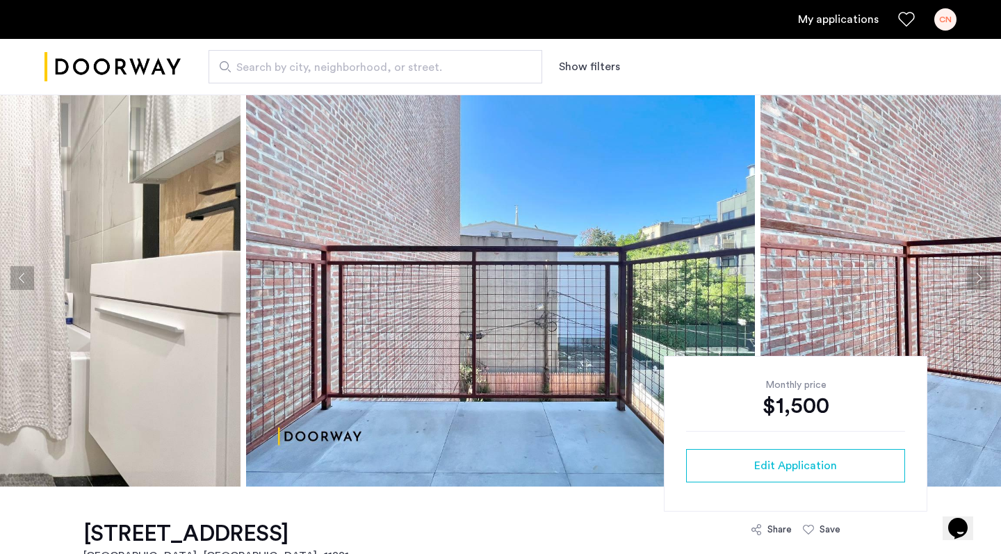
click at [982, 284] on button "Next apartment" at bounding box center [979, 278] width 24 height 24
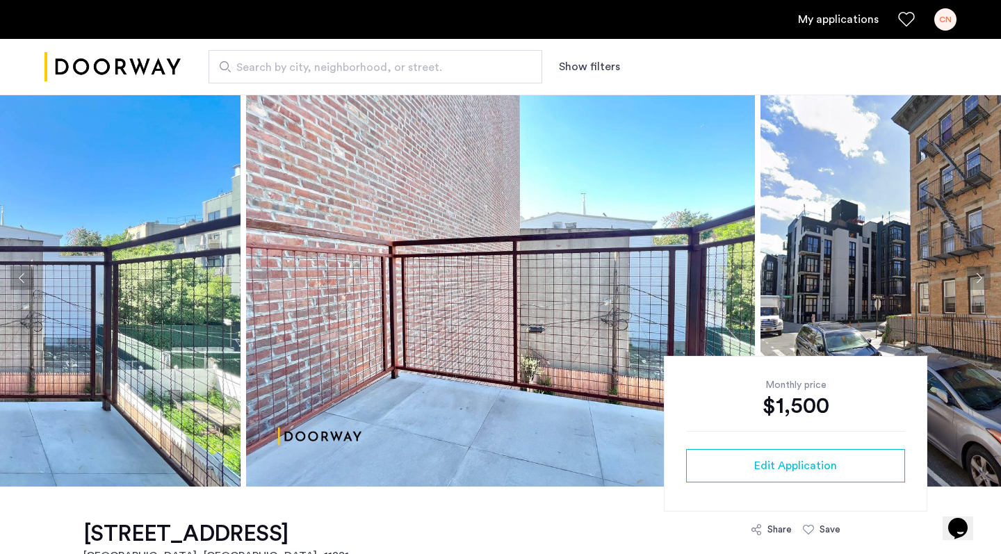
click at [982, 284] on button "Next apartment" at bounding box center [979, 278] width 24 height 24
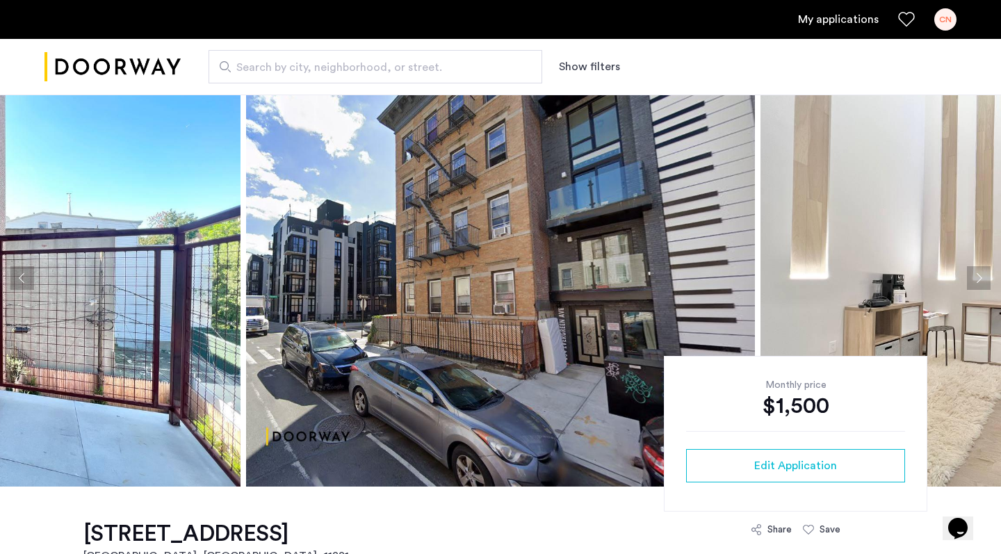
click at [982, 284] on button "Next apartment" at bounding box center [979, 278] width 24 height 24
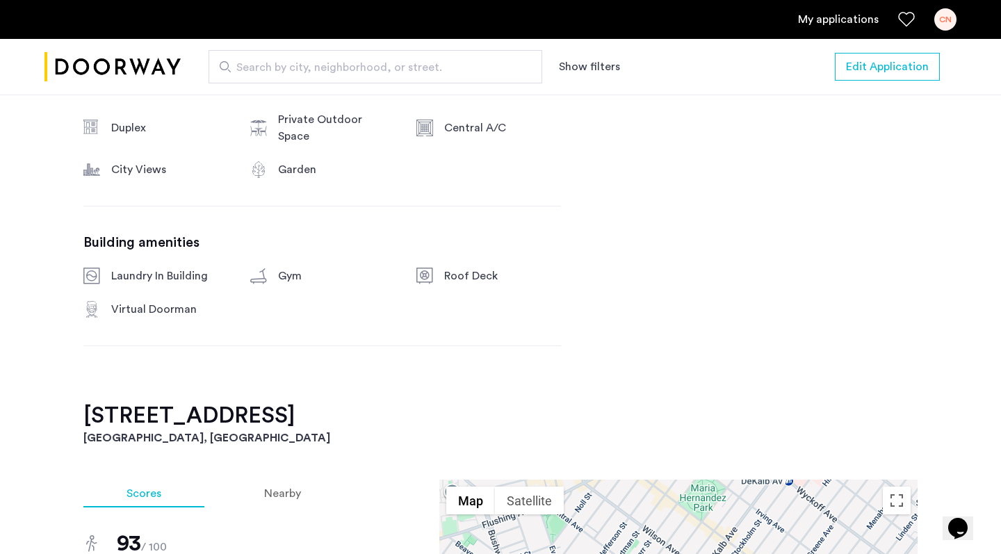
scroll to position [1060, 0]
